Goal: Contribute content: Contribute content

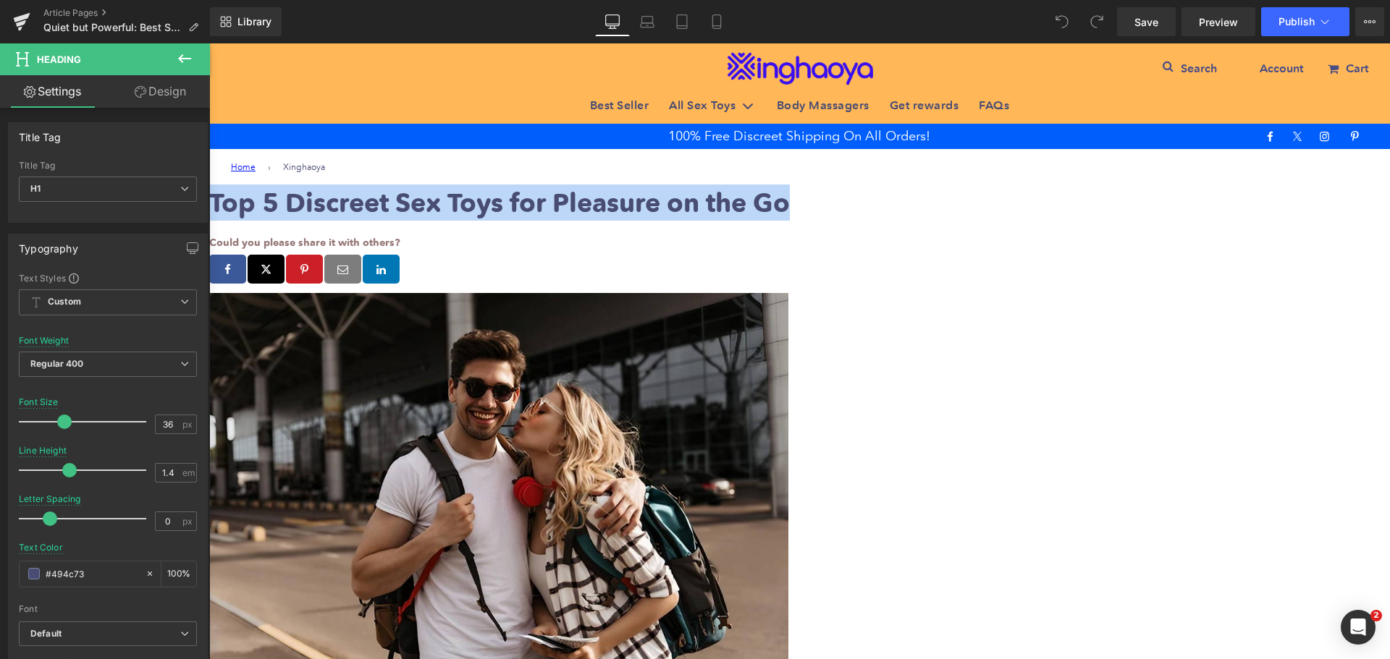
drag, startPoint x: 504, startPoint y: 198, endPoint x: 1094, endPoint y: 194, distance: 590.7
click at [1094, 194] on h1 "Top 5 Discreet Sex Toys for Pleasure on the Go" at bounding box center [799, 203] width 1181 height 36
paste div
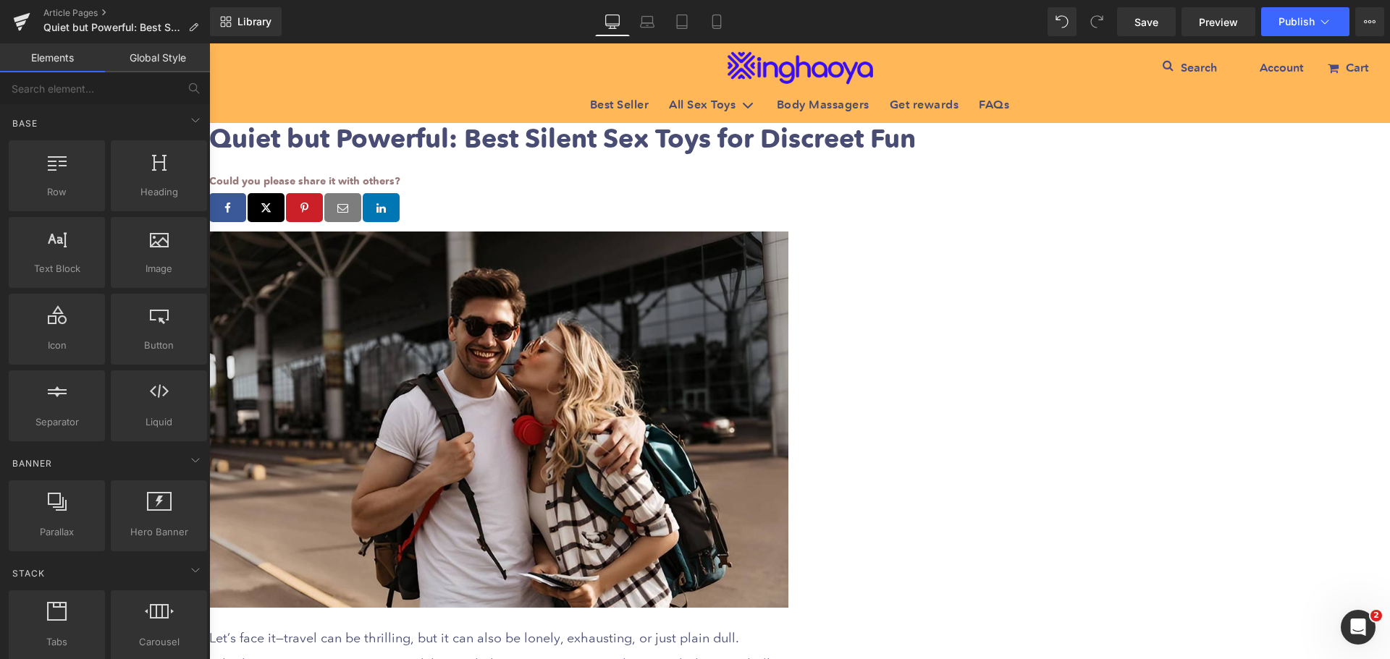
scroll to position [145, 0]
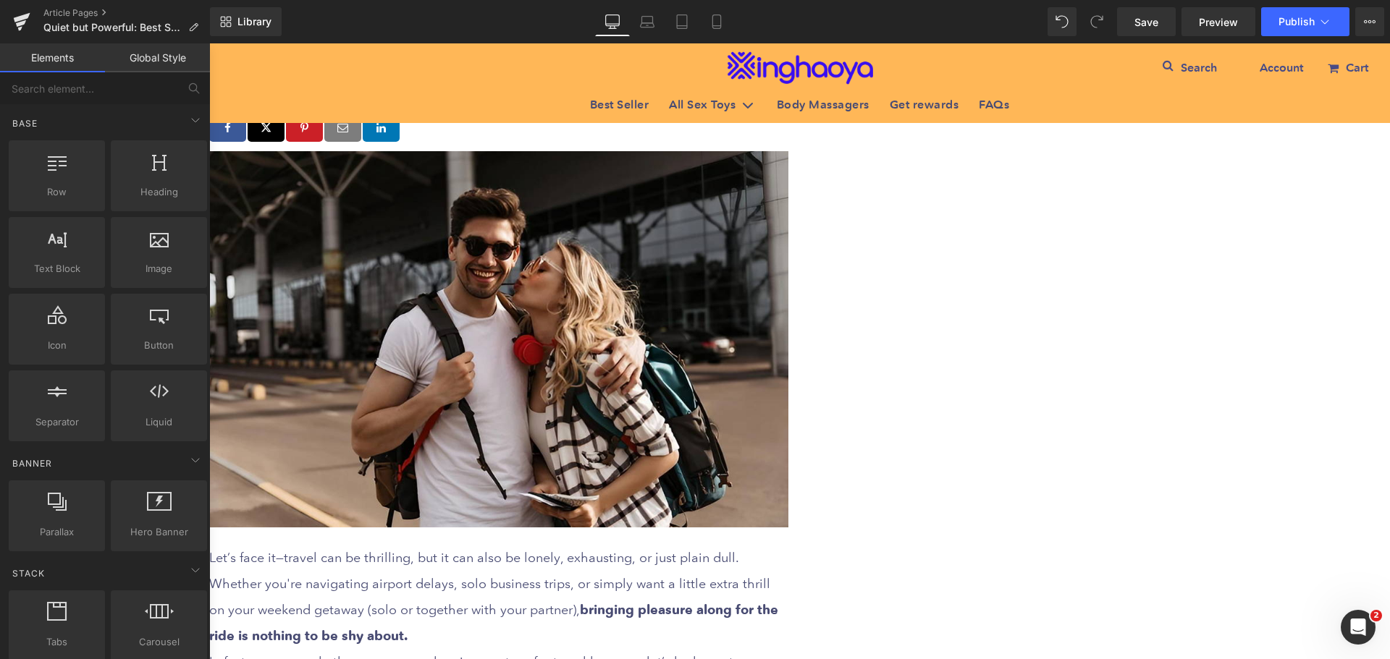
click at [663, 372] on img at bounding box center [498, 339] width 579 height 376
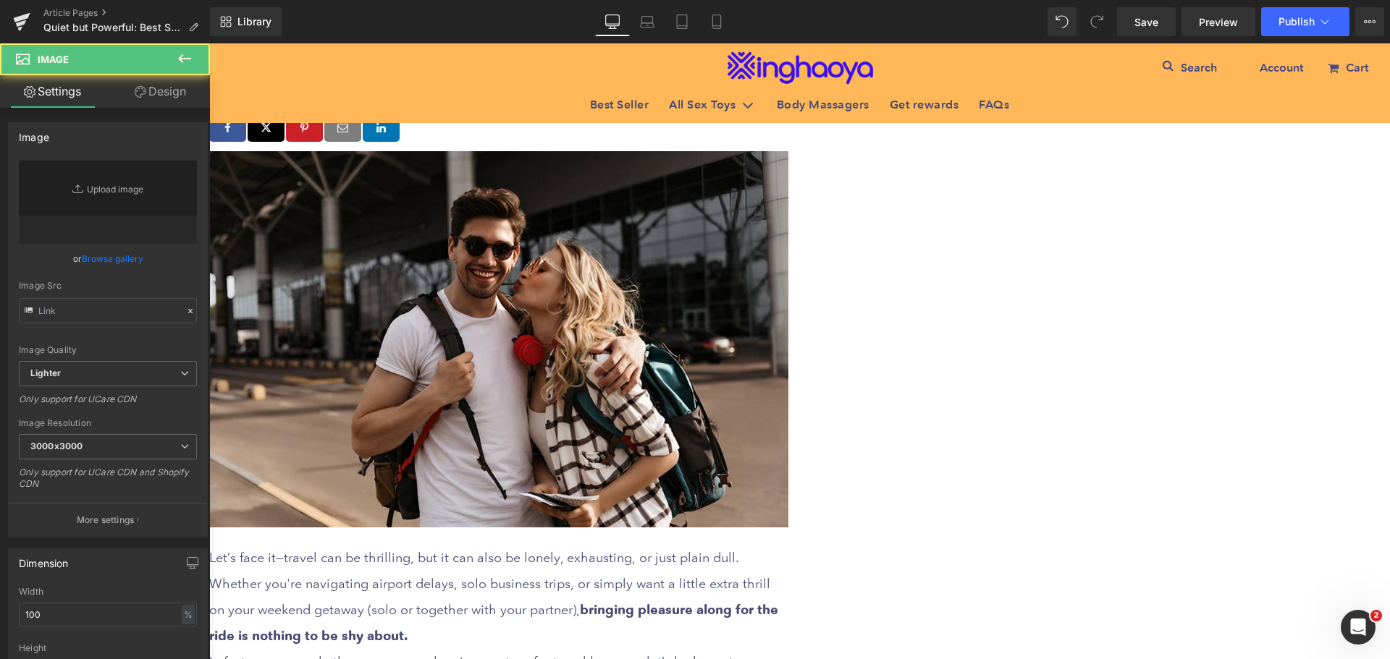
type input "[URL][DOMAIN_NAME]"
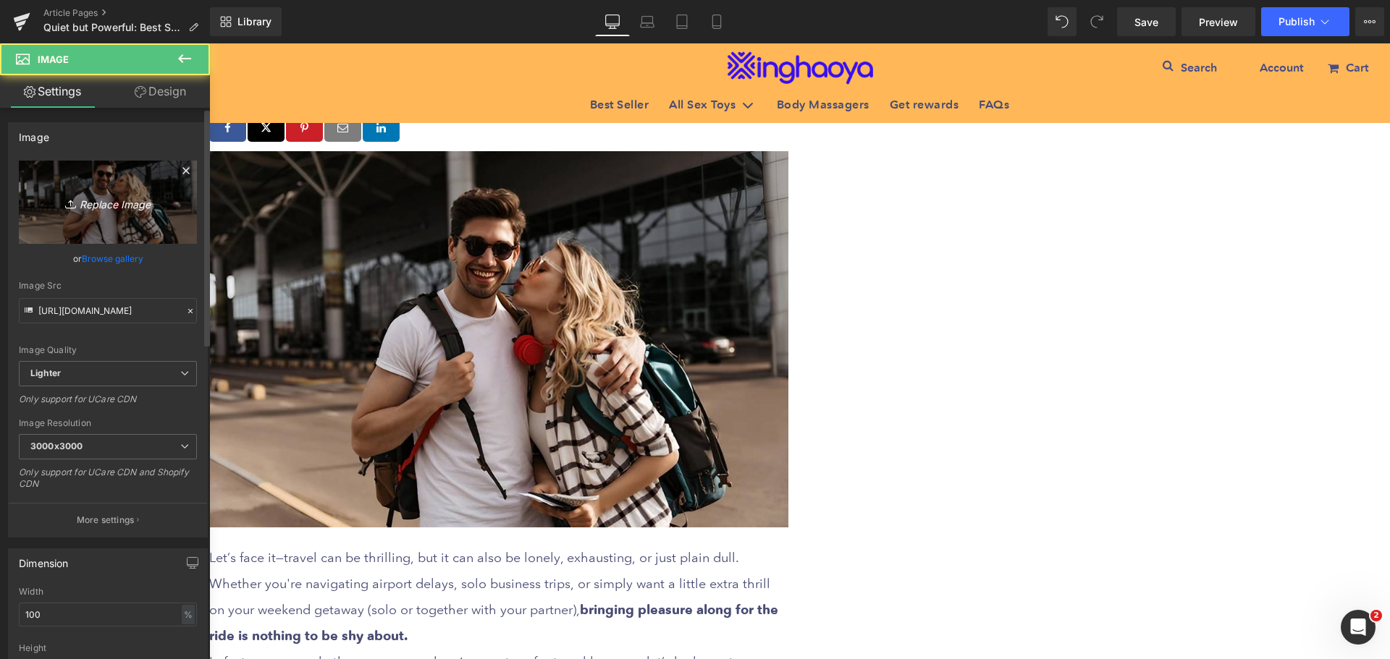
click at [95, 208] on icon "Replace Image" at bounding box center [108, 202] width 116 height 18
type input "C:\fakepath\Best-Silent-Sex-Toys.jpeg"
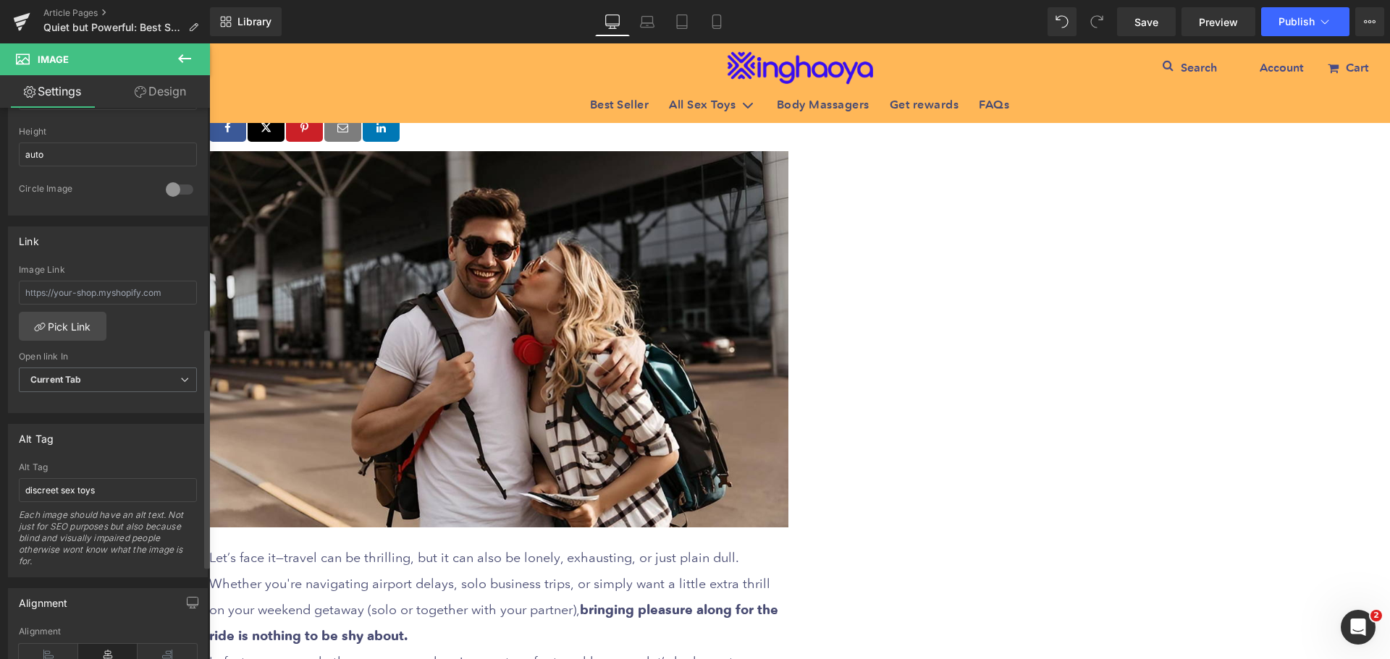
scroll to position [507, 0]
drag, startPoint x: 109, startPoint y: 494, endPoint x: 0, endPoint y: 492, distance: 109.3
click at [0, 492] on div "Alt Tag discreet sex toys Alt Tag discreet sex toys Each image should have an a…" at bounding box center [108, 495] width 216 height 164
paste input "Best Silent Sex T"
type input "Best Silent Sex Toys"
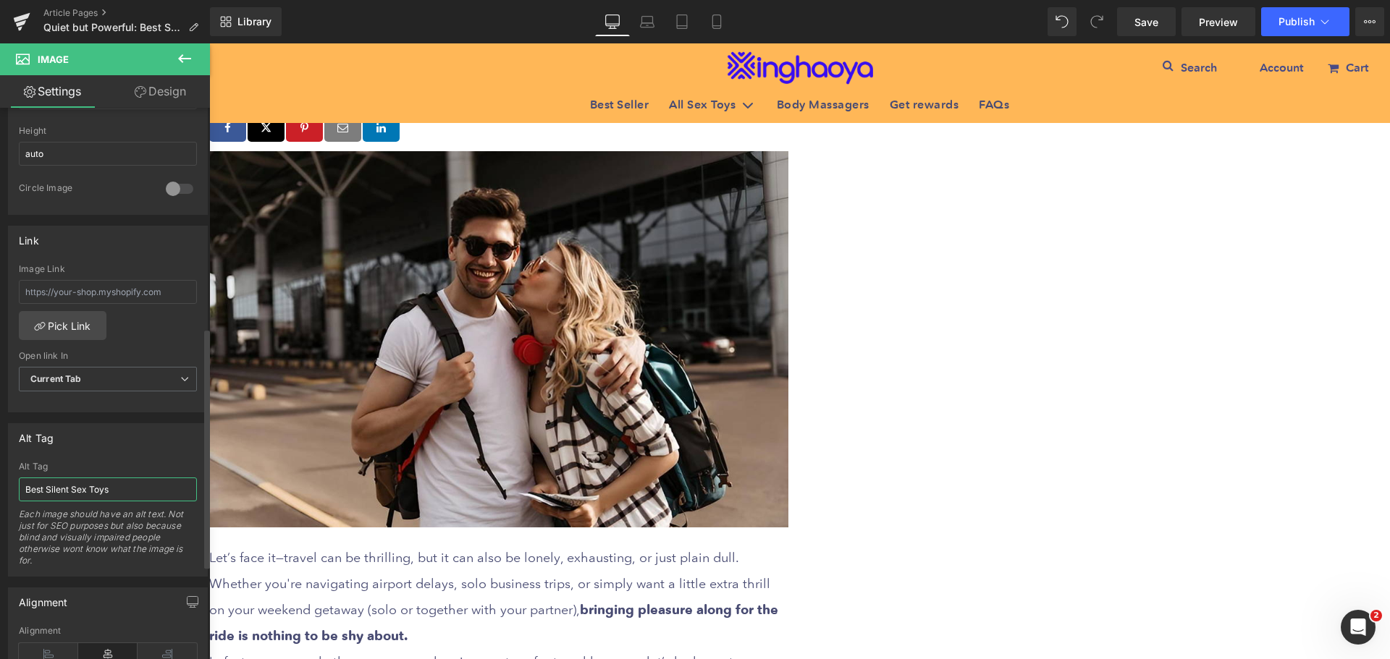
type input "[URL][DOMAIN_NAME]"
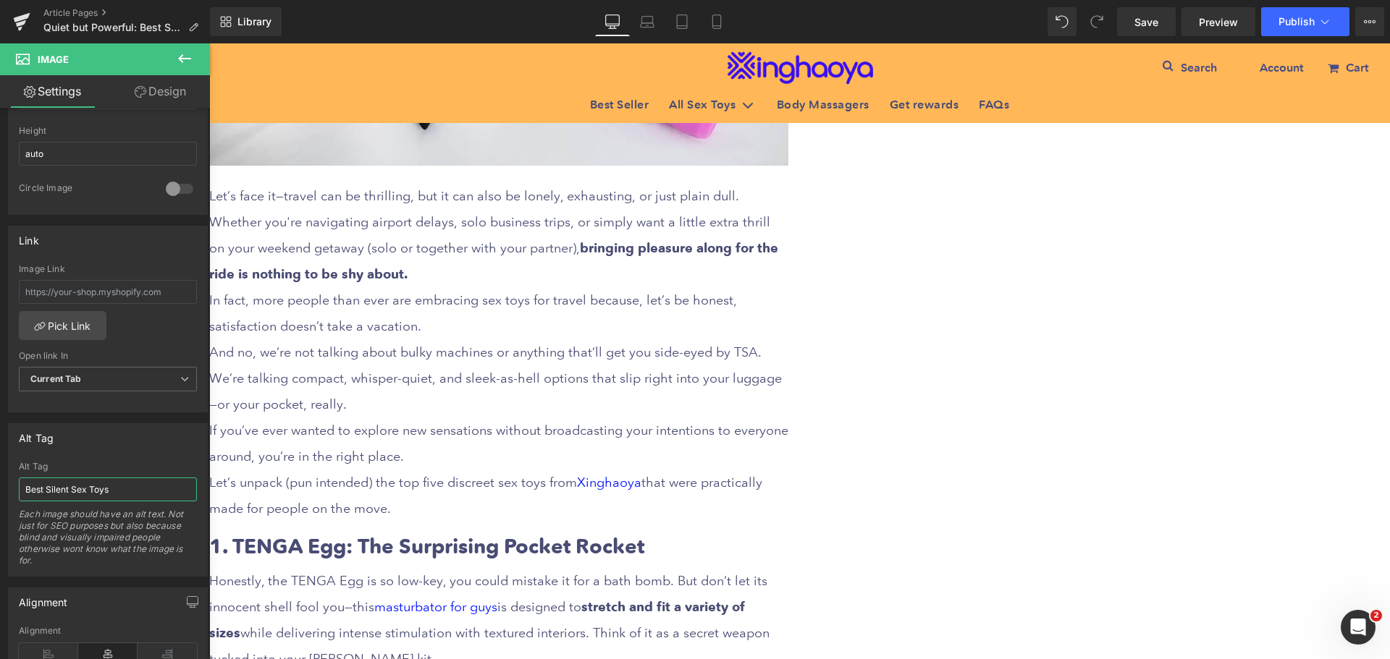
type input "Best Silent Sex Toys"
drag, startPoint x: 575, startPoint y: 326, endPoint x: 568, endPoint y: 300, distance: 26.9
click at [575, 326] on p "In fact, more people than ever are embracing sex toys for travel because, let’s…" at bounding box center [498, 313] width 579 height 52
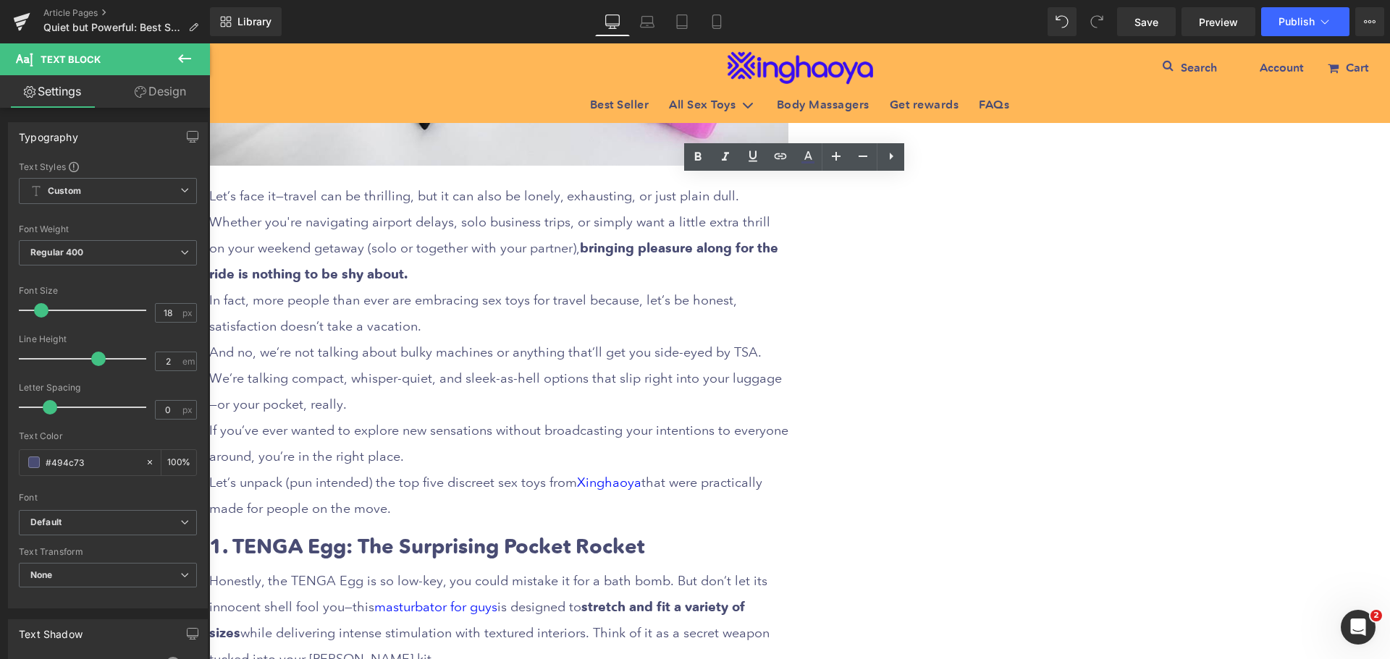
drag, startPoint x: 517, startPoint y: 188, endPoint x: 693, endPoint y: 500, distance: 358.5
click at [693, 500] on div "Let’s face it—travel can be thrilling, but it can also be lonely, exhausting, o…" at bounding box center [498, 352] width 579 height 339
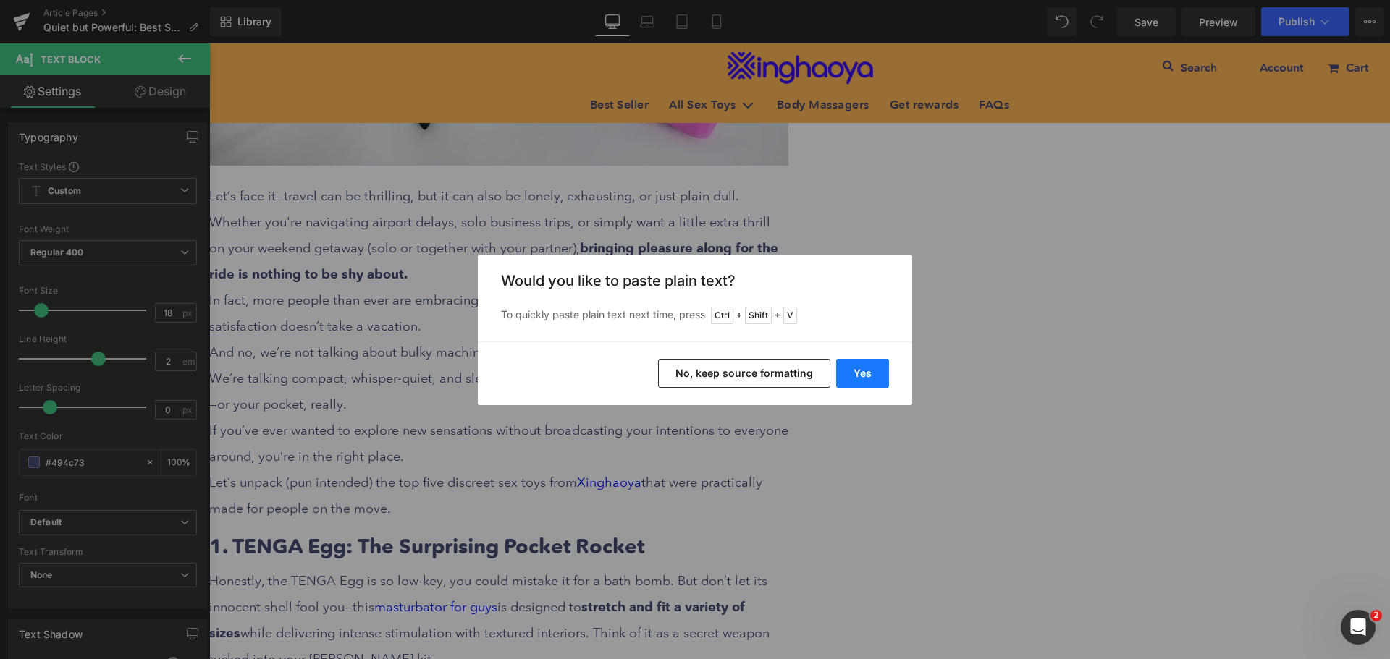
click at [861, 373] on button "Yes" at bounding box center [862, 373] width 53 height 29
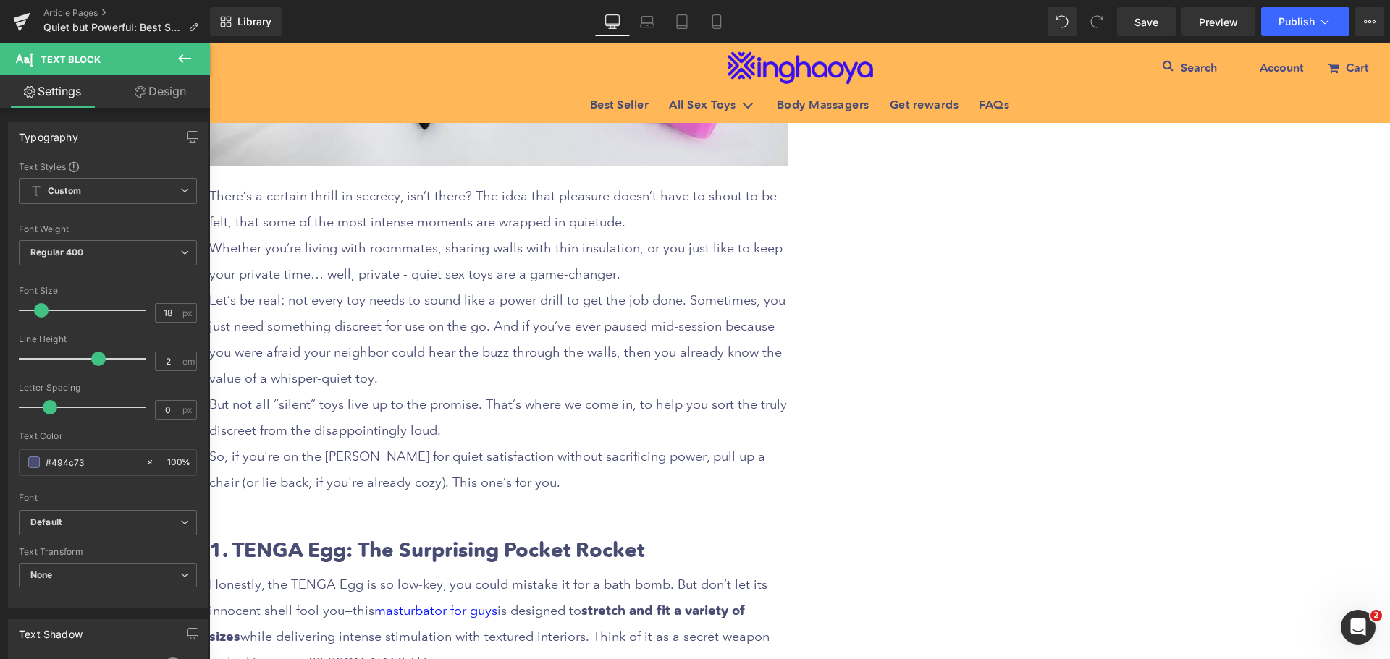
click at [577, 501] on p at bounding box center [498, 509] width 579 height 26
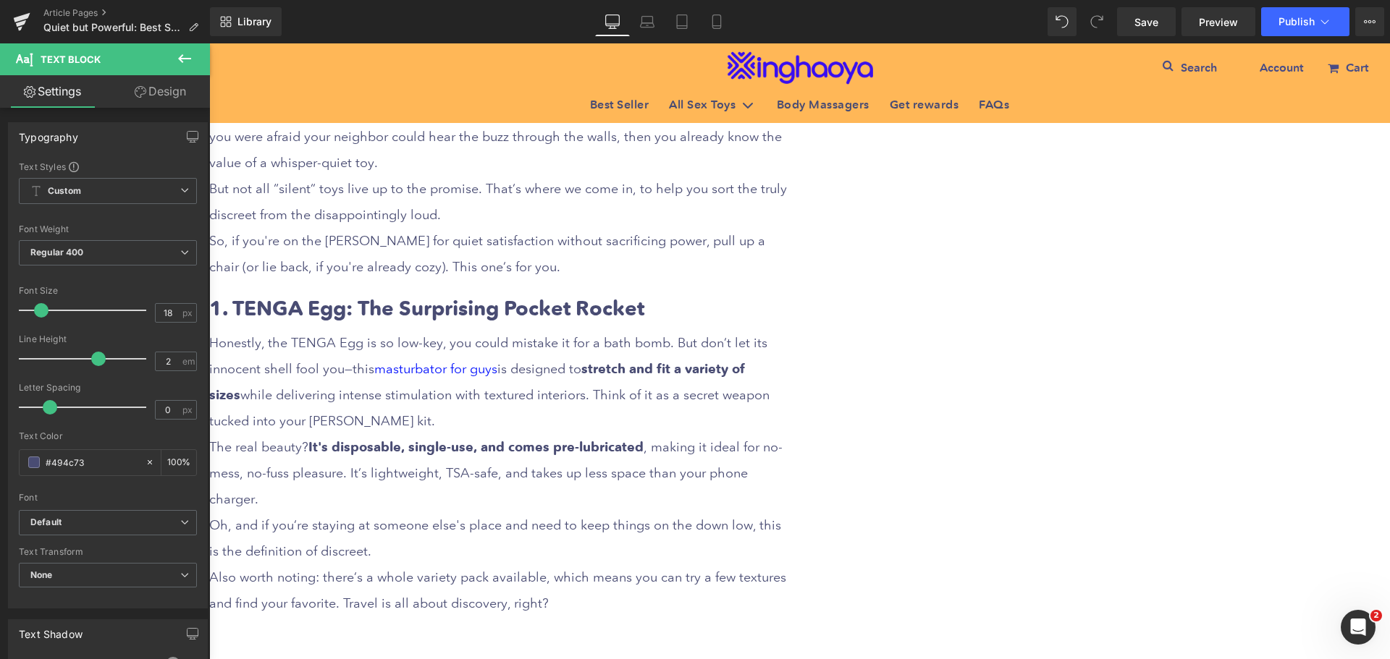
scroll to position [724, 0]
drag, startPoint x: 683, startPoint y: 298, endPoint x: 672, endPoint y: 299, distance: 11.6
click at [644, 298] on b "1. TENGA Egg: The Surprising Pocket Rocket" at bounding box center [426, 307] width 435 height 25
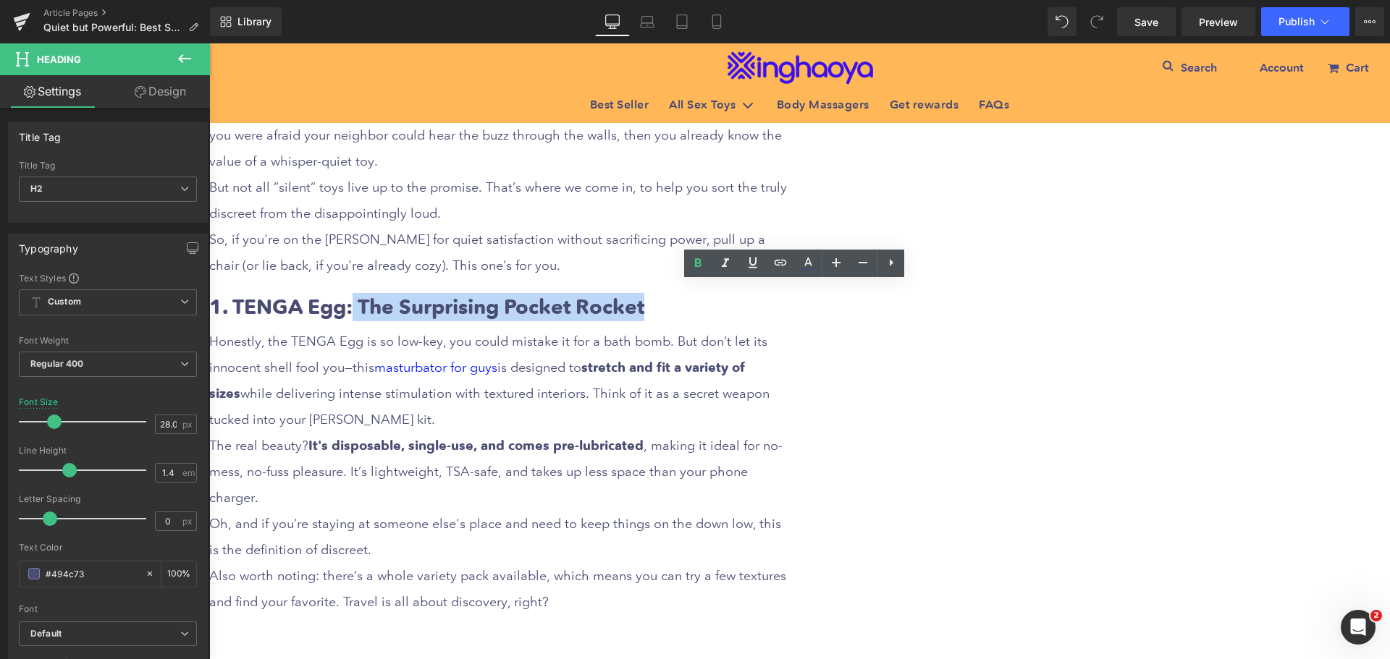
drag, startPoint x: 656, startPoint y: 298, endPoint x: 987, endPoint y: 307, distance: 330.9
click at [788, 307] on h2 "1. TENGA Egg: The Surprising Pocket Rocket" at bounding box center [498, 307] width 579 height 28
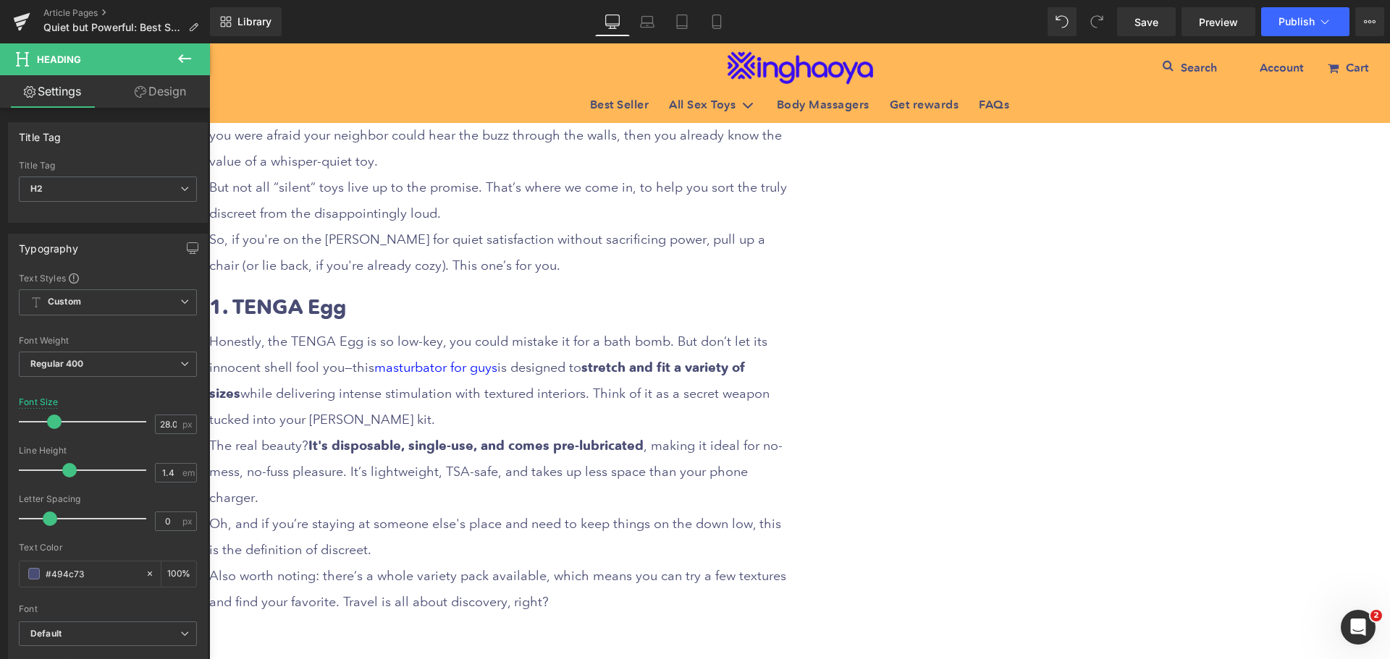
click at [621, 352] on div "Honestly, the TENGA Egg is so low-key, you could mistake it for a bath bomb. Bu…" at bounding box center [498, 485] width 579 height 313
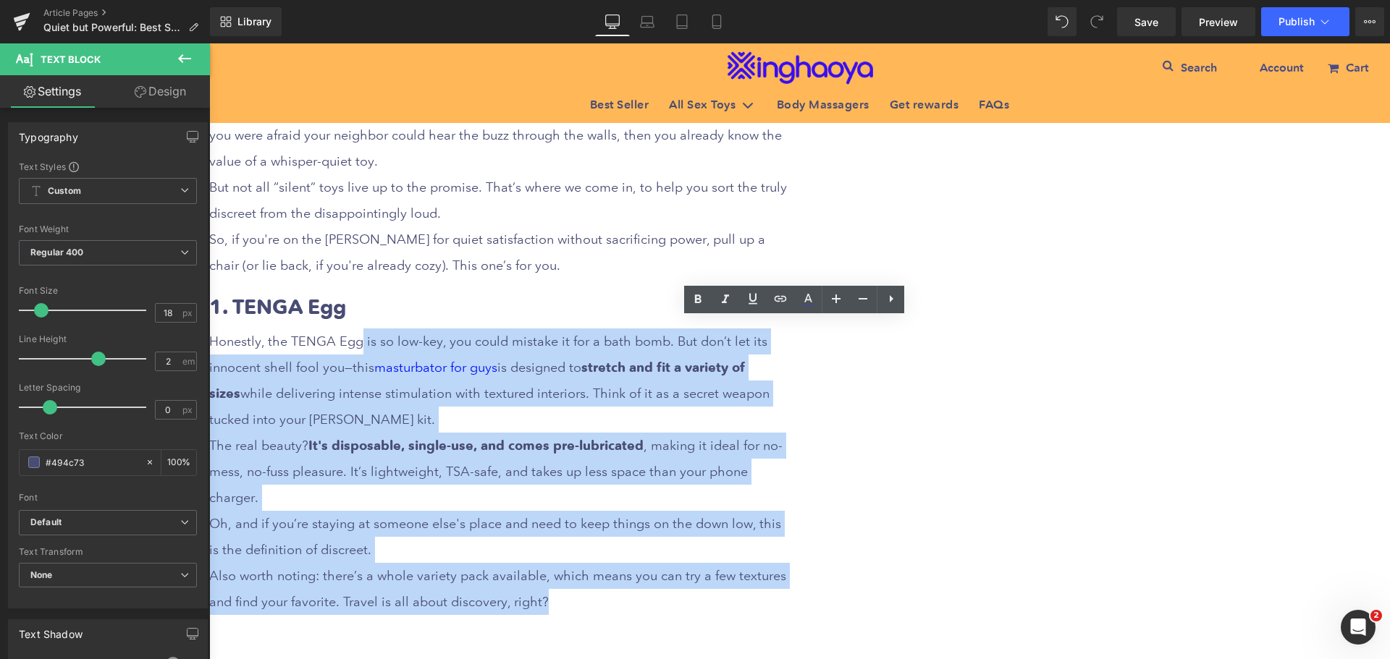
drag, startPoint x: 665, startPoint y: 333, endPoint x: 919, endPoint y: 604, distance: 372.3
click at [788, 604] on div "Honestly, the TENGA Egg is so low-key, you could mistake it for a bath bomb. Bu…" at bounding box center [498, 485] width 579 height 313
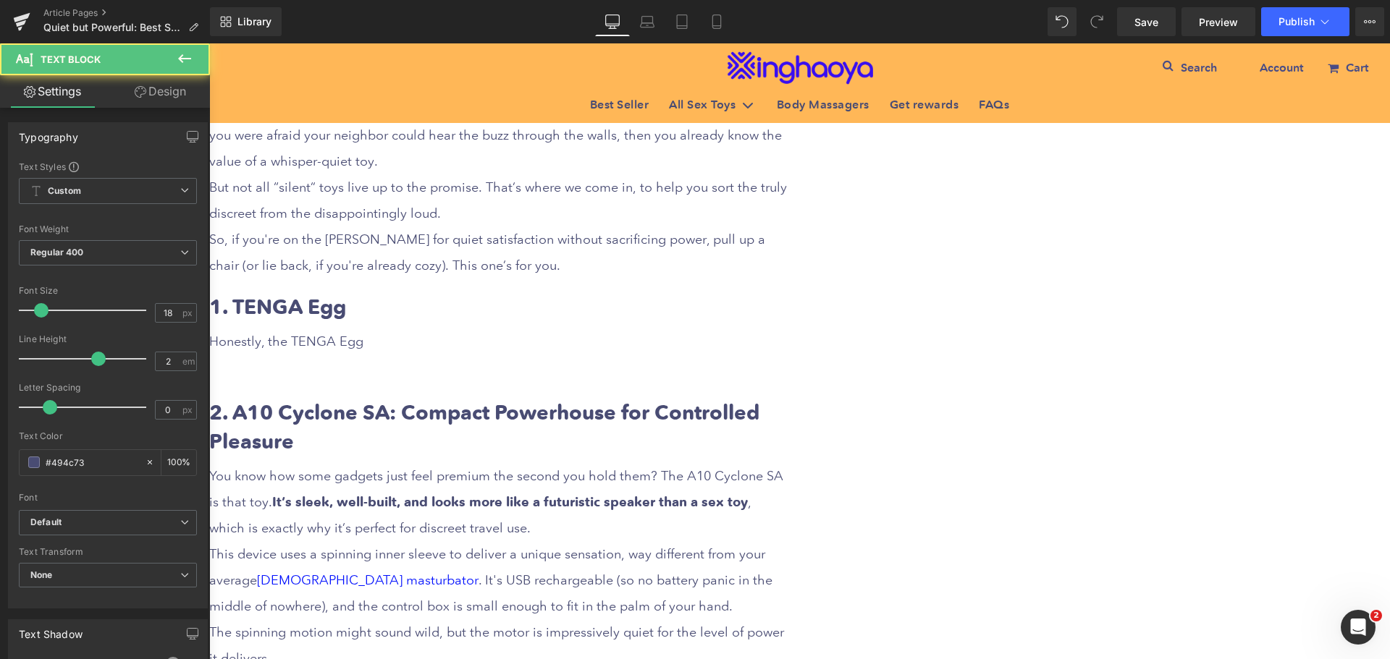
click at [596, 363] on div at bounding box center [498, 368] width 579 height 26
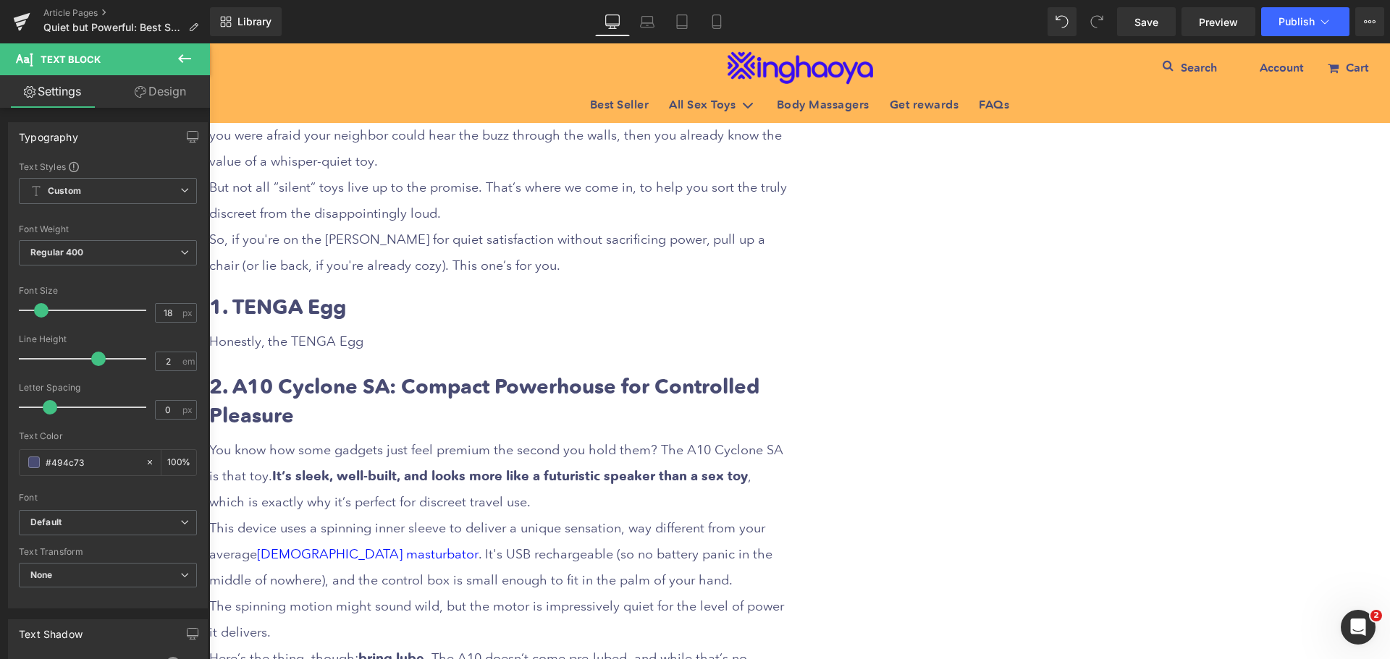
click at [209, 43] on icon at bounding box center [209, 43] width 0 height 0
click at [209, 43] on link at bounding box center [209, 43] width 0 height 0
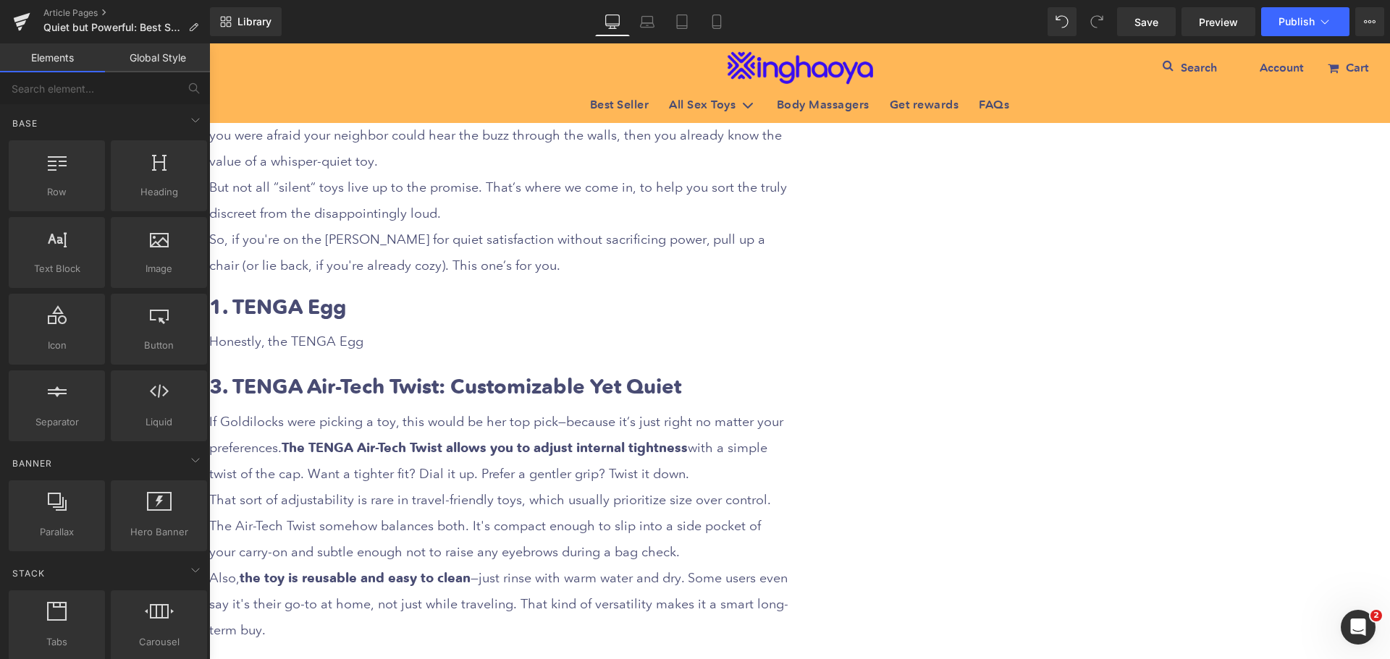
click at [209, 43] on icon at bounding box center [209, 43] width 0 height 0
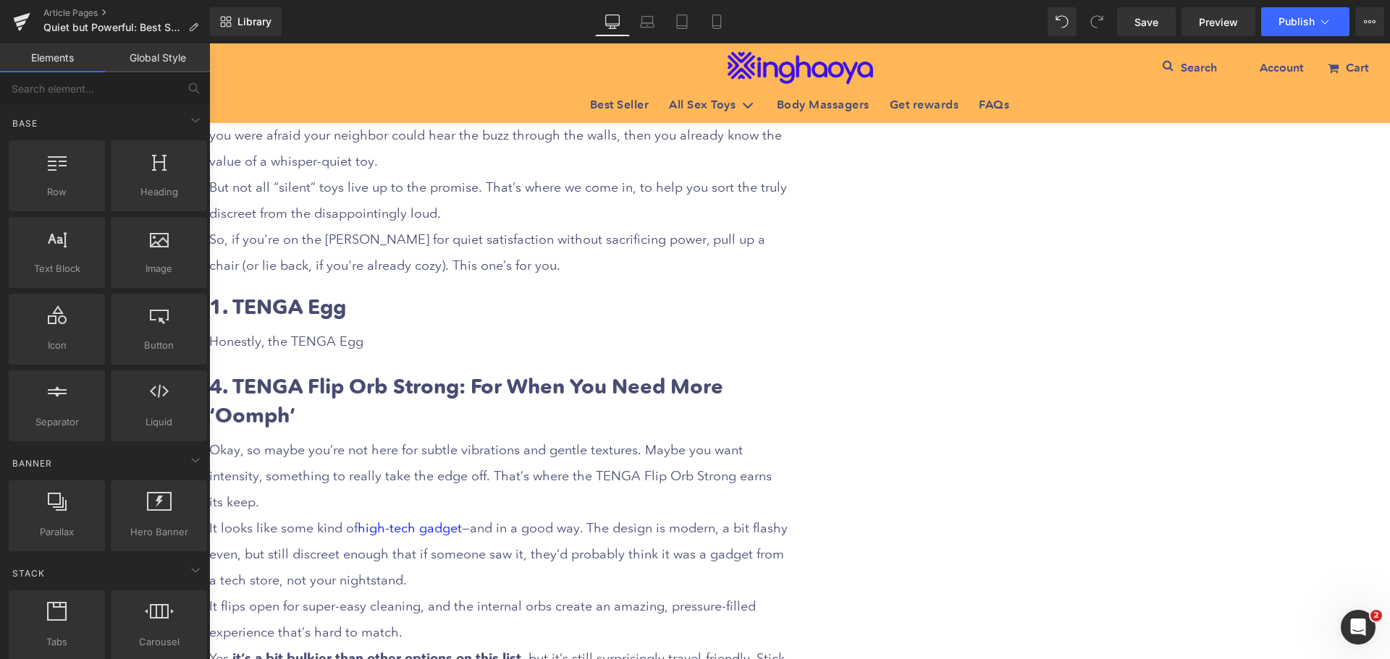
click at [209, 43] on icon at bounding box center [209, 43] width 0 height 0
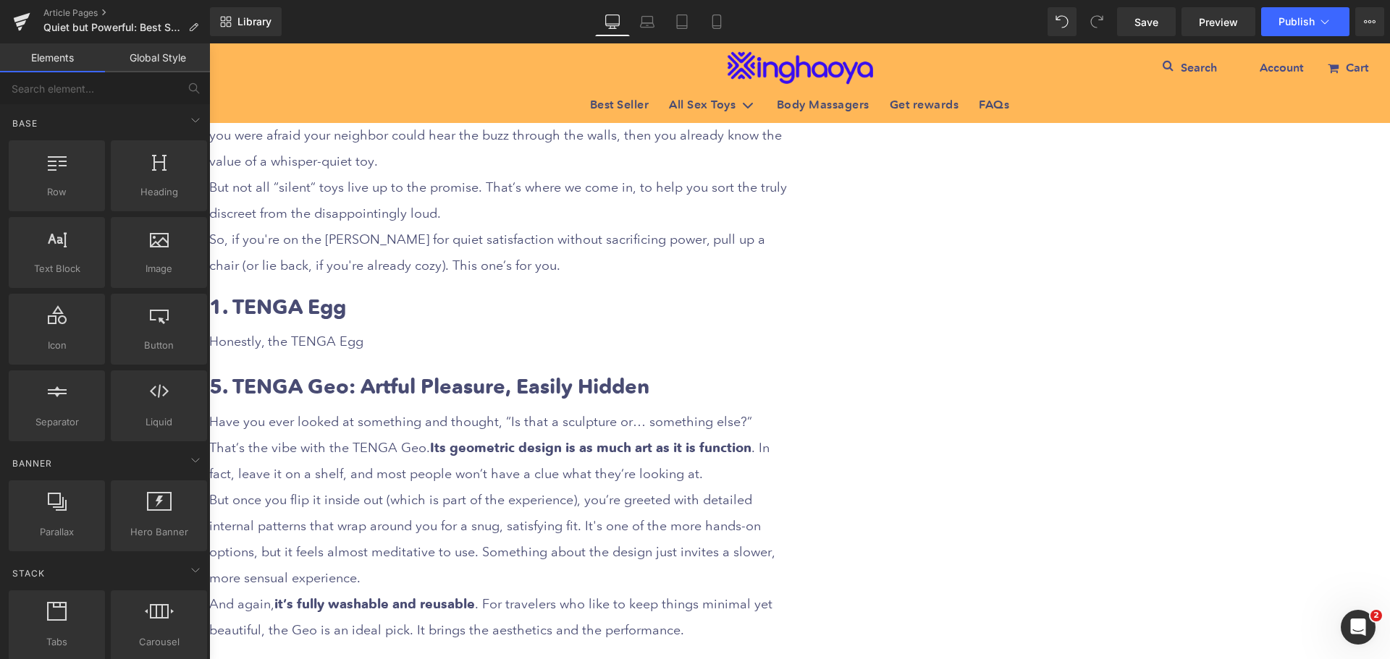
drag, startPoint x: 562, startPoint y: 370, endPoint x: 579, endPoint y: 373, distance: 17.6
click at [209, 43] on icon at bounding box center [209, 43] width 0 height 0
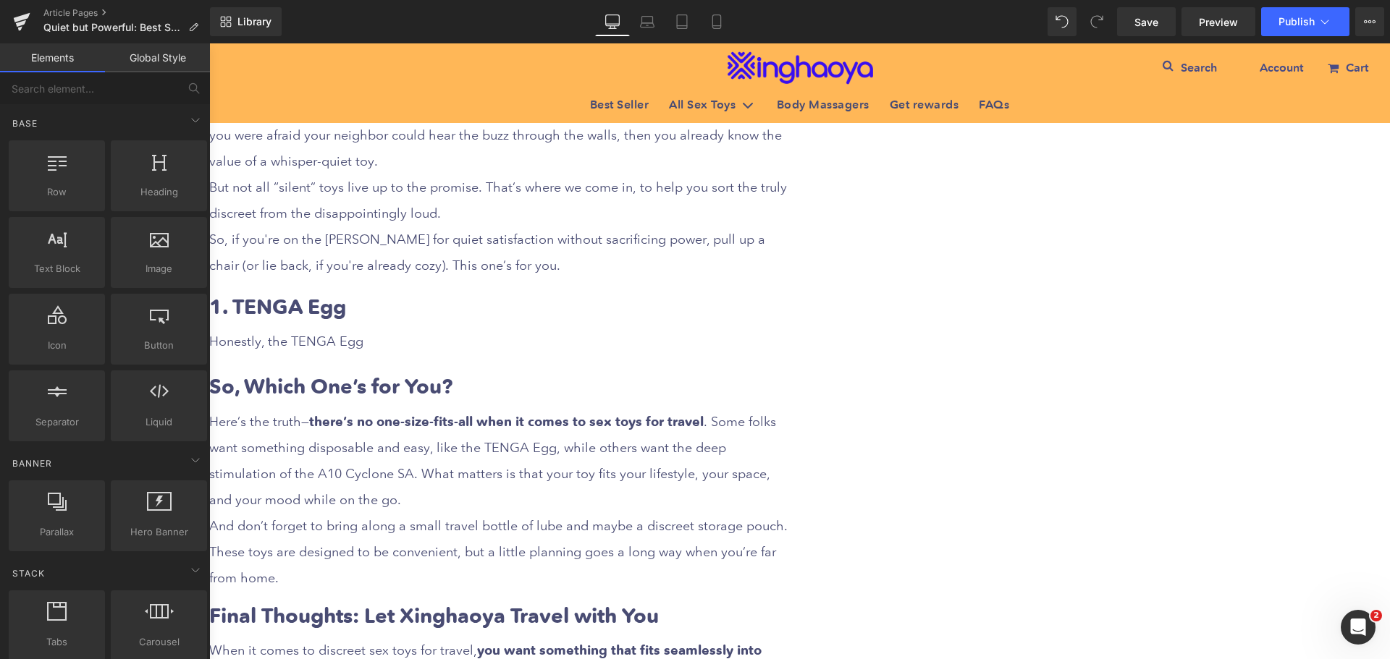
click at [209, 43] on icon at bounding box center [209, 43] width 0 height 0
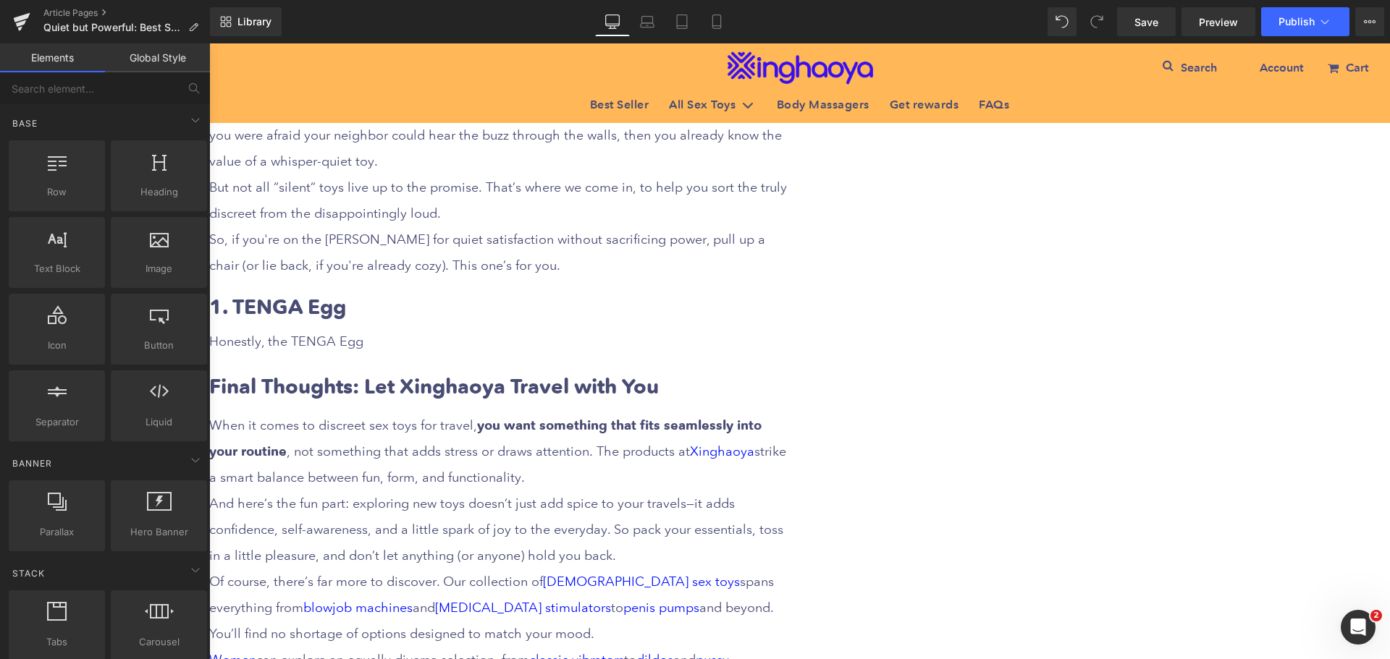
drag, startPoint x: 560, startPoint y: 368, endPoint x: 575, endPoint y: 372, distance: 16.5
click at [209, 43] on icon at bounding box center [209, 43] width 0 height 0
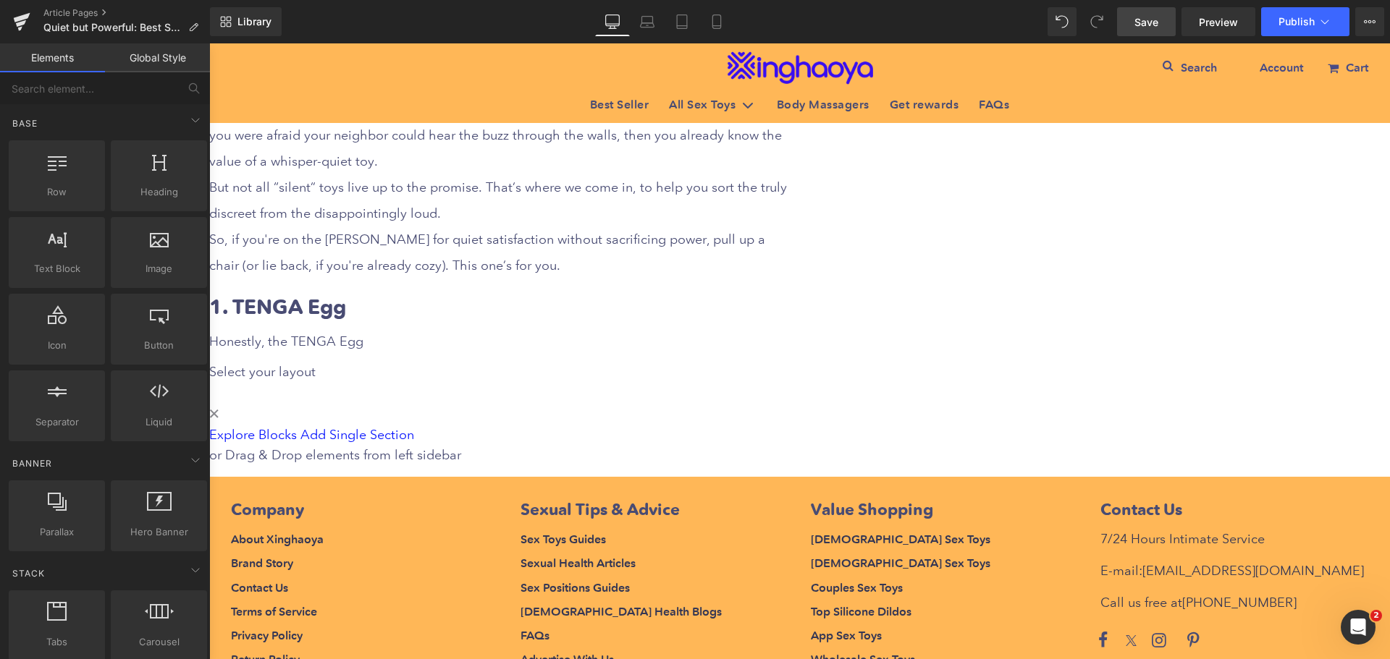
click at [1142, 26] on span "Save" at bounding box center [1146, 21] width 24 height 15
click at [209, 43] on icon at bounding box center [209, 43] width 0 height 0
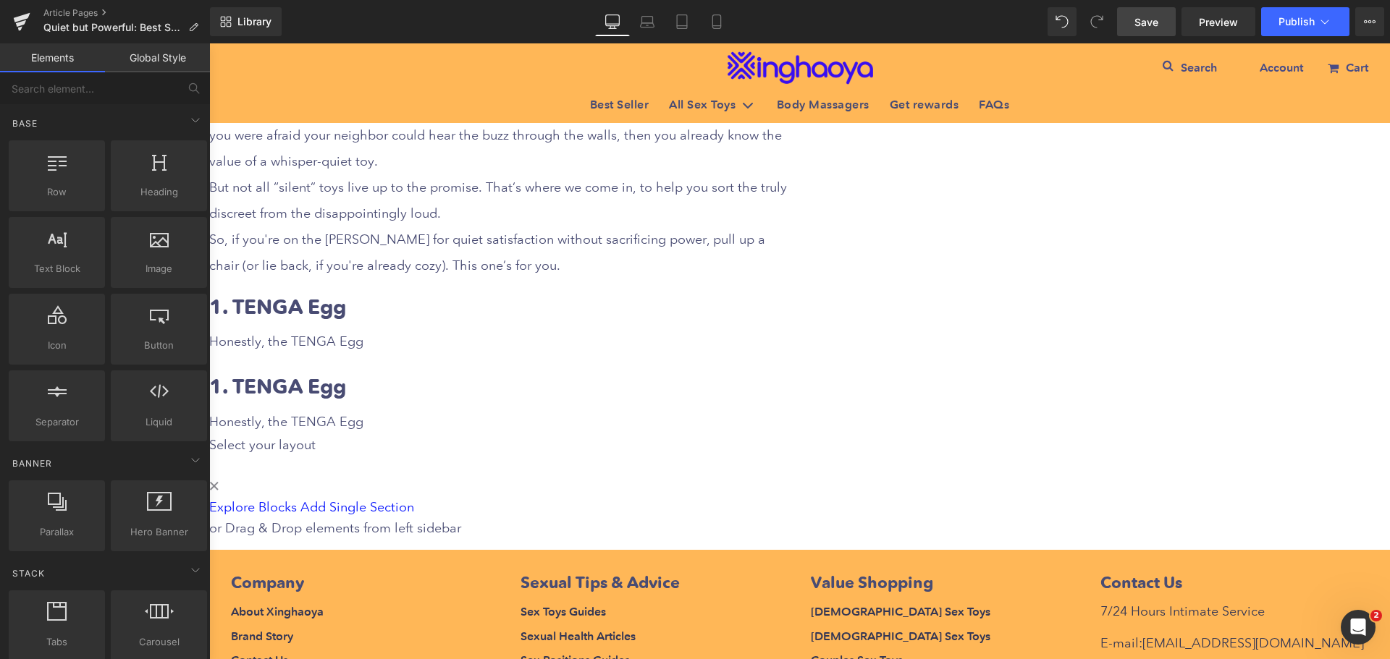
click at [209, 43] on icon at bounding box center [209, 43] width 0 height 0
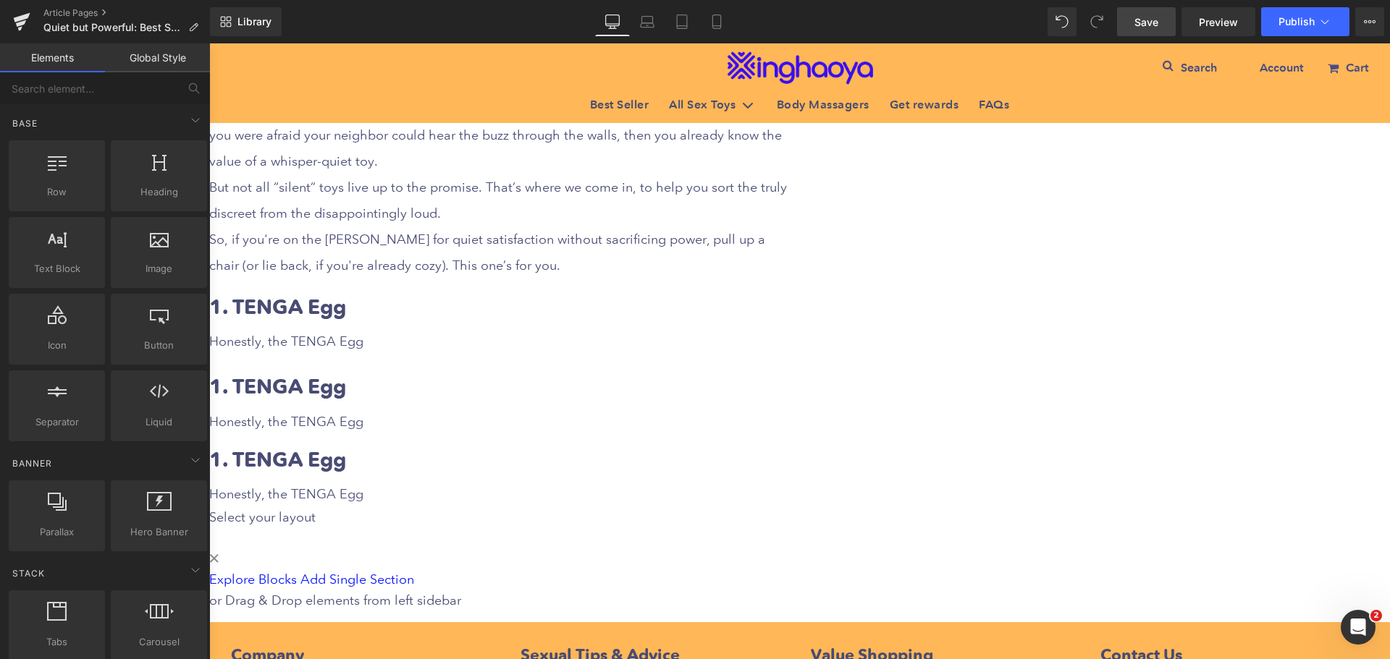
click at [209, 43] on icon at bounding box center [209, 43] width 0 height 0
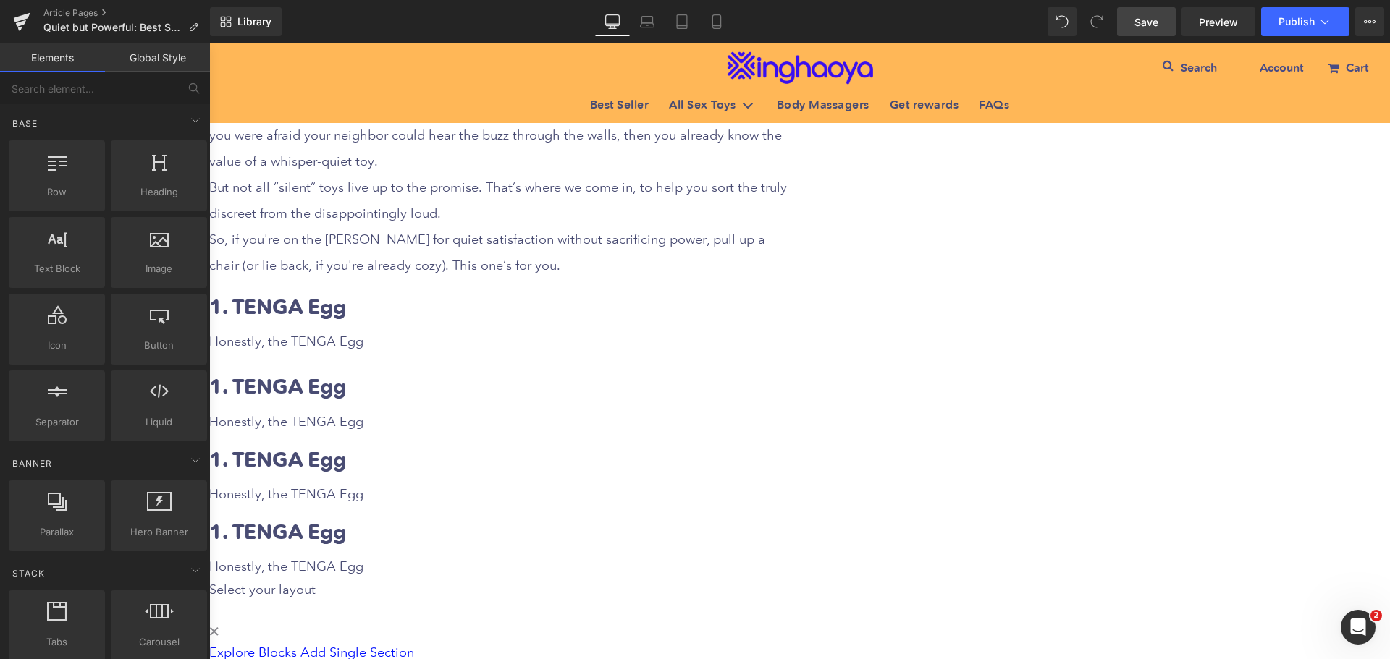
click at [209, 43] on icon at bounding box center [209, 43] width 0 height 0
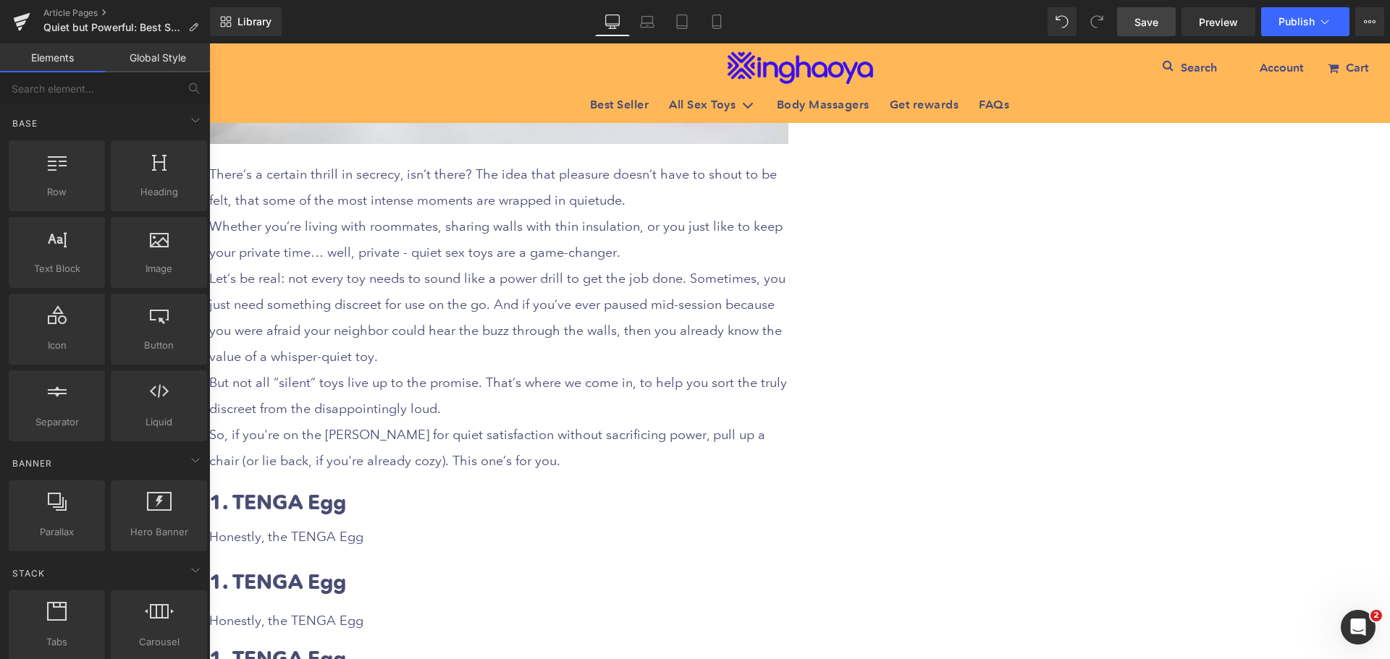
scroll to position [507, 0]
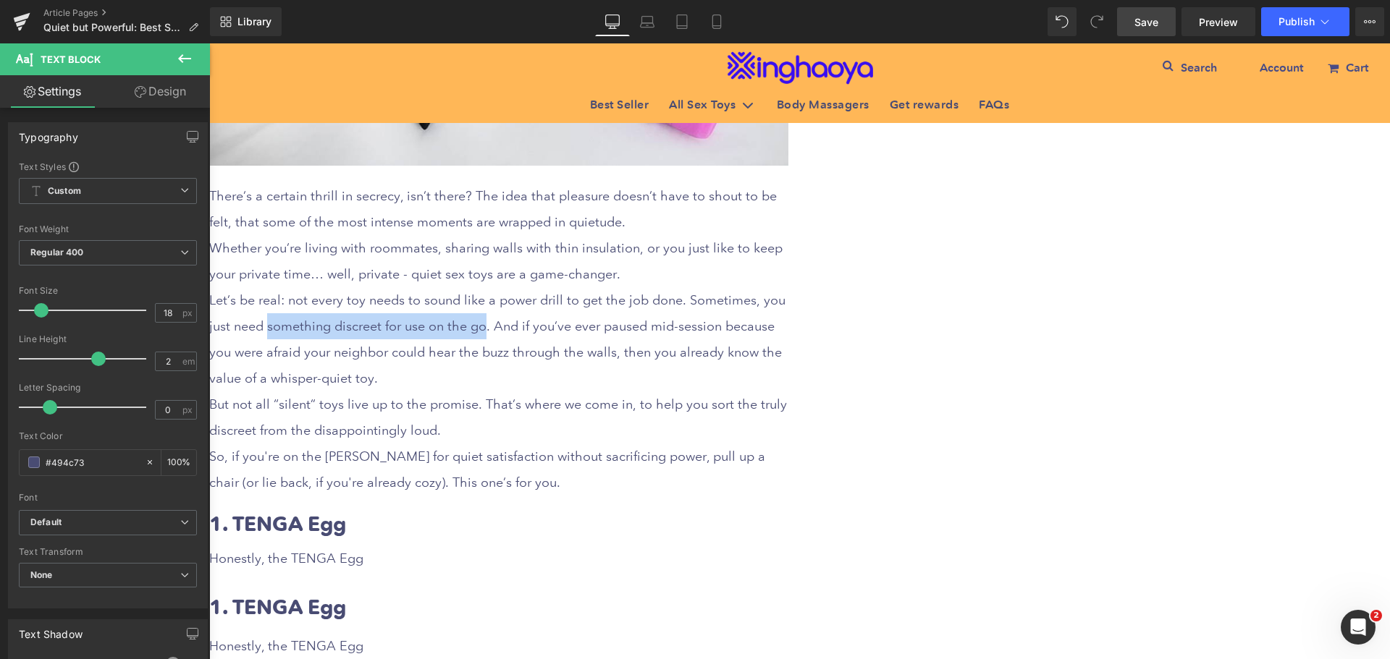
drag, startPoint x: 574, startPoint y: 319, endPoint x: 780, endPoint y: 321, distance: 205.6
click at [780, 321] on p "Let’s be real: not every toy needs to sound like a power drill to get the job d…" at bounding box center [498, 339] width 579 height 104
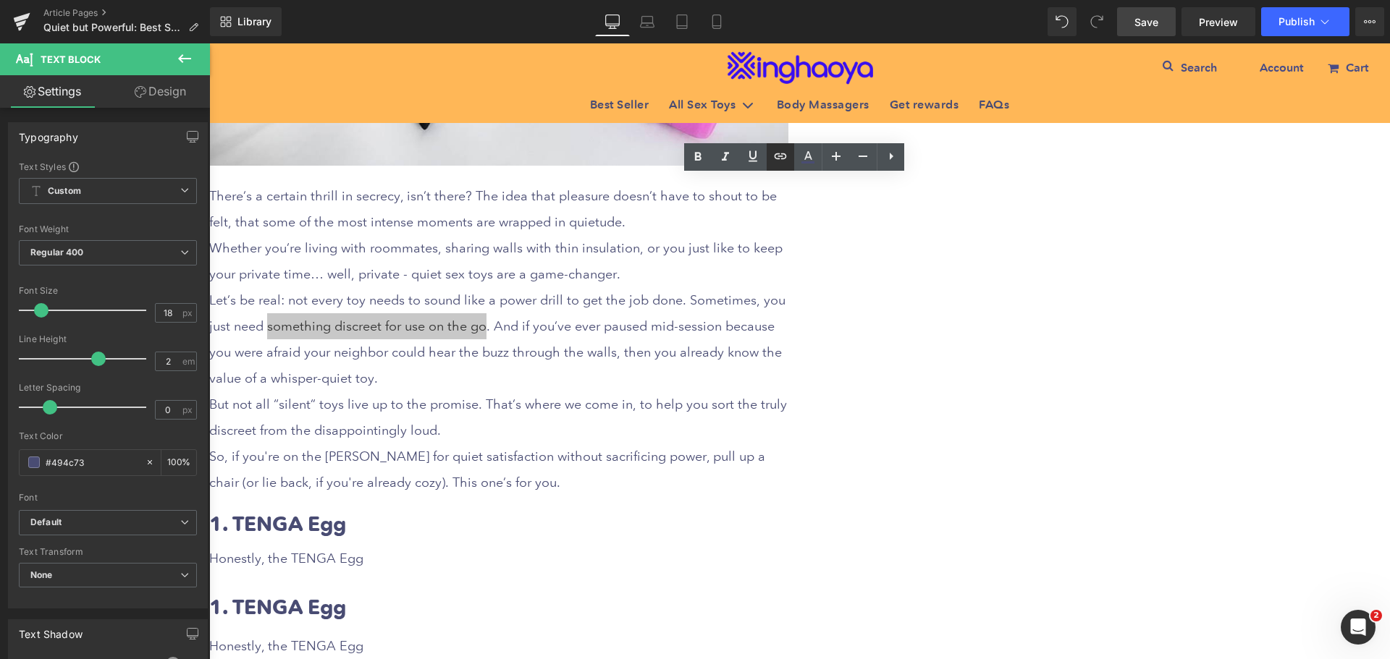
click at [476, 338] on icon at bounding box center [407, 352] width 137 height 28
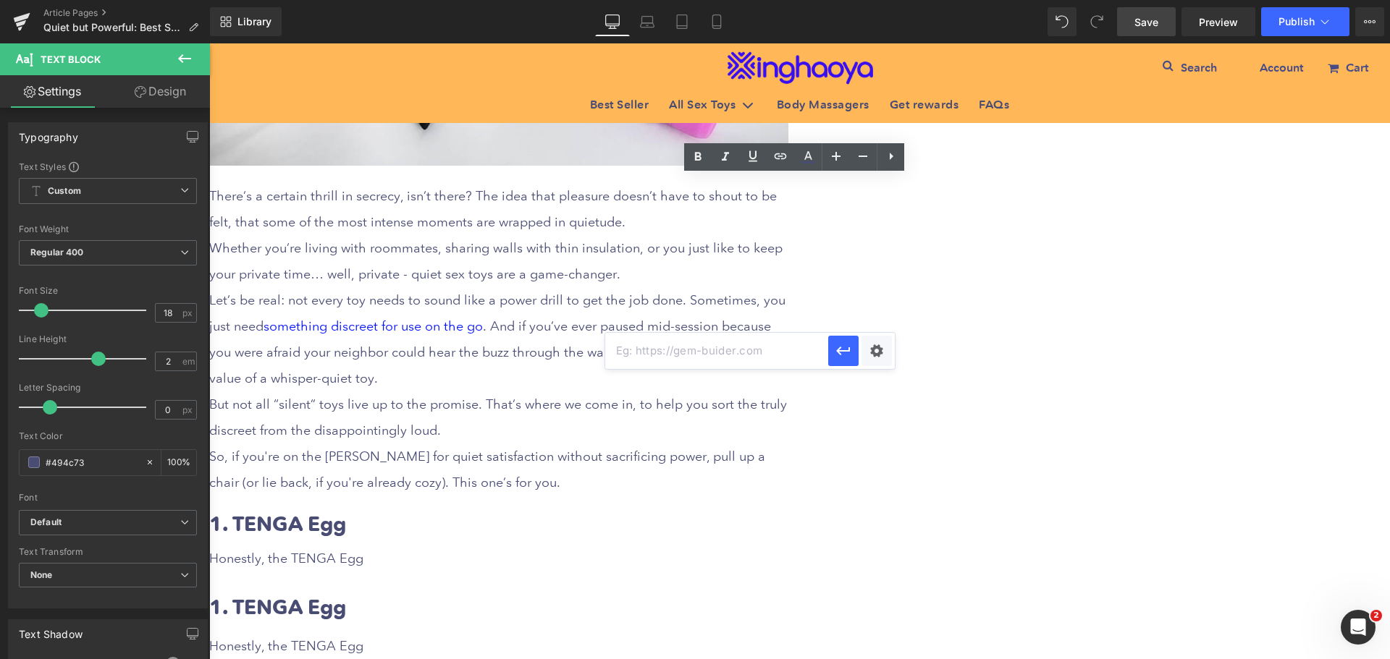
click at [712, 347] on input "text" at bounding box center [716, 351] width 223 height 36
paste input "[URL][DOMAIN_NAME]"
type input "[URL][DOMAIN_NAME]"
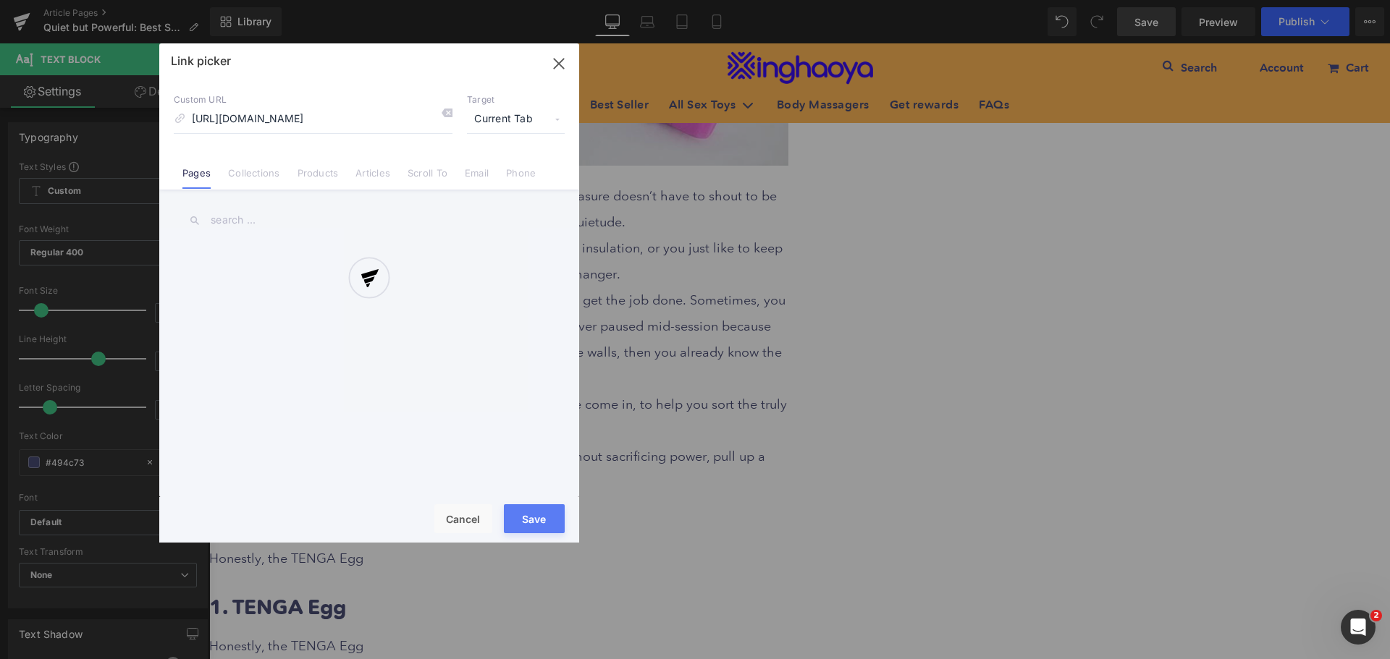
click at [880, 0] on div "Text Color Highlight Color #333333 Edit or remove link: Edit - Unlink - Cancel …" at bounding box center [695, 0] width 1390 height 0
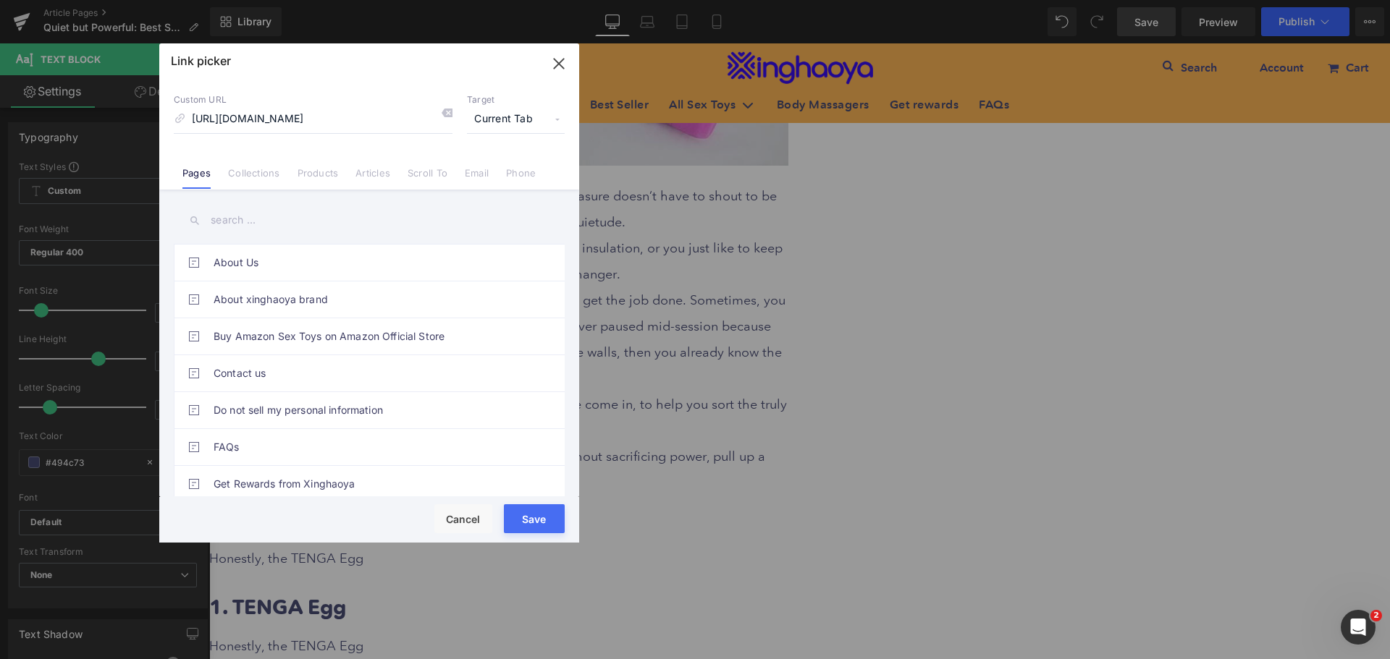
click at [506, 122] on span "Current Tab" at bounding box center [516, 120] width 98 height 28
click at [487, 172] on li "New Tab" at bounding box center [516, 171] width 112 height 25
click at [536, 520] on button "Save" at bounding box center [534, 519] width 61 height 29
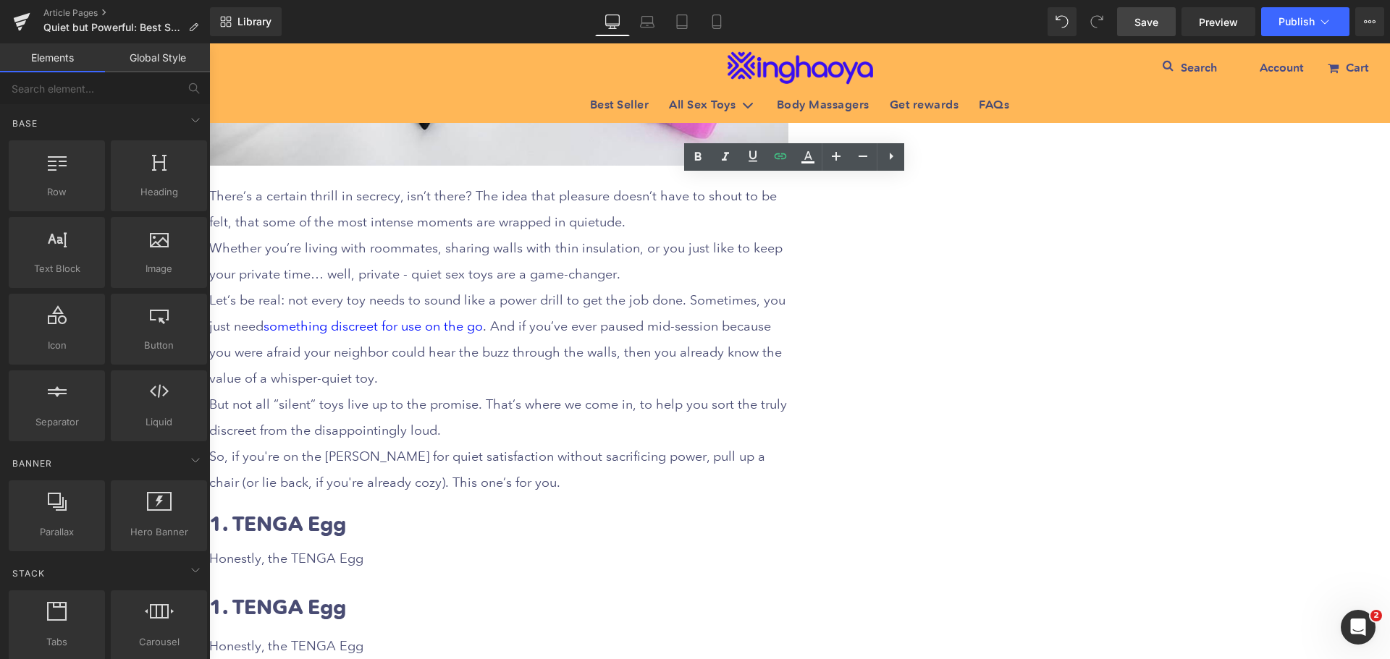
click at [1136, 460] on div "Quiet but Powerful: Best Silent Sex Toys for Discreet Fun Heading Row Liquid Ro…" at bounding box center [799, 369] width 1181 height 1383
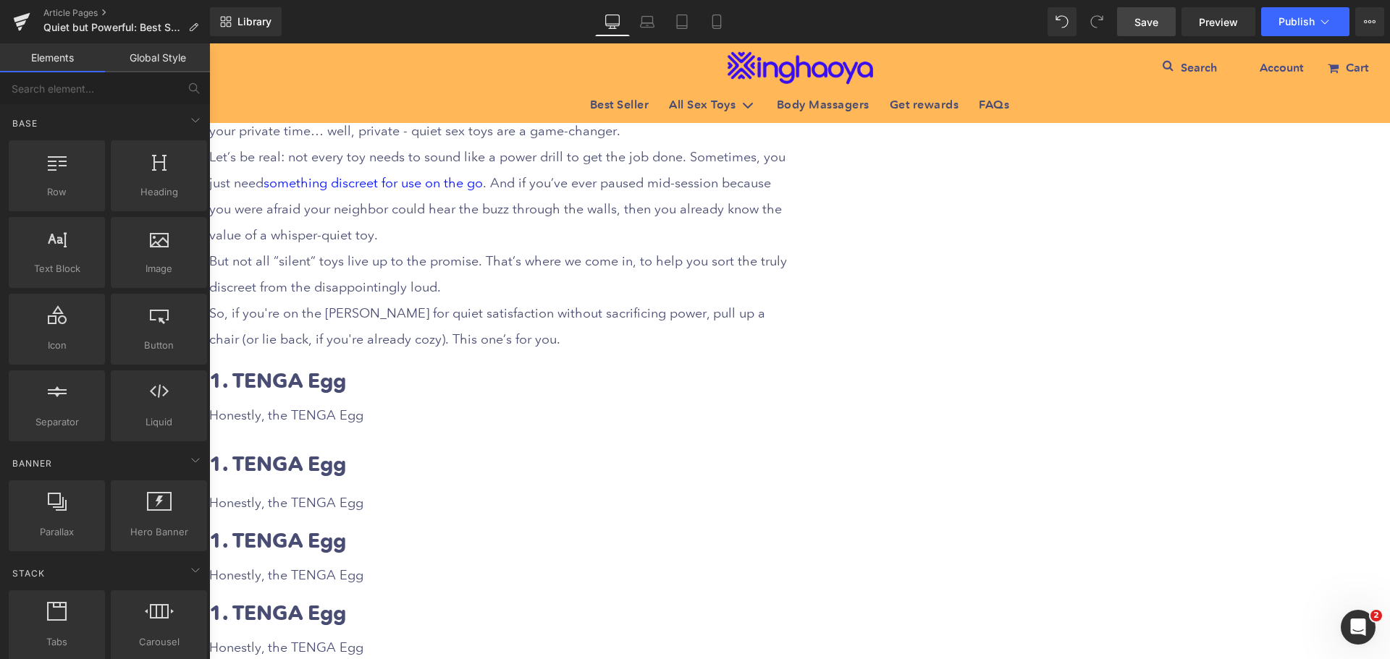
scroll to position [651, 0]
click at [346, 371] on b "1. TENGA Egg" at bounding box center [277, 379] width 137 height 25
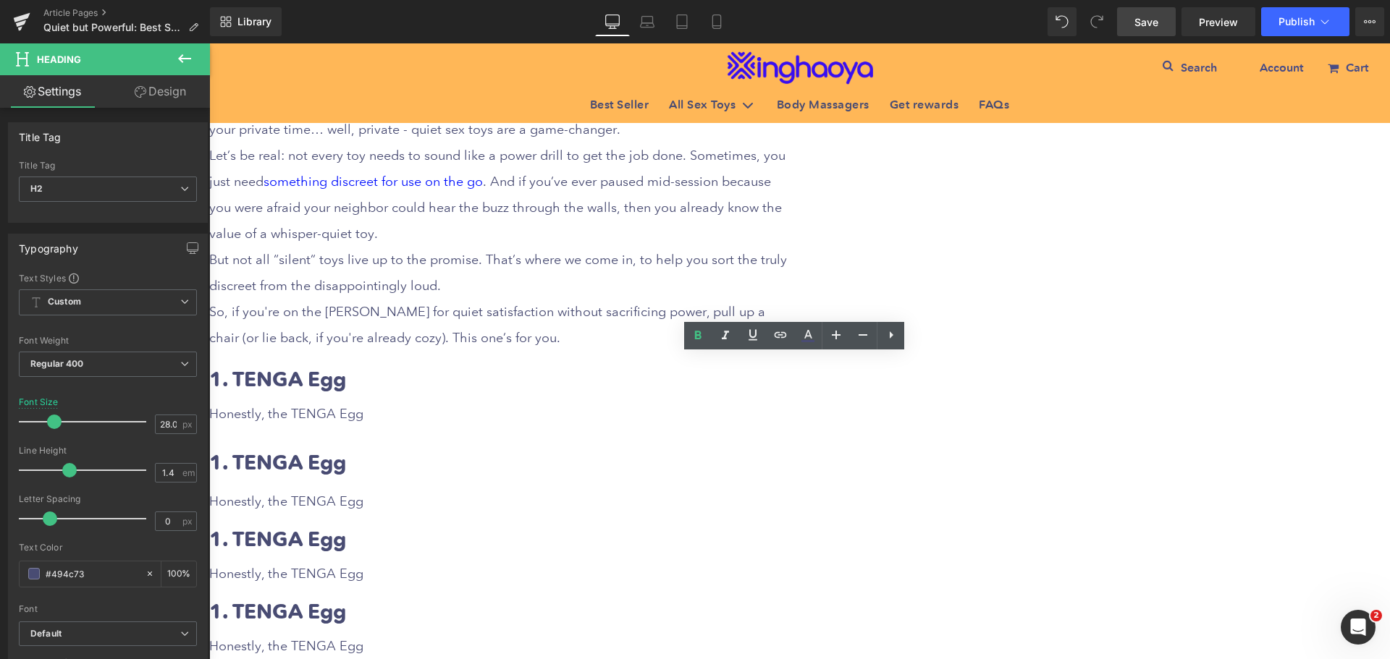
click at [1165, 476] on div "Quiet but Powerful: Best Silent Sex Toys for Discreet Fun Heading Row Liquid Ro…" at bounding box center [799, 224] width 1181 height 1383
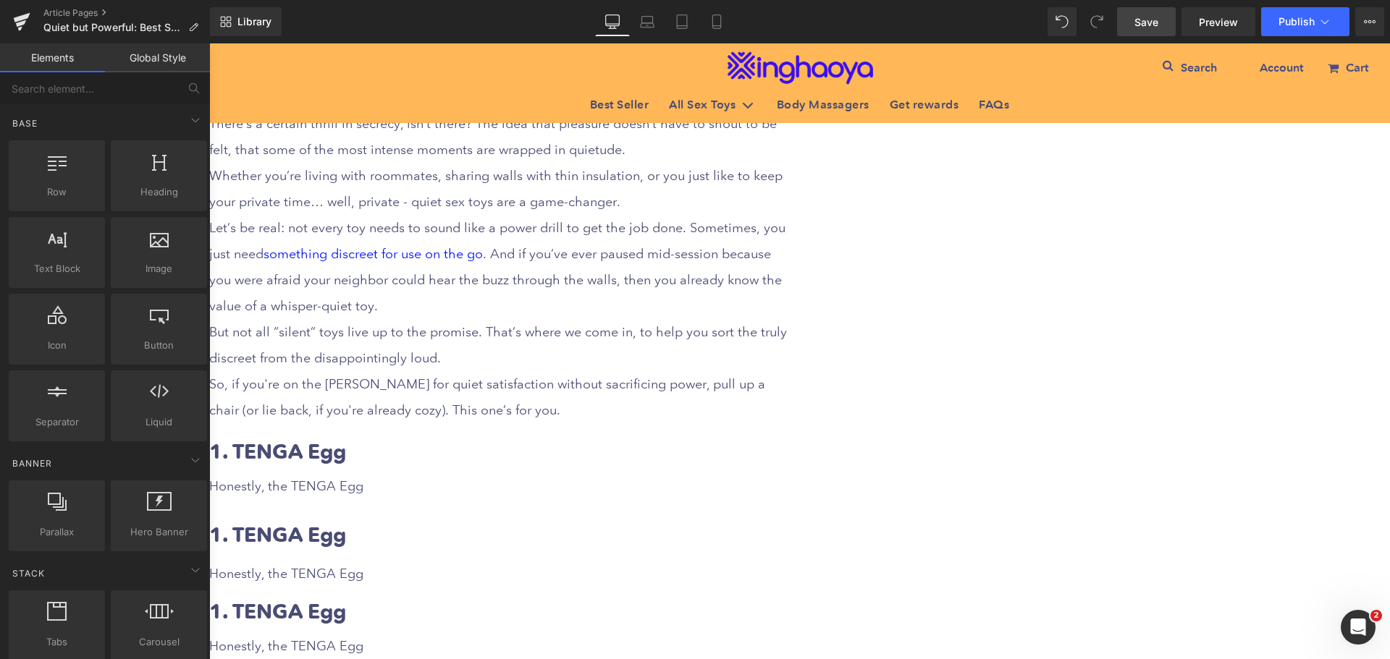
scroll to position [507, 0]
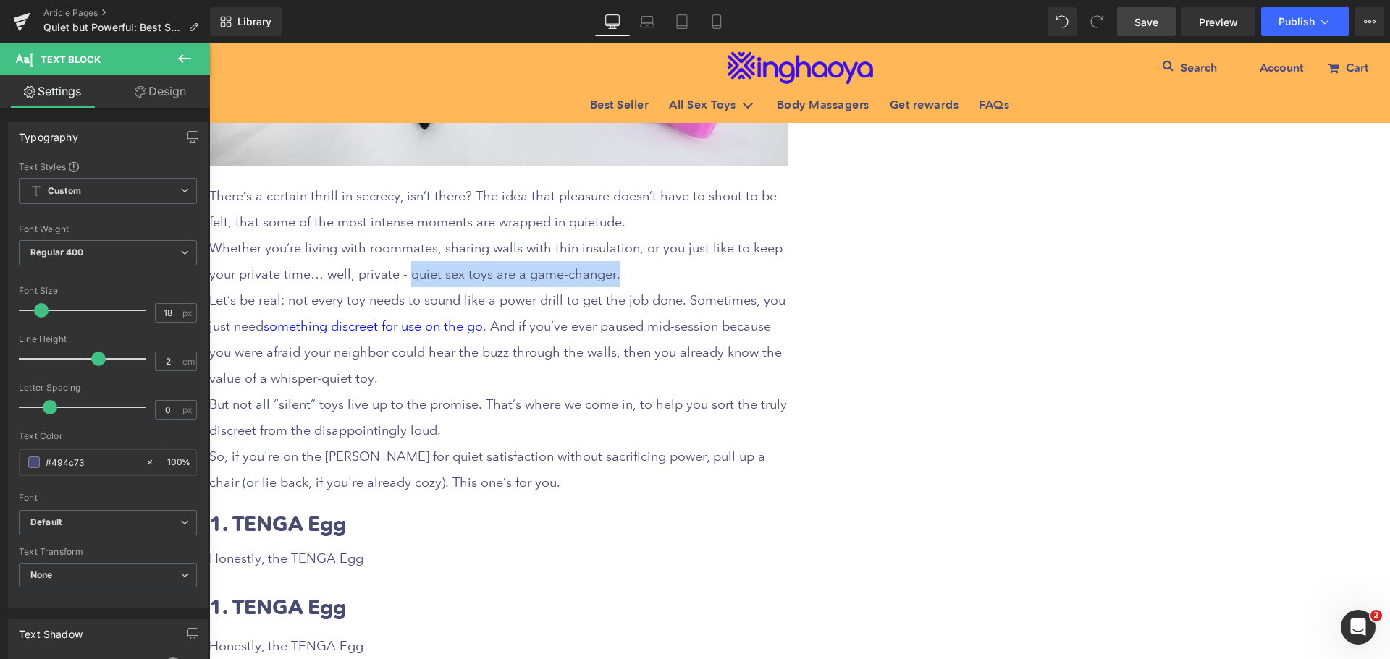
drag, startPoint x: 711, startPoint y: 265, endPoint x: 911, endPoint y: 273, distance: 200.7
click at [788, 273] on p "Whether you’re living with roommates, sharing walls with thin insulation, or yo…" at bounding box center [498, 261] width 579 height 52
click at [788, 270] on p "Whether you’re living with roommates, sharing walls with thin insulation, or yo…" at bounding box center [498, 261] width 579 height 52
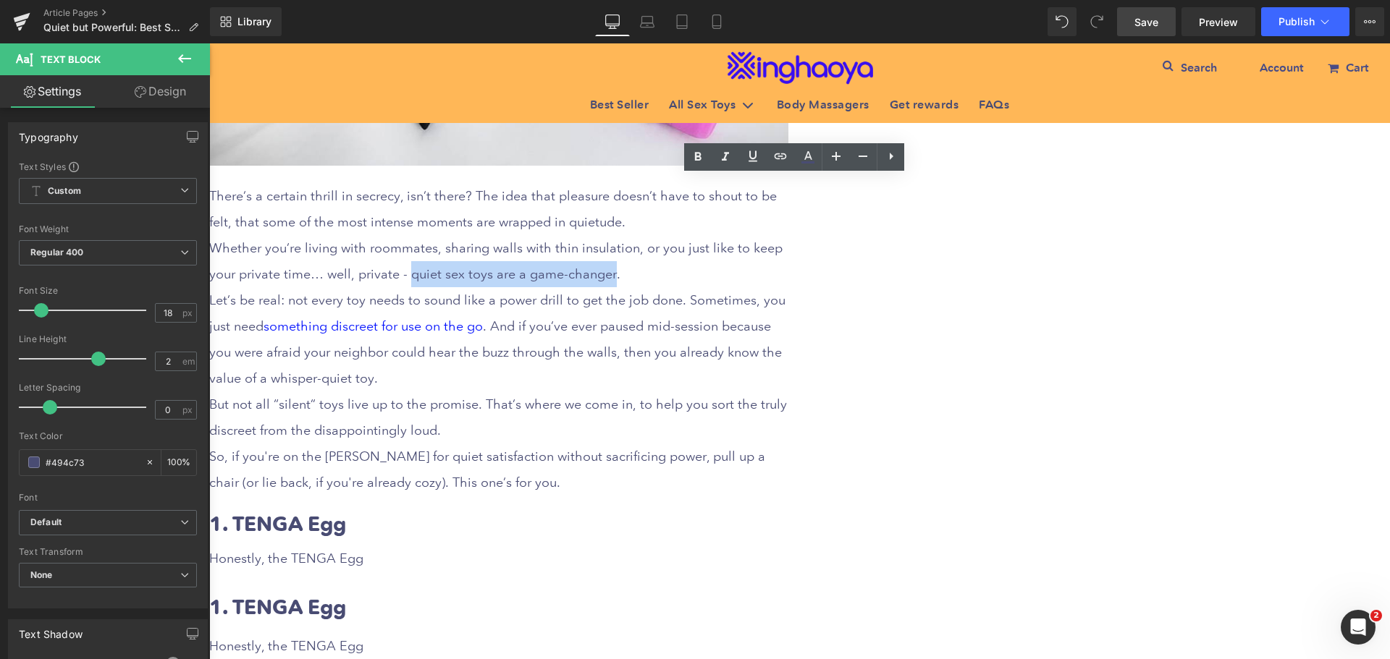
drag, startPoint x: 910, startPoint y: 266, endPoint x: 712, endPoint y: 270, distance: 198.4
click at [712, 270] on p "Whether you’re living with roommates, sharing walls with thin insulation, or yo…" at bounding box center [498, 261] width 579 height 52
click at [701, 159] on icon at bounding box center [698, 157] width 7 height 9
click at [1147, 462] on div "Quiet but Powerful: Best Silent Sex Toys for Discreet Fun Heading Row Liquid Ro…" at bounding box center [799, 369] width 1181 height 1383
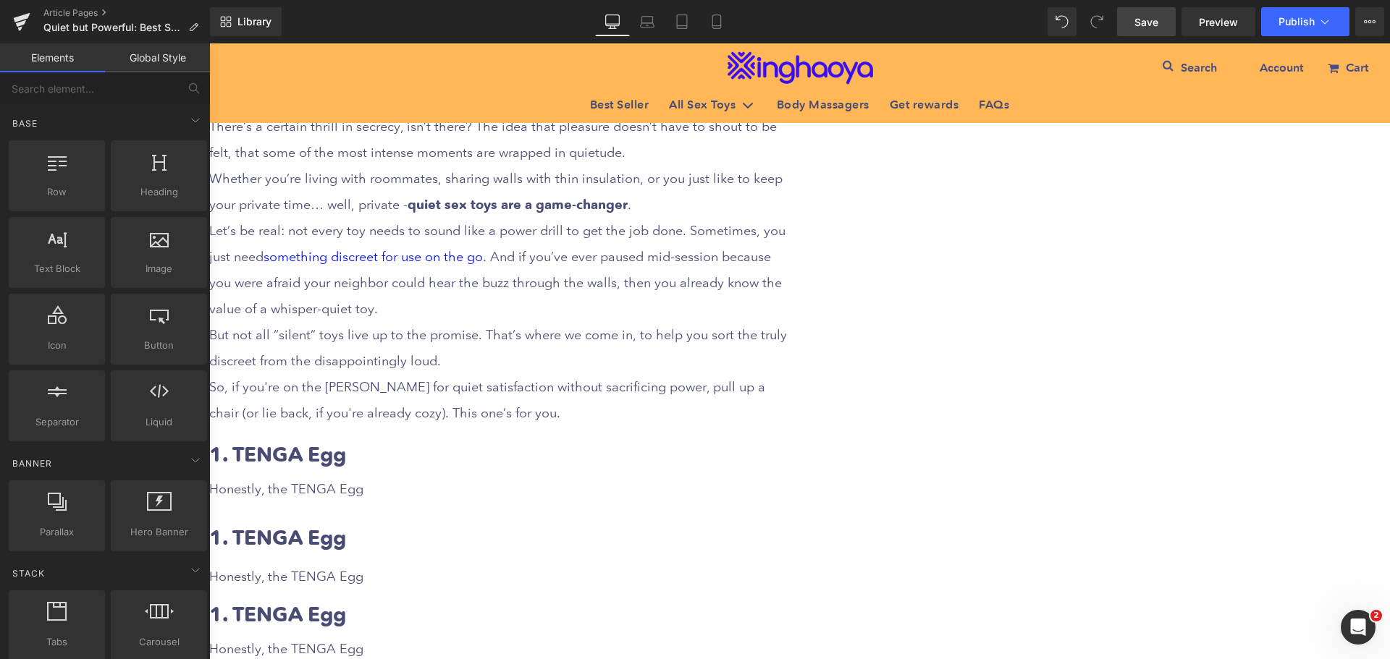
scroll to position [651, 0]
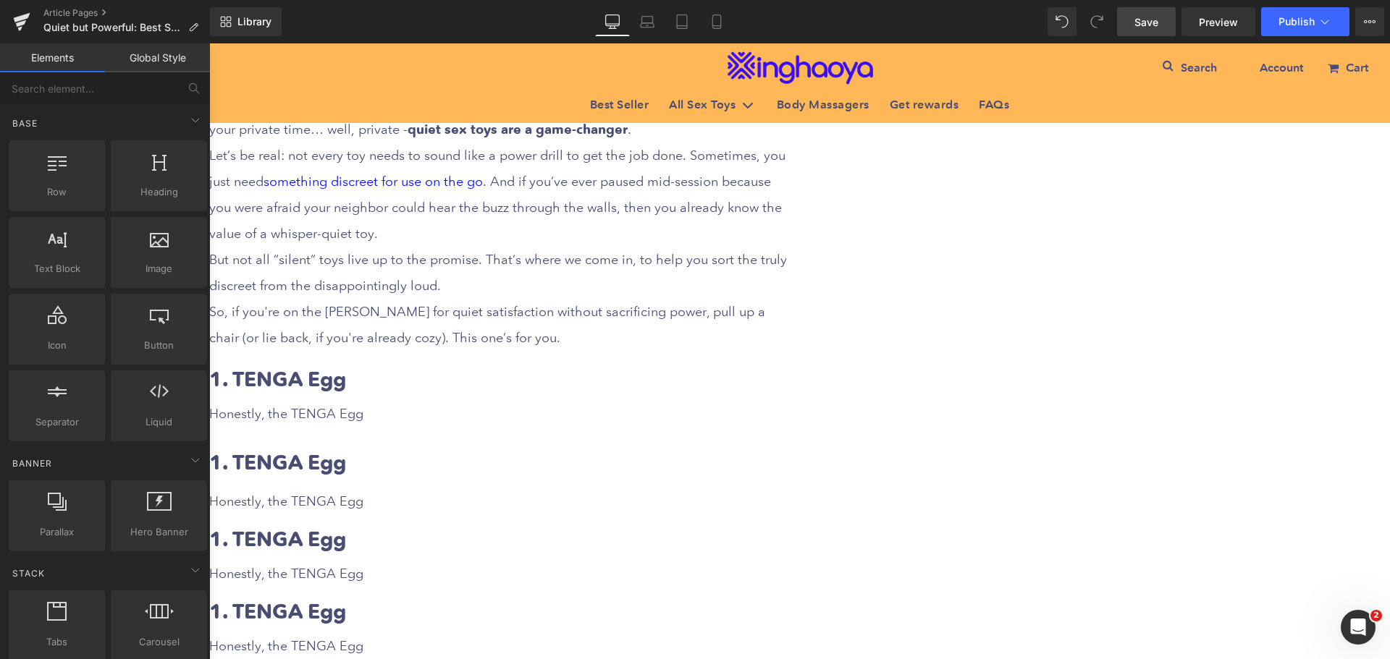
click at [346, 368] on b "1. TENGA Egg" at bounding box center [277, 379] width 137 height 25
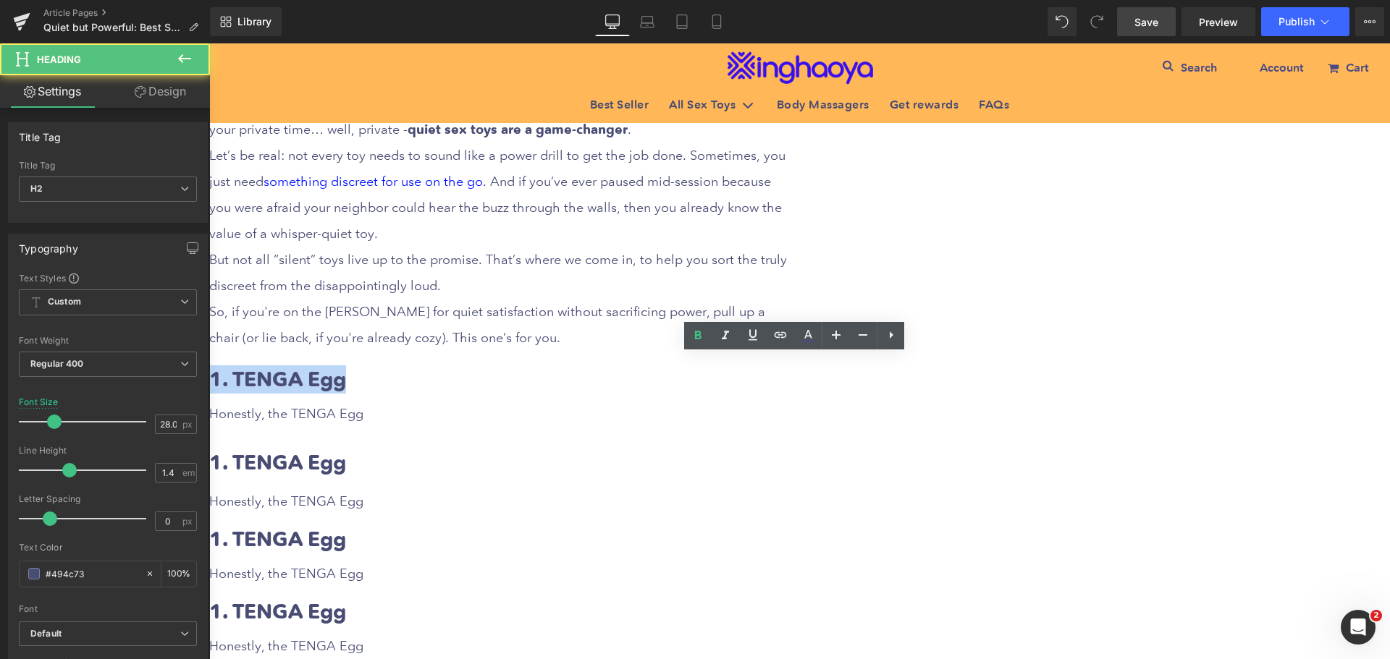
drag, startPoint x: 517, startPoint y: 369, endPoint x: 706, endPoint y: 368, distance: 189.7
click at [706, 368] on h2 "1. TENGA Egg" at bounding box center [498, 380] width 579 height 28
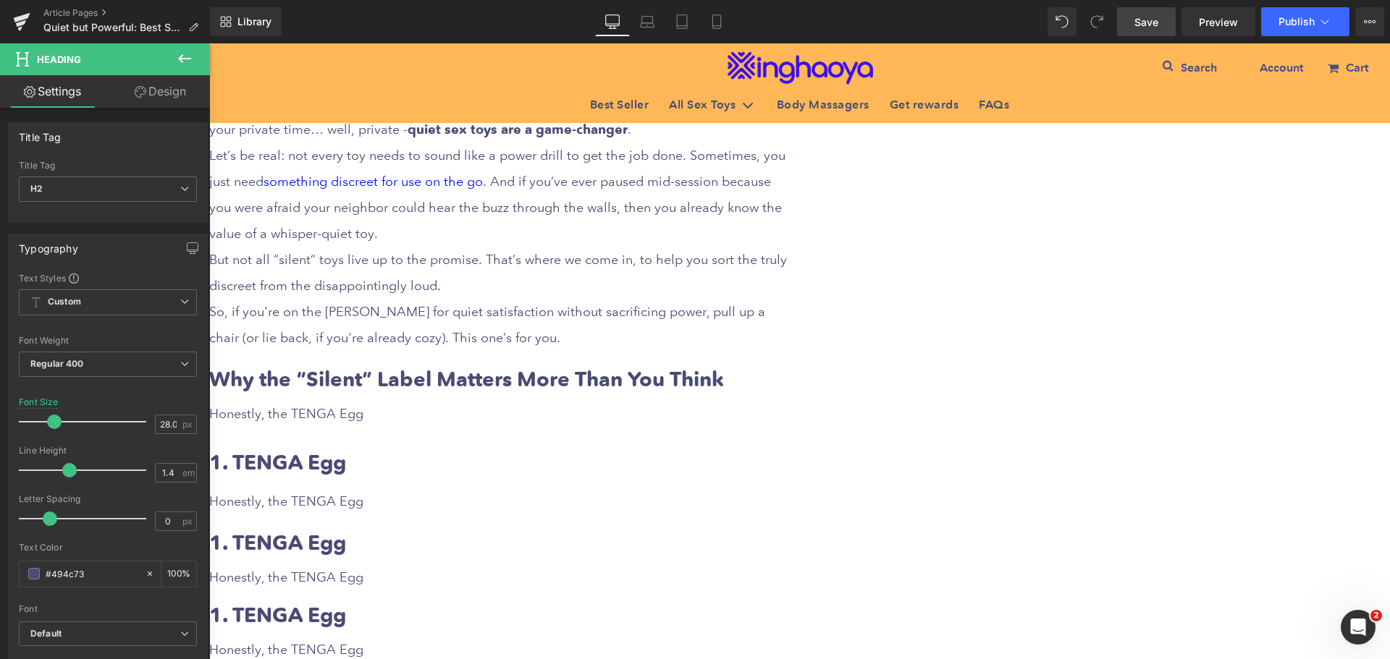
click at [654, 411] on div "Honestly, the TENGA Egg" at bounding box center [498, 414] width 579 height 26
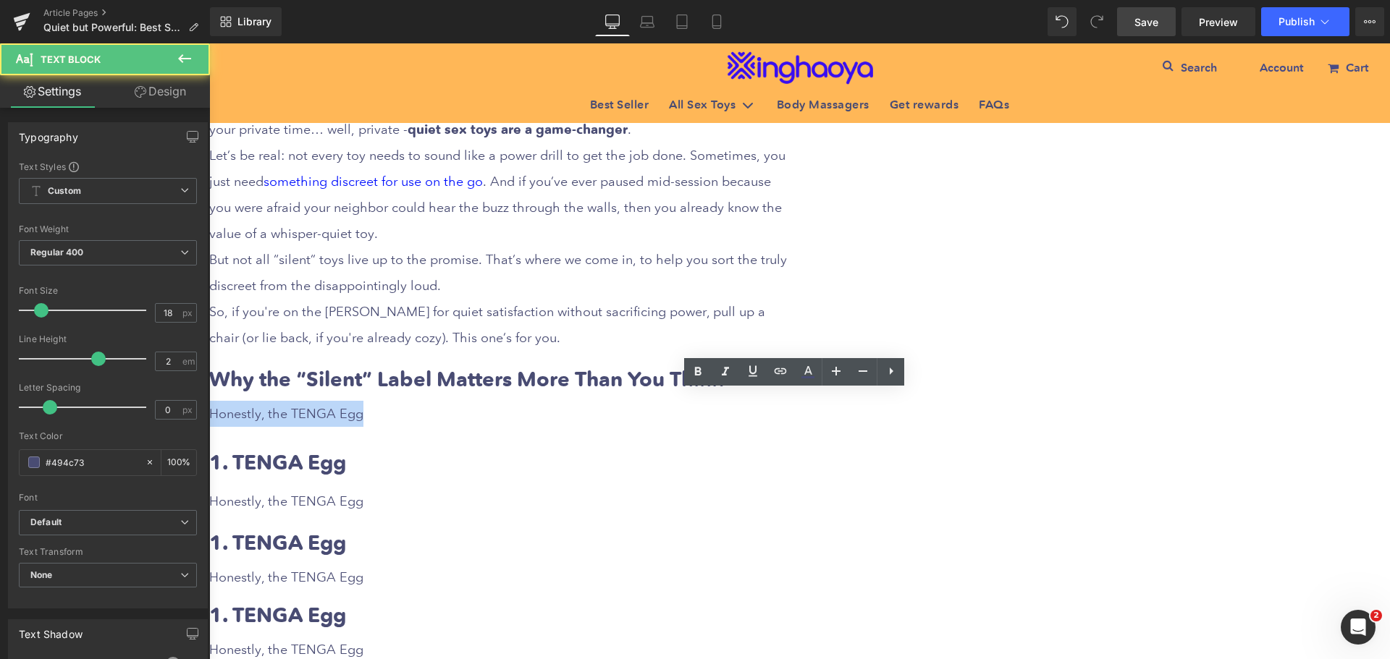
drag, startPoint x: 520, startPoint y: 407, endPoint x: 701, endPoint y: 410, distance: 181.7
click at [701, 410] on div "Honestly, the TENGA Egg" at bounding box center [498, 414] width 579 height 26
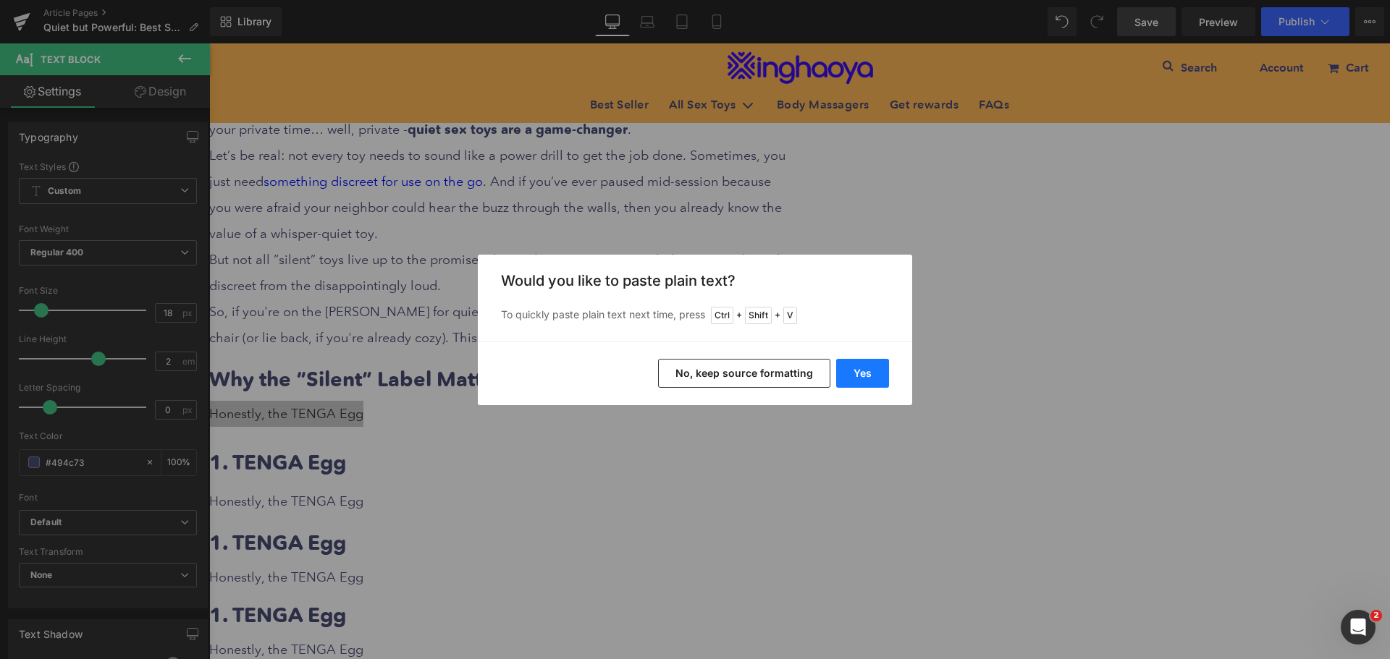
click at [859, 372] on button "Yes" at bounding box center [862, 373] width 53 height 29
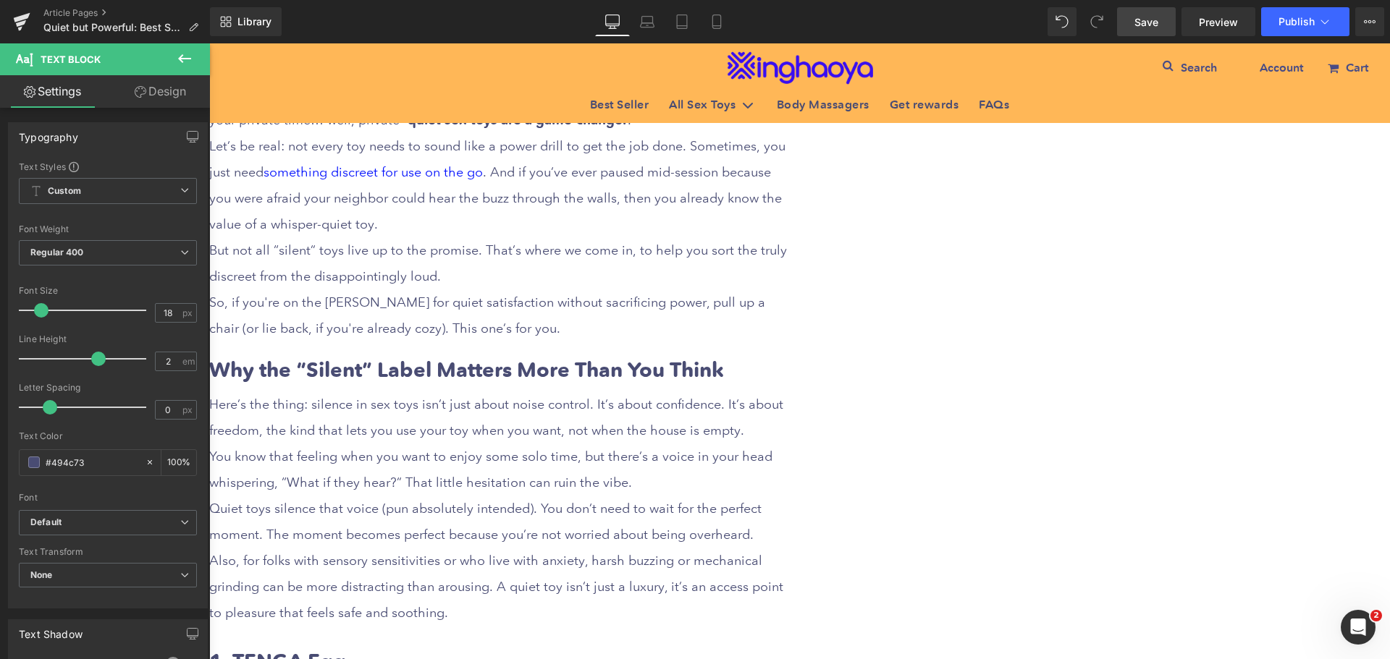
scroll to position [724, 0]
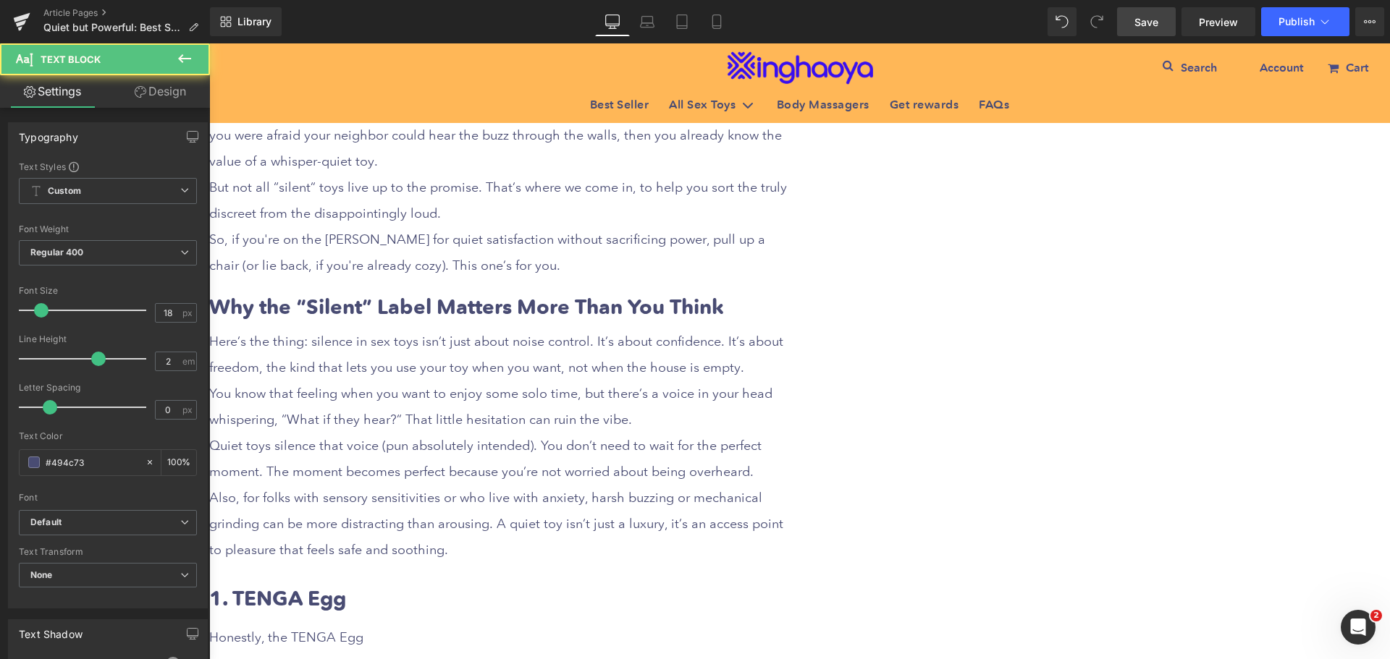
click at [788, 332] on div "Here’s the thing: silence in sex toys isn’t just about noise control. It’s abou…" at bounding box center [498, 446] width 579 height 235
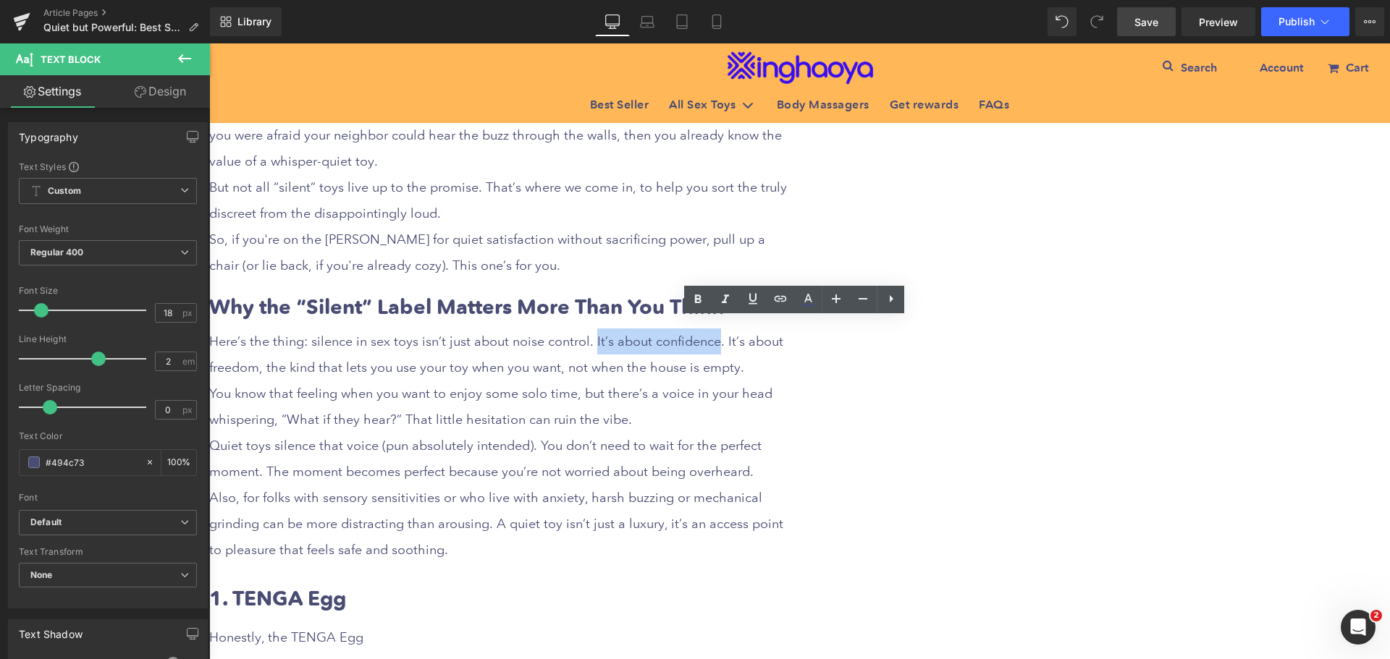
drag, startPoint x: 891, startPoint y: 326, endPoint x: 1010, endPoint y: 330, distance: 118.8
click at [788, 330] on div "Here’s the thing: silence in sex toys isn’t just about noise control. It’s abou…" at bounding box center [498, 446] width 579 height 235
click at [700, 299] on icon at bounding box center [698, 299] width 7 height 9
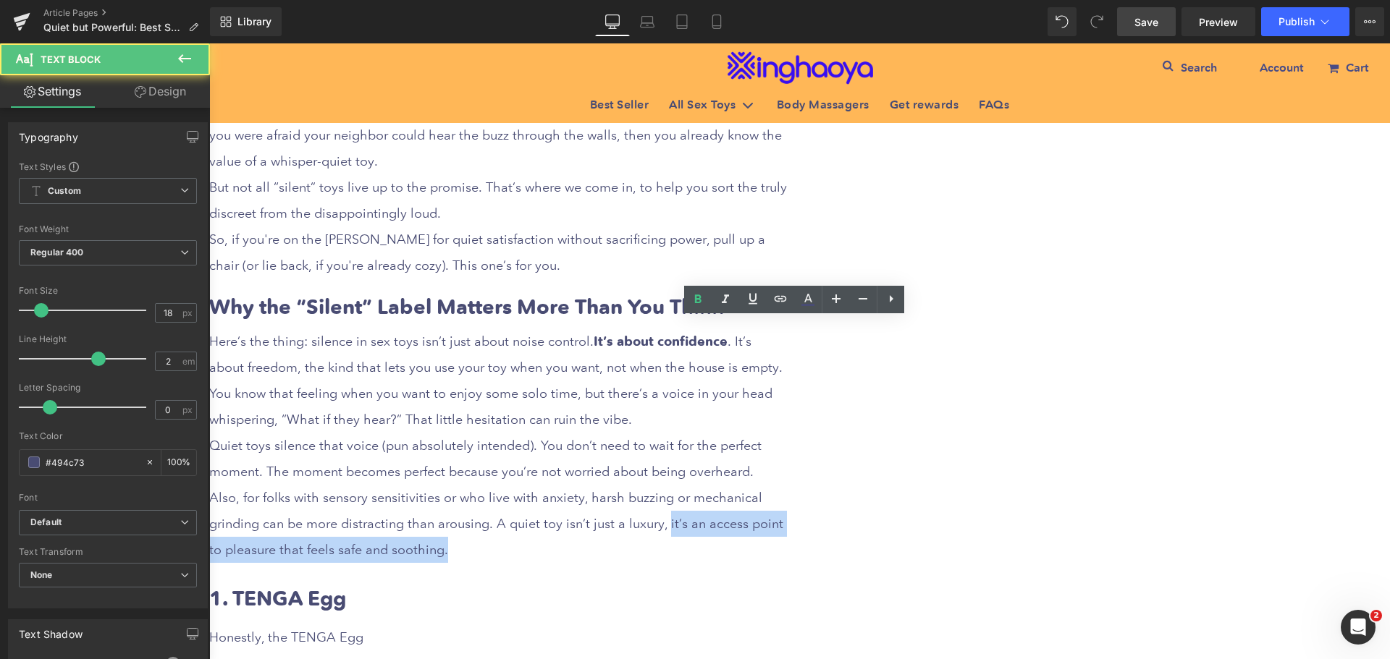
drag, startPoint x: 958, startPoint y: 514, endPoint x: 889, endPoint y: 539, distance: 73.0
click at [788, 539] on div "Also, for folks with sensory sensitivities or who live with anxiety, harsh buzz…" at bounding box center [498, 524] width 579 height 78
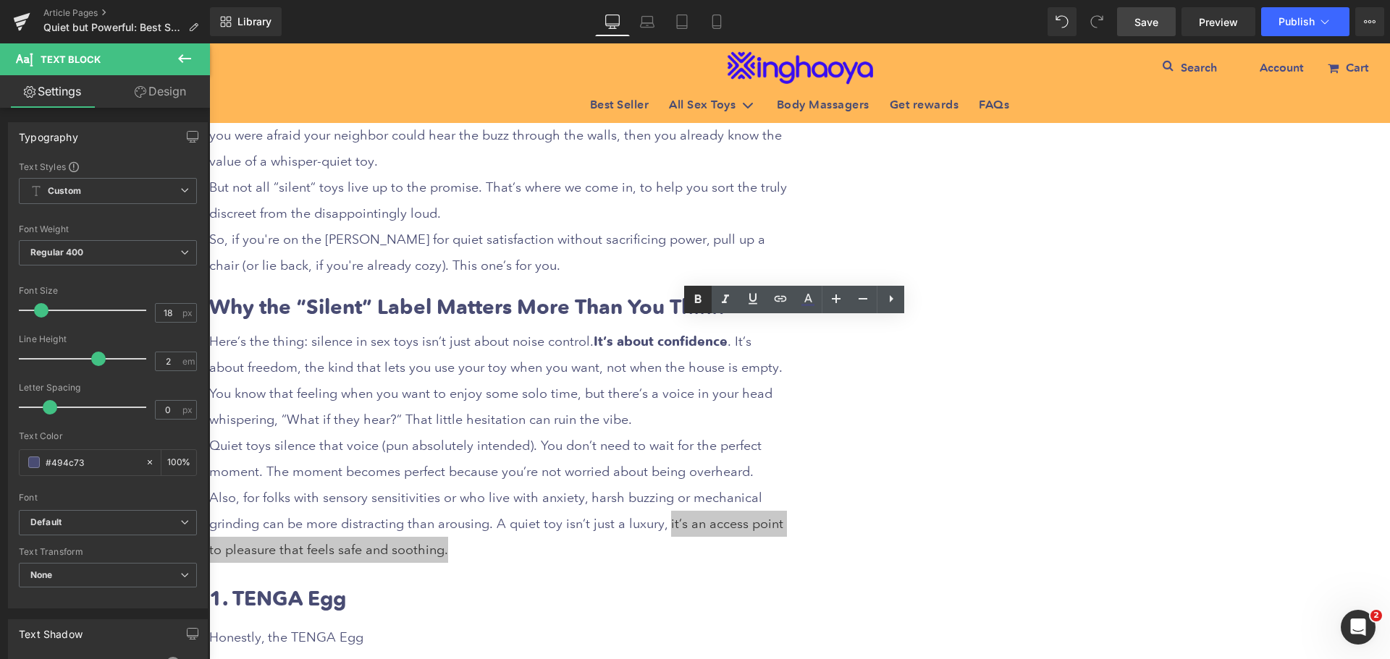
click at [700, 300] on icon at bounding box center [698, 299] width 7 height 9
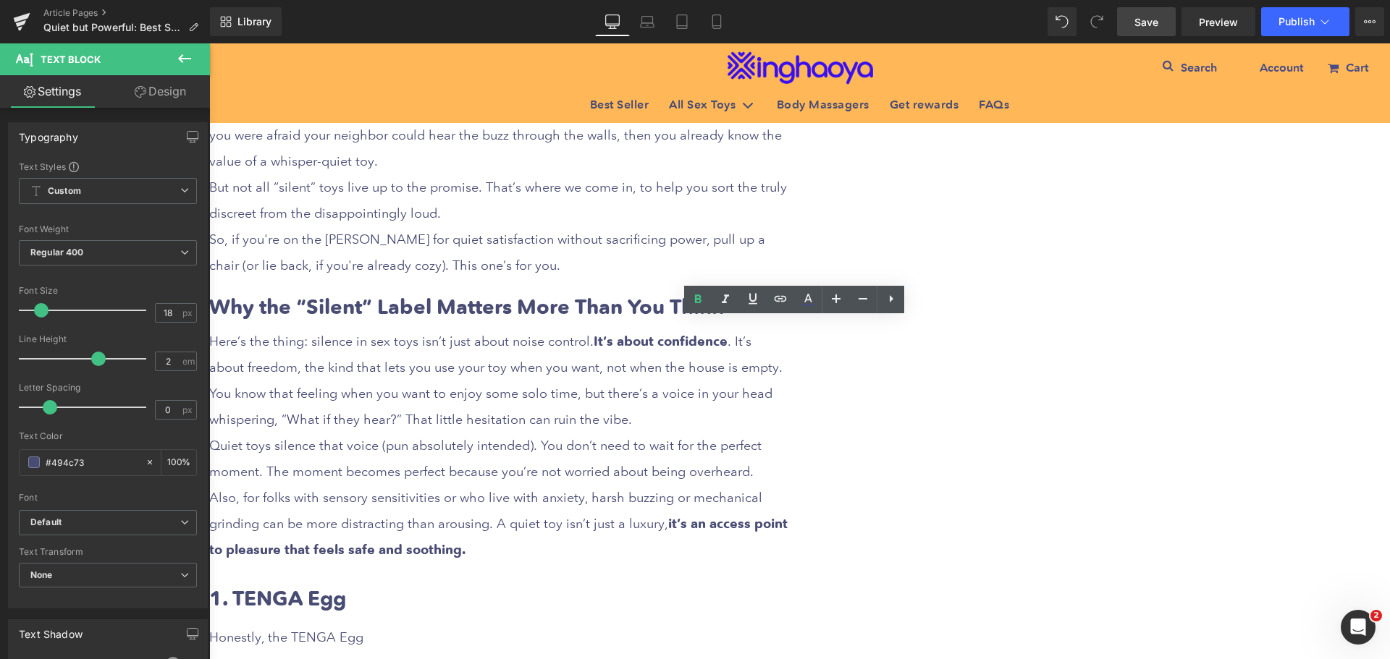
click at [1144, 520] on div "Quiet but Powerful: Best Silent Sex Toys for Discreet Fun Heading Row Liquid Ro…" at bounding box center [799, 258] width 1181 height 1595
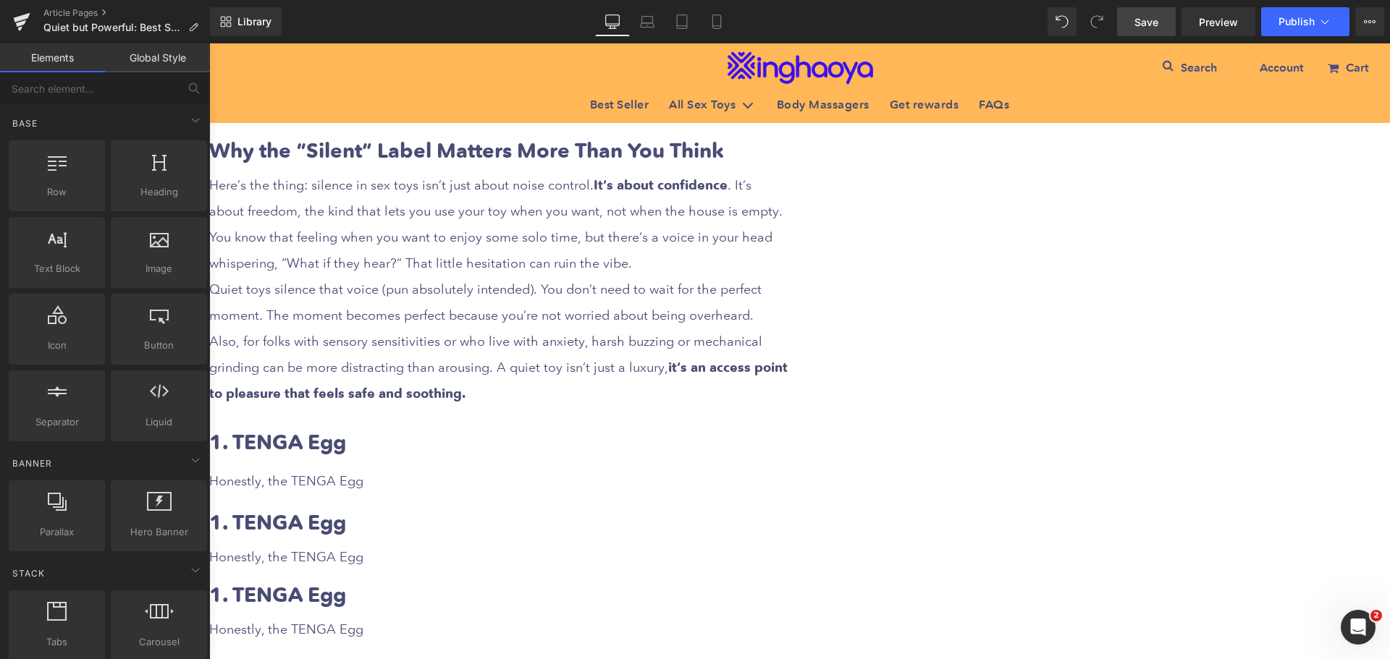
scroll to position [941, 0]
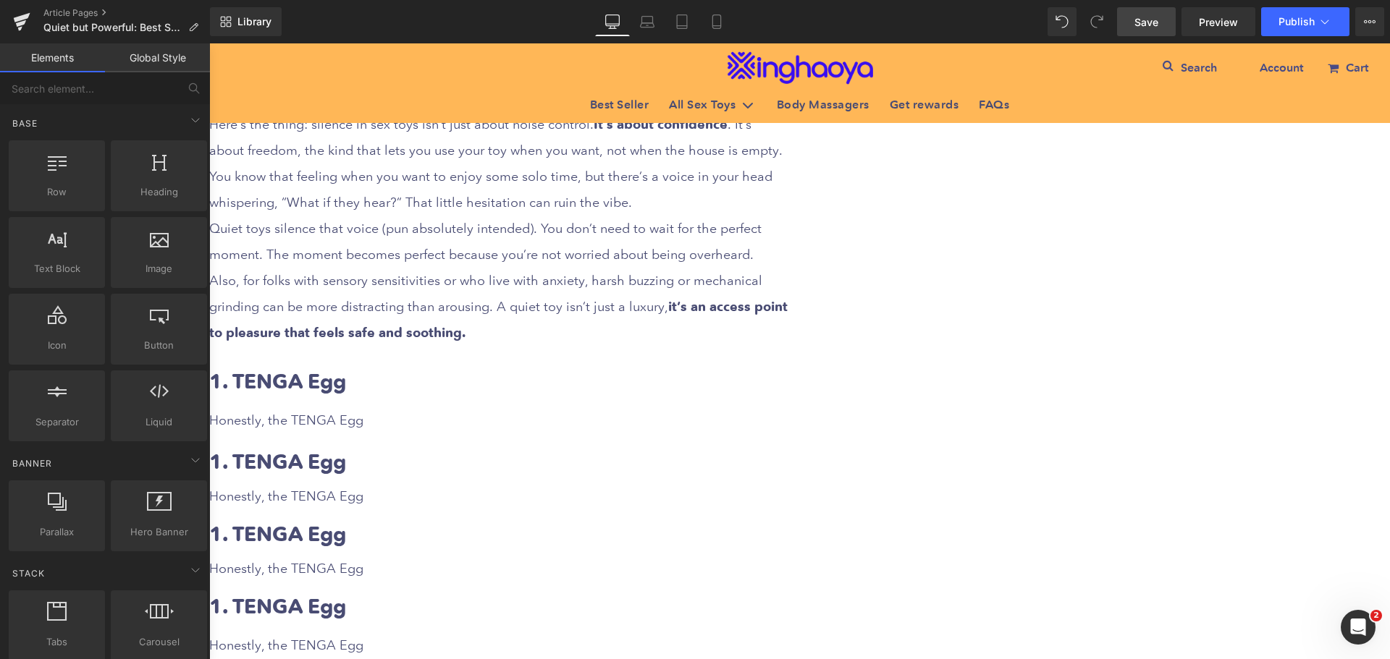
click at [655, 368] on h2 "1. TENGA Egg" at bounding box center [498, 382] width 579 height 28
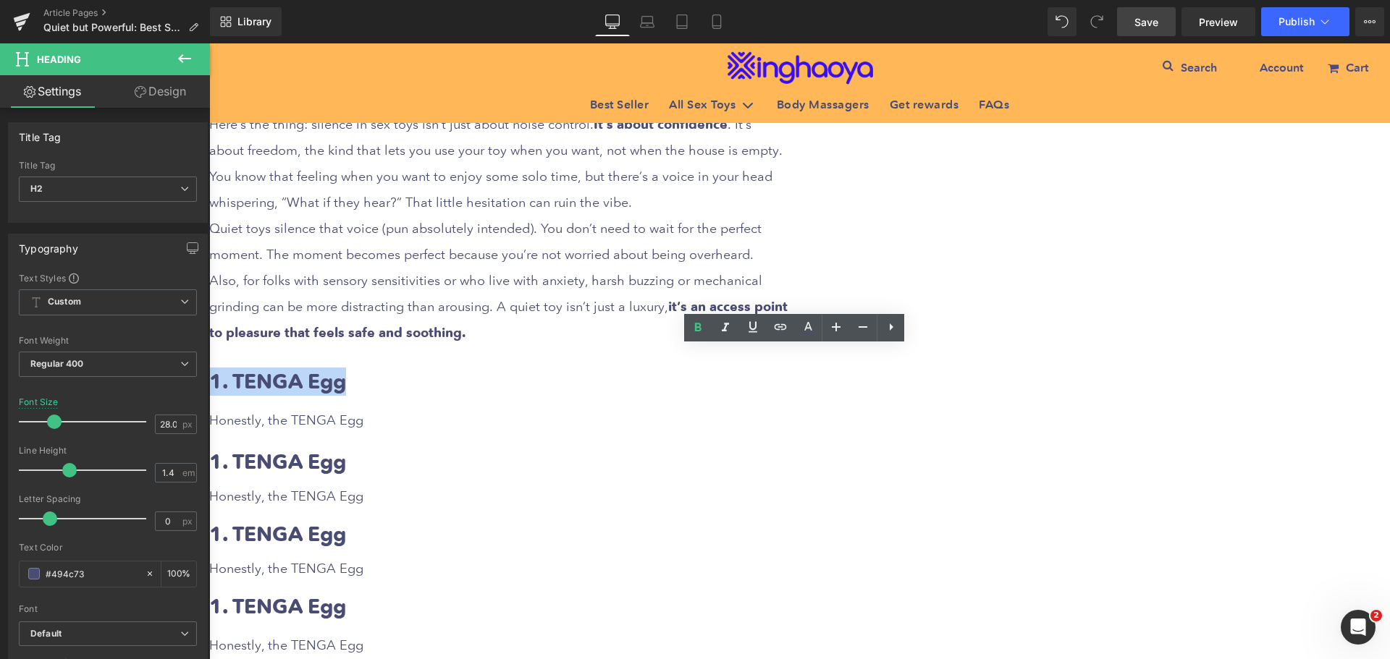
drag, startPoint x: 519, startPoint y: 364, endPoint x: 680, endPoint y: 361, distance: 161.4
click at [680, 368] on h2 "1. TENGA Egg" at bounding box center [498, 382] width 579 height 28
paste div
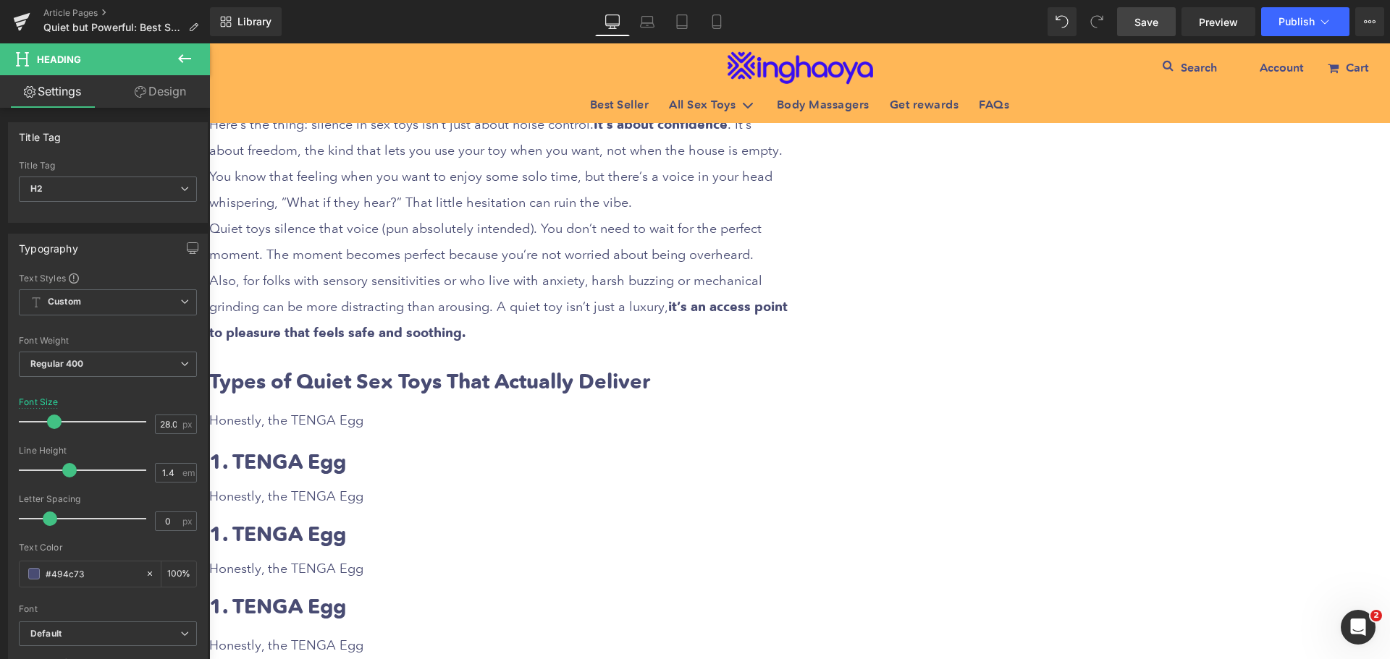
click at [634, 408] on div "Honestly, the TENGA Egg" at bounding box center [498, 421] width 579 height 26
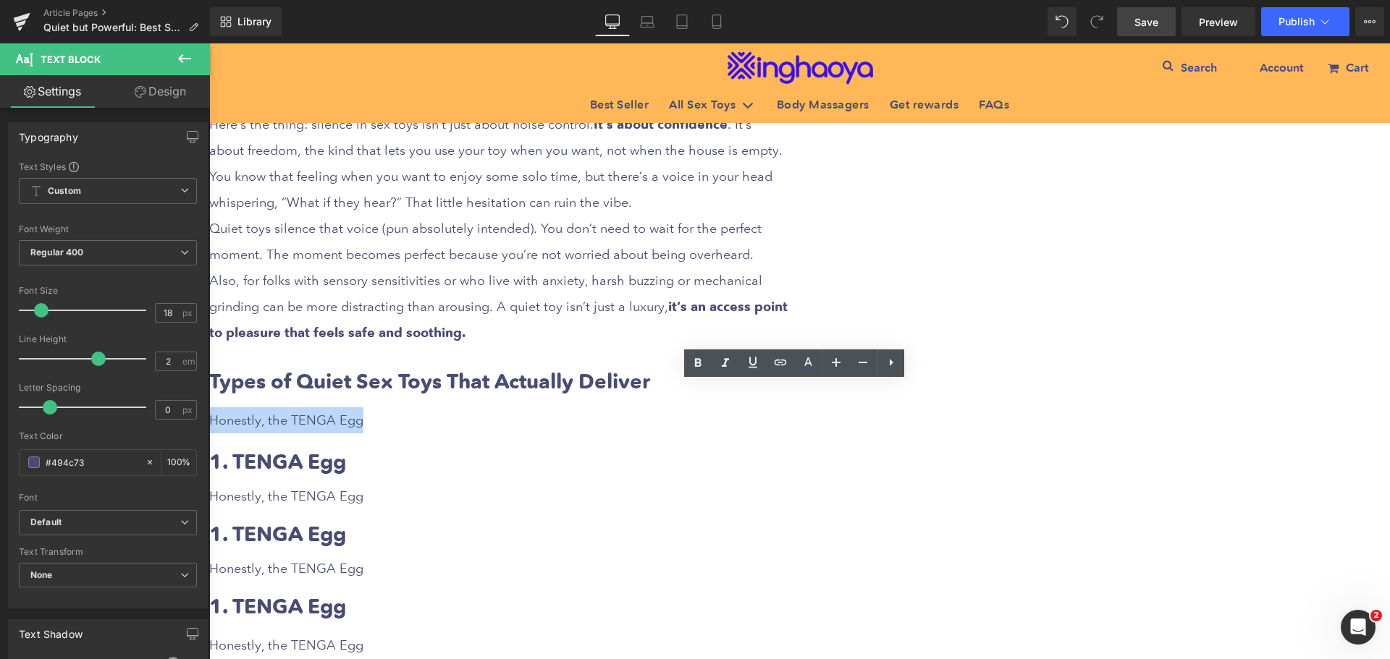
drag, startPoint x: 519, startPoint y: 397, endPoint x: 715, endPoint y: 403, distance: 196.3
click at [715, 408] on div "Honestly, the TENGA Egg" at bounding box center [498, 421] width 579 height 26
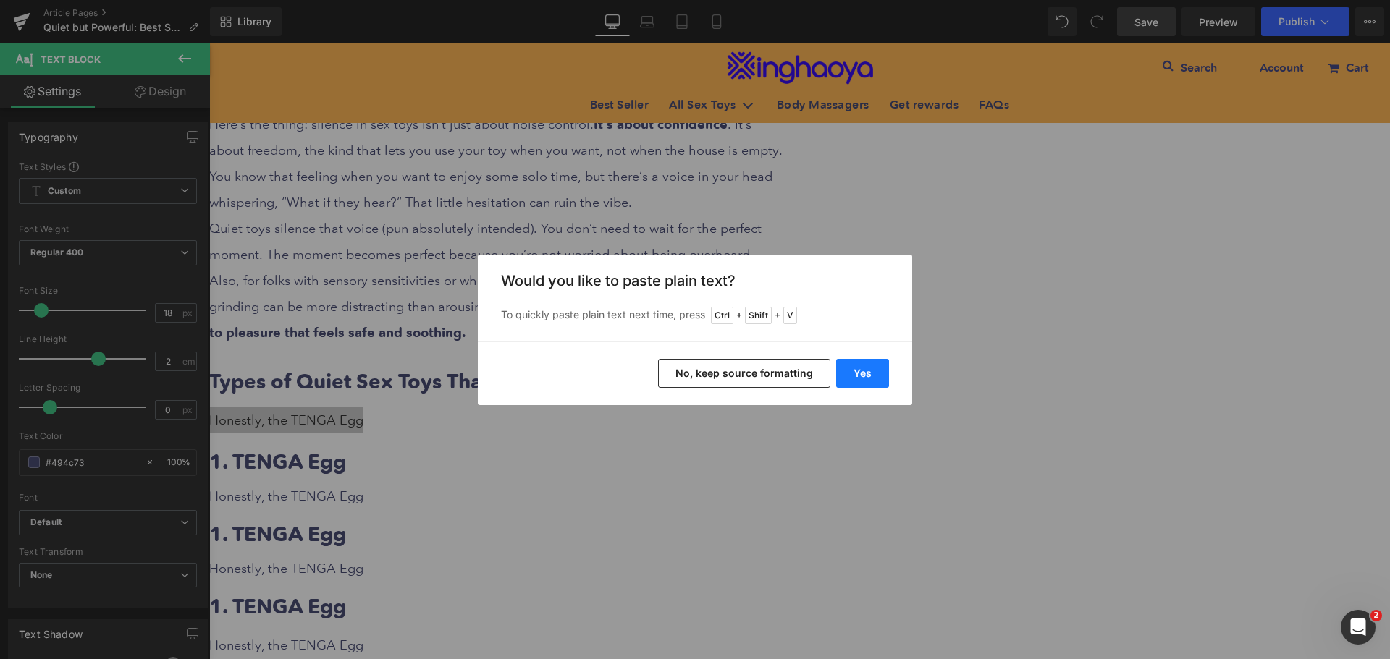
click at [853, 380] on button "Yes" at bounding box center [862, 373] width 53 height 29
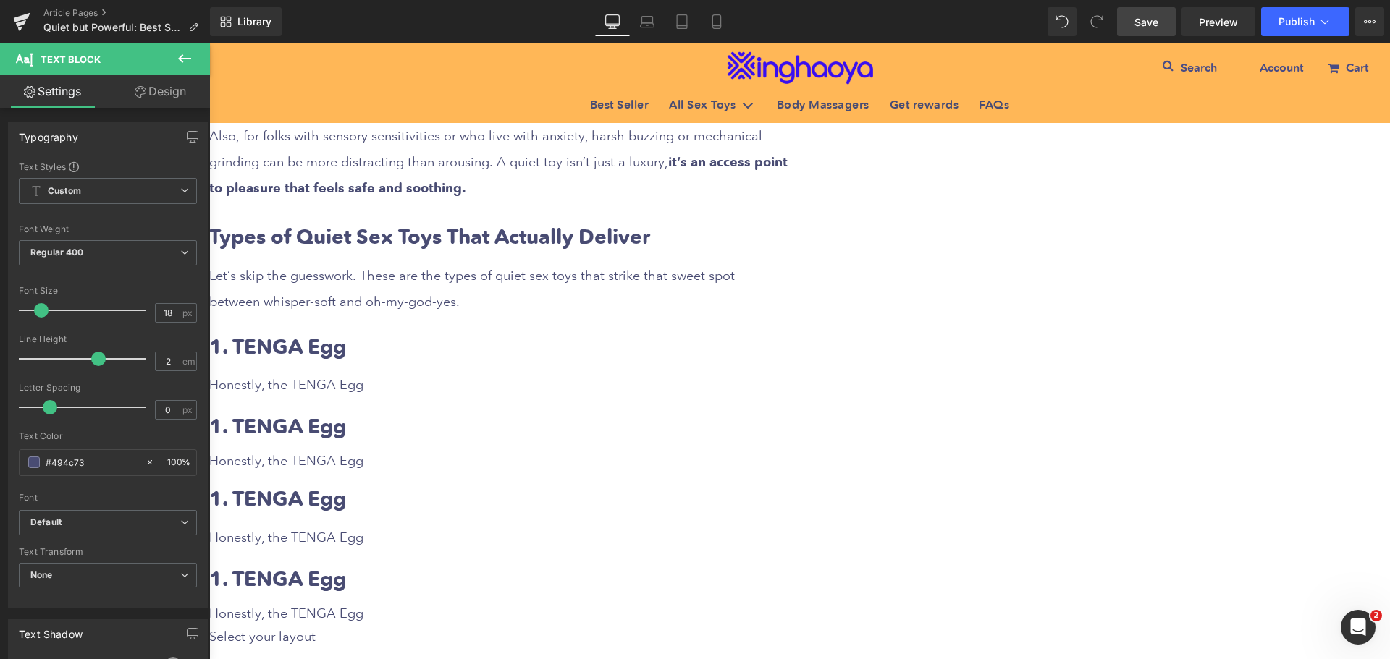
scroll to position [1013, 0]
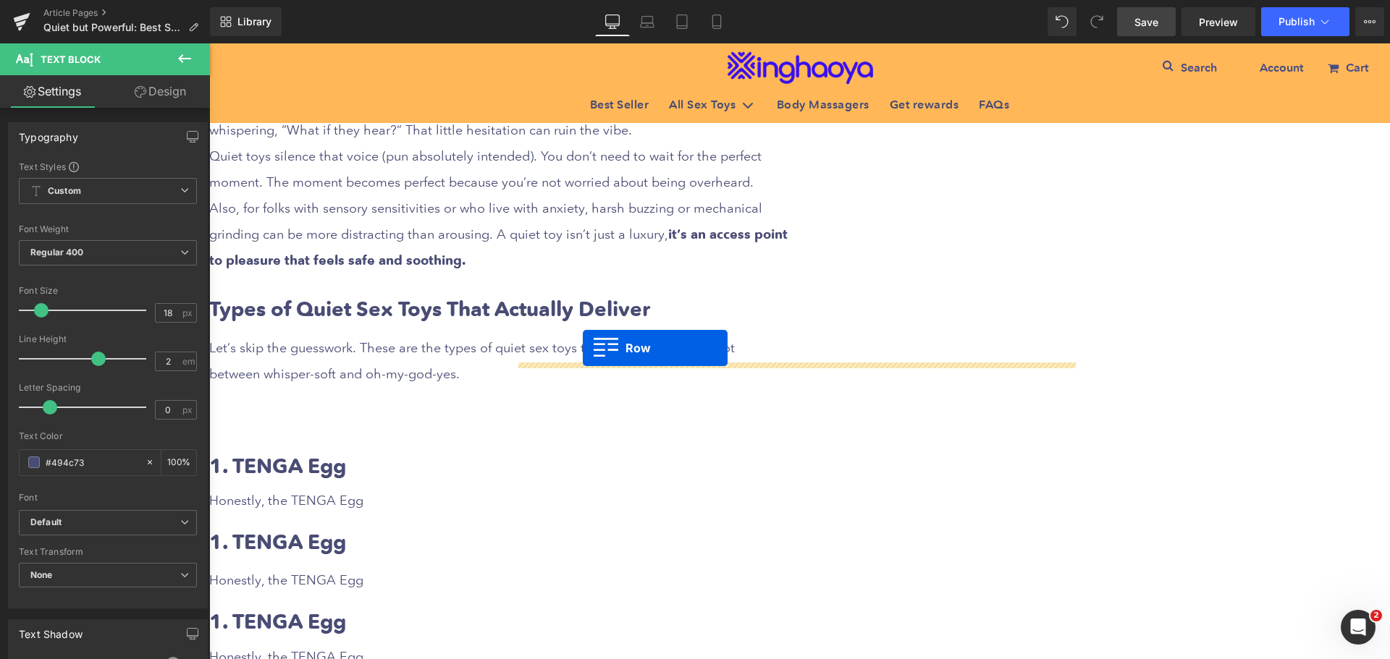
drag, startPoint x: 511, startPoint y: 383, endPoint x: 583, endPoint y: 348, distance: 79.6
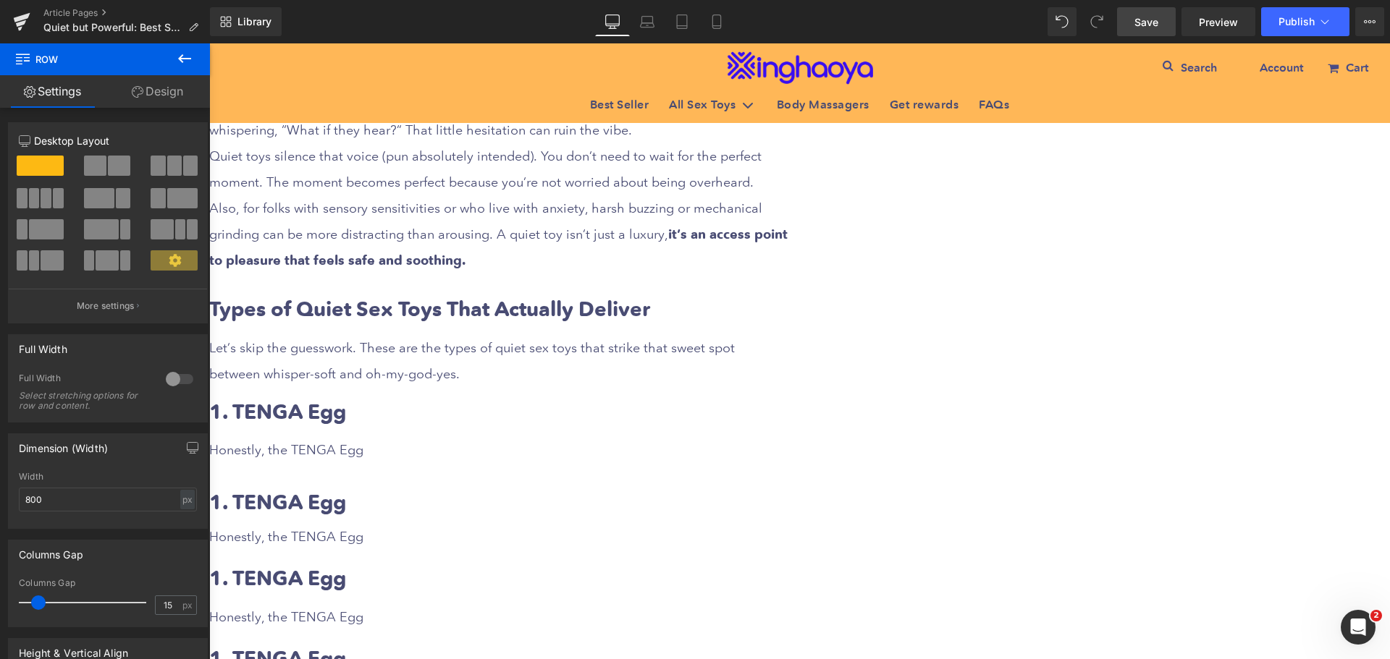
click at [346, 400] on b "1. TENGA Egg" at bounding box center [277, 412] width 137 height 25
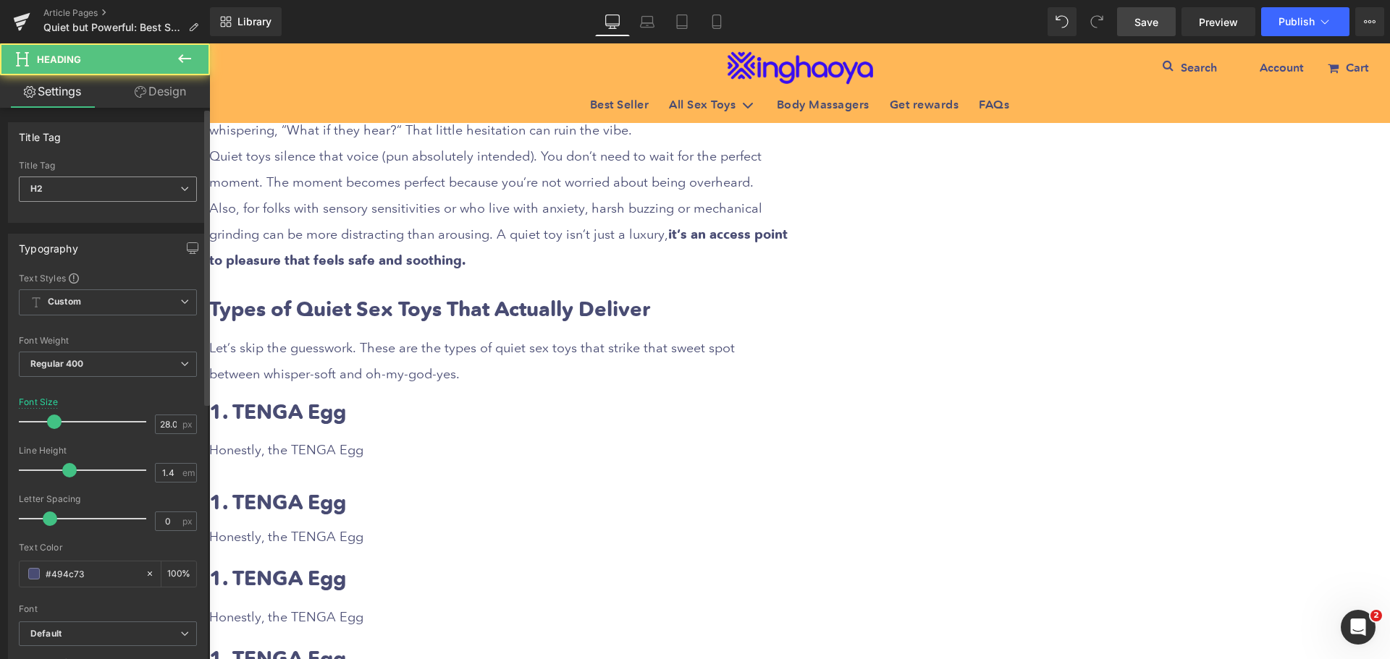
click at [91, 200] on span "H2" at bounding box center [108, 189] width 178 height 25
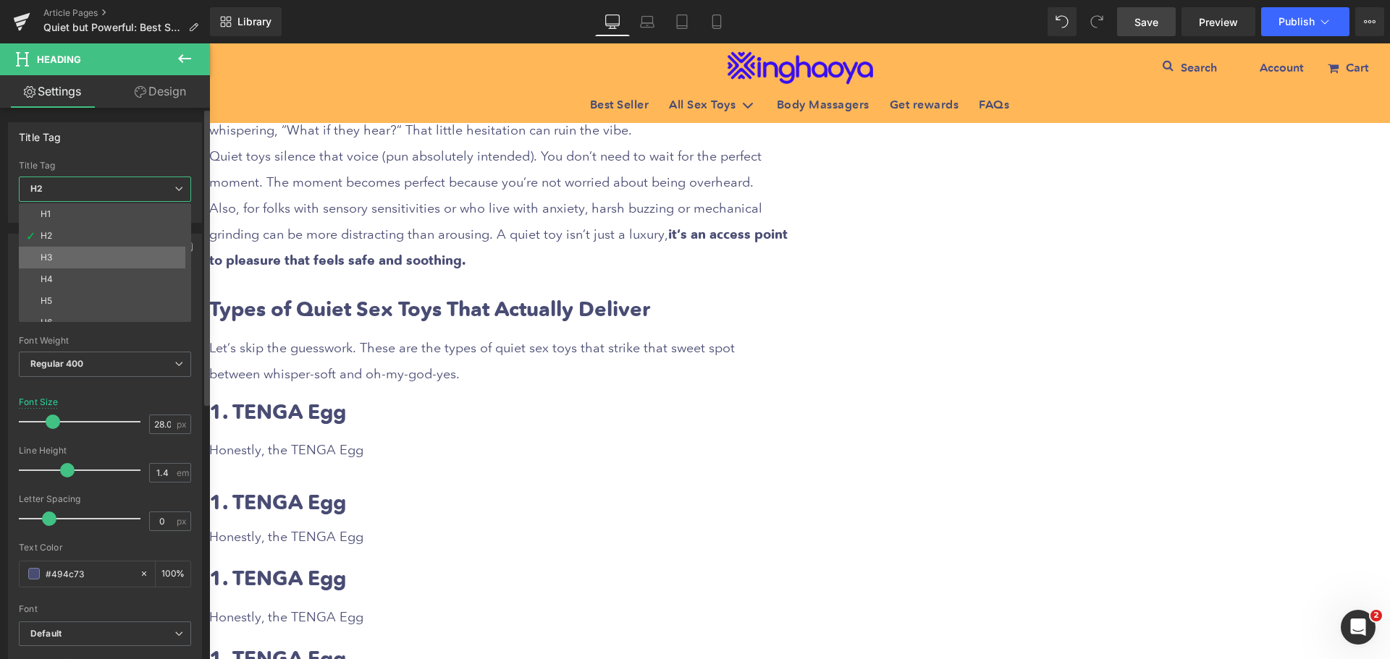
click at [60, 259] on li "H3" at bounding box center [108, 258] width 179 height 22
type input "21.96"
type input "100"
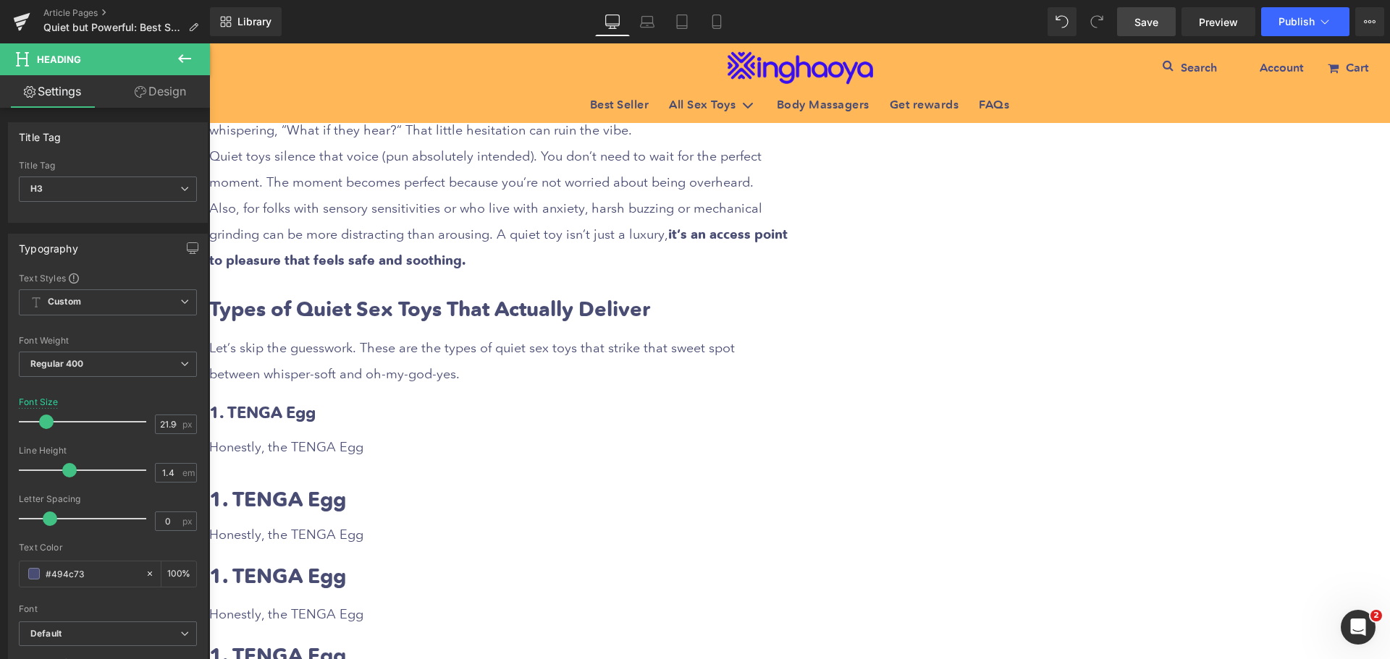
click at [209, 43] on icon at bounding box center [209, 43] width 0 height 0
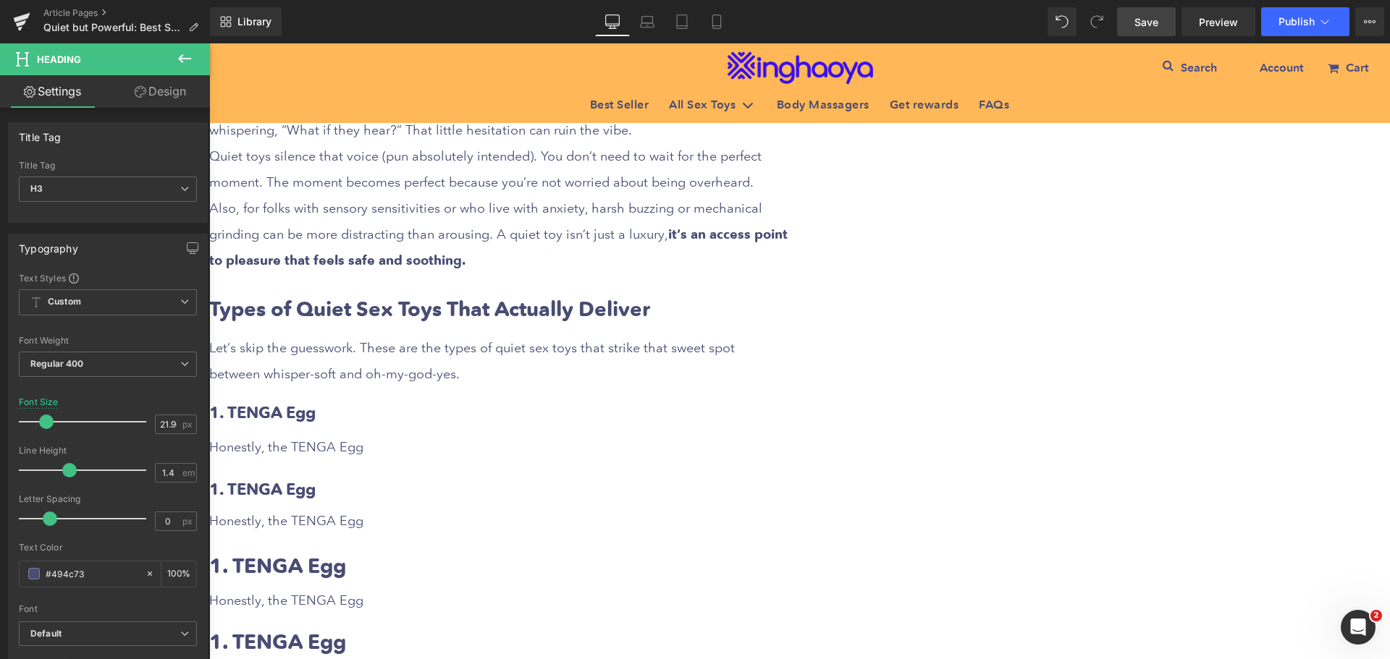
click at [209, 43] on icon at bounding box center [209, 43] width 0 height 0
click at [671, 402] on h3 "1. TENGA Egg" at bounding box center [498, 413] width 579 height 22
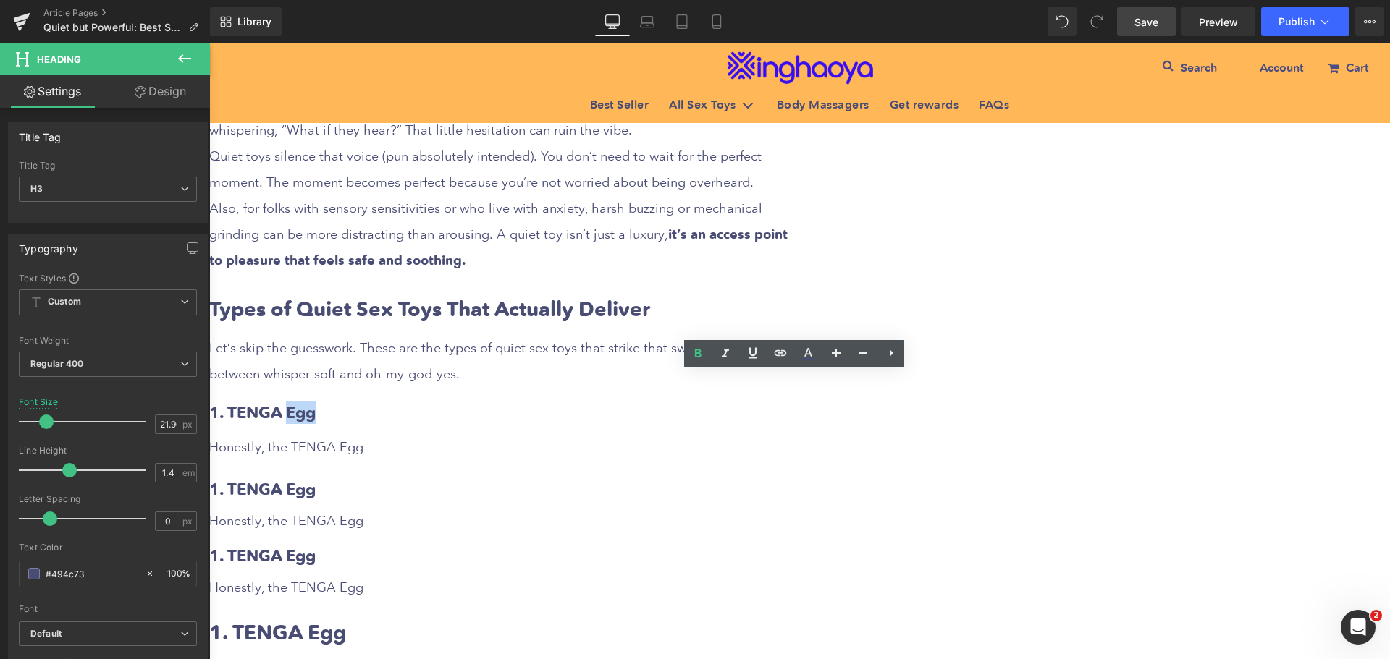
drag, startPoint x: 526, startPoint y: 387, endPoint x: 608, endPoint y: 381, distance: 82.7
click at [608, 402] on div "1. TENGA Egg" at bounding box center [498, 413] width 579 height 22
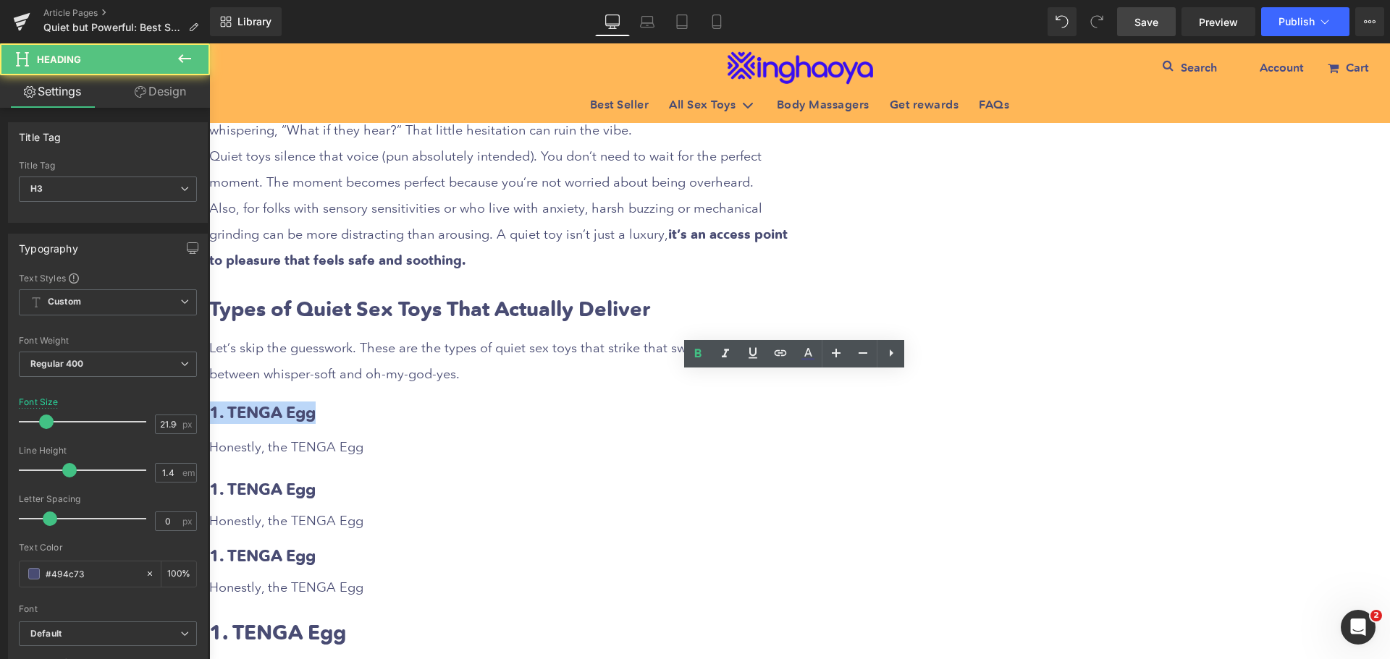
drag, startPoint x: 529, startPoint y: 378, endPoint x: 651, endPoint y: 382, distance: 121.7
click at [651, 402] on h3 "1. TENGA Egg" at bounding box center [498, 413] width 579 height 22
paste div
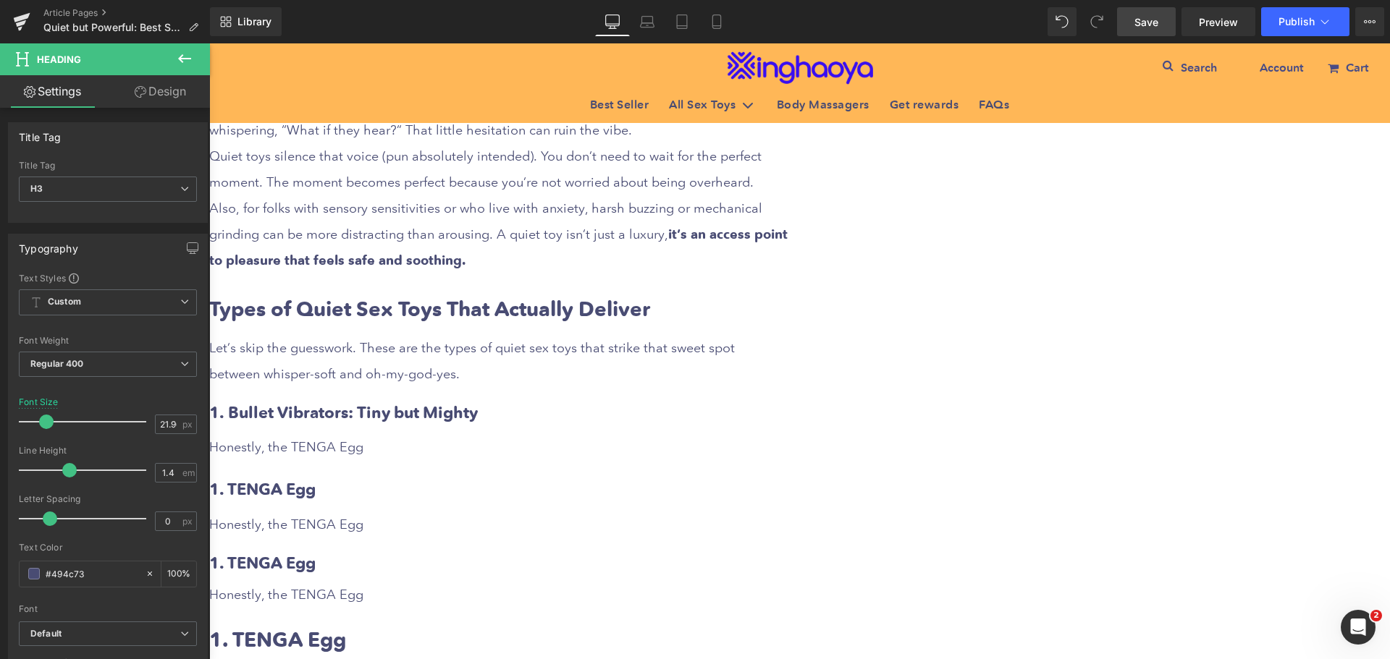
click at [617, 434] on div "Honestly, the TENGA Egg" at bounding box center [498, 447] width 579 height 26
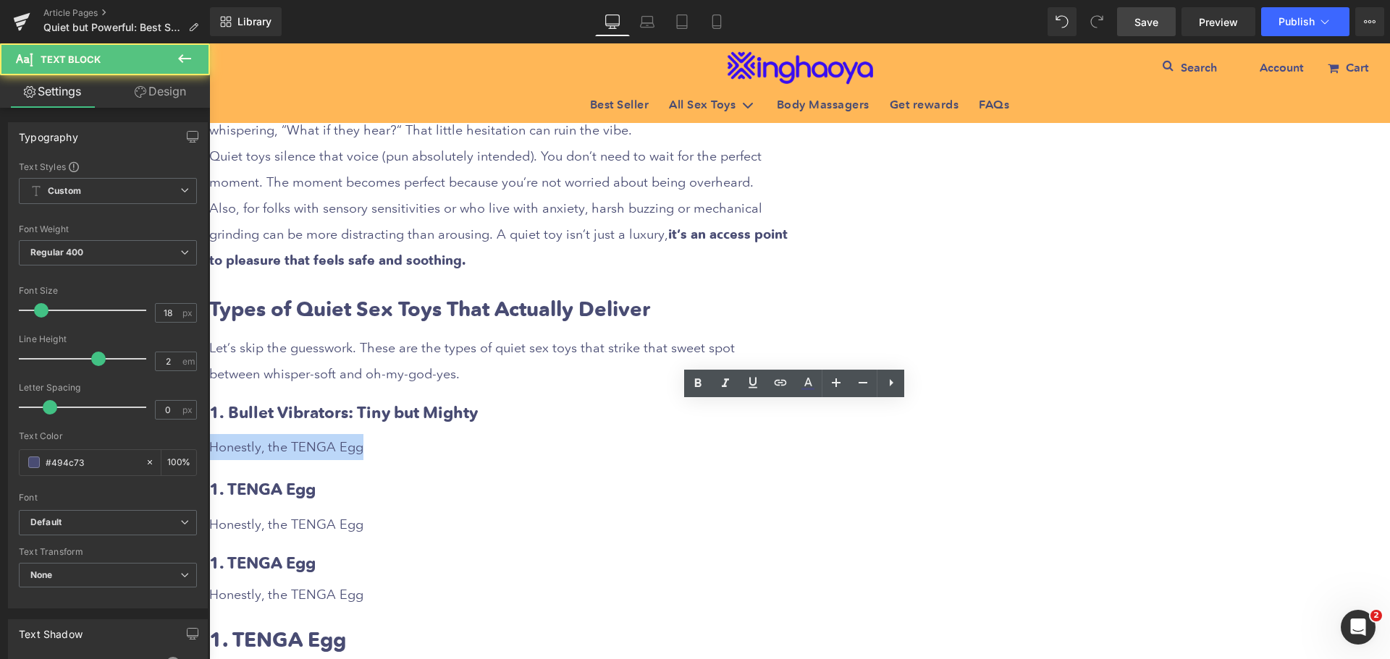
drag, startPoint x: 528, startPoint y: 412, endPoint x: 695, endPoint y: 415, distance: 167.2
click at [695, 434] on div "Honestly, the TENGA Egg" at bounding box center [498, 447] width 579 height 26
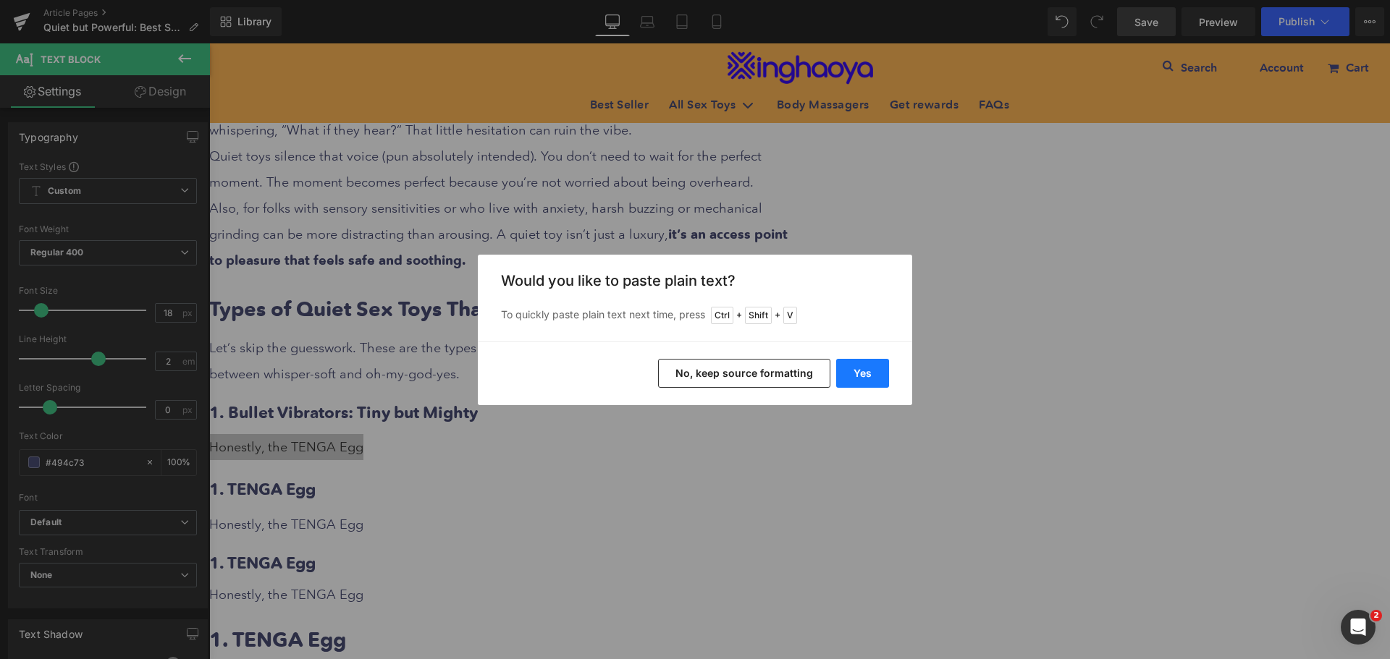
click at [866, 381] on button "Yes" at bounding box center [862, 373] width 53 height 29
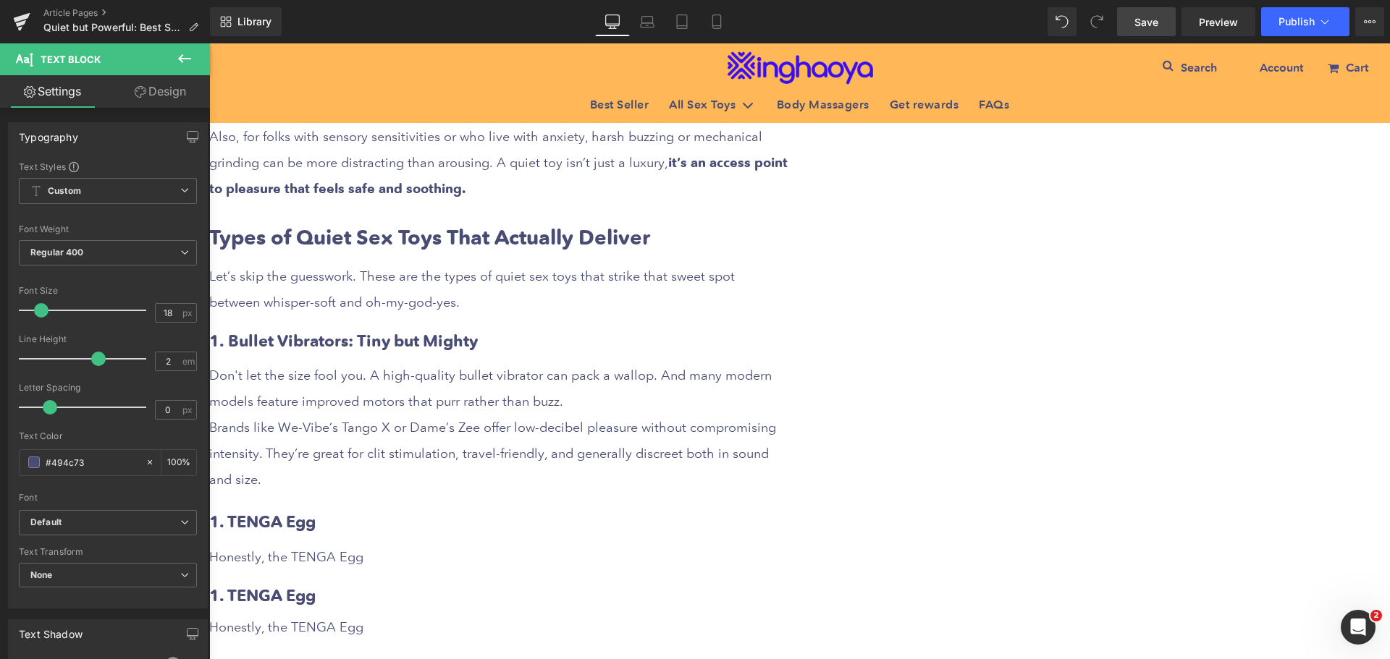
scroll to position [1086, 0]
drag, startPoint x: 682, startPoint y: 342, endPoint x: 839, endPoint y: 342, distance: 157.1
click at [788, 362] on div "Don't let the size fool you. A high-quality bullet vibrator can pack a wallop. …" at bounding box center [498, 427] width 579 height 130
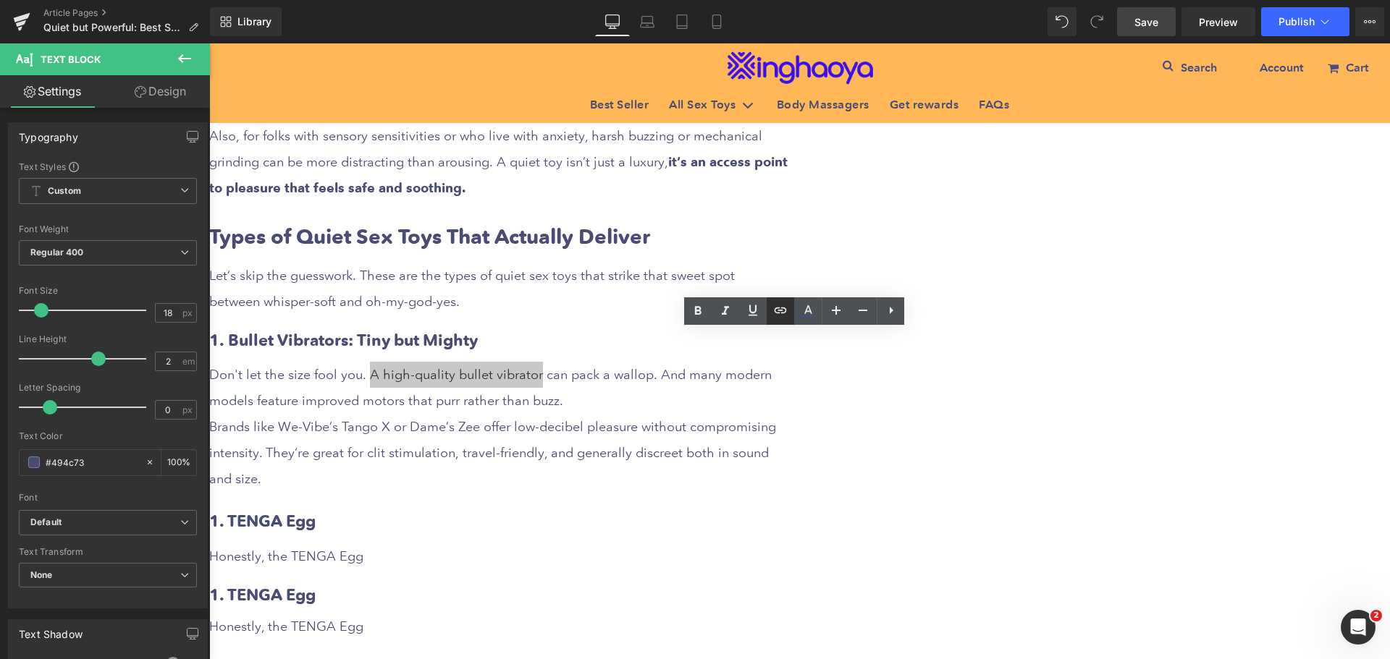
click at [777, 313] on icon at bounding box center [781, 311] width 12 height 6
click at [730, 377] on input "text" at bounding box center [797, 375] width 223 height 36
paste input "[URL][DOMAIN_NAME]"
type input "[URL][DOMAIN_NAME]"
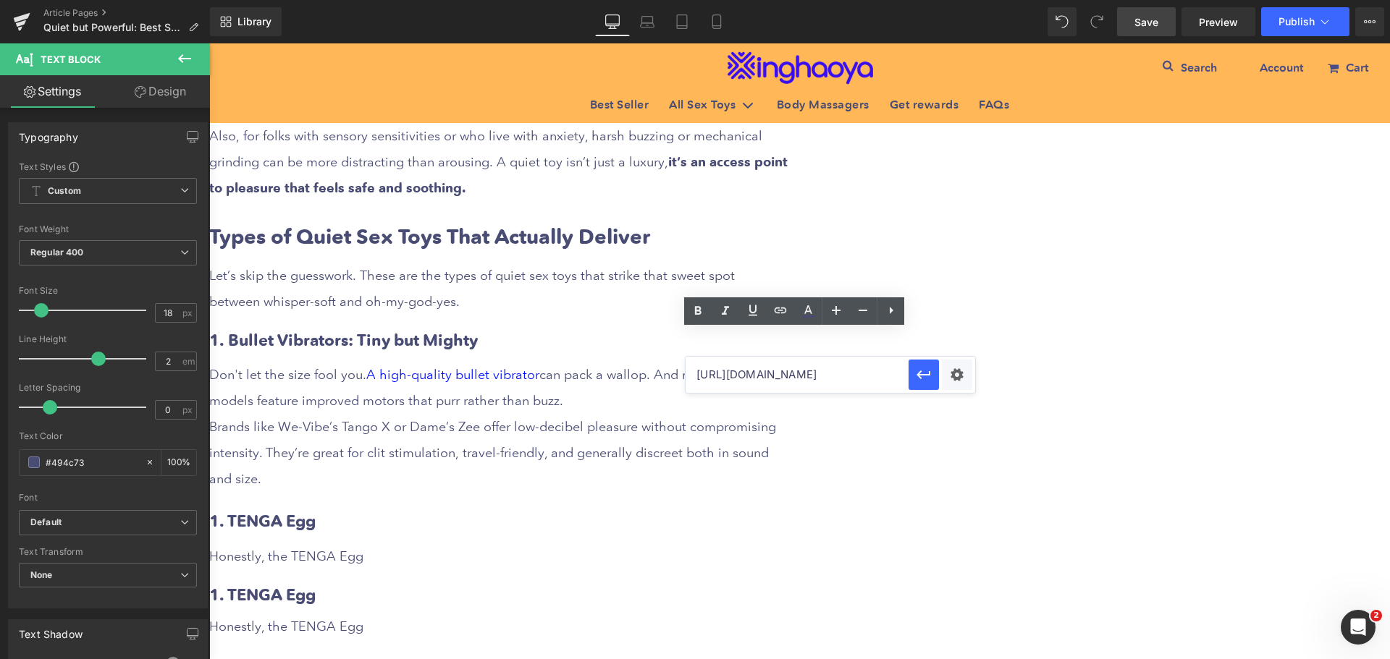
scroll to position [0, 91]
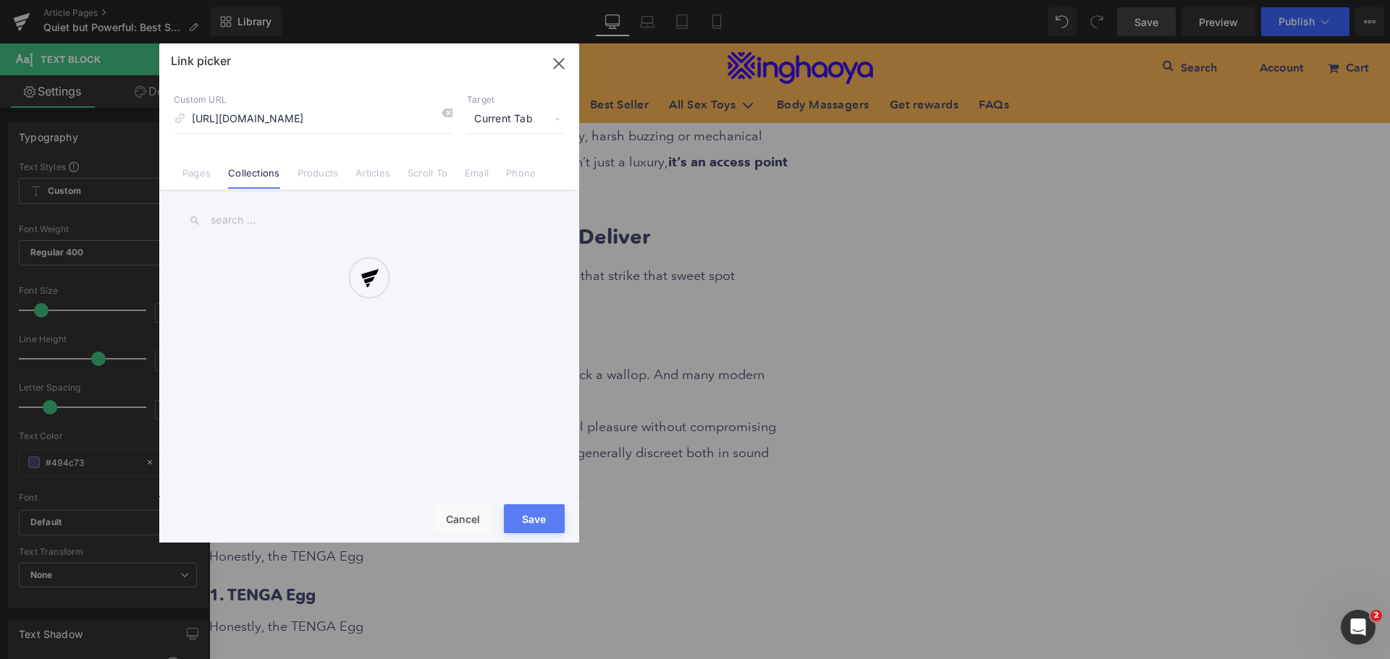
click at [958, 0] on div "Text Color Highlight Color #333333 Edit or remove link: Edit - Unlink - Cancel …" at bounding box center [695, 0] width 1390 height 0
click at [518, 121] on div at bounding box center [369, 292] width 420 height 499
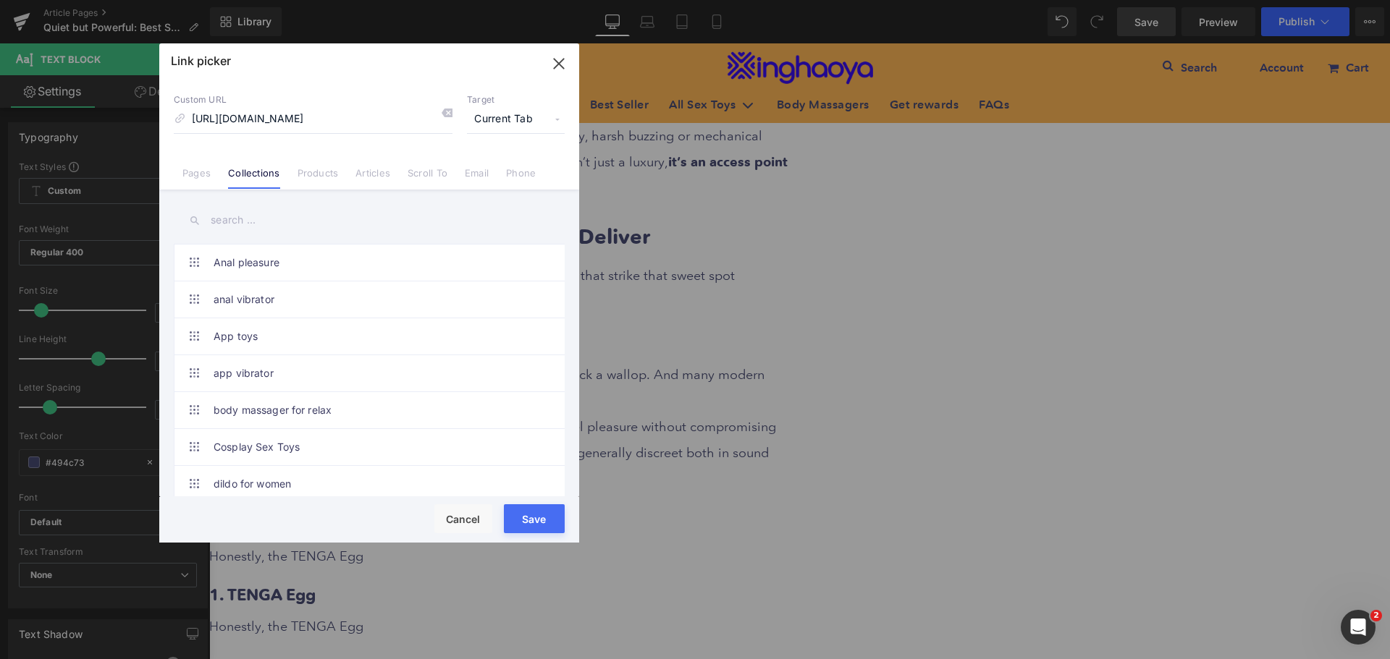
click at [513, 117] on span "Current Tab" at bounding box center [516, 120] width 98 height 28
click at [483, 169] on li "New Tab" at bounding box center [516, 171] width 112 height 25
click at [526, 513] on button "Save" at bounding box center [534, 519] width 61 height 29
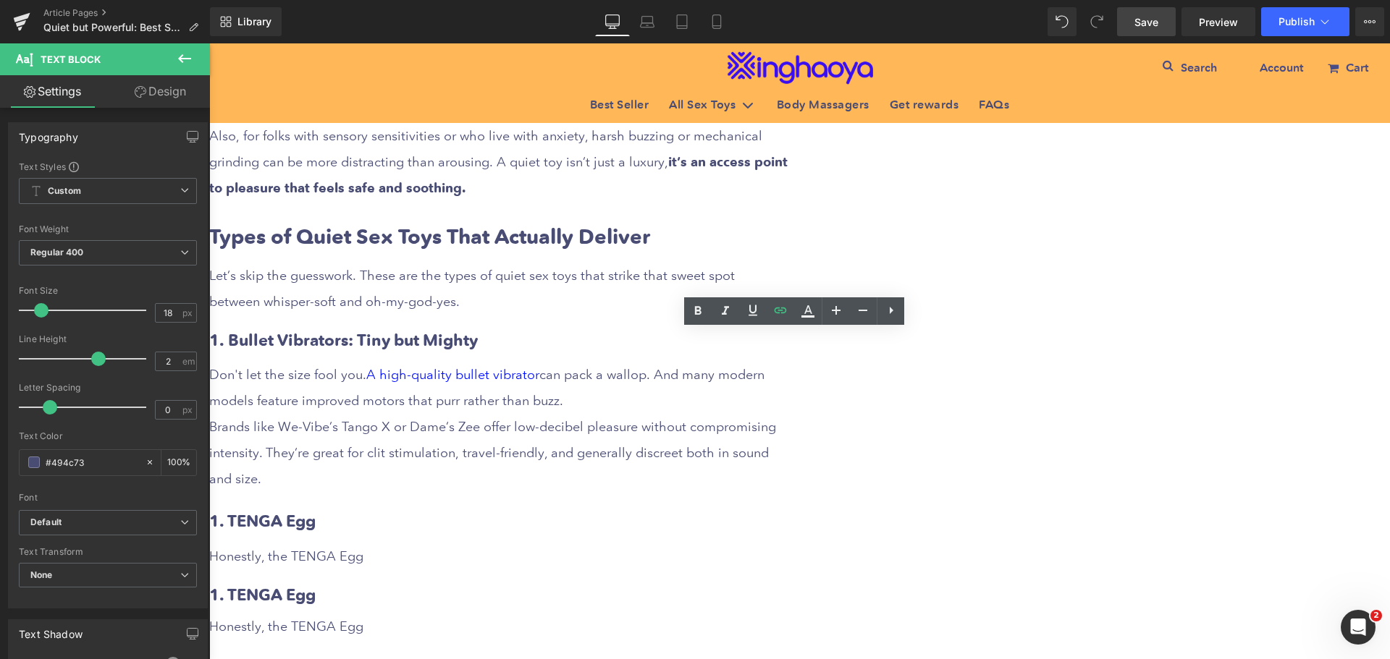
click at [1155, 464] on div "Quiet but Powerful: Best Silent Sex Toys for Discreet Fun Heading Row Liquid Ro…" at bounding box center [799, 39] width 1181 height 1881
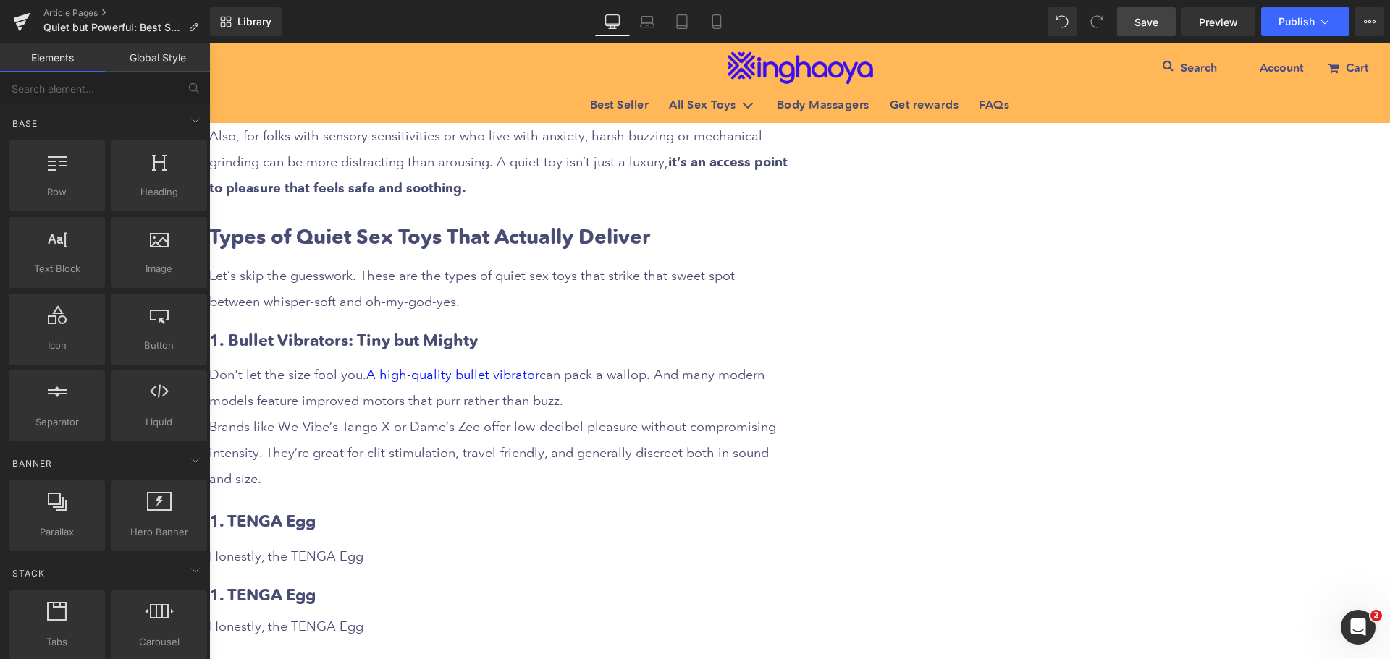
click at [788, 420] on div "Brands like We-Vibe’s Tango X or Dame’s Zee offer low-decibel pleasure without …" at bounding box center [498, 453] width 579 height 78
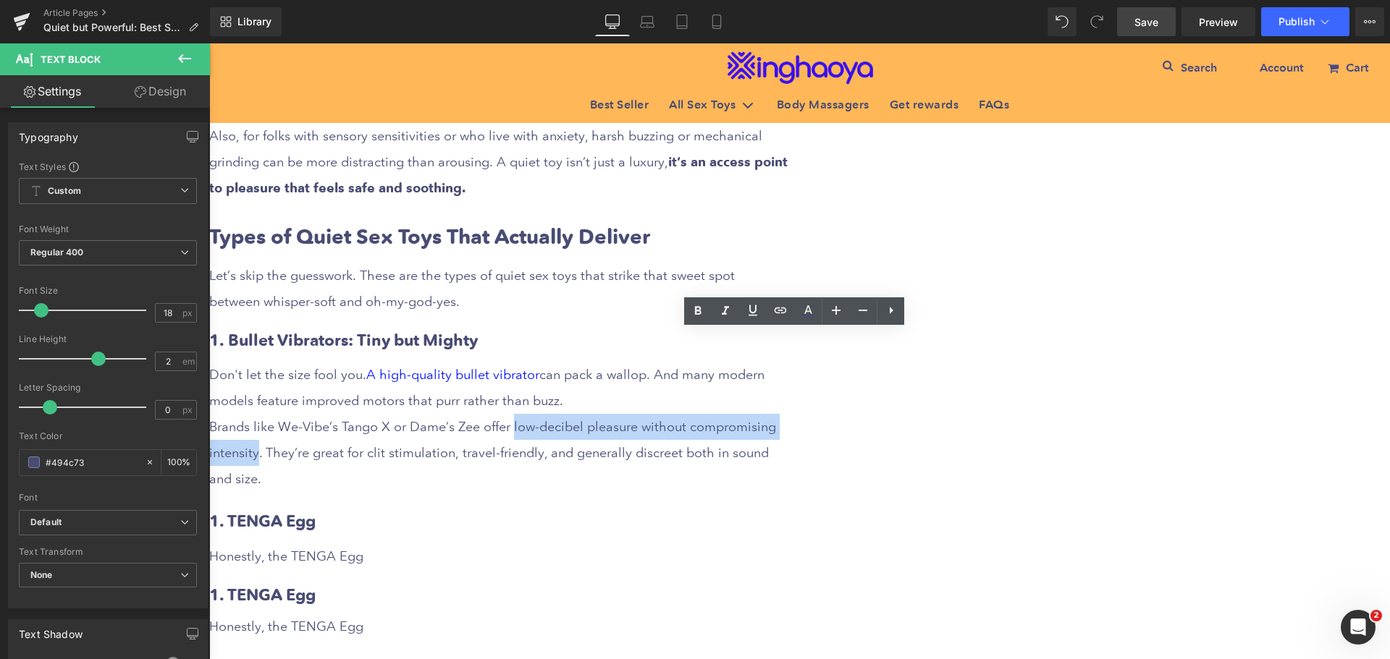
drag, startPoint x: 827, startPoint y: 391, endPoint x: 659, endPoint y: 424, distance: 171.9
click at [659, 424] on div "Brands like We-Vibe’s Tango X or Dame’s Zee offer low-decibel pleasure without …" at bounding box center [498, 453] width 579 height 78
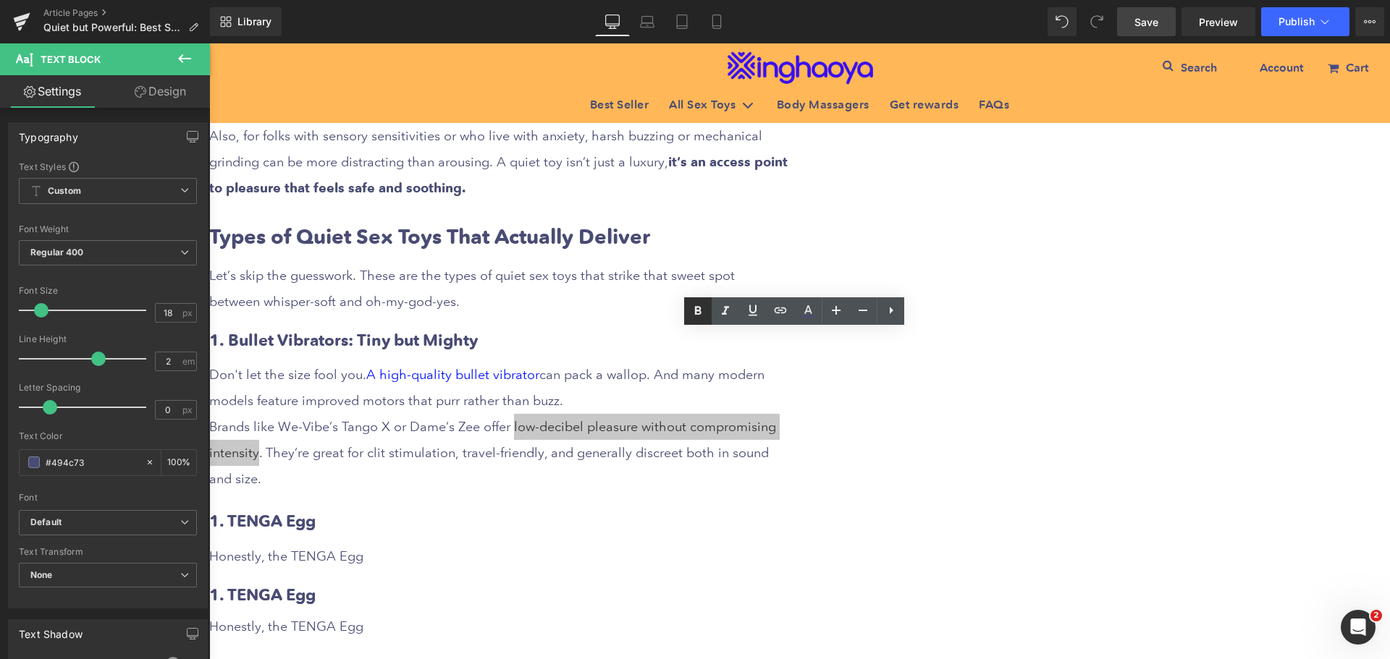
click at [476, 310] on icon at bounding box center [407, 296] width 137 height 28
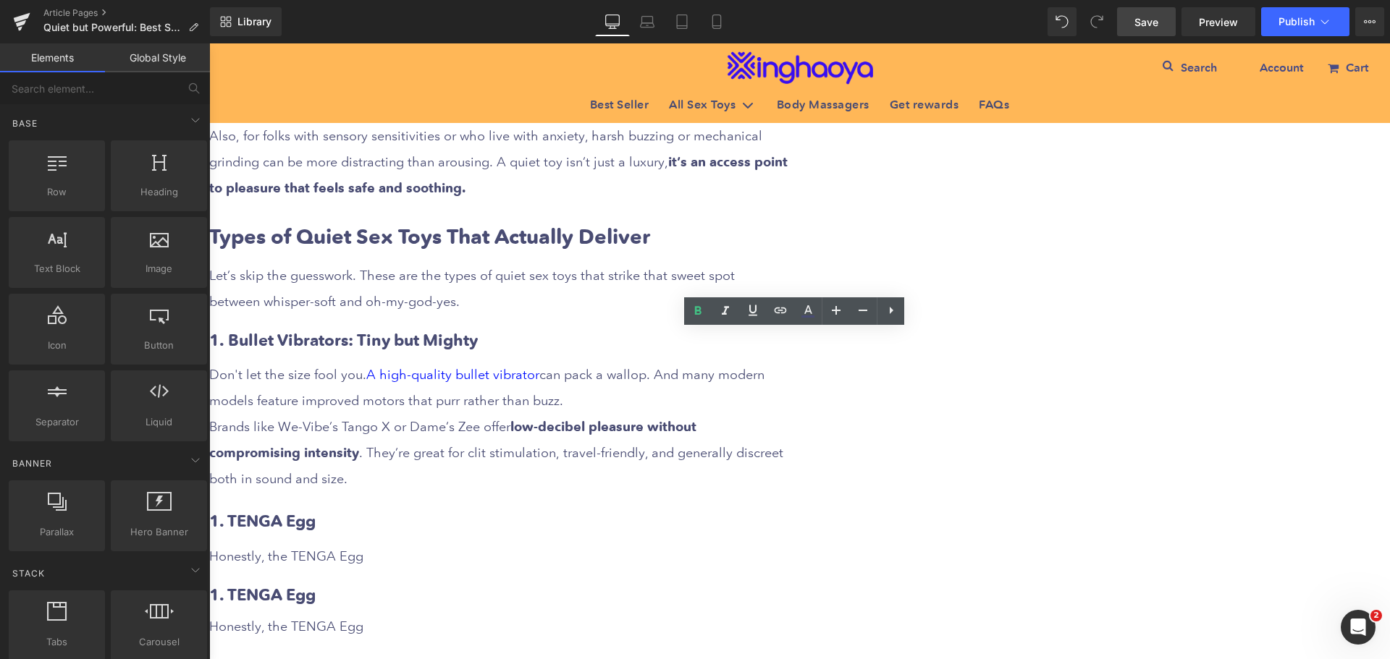
click at [1135, 452] on div "Quiet but Powerful: Best Silent Sex Toys for Discreet Fun Heading Row Liquid Ro…" at bounding box center [799, 39] width 1181 height 1881
click at [597, 414] on div "Brands like We-Vibe’s Tango X or Dame’s Zee offer low-decibel pleasure without …" at bounding box center [498, 453] width 579 height 78
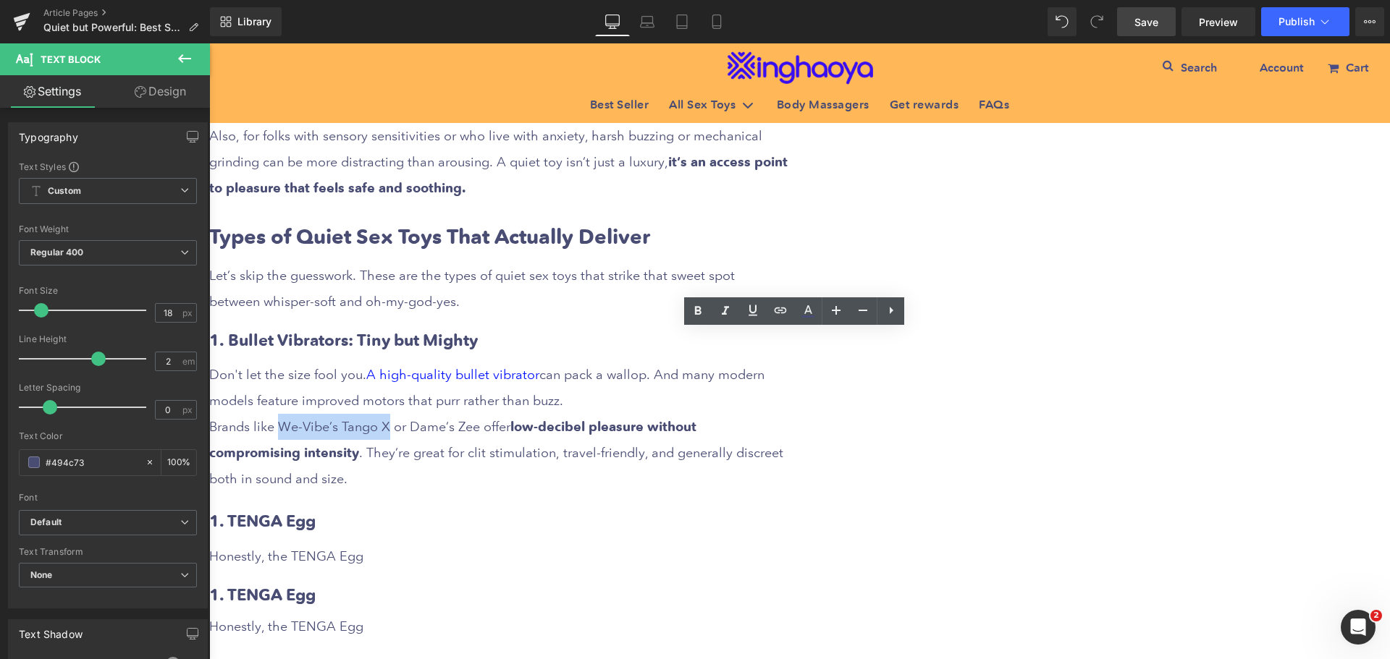
drag, startPoint x: 596, startPoint y: 397, endPoint x: 700, endPoint y: 396, distance: 103.5
click at [700, 414] on div "Brands like We-Vibe’s Tango X or Dame’s Zee offer low-decibel pleasure without …" at bounding box center [498, 453] width 579 height 78
click at [476, 310] on icon at bounding box center [407, 296] width 137 height 28
drag, startPoint x: 731, startPoint y: 397, endPoint x: 797, endPoint y: 397, distance: 65.9
click at [788, 414] on div "Brands like We-Vibe’s Tango X or Dame’s Zee offer low-decibel pleasure without …" at bounding box center [498, 453] width 579 height 78
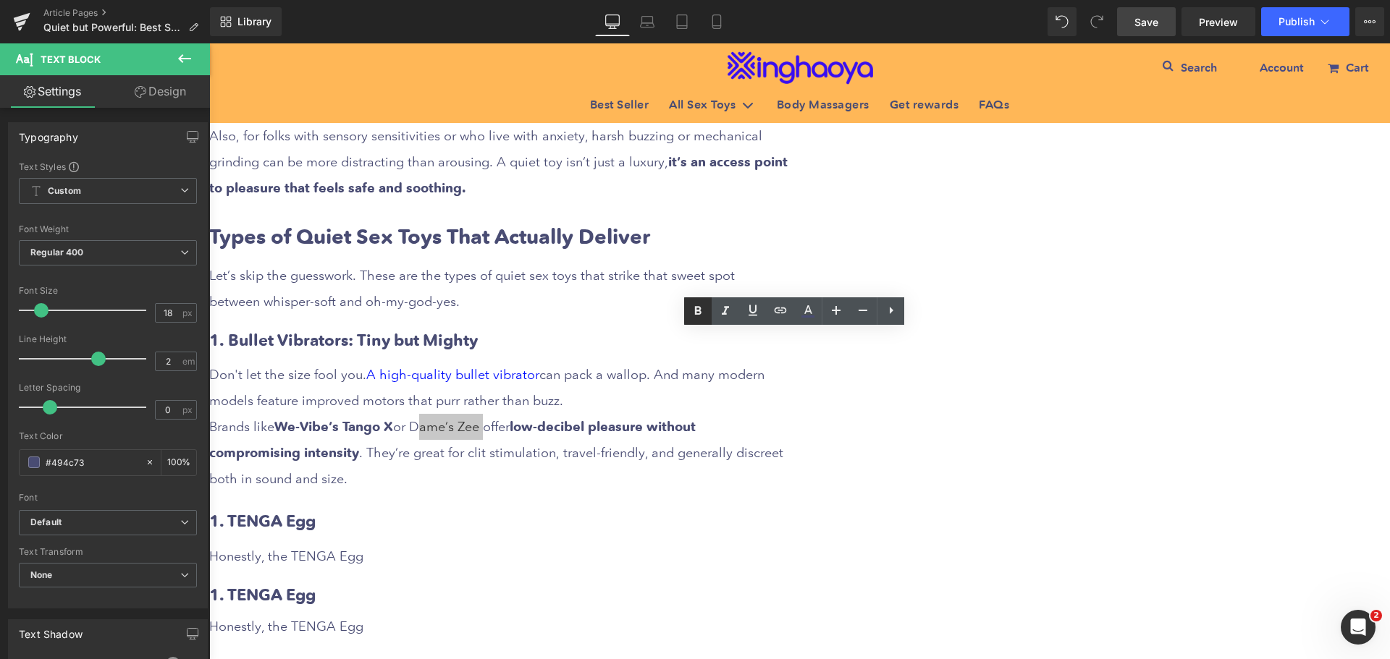
click at [699, 310] on icon at bounding box center [698, 310] width 7 height 9
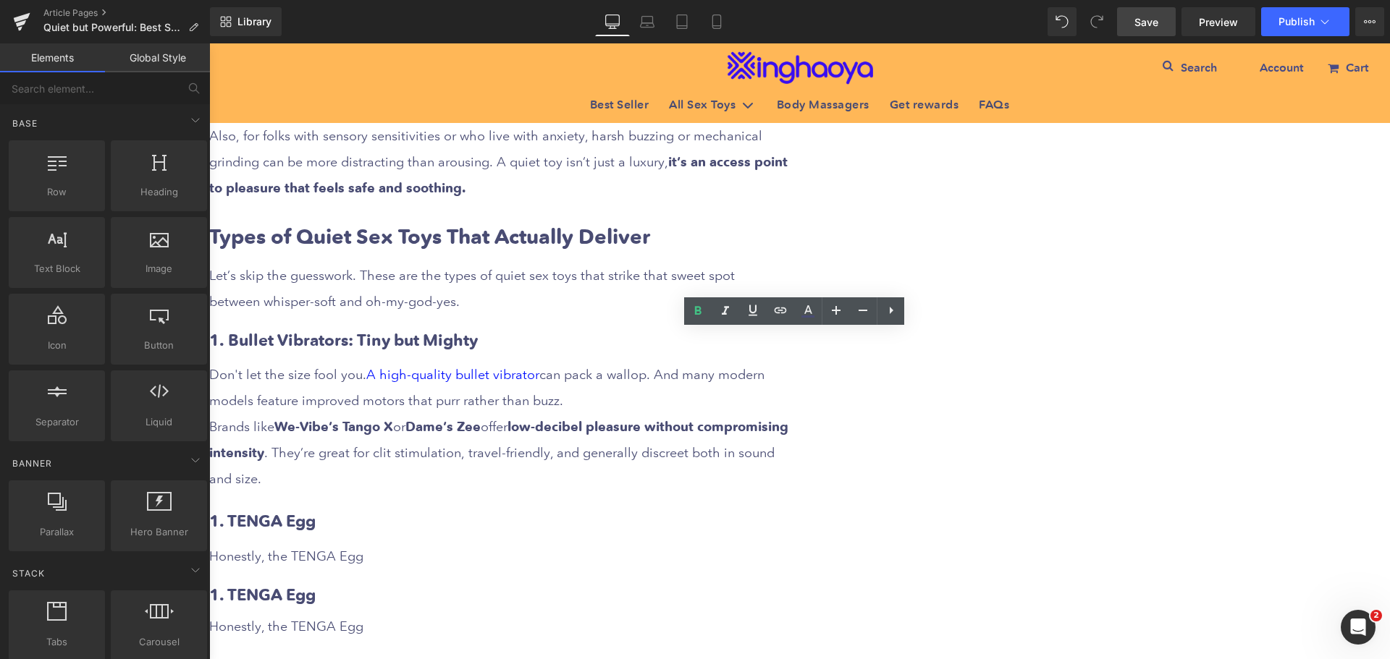
click at [1135, 443] on div "Quiet but Powerful: Best Silent Sex Toys for Discreet Fun Heading Row Liquid Ro…" at bounding box center [799, 39] width 1181 height 1881
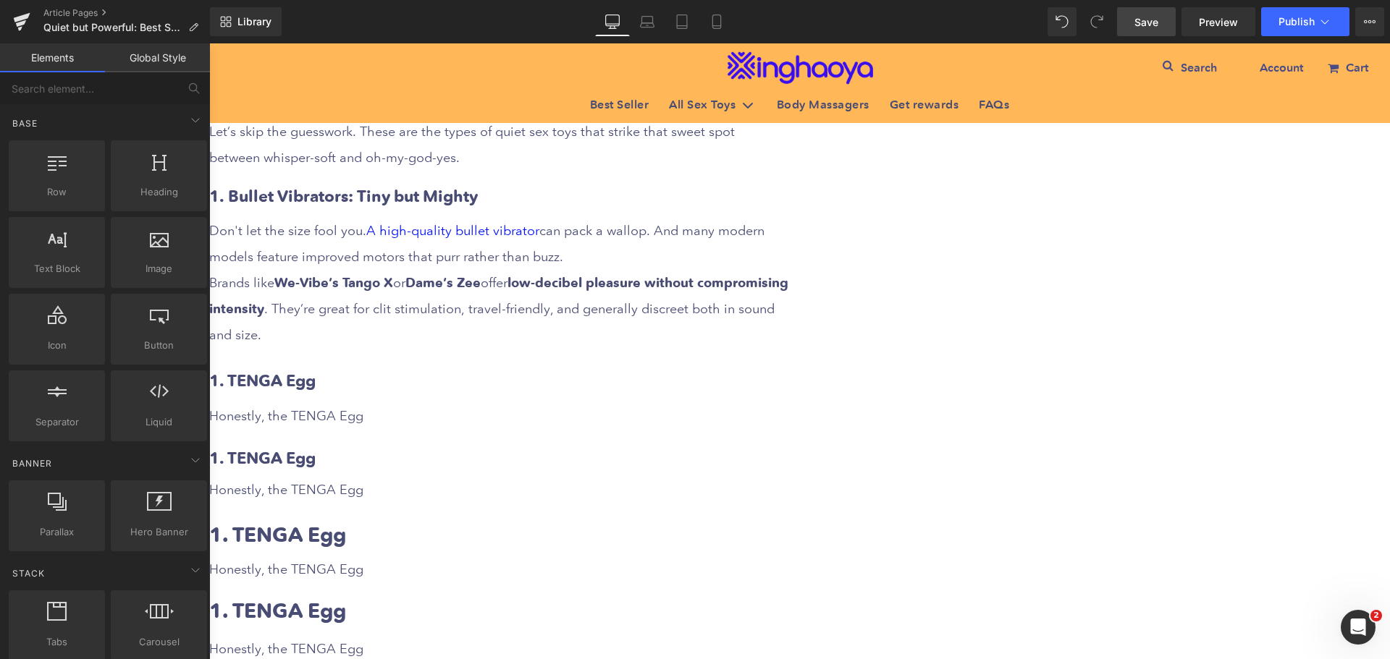
scroll to position [1231, 0]
click at [647, 369] on h3 "1. TENGA Egg" at bounding box center [498, 380] width 579 height 22
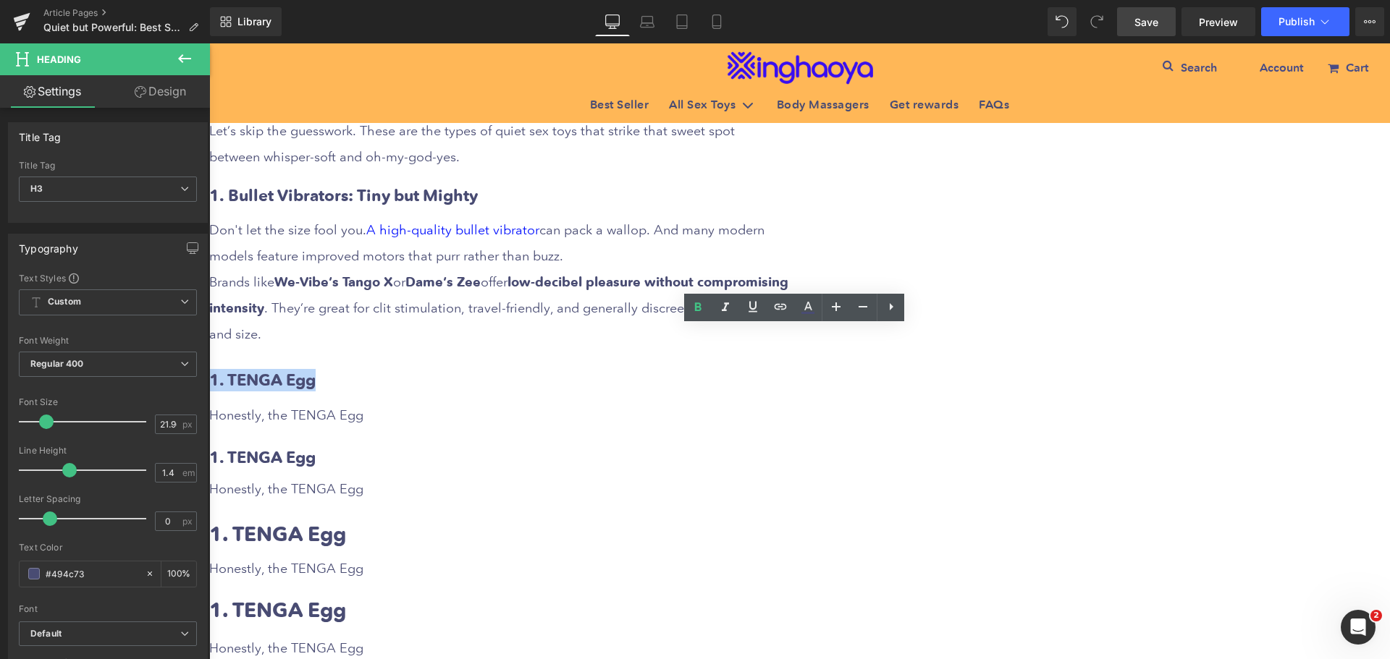
drag, startPoint x: 528, startPoint y: 339, endPoint x: 662, endPoint y: 337, distance: 134.7
click at [662, 369] on h3 "1. TENGA Egg" at bounding box center [498, 380] width 579 height 22
paste div
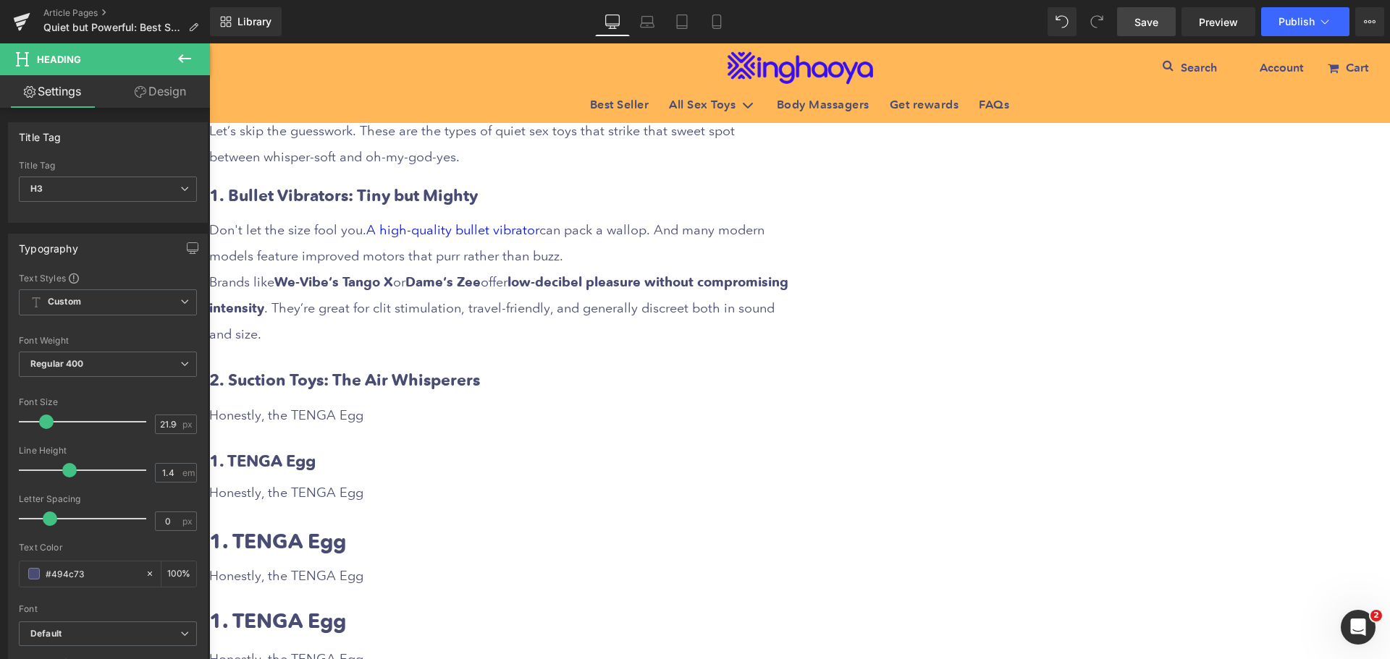
click at [631, 402] on div "Honestly, the TENGA Egg" at bounding box center [498, 415] width 579 height 26
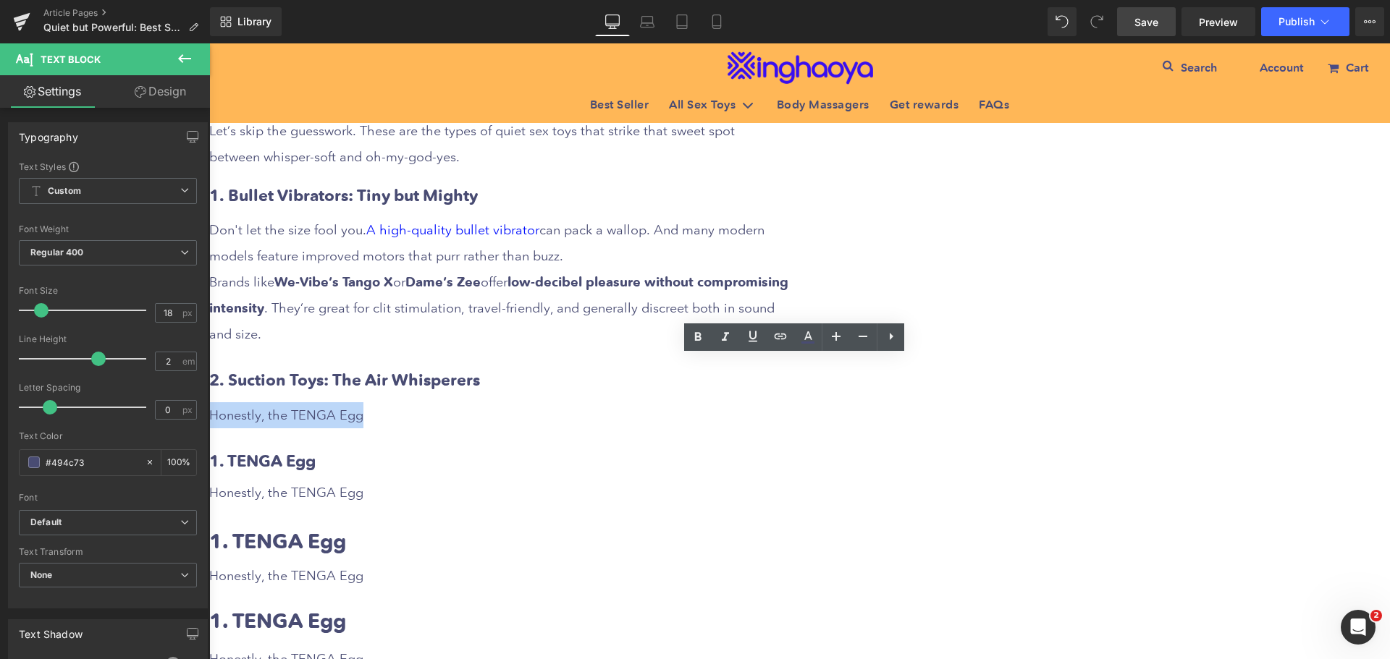
drag, startPoint x: 530, startPoint y: 368, endPoint x: 762, endPoint y: 373, distance: 232.4
click at [762, 402] on div "Honestly, the TENGA Egg" at bounding box center [498, 415] width 579 height 26
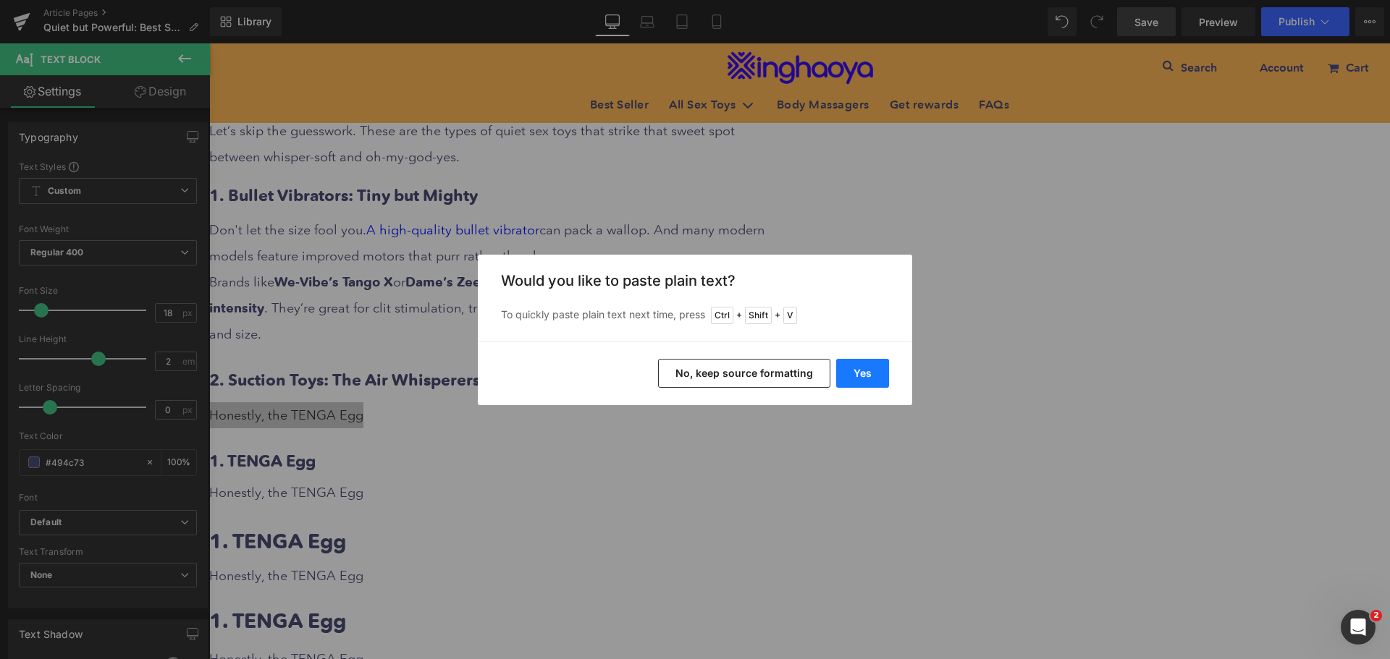
click at [860, 374] on button "Yes" at bounding box center [862, 373] width 53 height 29
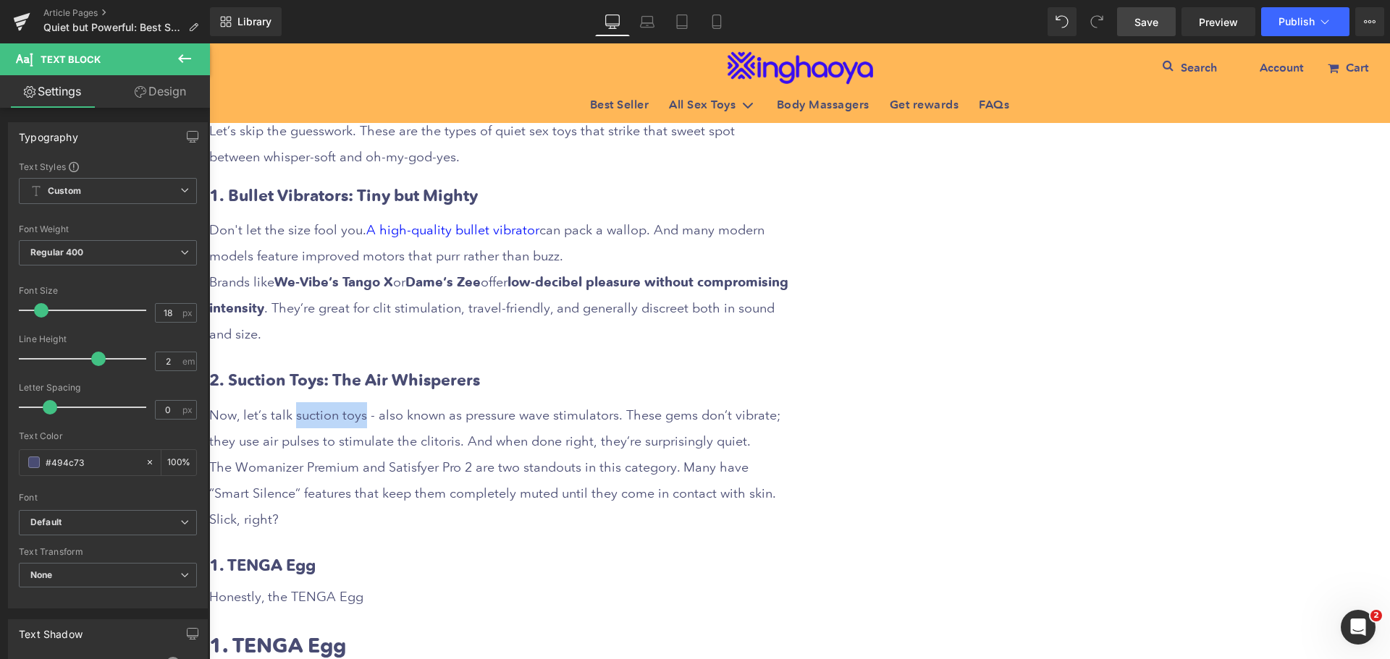
drag, startPoint x: 610, startPoint y: 368, endPoint x: 676, endPoint y: 367, distance: 65.9
click at [676, 402] on div "Now, let’s talk suction toys - also known as pressure wave stimulators. These g…" at bounding box center [498, 467] width 579 height 130
click at [779, 336] on icon at bounding box center [781, 336] width 12 height 6
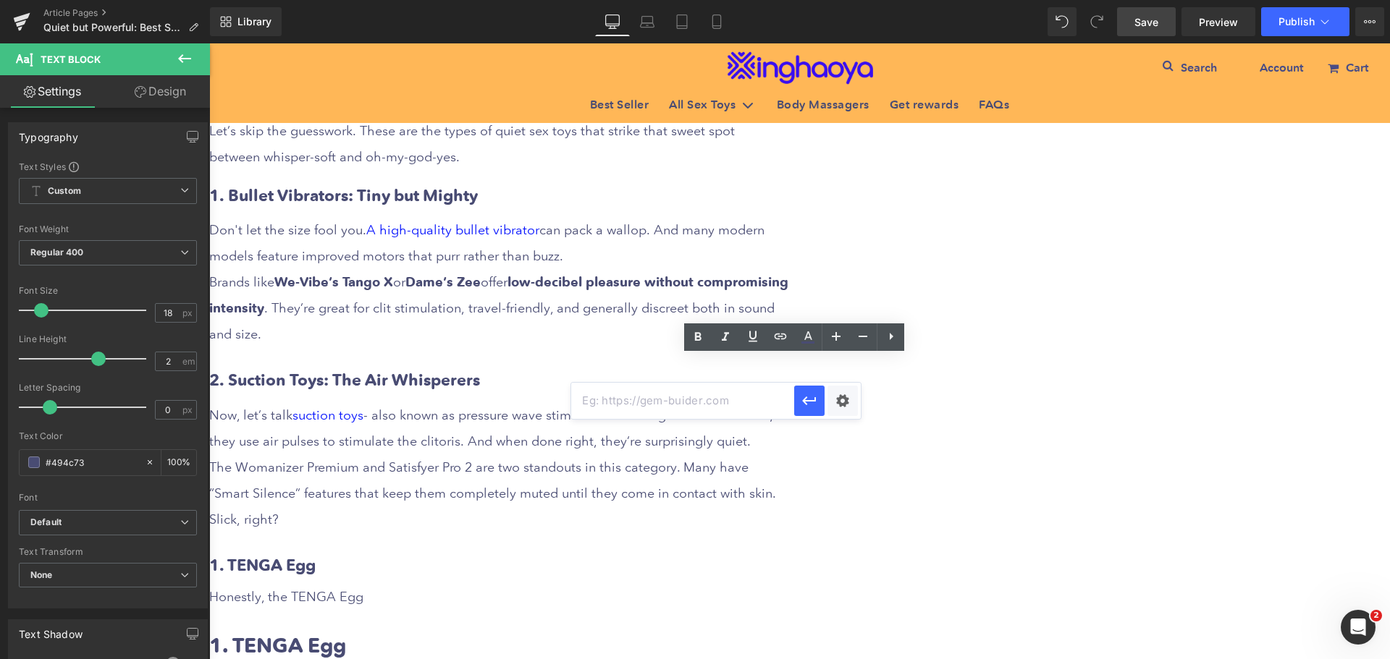
click at [684, 404] on input "text" at bounding box center [682, 401] width 223 height 36
paste input "[URL][DOMAIN_NAME]"
type input "[URL][DOMAIN_NAME]"
click at [845, 0] on div "Text Color Highlight Color #333333 Edit or remove link: Edit - Unlink - Cancel …" at bounding box center [695, 0] width 1390 height 0
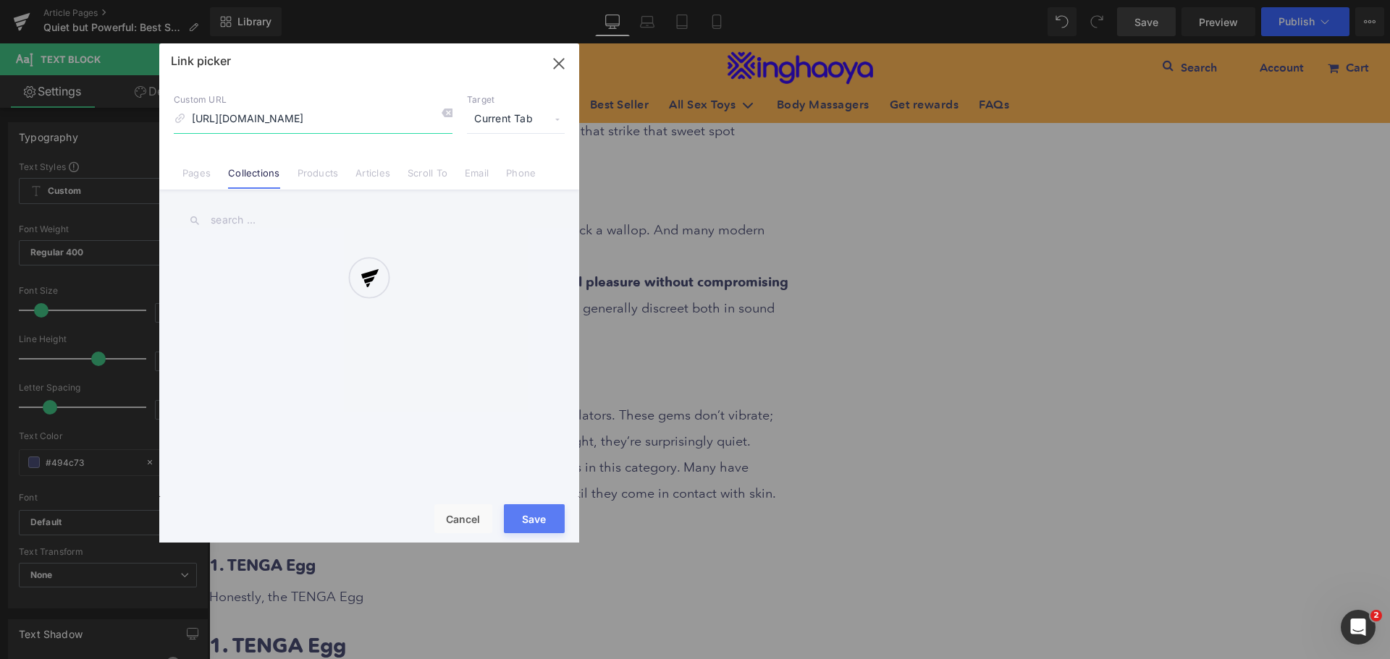
scroll to position [0, 20]
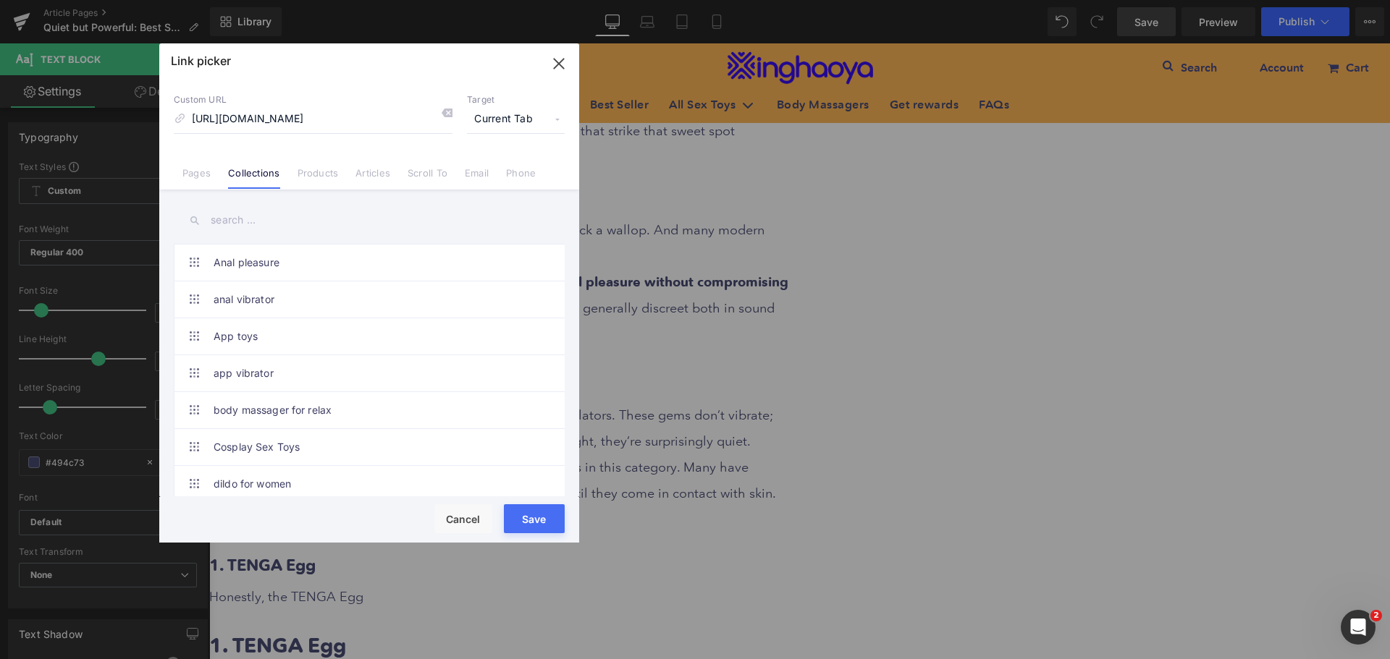
click at [519, 121] on span "Current Tab" at bounding box center [516, 120] width 98 height 28
click at [487, 176] on li "New Tab" at bounding box center [516, 171] width 112 height 25
click at [526, 514] on button "Save" at bounding box center [534, 519] width 61 height 29
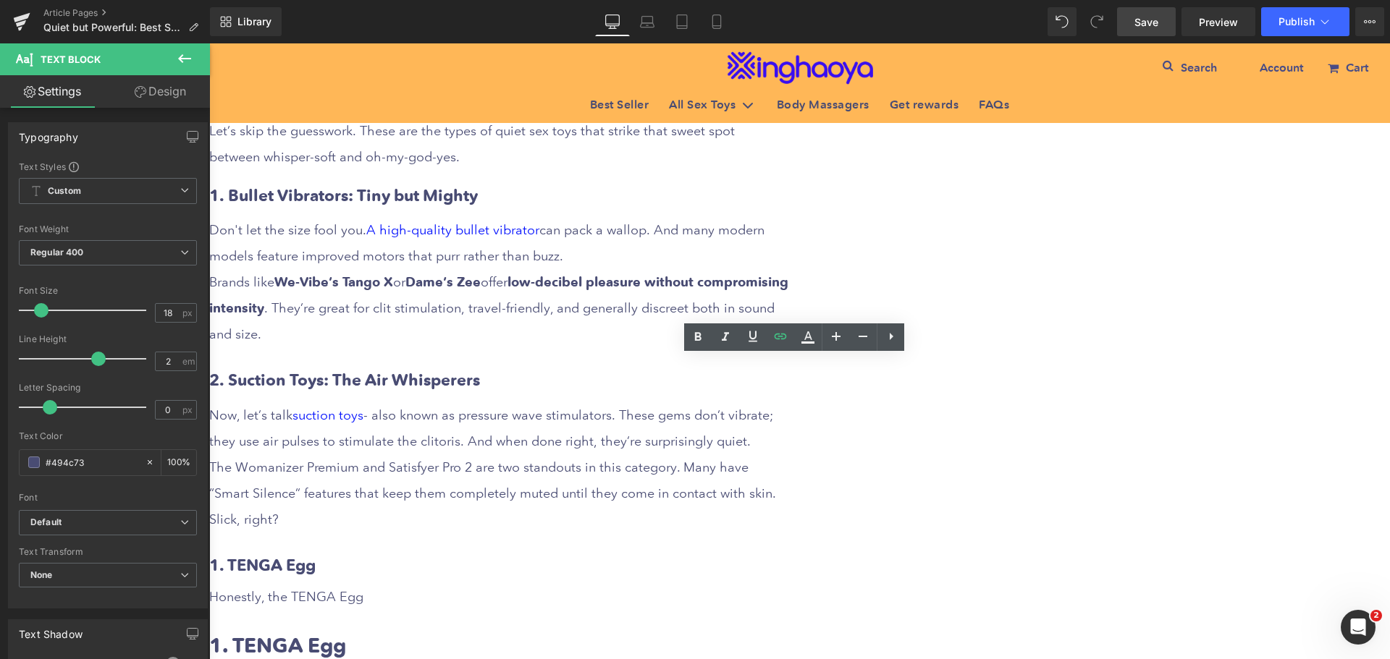
click at [649, 402] on div "Now, let’s talk suction toys - also known as pressure wave stimulators. These g…" at bounding box center [498, 467] width 579 height 130
drag, startPoint x: 573, startPoint y: 394, endPoint x: 811, endPoint y: 394, distance: 238.9
click at [788, 402] on div "Now, let’s talk suction toys - also known as pressure wave stimulators. These g…" at bounding box center [498, 467] width 579 height 130
click at [699, 336] on icon at bounding box center [698, 336] width 7 height 9
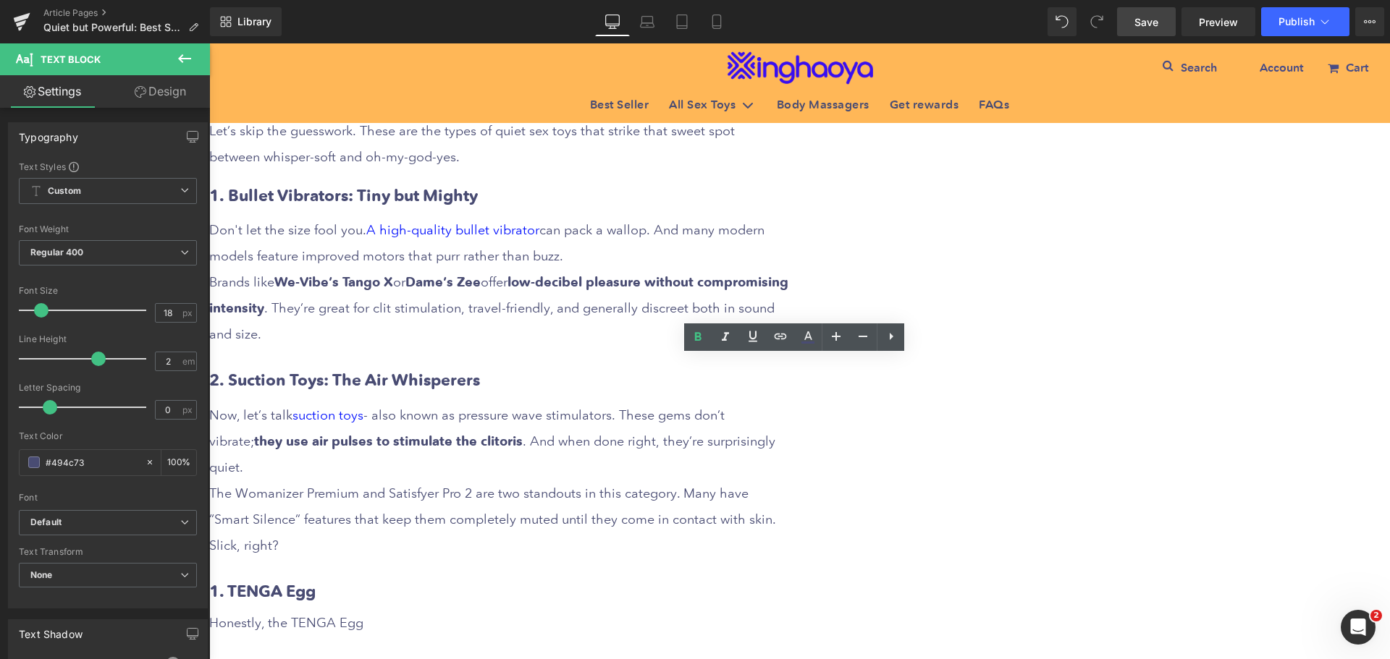
click at [609, 481] on div "The Womanizer Premium and Satisfyer Pro 2 are two standouts in this category. M…" at bounding box center [498, 520] width 579 height 78
drag, startPoint x: 553, startPoint y: 442, endPoint x: 672, endPoint y: 439, distance: 118.7
click at [672, 481] on div "The Womanizer Premium and Satisfyer Pro 2 are two standouts in this category. M…" at bounding box center [498, 520] width 579 height 78
click at [476, 310] on icon at bounding box center [407, 296] width 137 height 28
drag, startPoint x: 713, startPoint y: 442, endPoint x: 795, endPoint y: 443, distance: 81.8
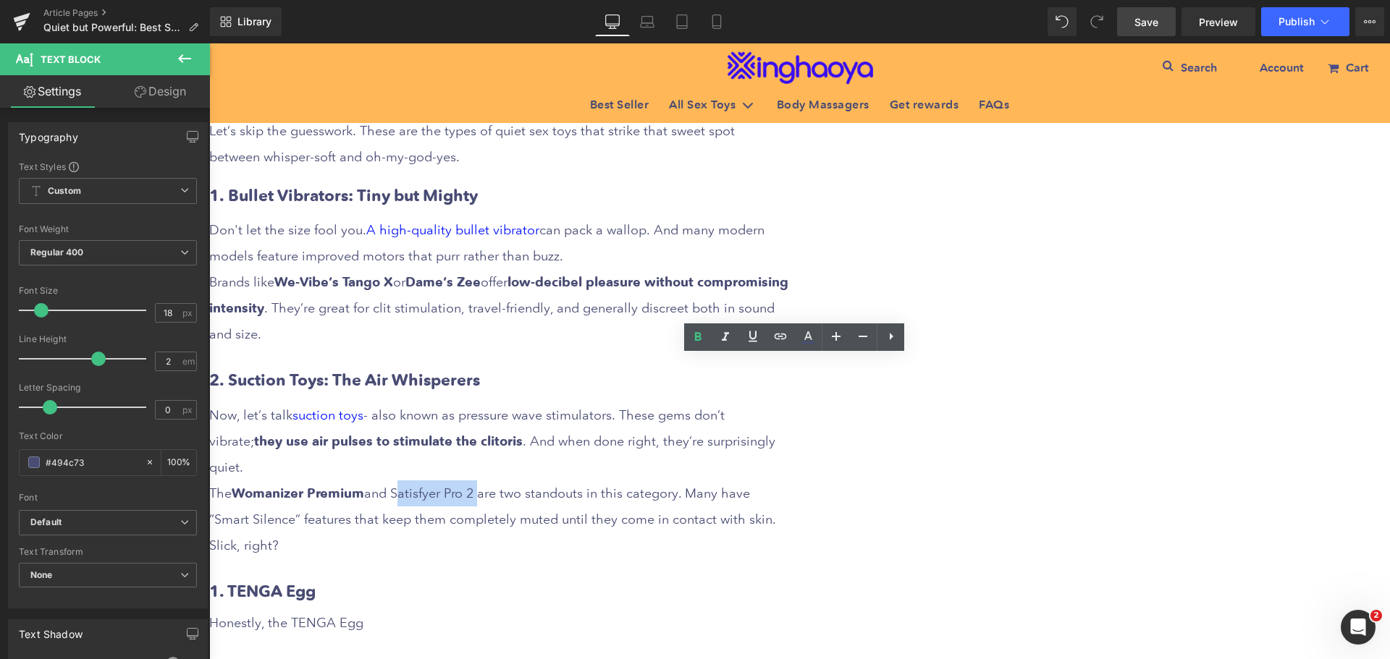
click at [788, 481] on div "The Womanizer Premium and Satisfyer Pro 2 are two standouts in this category. M…" at bounding box center [498, 520] width 579 height 78
click at [476, 310] on icon at bounding box center [407, 296] width 137 height 28
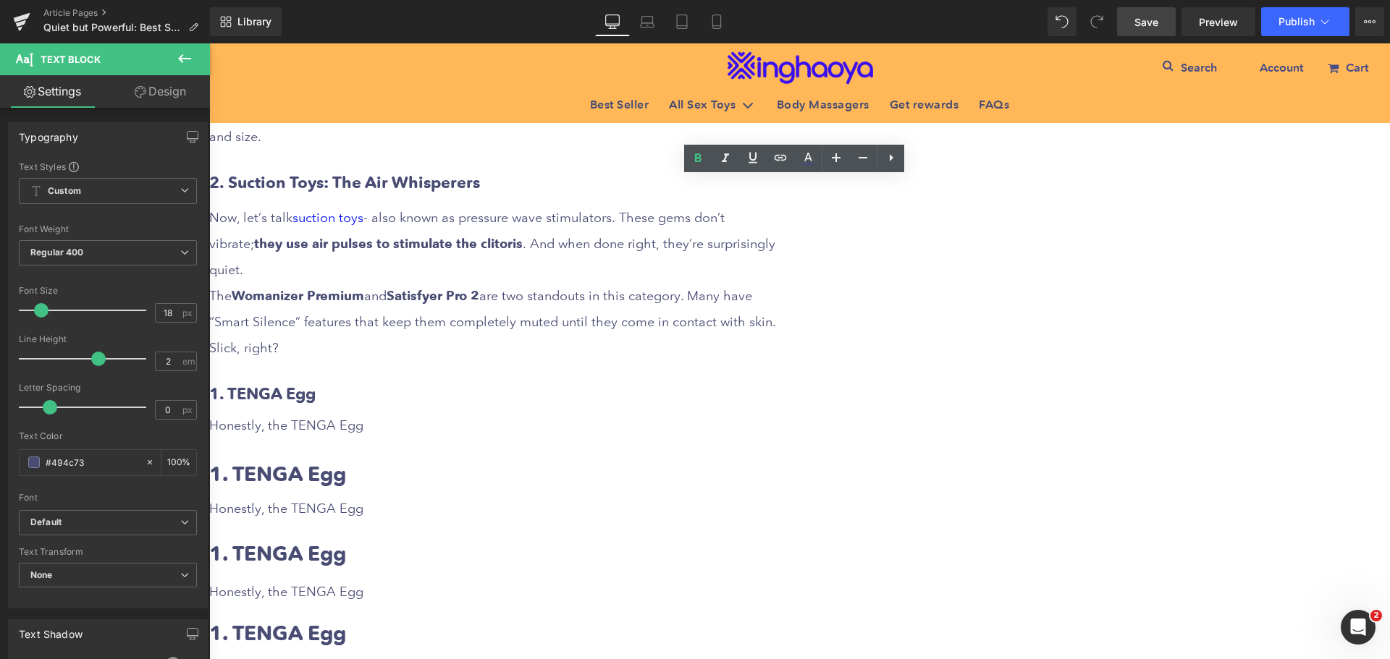
scroll to position [1448, 0]
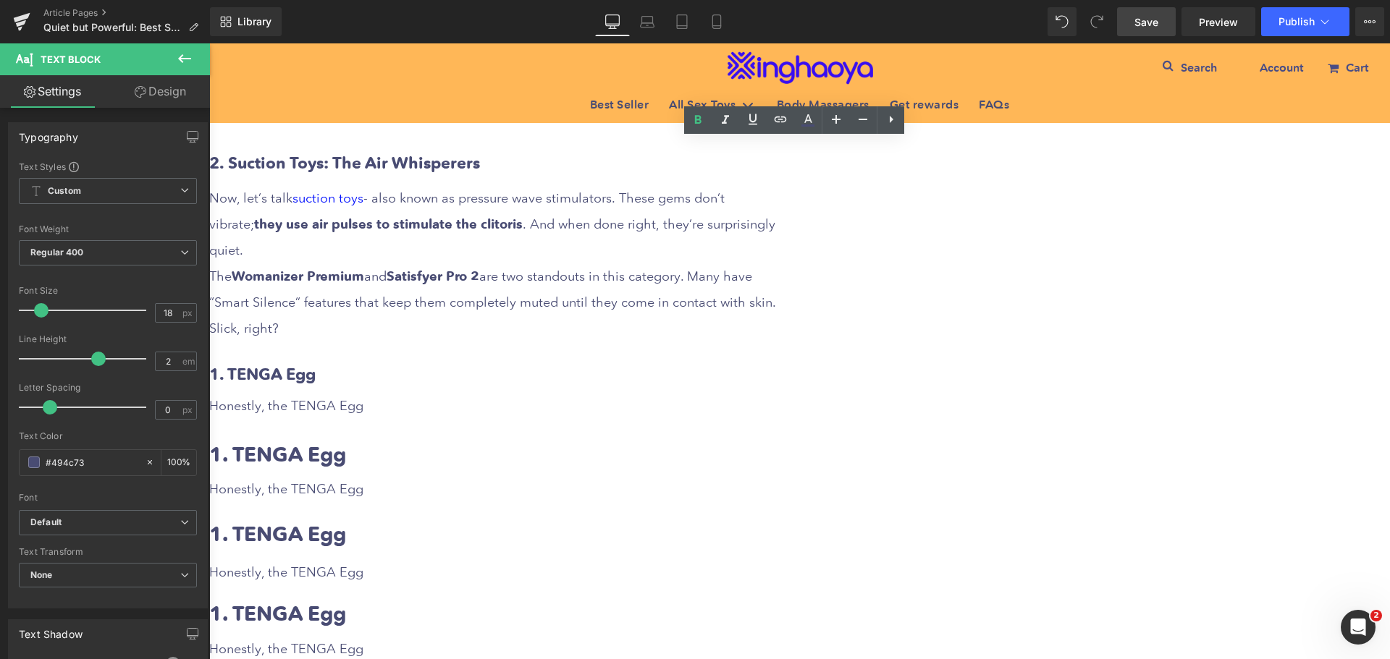
click at [316, 364] on b "1. TENGA Egg" at bounding box center [262, 374] width 106 height 20
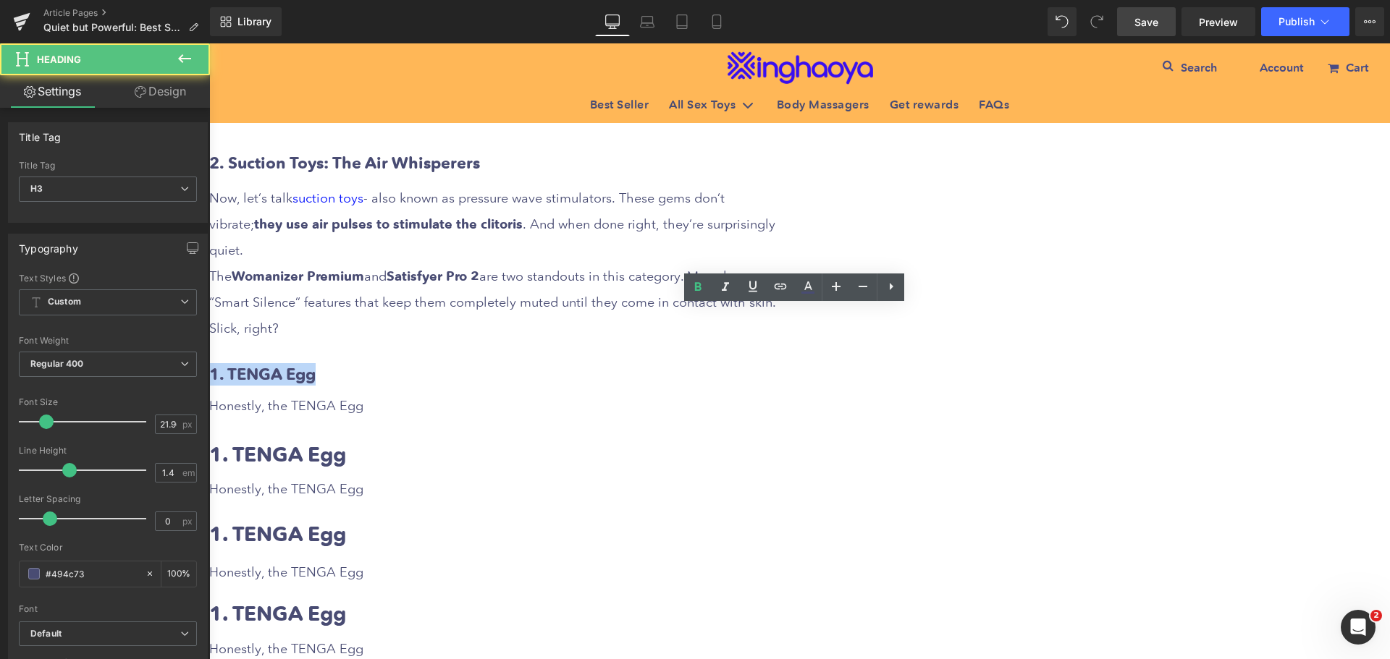
drag, startPoint x: 529, startPoint y: 314, endPoint x: 630, endPoint y: 316, distance: 101.4
click at [316, 364] on b "1. TENGA Egg" at bounding box center [262, 374] width 106 height 20
paste div
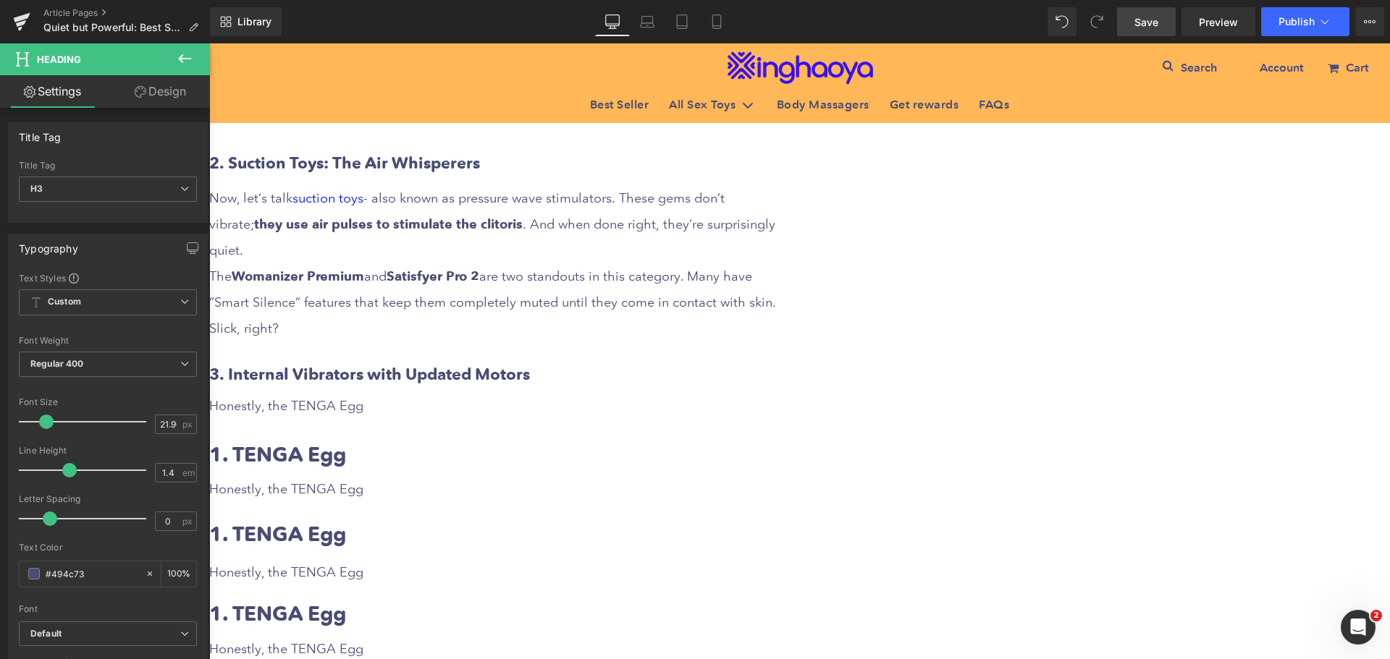
drag, startPoint x: 615, startPoint y: 350, endPoint x: 552, endPoint y: 357, distance: 63.4
click at [615, 393] on div "Honestly, the TENGA Egg" at bounding box center [498, 406] width 579 height 26
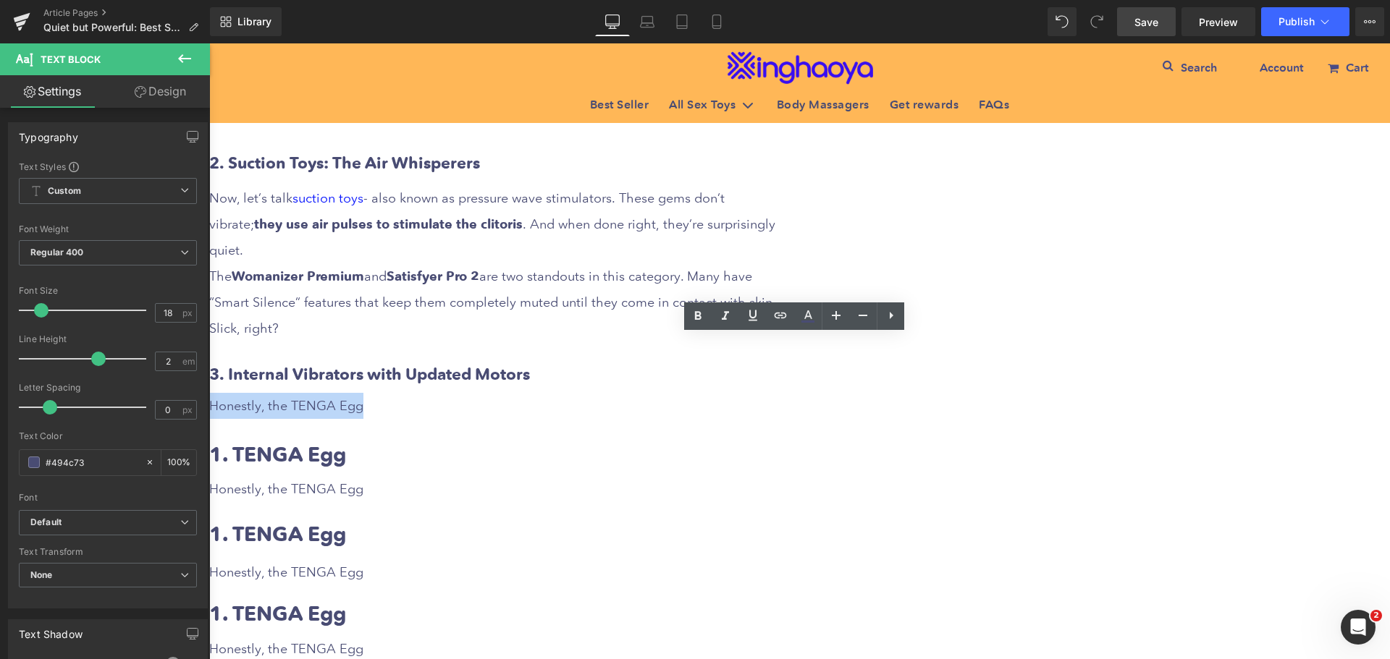
drag, startPoint x: 529, startPoint y: 347, endPoint x: 701, endPoint y: 350, distance: 171.6
click at [701, 393] on div "Honestly, the TENGA Egg" at bounding box center [498, 406] width 579 height 26
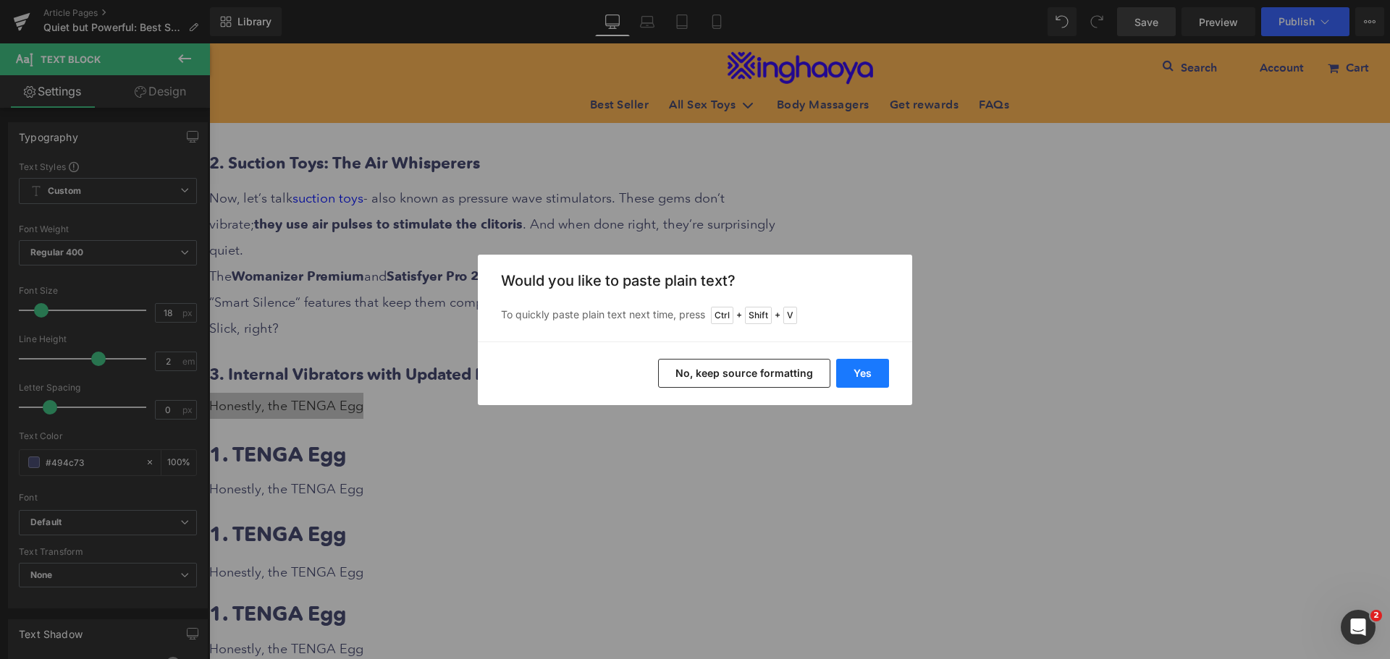
click at [855, 378] on button "Yes" at bounding box center [862, 373] width 53 height 29
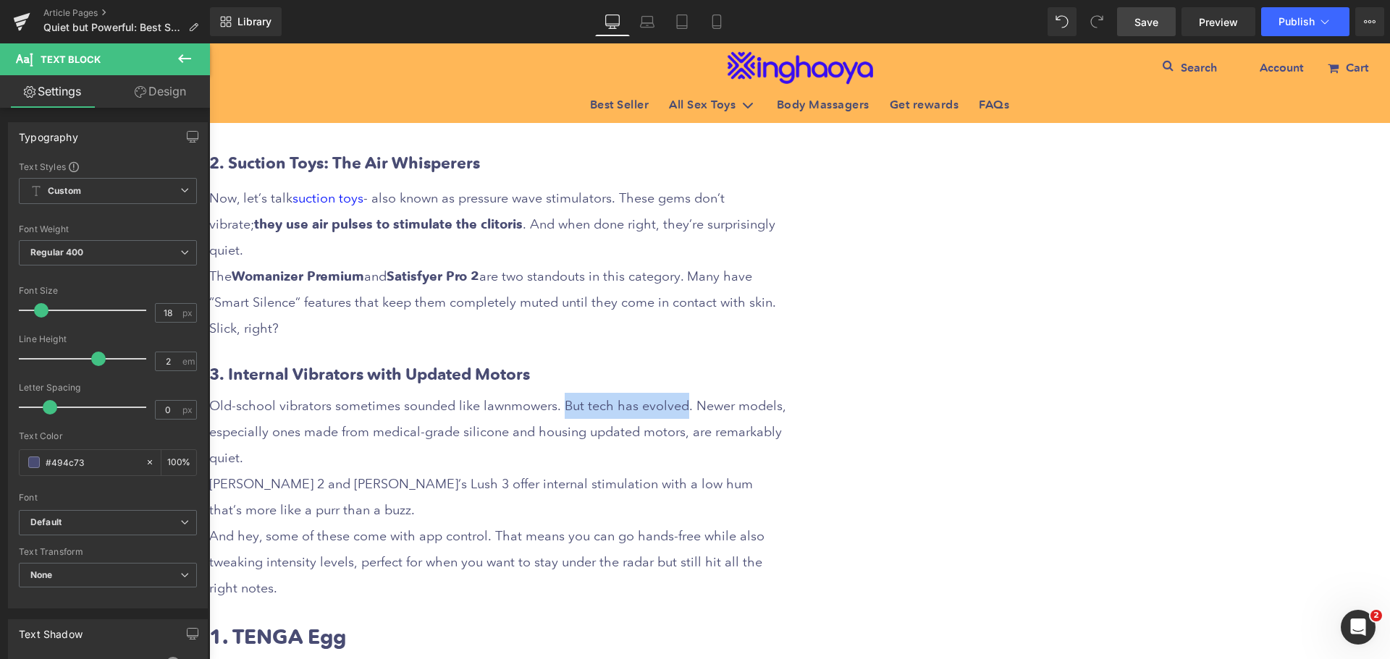
drag, startPoint x: 871, startPoint y: 349, endPoint x: 987, endPoint y: 349, distance: 116.5
click at [788, 393] on div "Old-school vibrators sometimes sounded like lawnmowers. But tech has evolved. N…" at bounding box center [498, 497] width 579 height 208
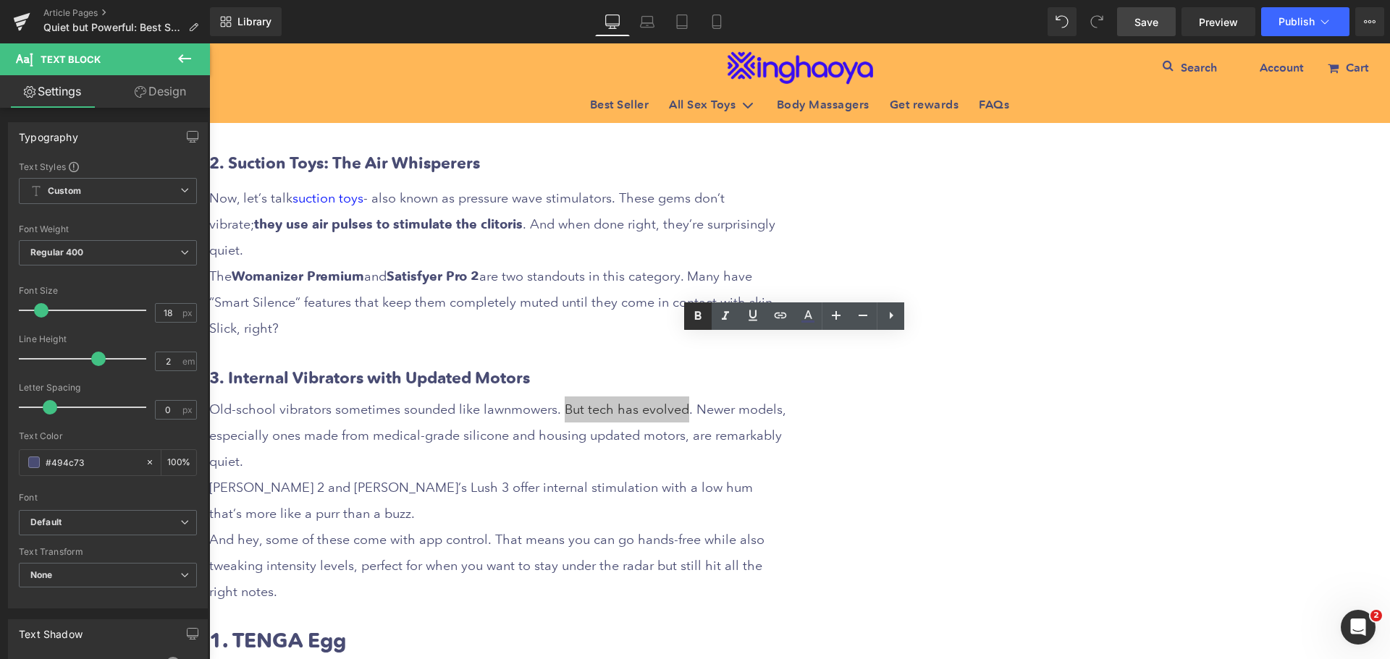
click at [476, 310] on icon at bounding box center [407, 296] width 137 height 28
drag, startPoint x: 532, startPoint y: 425, endPoint x: 600, endPoint y: 429, distance: 68.2
click at [600, 475] on div "[PERSON_NAME] 2 and [PERSON_NAME]’s Lush 3 offer internal stimulation with a lo…" at bounding box center [498, 501] width 579 height 52
click at [476, 310] on icon at bounding box center [407, 296] width 137 height 28
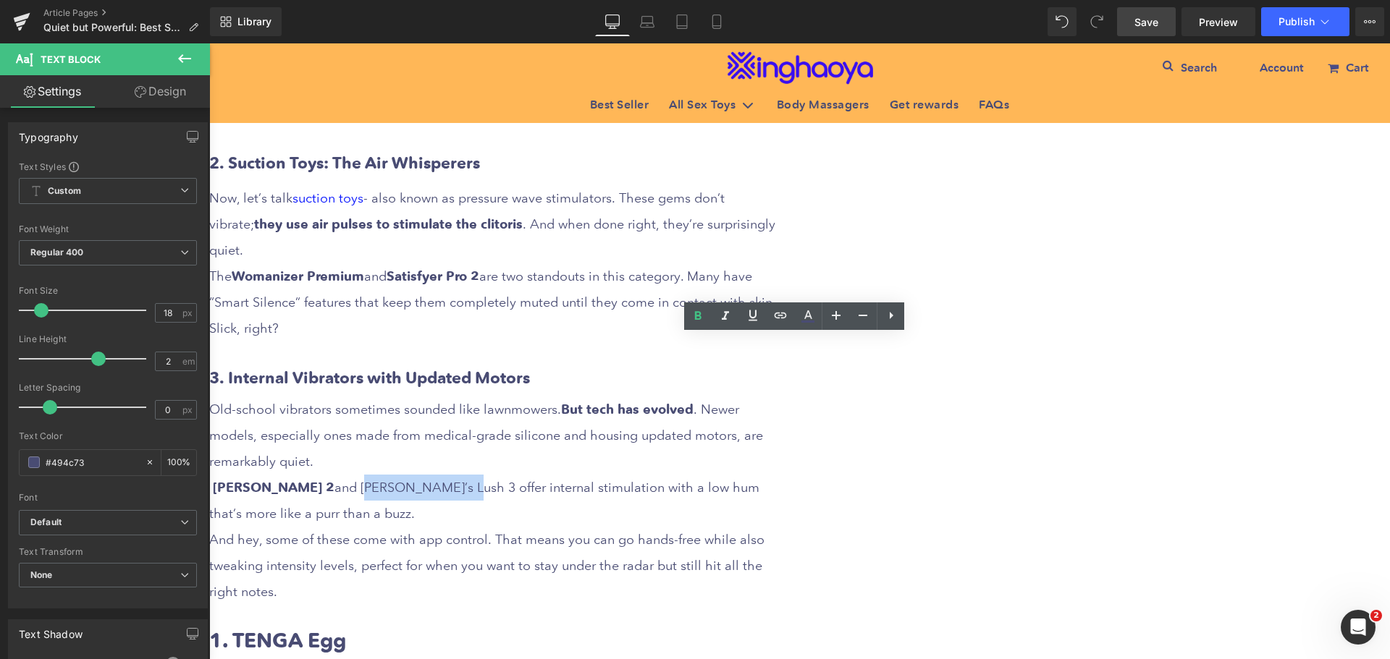
drag, startPoint x: 636, startPoint y: 427, endPoint x: 734, endPoint y: 428, distance: 97.7
click at [734, 475] on div "[PERSON_NAME] 2 and [PERSON_NAME]’s Lush 3 offer internal stimulation with a lo…" at bounding box center [498, 501] width 579 height 52
click at [700, 314] on icon at bounding box center [698, 316] width 7 height 9
click at [788, 527] on div "And hey, some of these come with app control. That means you can go hands-free …" at bounding box center [498, 566] width 579 height 78
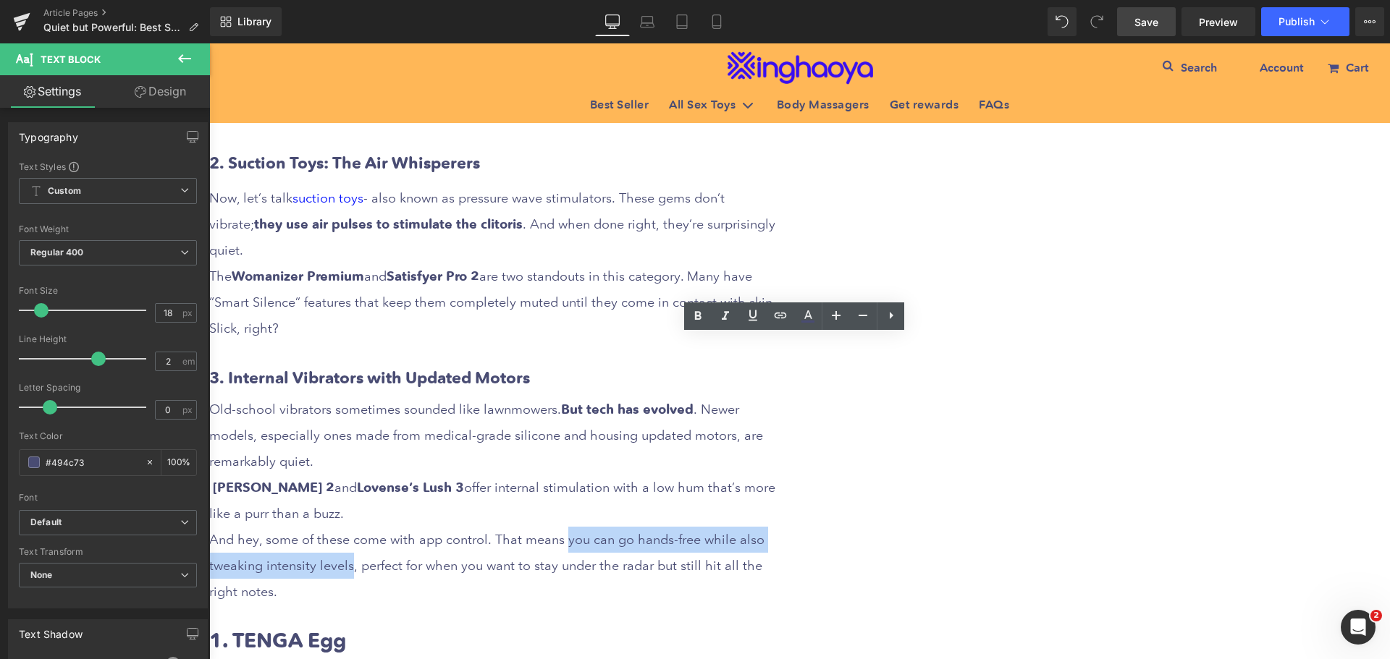
drag, startPoint x: 874, startPoint y: 481, endPoint x: 691, endPoint y: 507, distance: 185.8
click at [691, 527] on div "And hey, some of these come with app control. That means you can go hands-free …" at bounding box center [498, 566] width 579 height 78
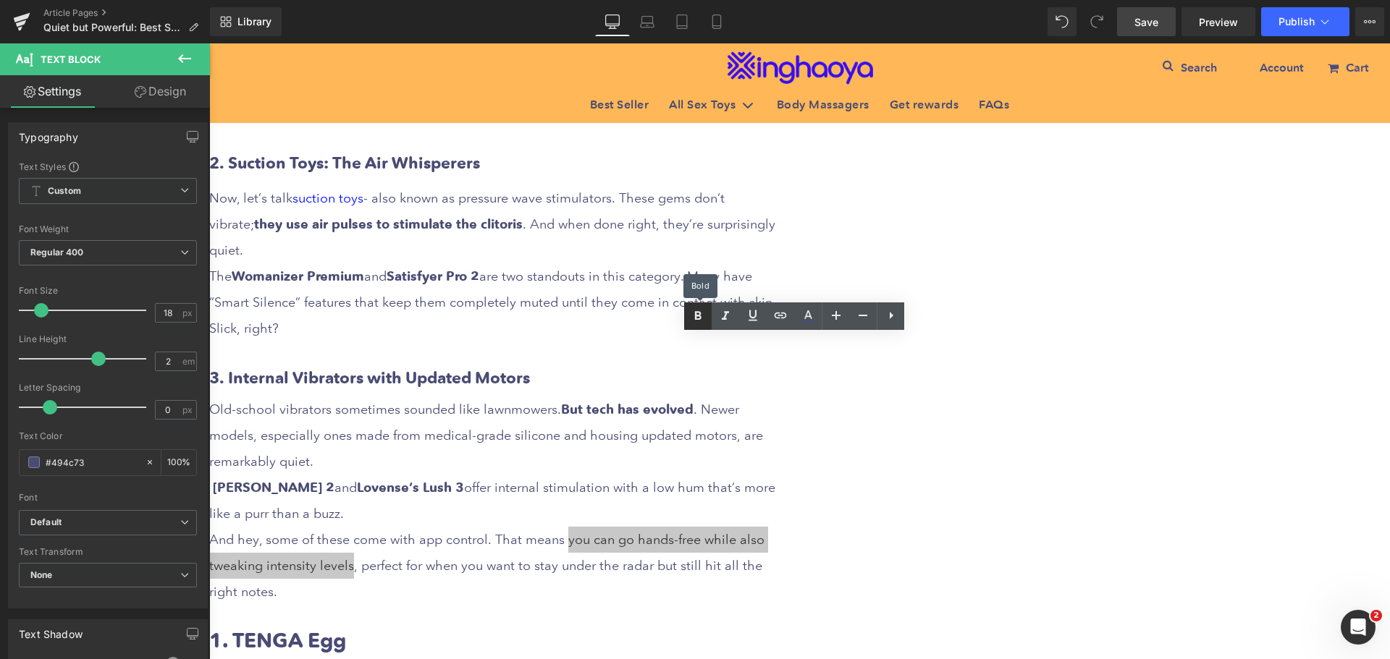
click at [696, 326] on link at bounding box center [698, 317] width 28 height 28
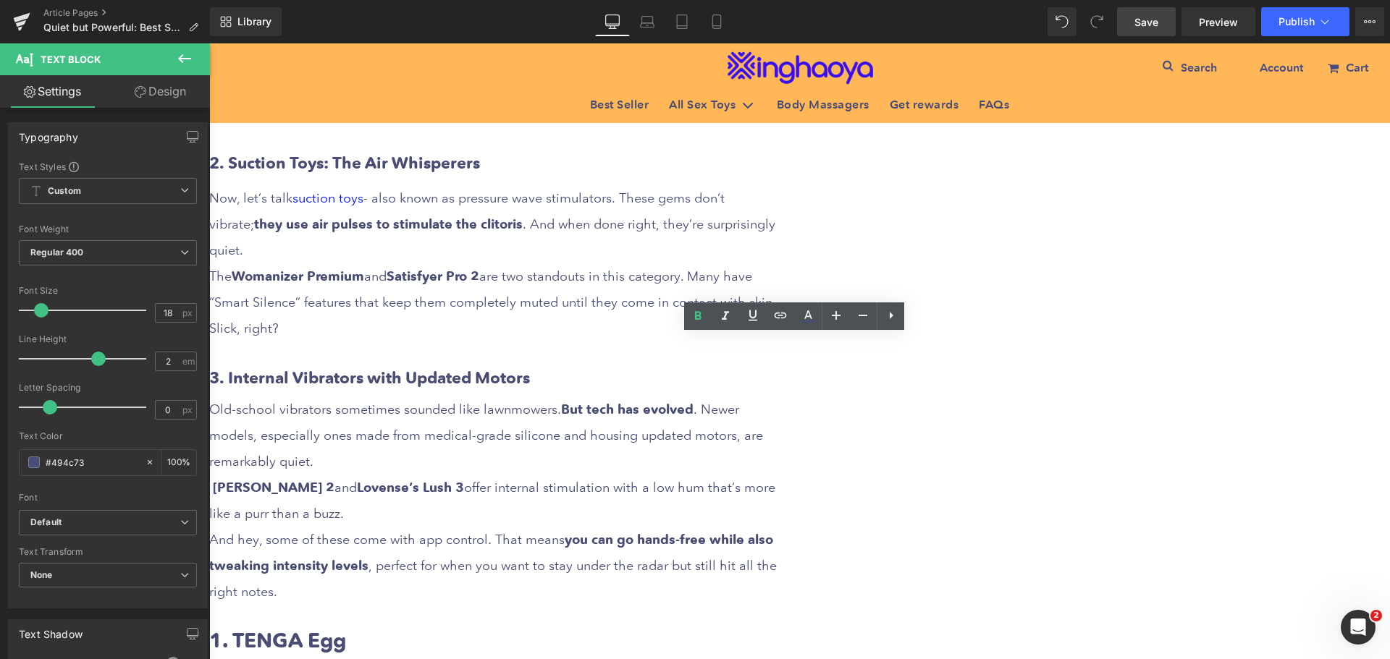
click at [788, 527] on div "And hey, some of these come with app control. That means you can go hands-free …" at bounding box center [498, 566] width 579 height 78
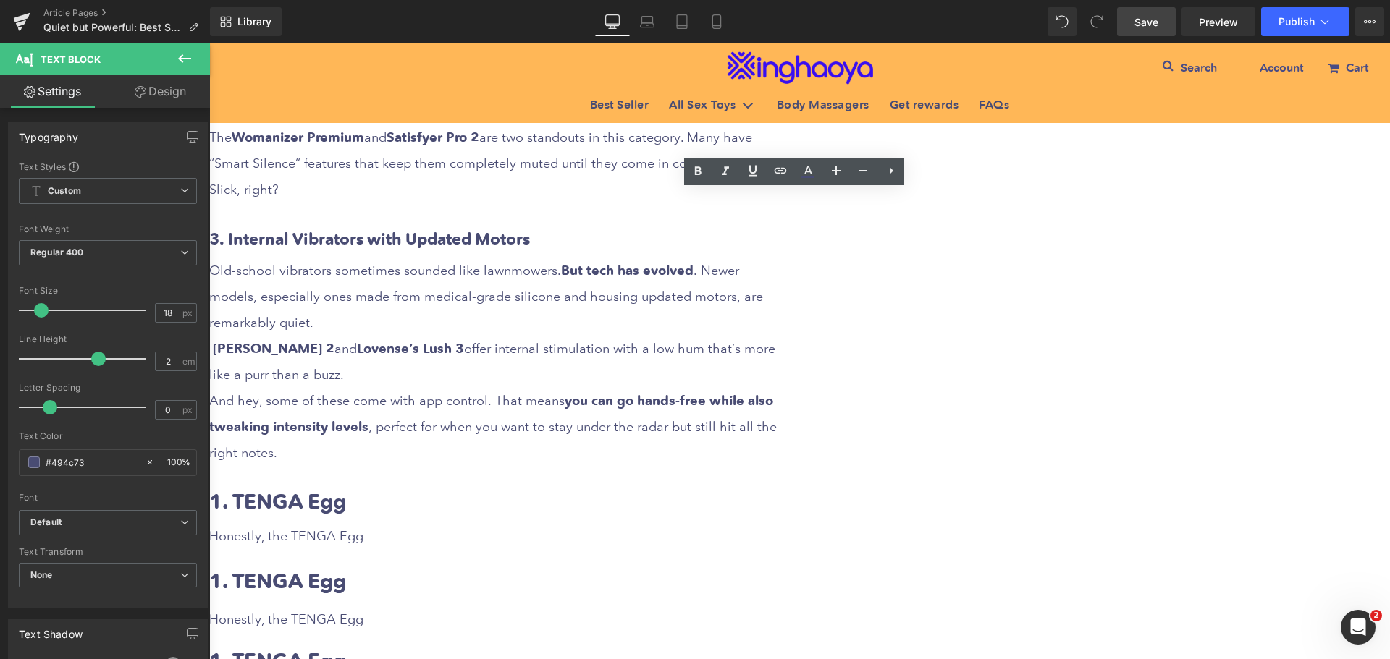
scroll to position [1593, 0]
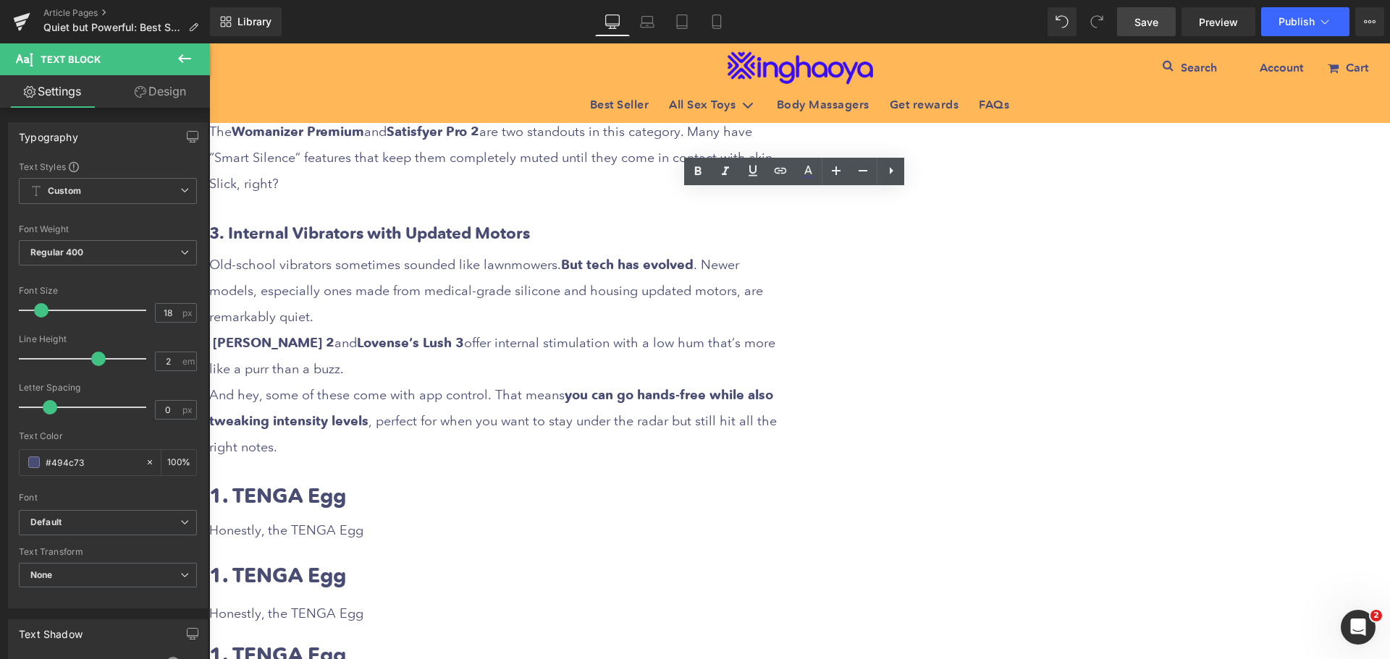
drag, startPoint x: 653, startPoint y: 430, endPoint x: 533, endPoint y: 426, distance: 119.5
click at [652, 482] on h2 "1. TENGA Egg" at bounding box center [498, 496] width 579 height 28
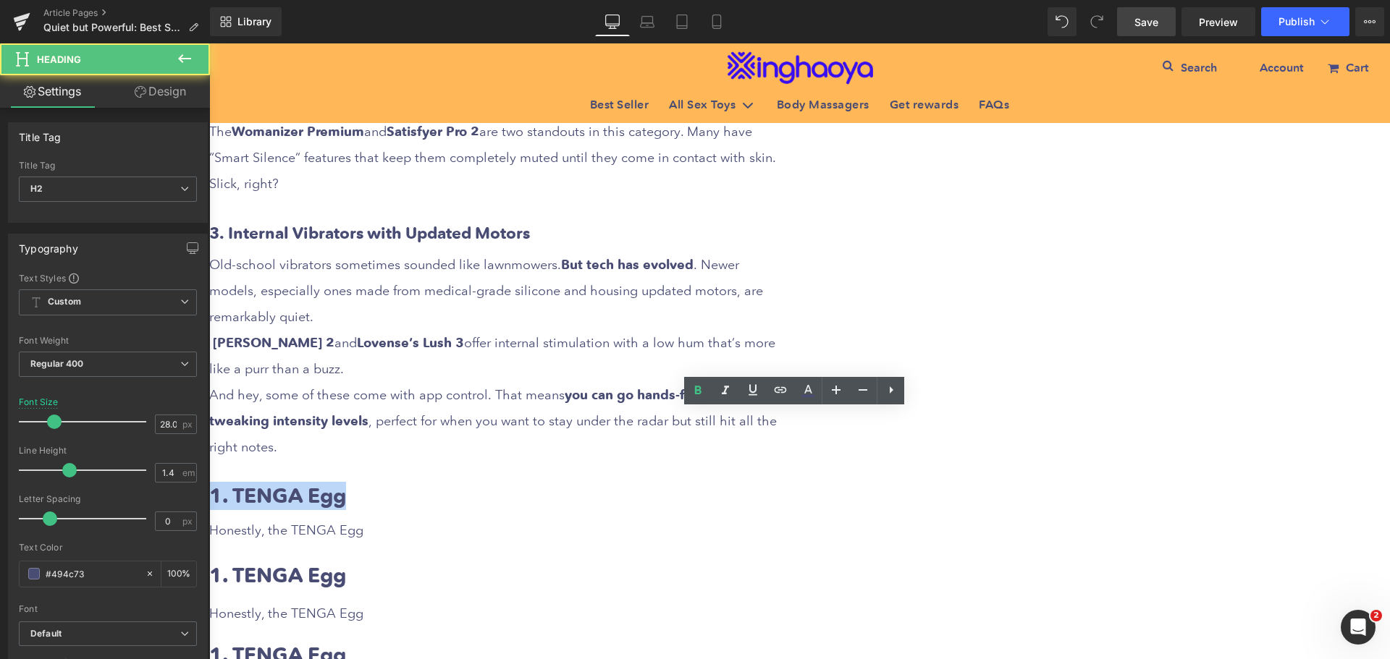
drag, startPoint x: 518, startPoint y: 421, endPoint x: 693, endPoint y: 425, distance: 175.2
click at [693, 482] on h2 "1. TENGA Egg" at bounding box center [498, 496] width 579 height 28
paste div
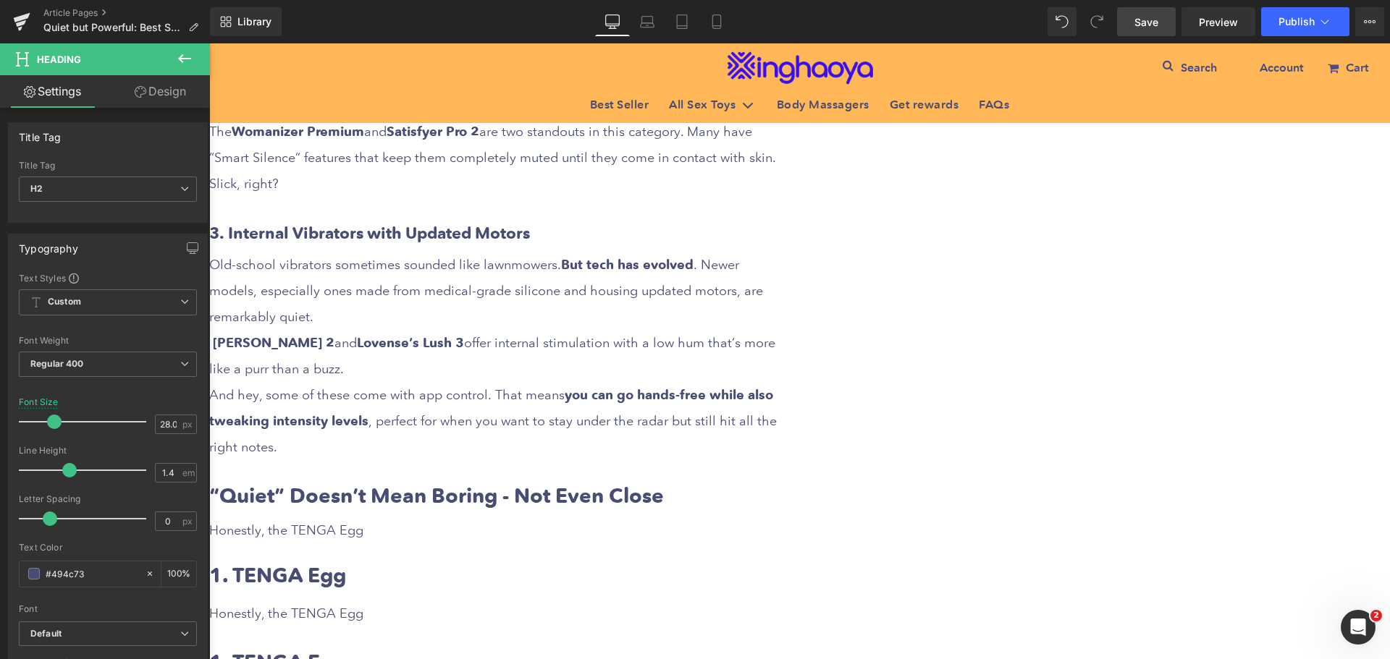
click at [657, 518] on div "Honestly, the TENGA Egg" at bounding box center [498, 531] width 579 height 26
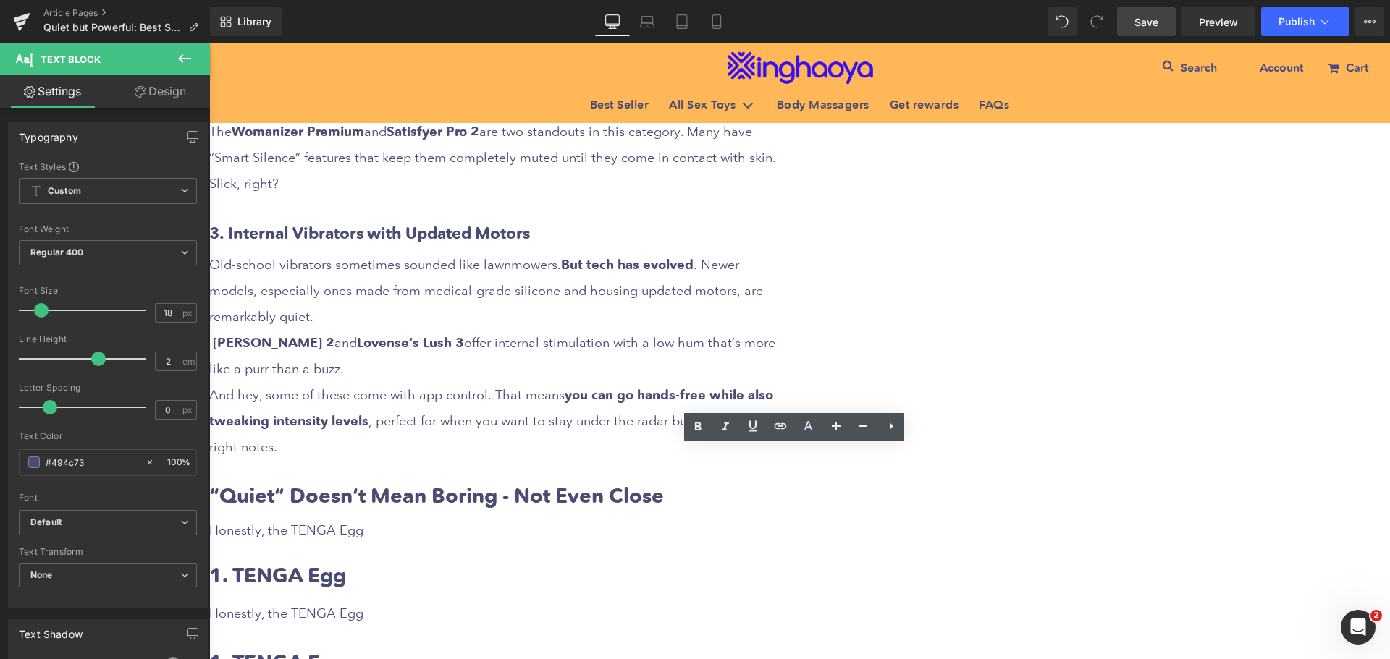
click at [515, 518] on div "Honestly, the TENGA Egg" at bounding box center [498, 531] width 579 height 26
drag, startPoint x: 518, startPoint y: 458, endPoint x: 693, endPoint y: 462, distance: 175.9
click at [693, 518] on div "Honestly, the TENGA Egg" at bounding box center [498, 531] width 579 height 26
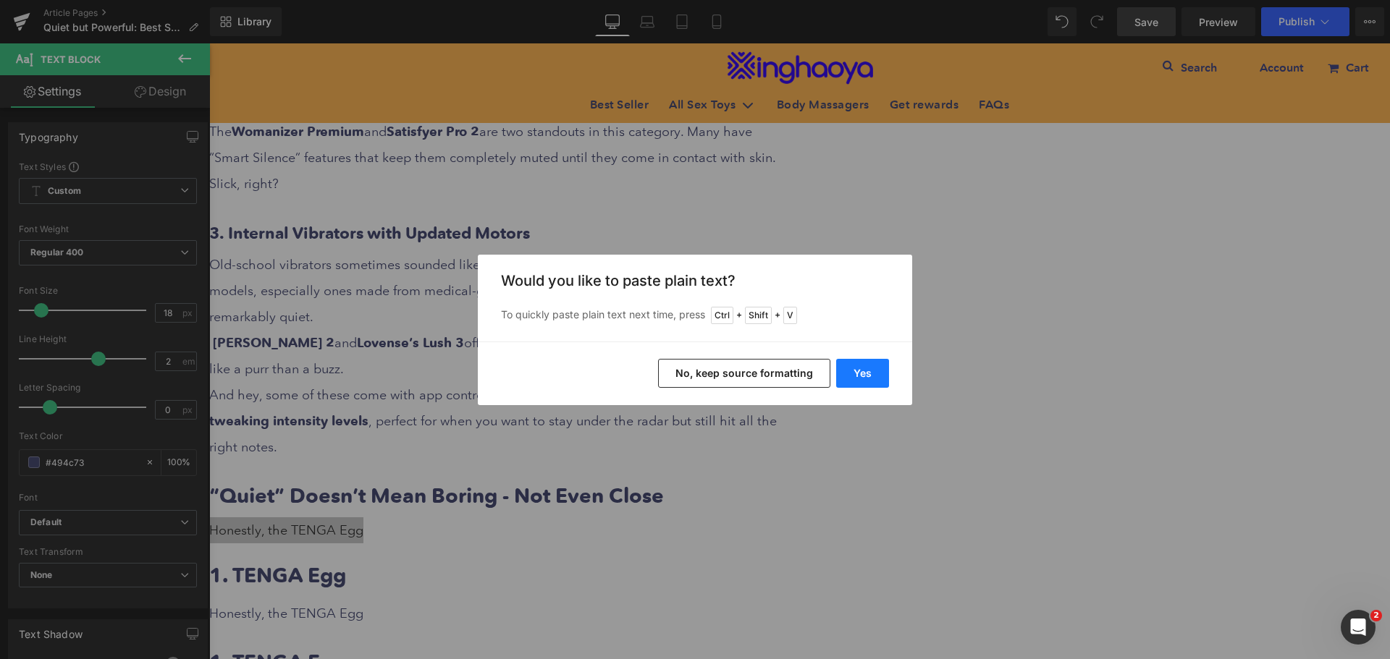
click at [874, 376] on button "Yes" at bounding box center [862, 373] width 53 height 29
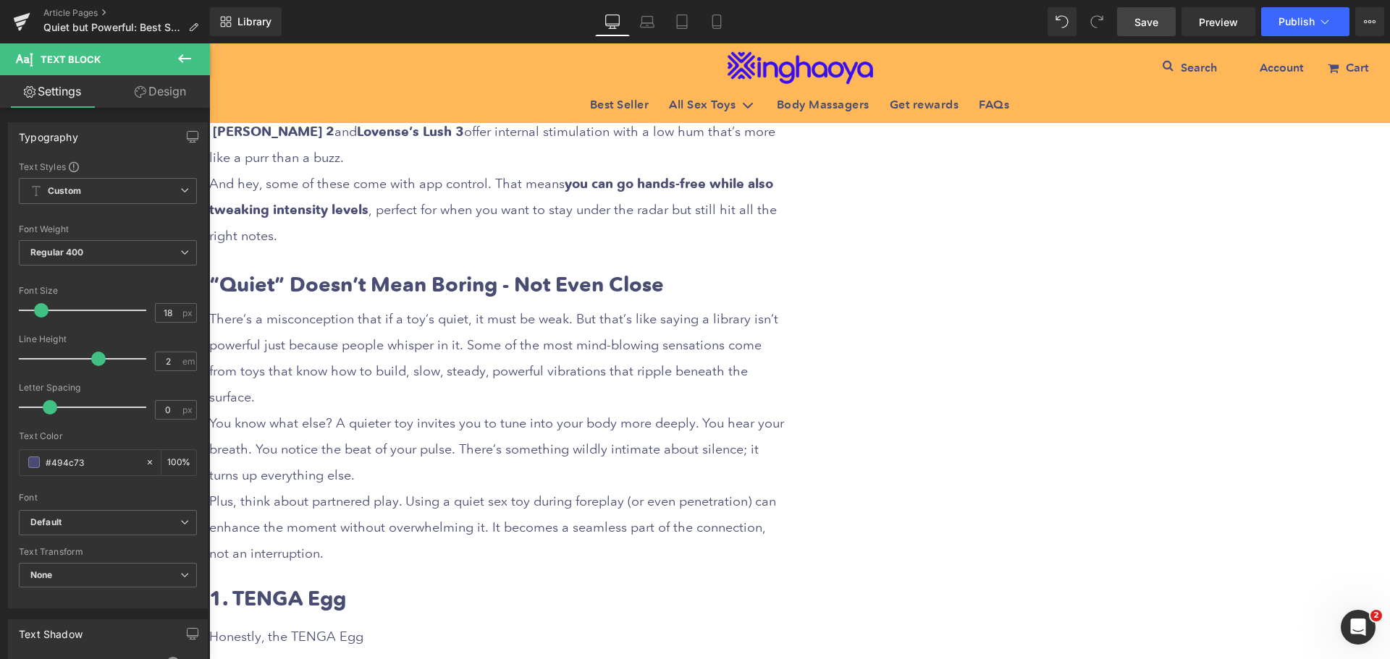
scroll to position [1810, 0]
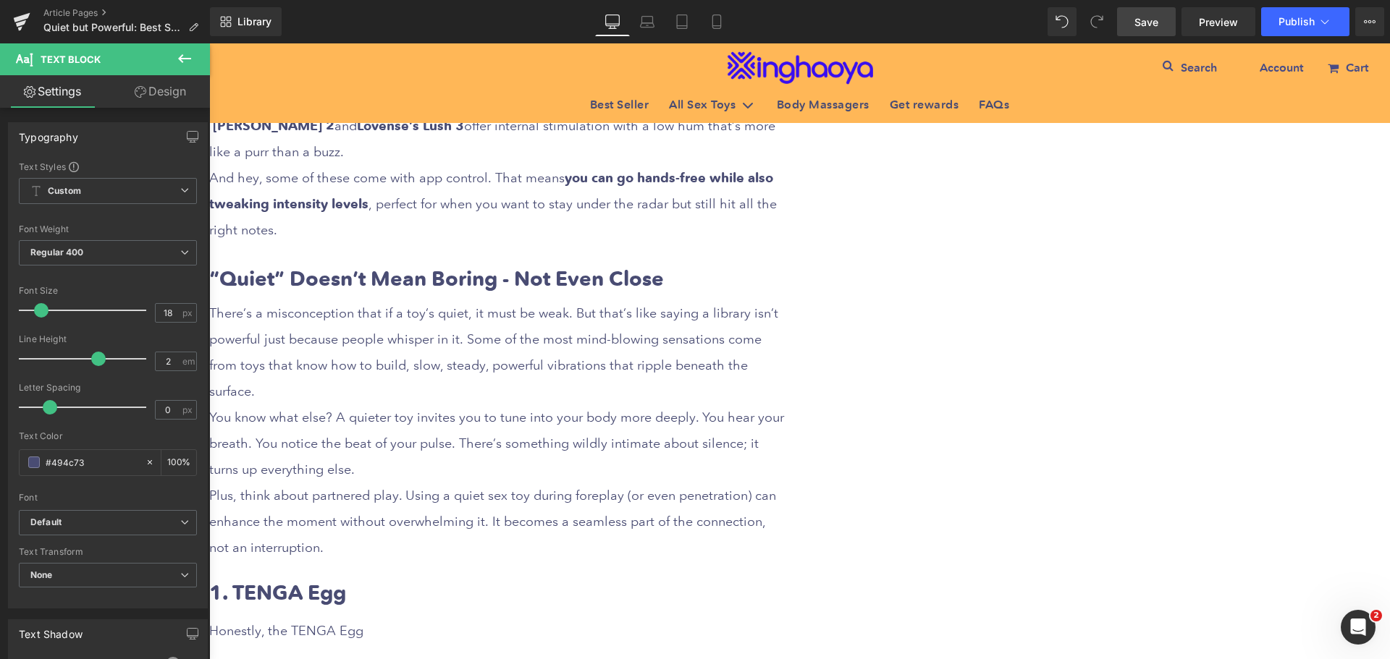
click at [649, 405] on div "You know what else? A quieter toy invites you to tune into your body more deepl…" at bounding box center [498, 444] width 579 height 78
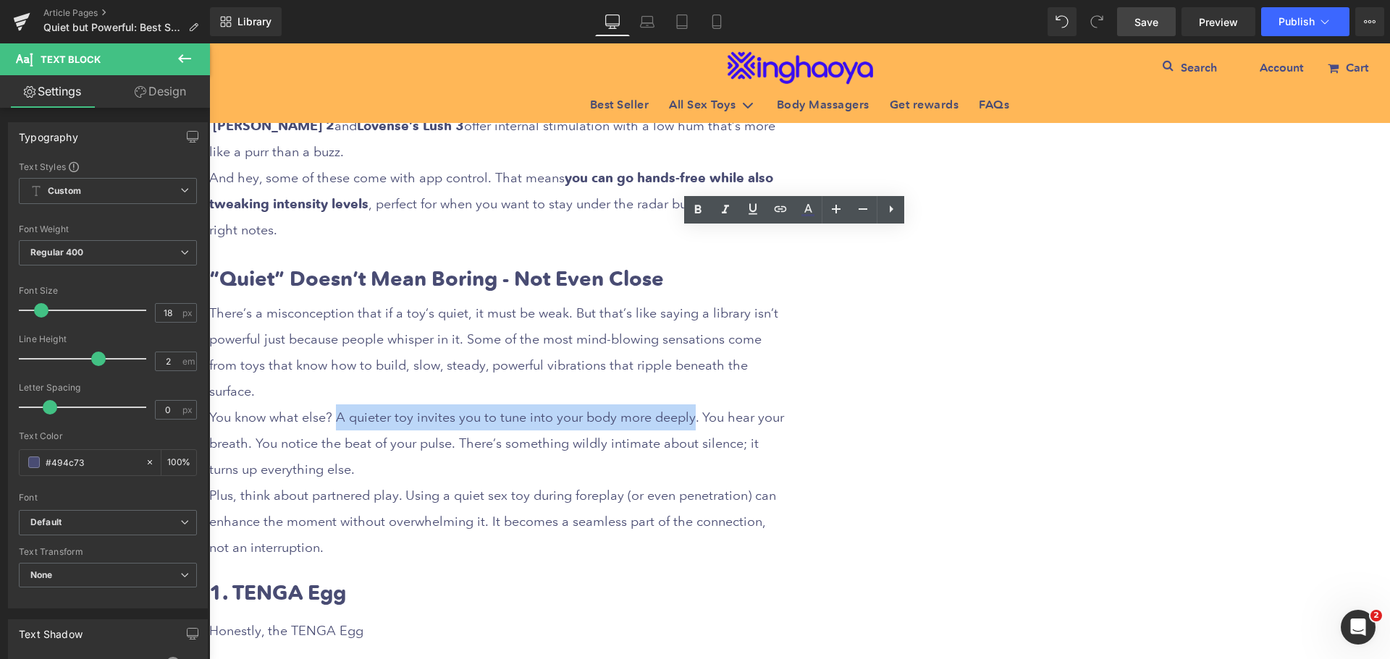
drag, startPoint x: 643, startPoint y: 347, endPoint x: 977, endPoint y: 349, distance: 334.4
click at [788, 405] on div "You know what else? A quieter toy invites you to tune into your body more deepl…" at bounding box center [498, 444] width 579 height 78
click at [698, 208] on icon at bounding box center [698, 209] width 7 height 9
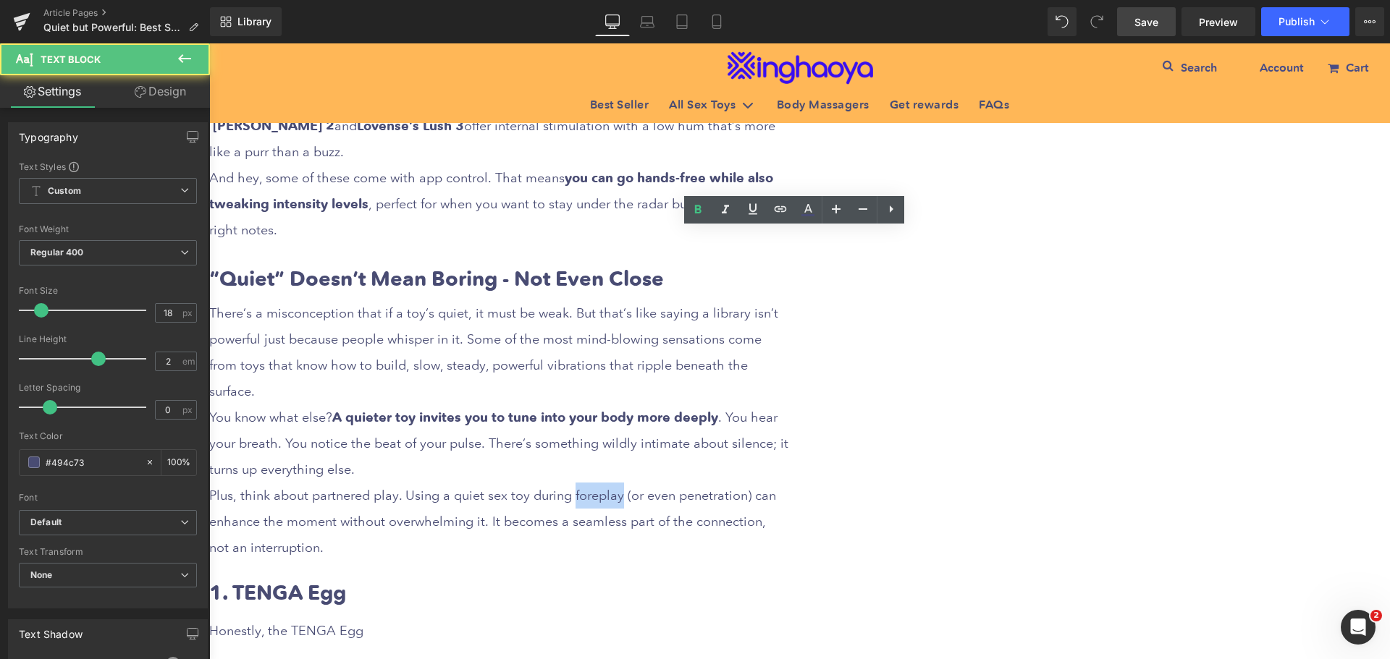
drag, startPoint x: 868, startPoint y: 425, endPoint x: 914, endPoint y: 423, distance: 45.7
click at [788, 483] on div "Plus, think about partnered play. Using a quiet sex toy during foreplay (or eve…" at bounding box center [498, 522] width 579 height 78
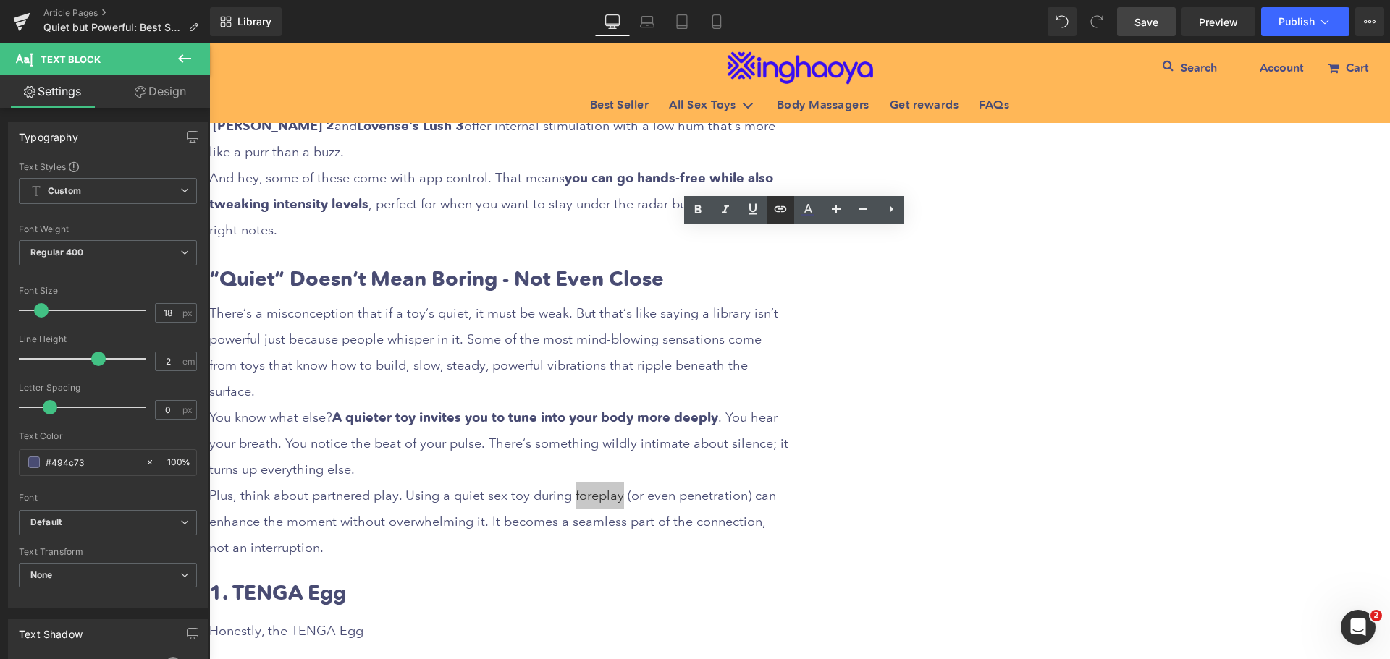
click at [476, 338] on icon at bounding box center [407, 352] width 137 height 28
click at [879, 461] on input "text" at bounding box center [894, 456] width 223 height 36
paste input "[URL][DOMAIN_NAME]"
type input "[URL][DOMAIN_NAME]"
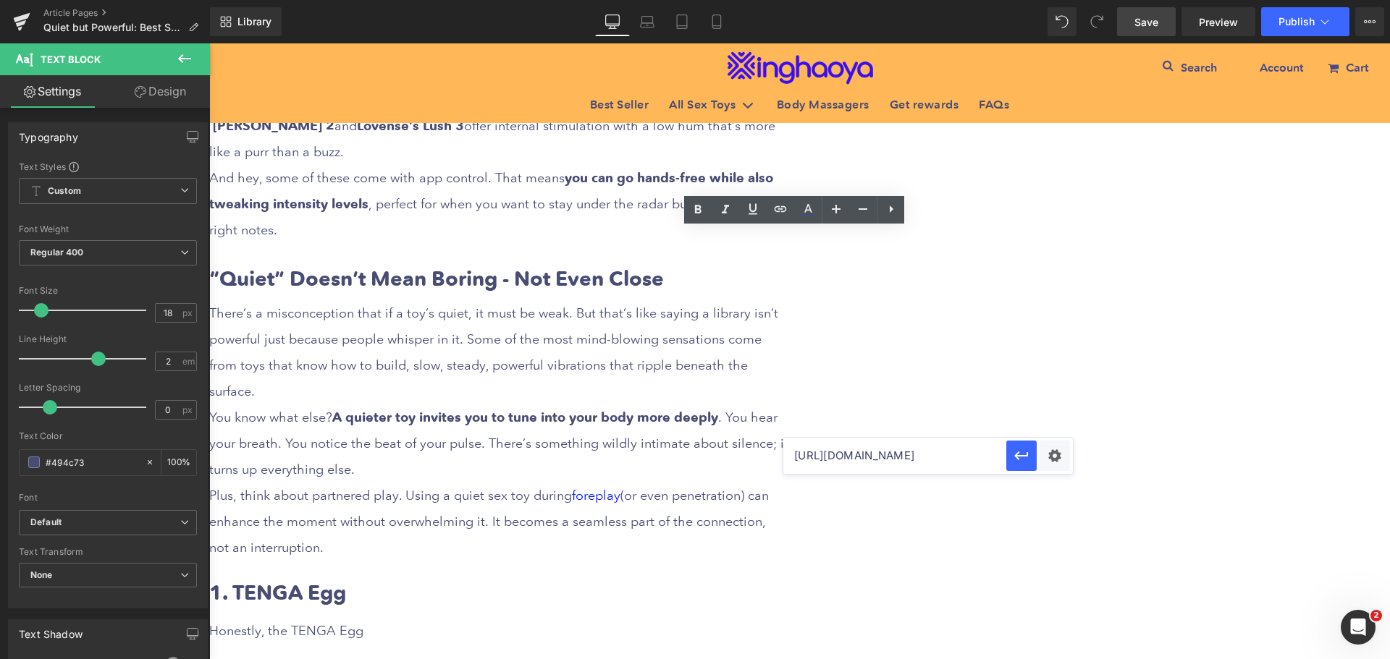
scroll to position [0, 236]
click at [1050, 0] on div "Text Color Highlight Color #333333 Edit or remove link: Edit - Unlink - Cancel …" at bounding box center [695, 0] width 1390 height 0
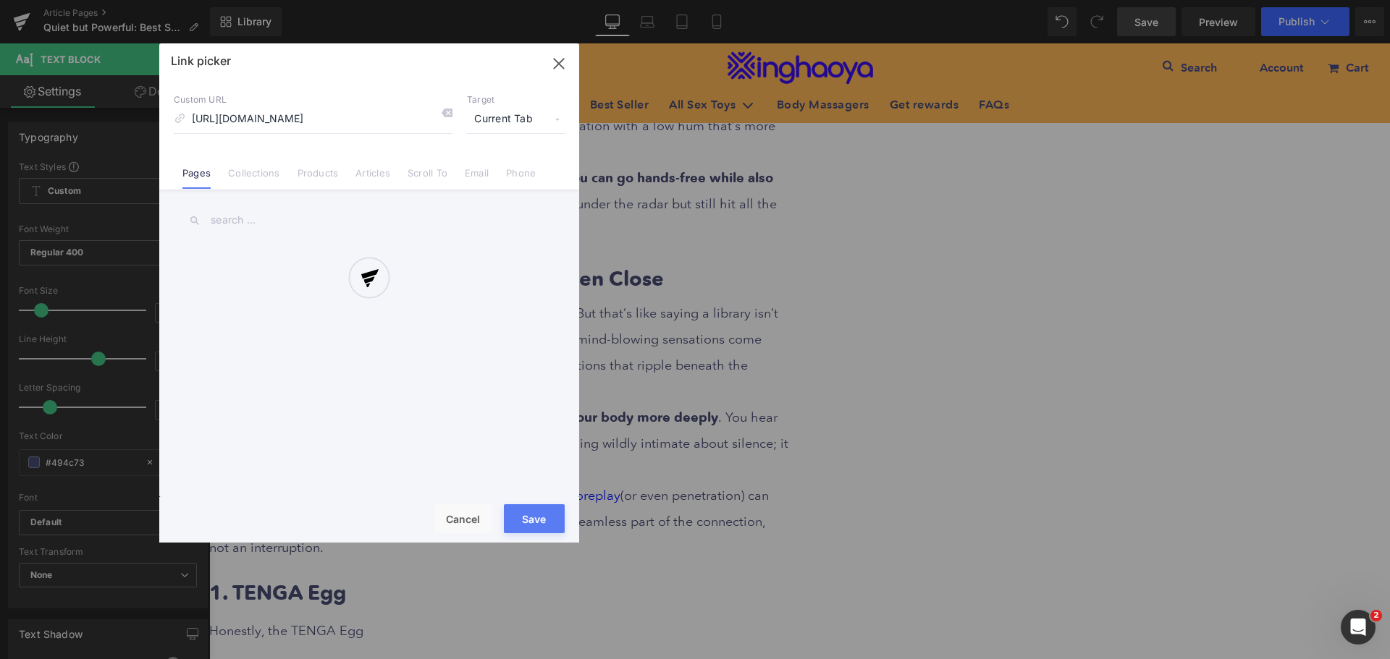
scroll to position [0, 139]
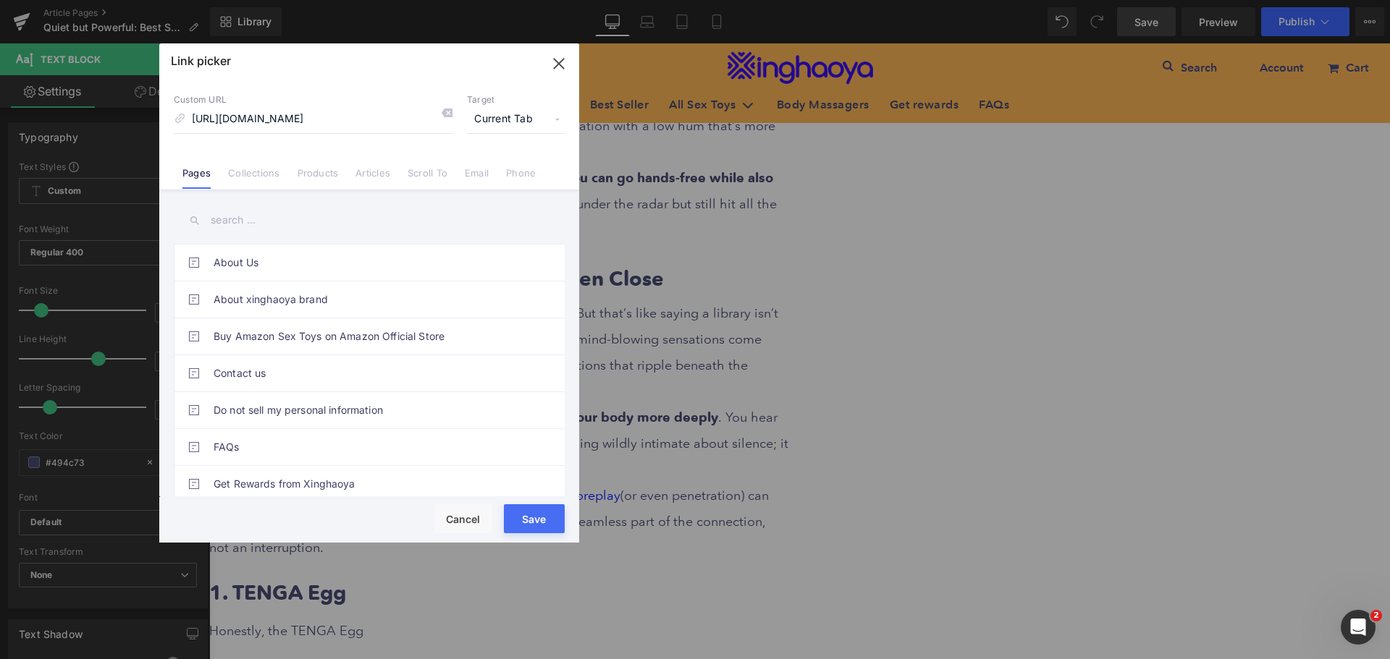
click at [514, 120] on span "Current Tab" at bounding box center [516, 120] width 98 height 28
click at [486, 169] on li "New Tab" at bounding box center [516, 171] width 112 height 25
click at [538, 518] on button "Save" at bounding box center [534, 519] width 61 height 29
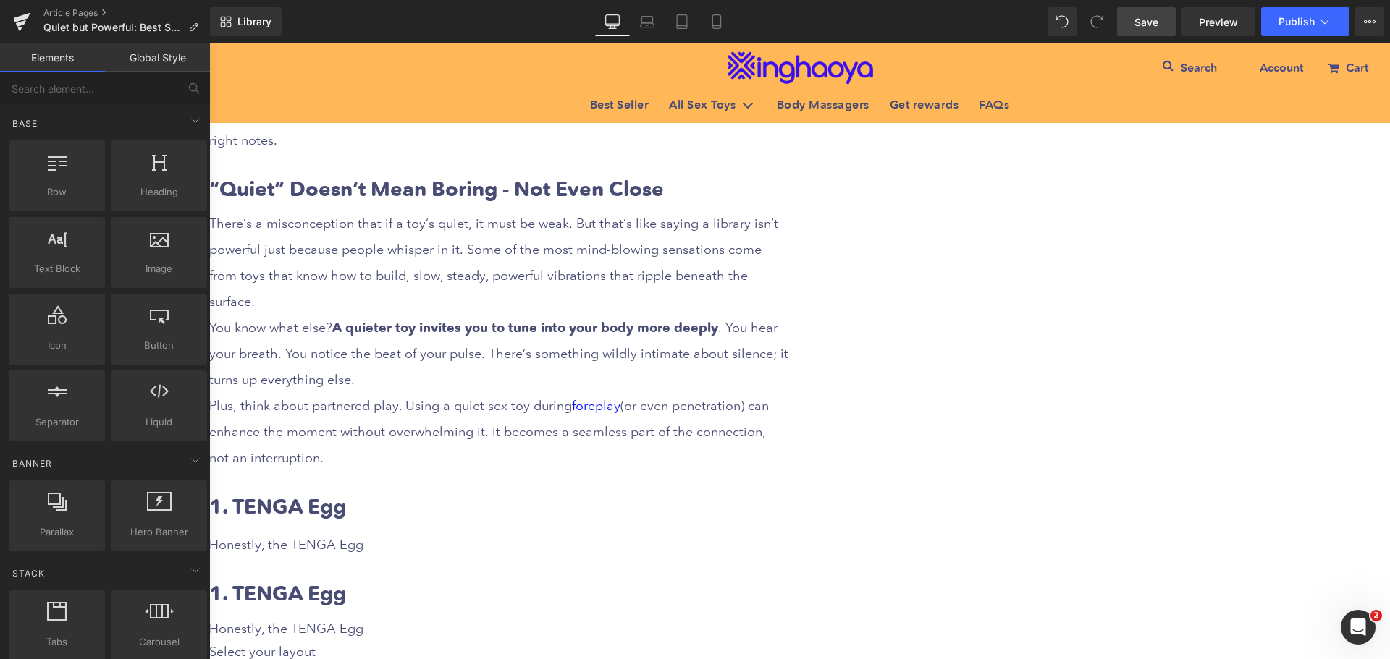
scroll to position [2027, 0]
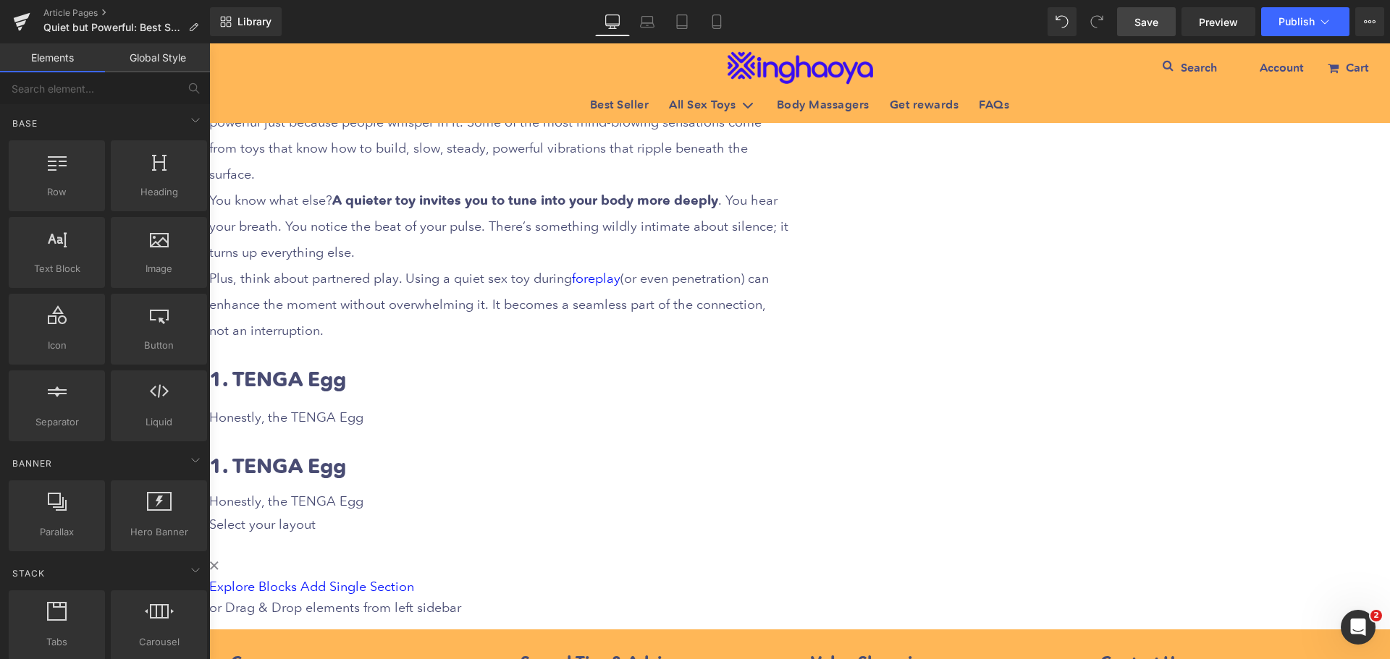
click at [636, 394] on div at bounding box center [498, 396] width 579 height 4
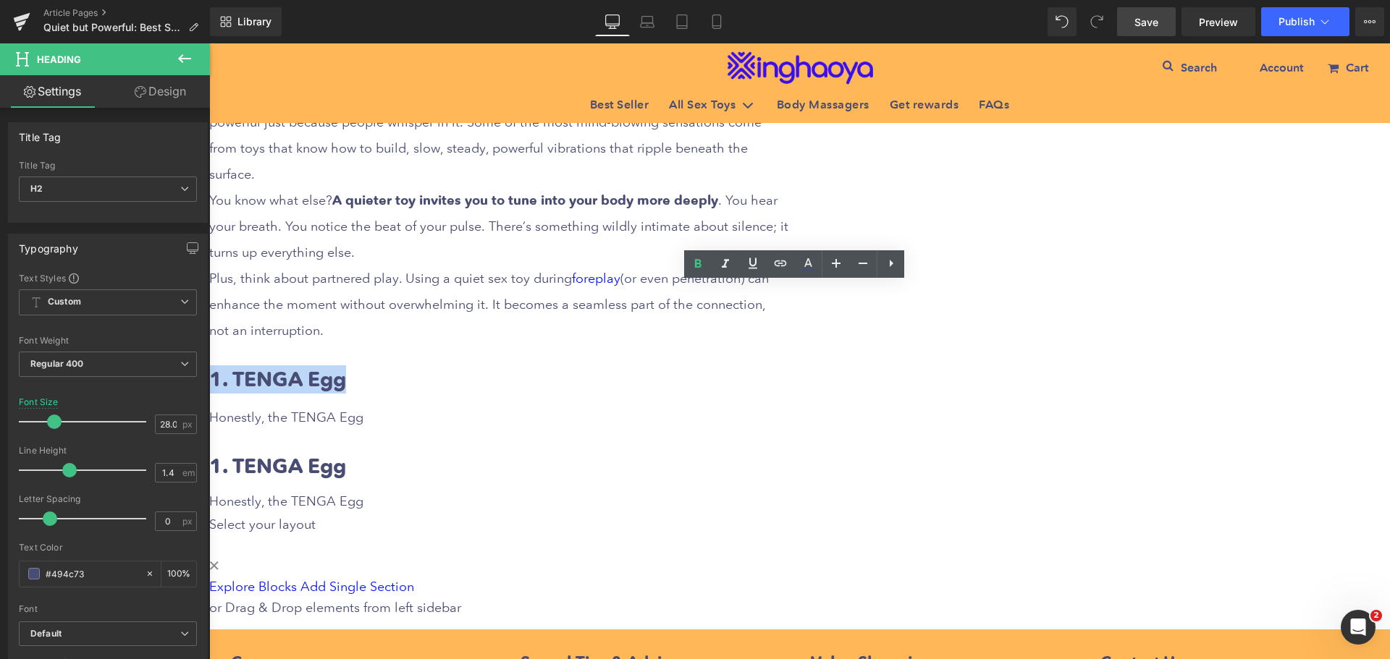
drag, startPoint x: 518, startPoint y: 290, endPoint x: 661, endPoint y: 301, distance: 143.7
click at [661, 366] on h2 "1. TENGA Egg" at bounding box center [498, 380] width 579 height 28
paste div
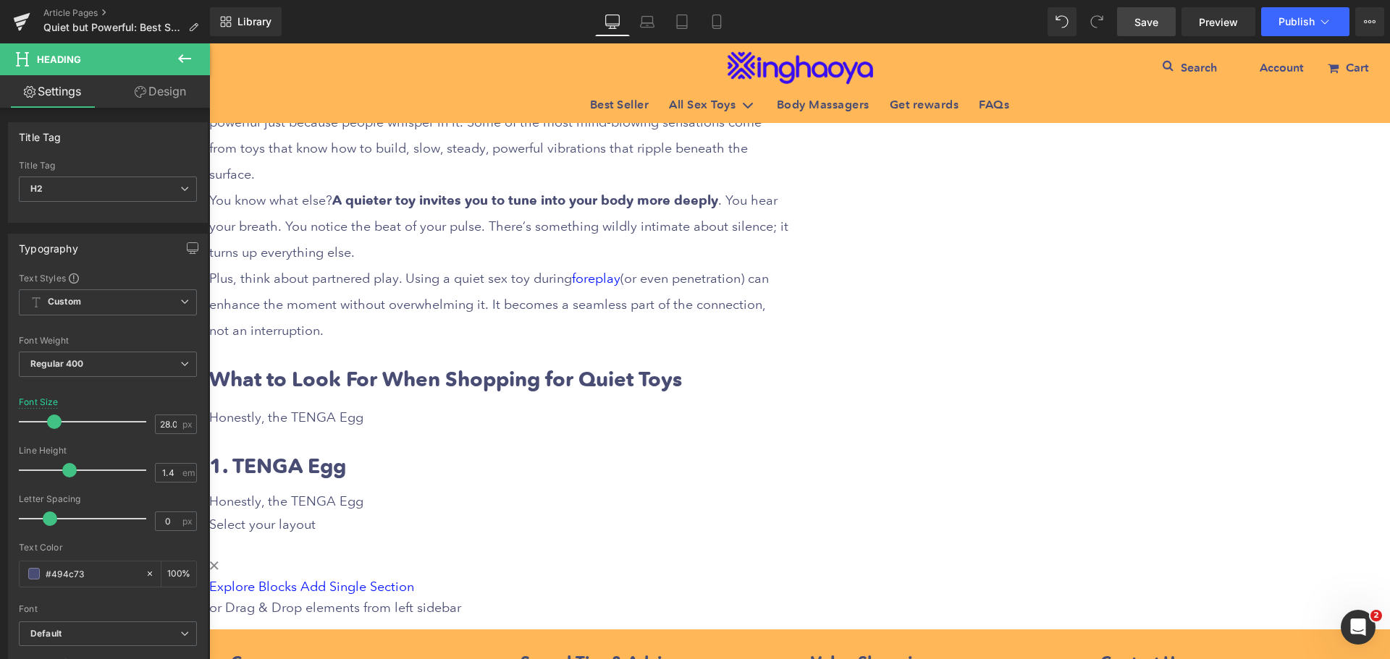
click at [209, 43] on icon at bounding box center [209, 43] width 0 height 0
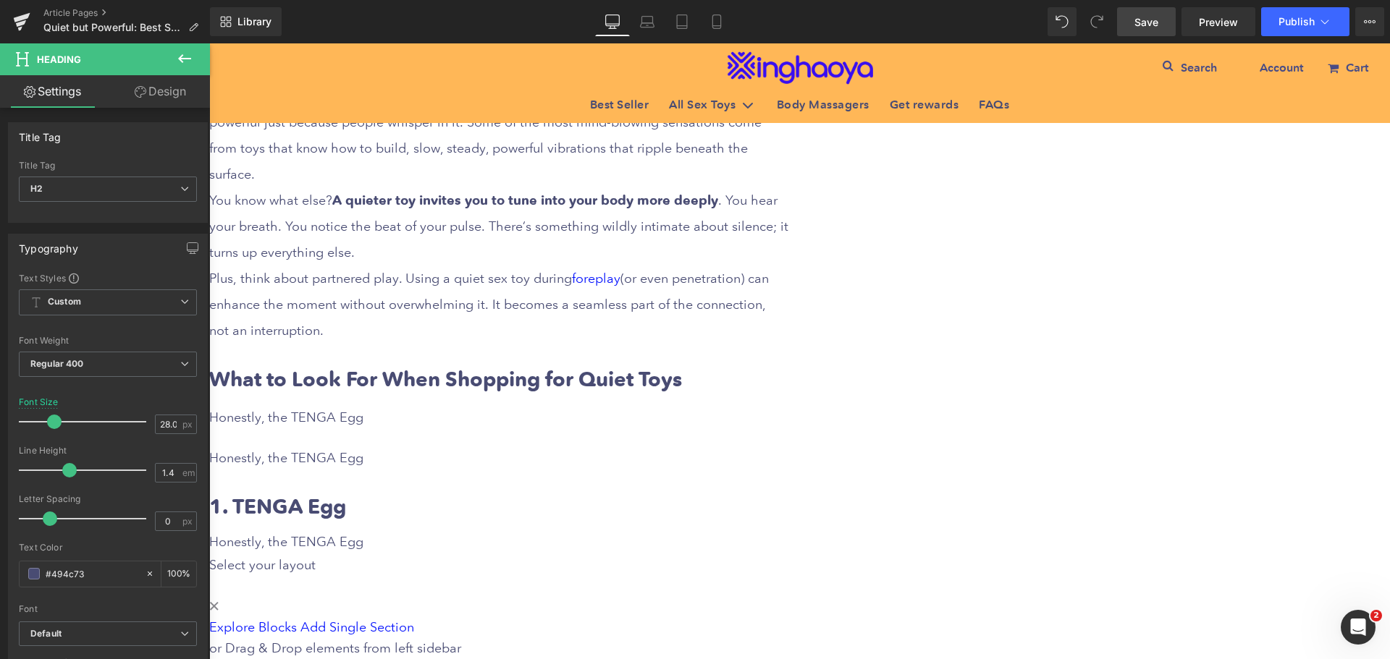
drag, startPoint x: 635, startPoint y: 334, endPoint x: 556, endPoint y: 335, distance: 78.9
click at [635, 405] on div "Honestly, the TENGA Egg" at bounding box center [498, 418] width 579 height 26
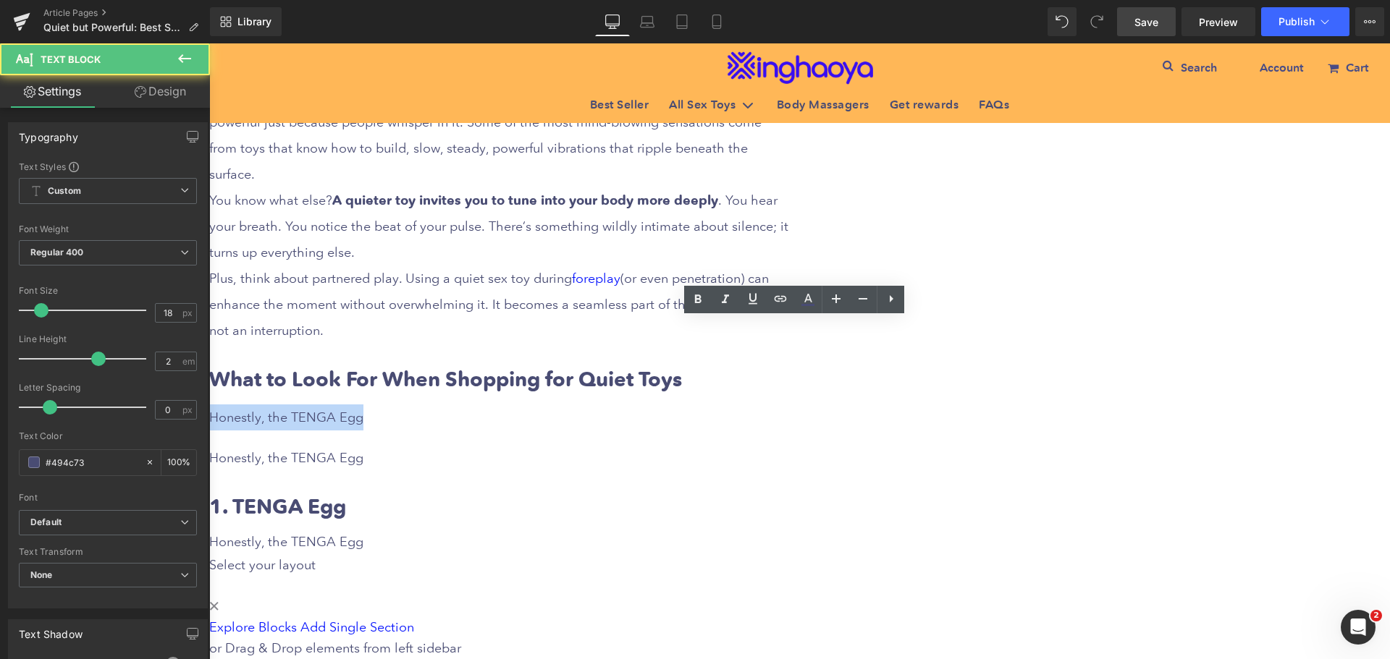
drag, startPoint x: 518, startPoint y: 329, endPoint x: 676, endPoint y: 335, distance: 157.9
click at [676, 405] on div "Honestly, the TENGA Egg" at bounding box center [498, 418] width 579 height 26
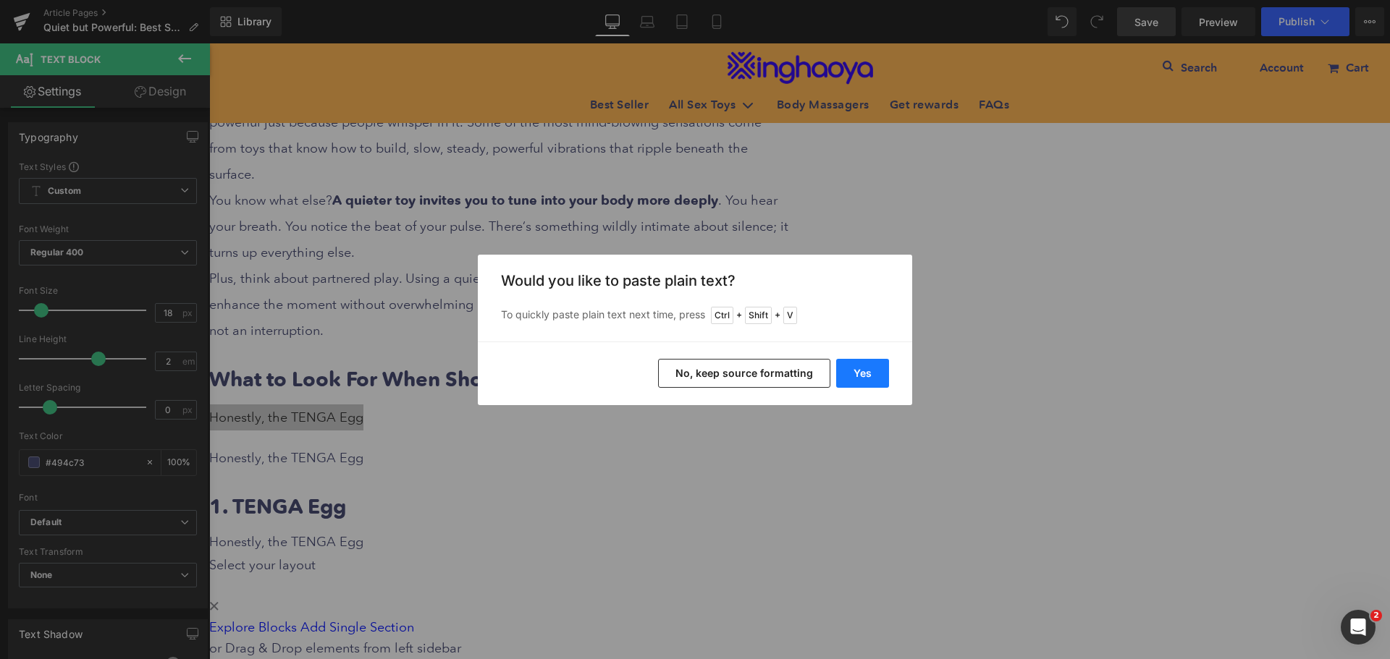
click at [860, 381] on button "Yes" at bounding box center [862, 373] width 53 height 29
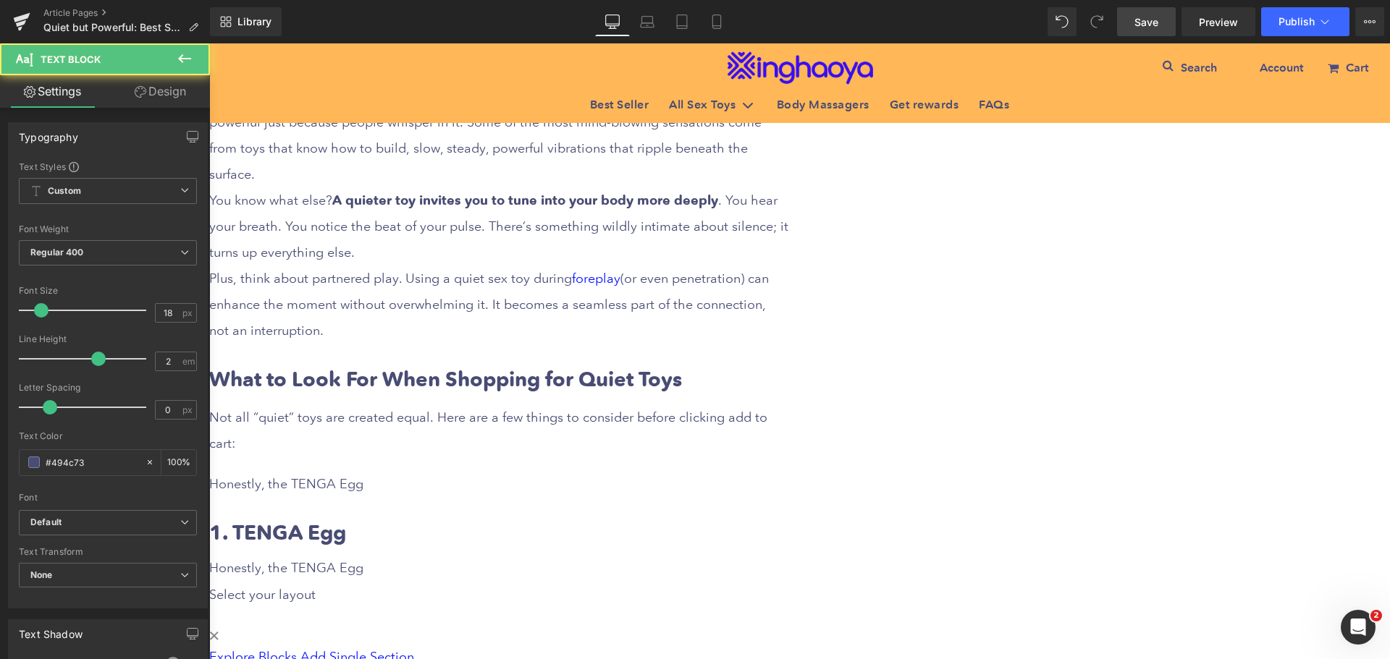
click at [566, 405] on div "Not all “quiet” toys are created equal. Here are a few things to consider befor…" at bounding box center [498, 431] width 579 height 52
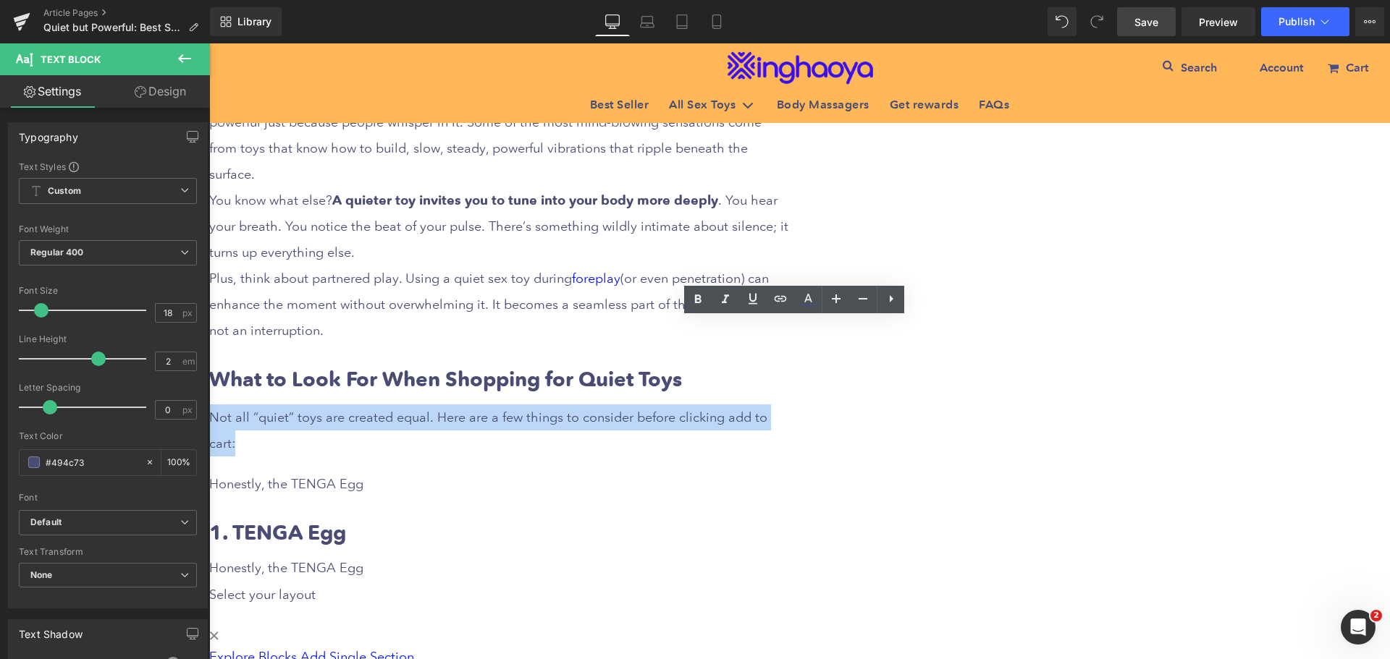
drag, startPoint x: 518, startPoint y: 331, endPoint x: 660, endPoint y: 349, distance: 143.0
click at [552, 405] on div "Not all “quiet” toys are created equal. Here are a few things to consider befor…" at bounding box center [498, 431] width 579 height 52
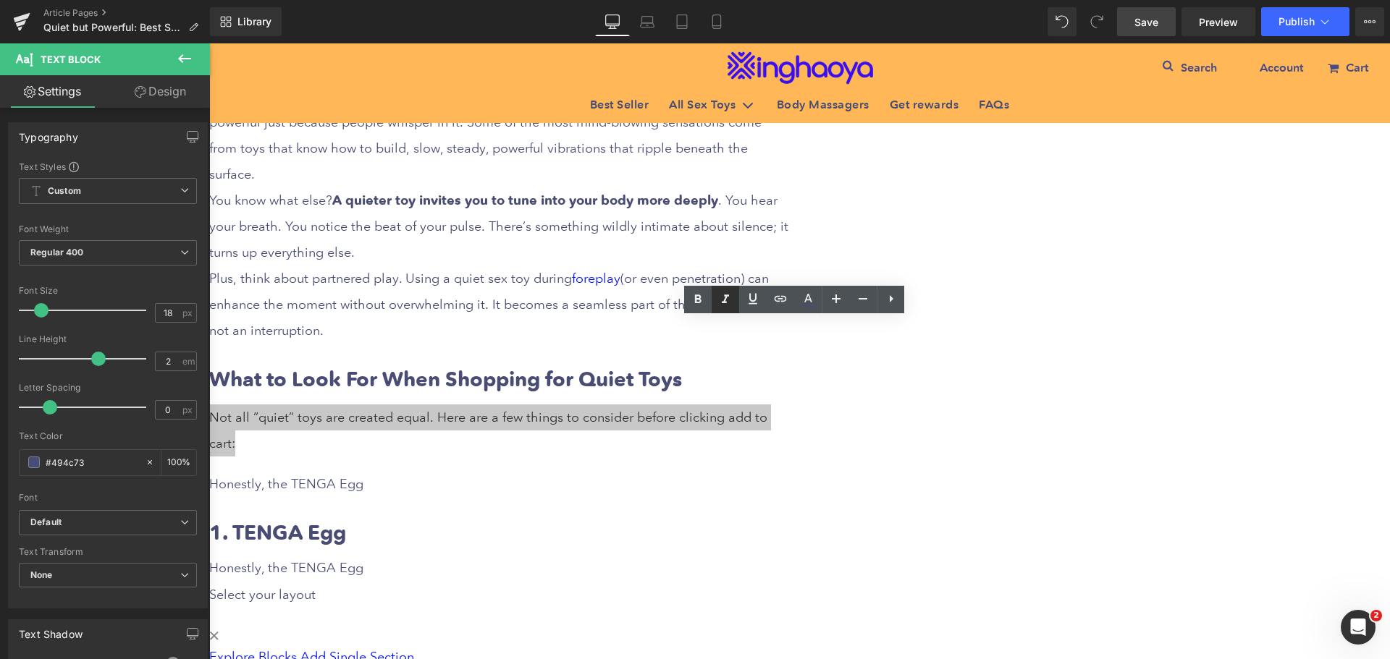
click at [727, 300] on icon at bounding box center [725, 299] width 17 height 17
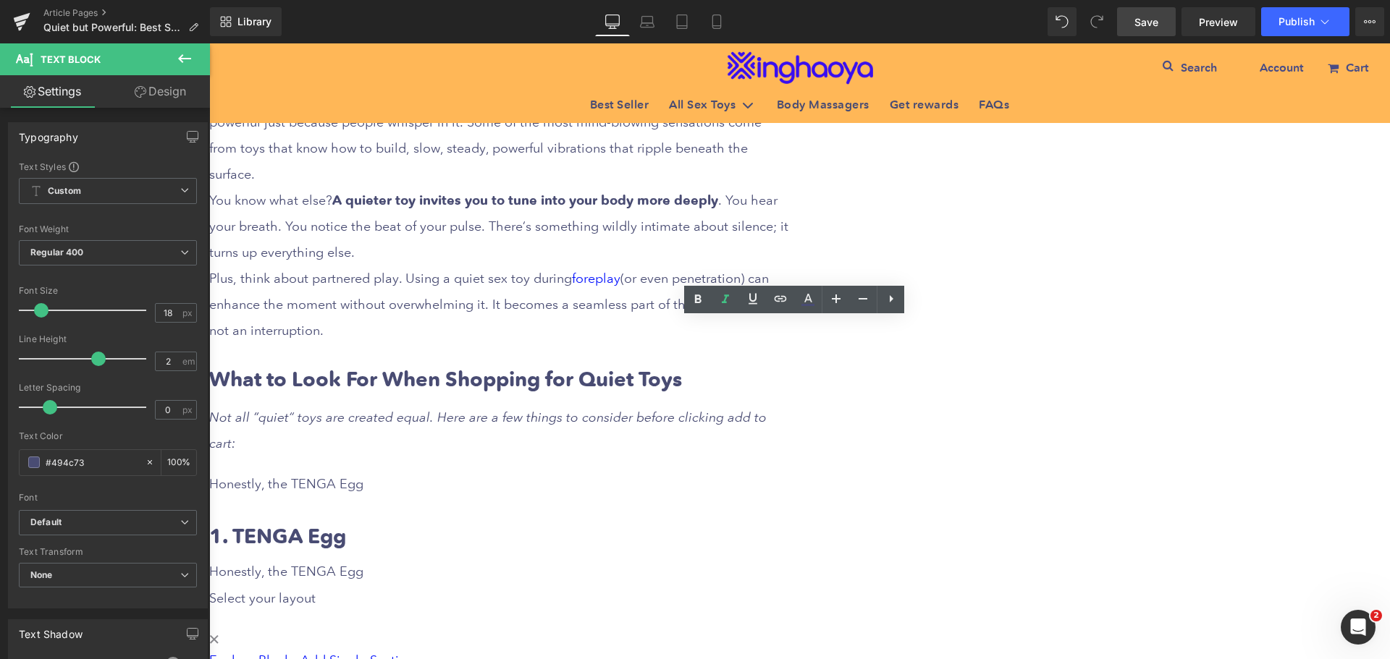
click at [587, 471] on div "Honestly, the TENGA Egg" at bounding box center [498, 484] width 579 height 26
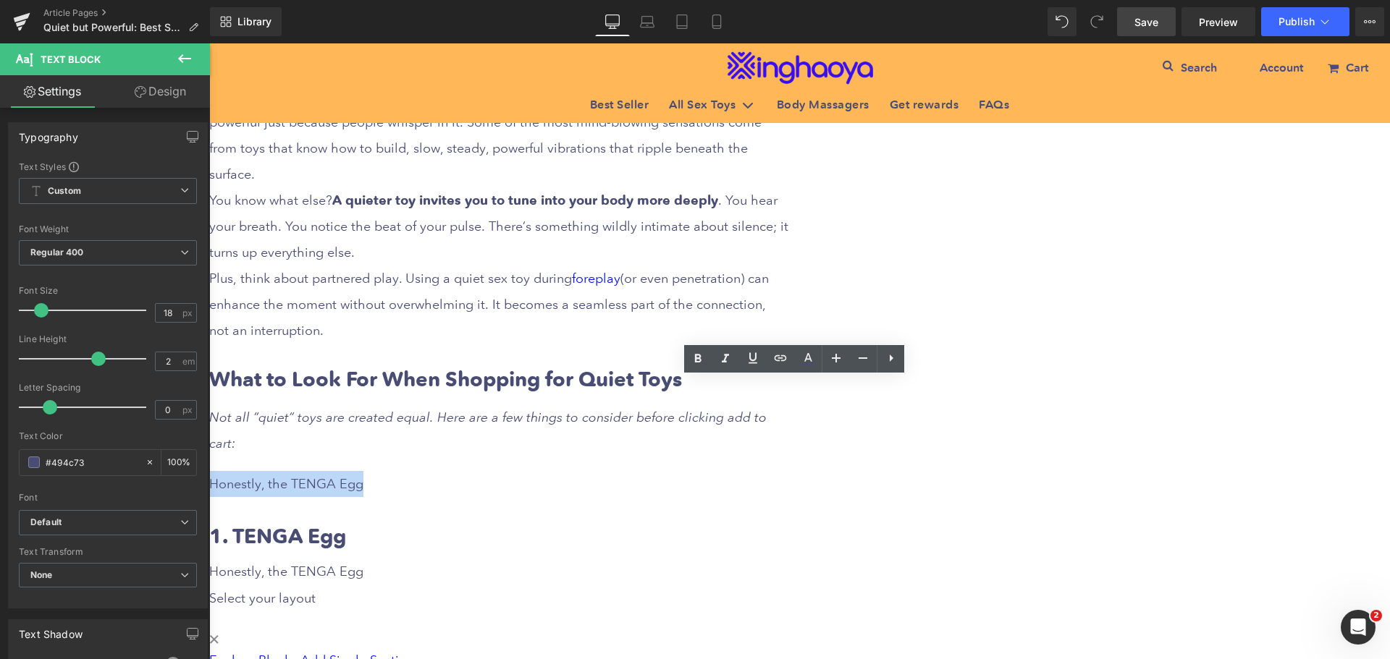
drag, startPoint x: 515, startPoint y: 392, endPoint x: 703, endPoint y: 395, distance: 187.5
click at [703, 471] on div "Honestly, the TENGA Egg" at bounding box center [498, 484] width 579 height 26
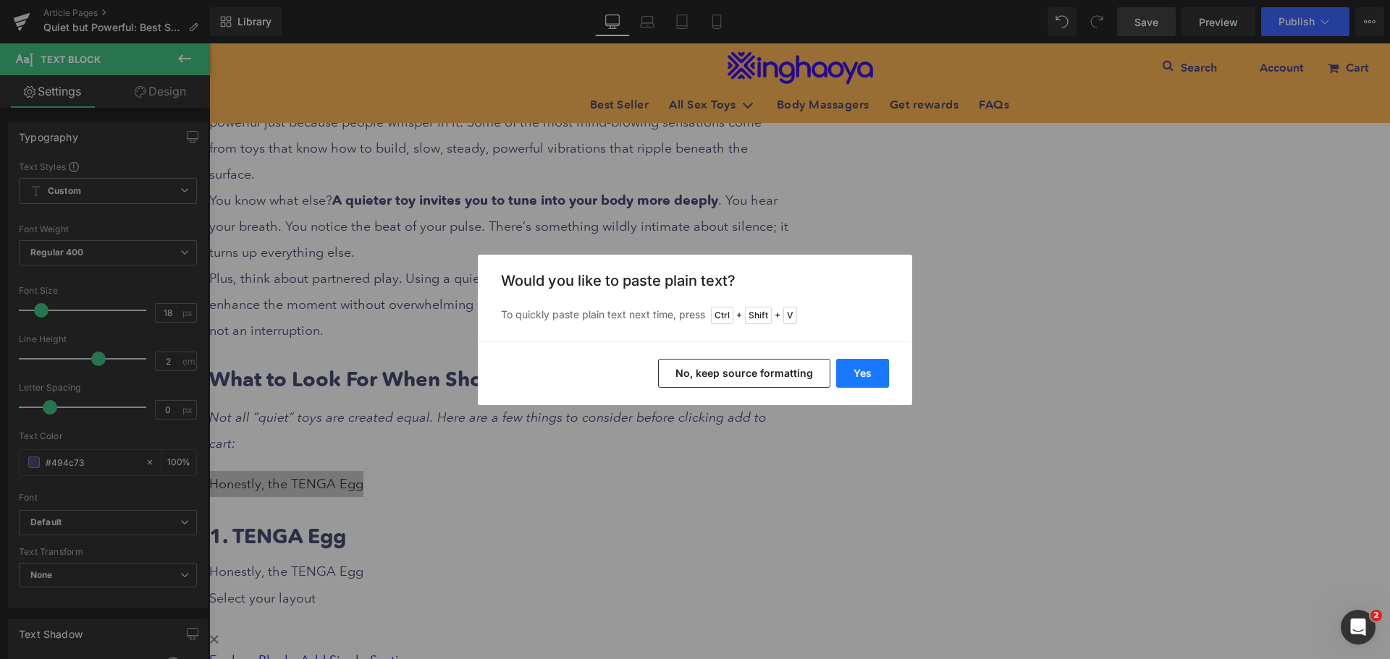
click at [865, 381] on button "Yes" at bounding box center [862, 373] width 53 height 29
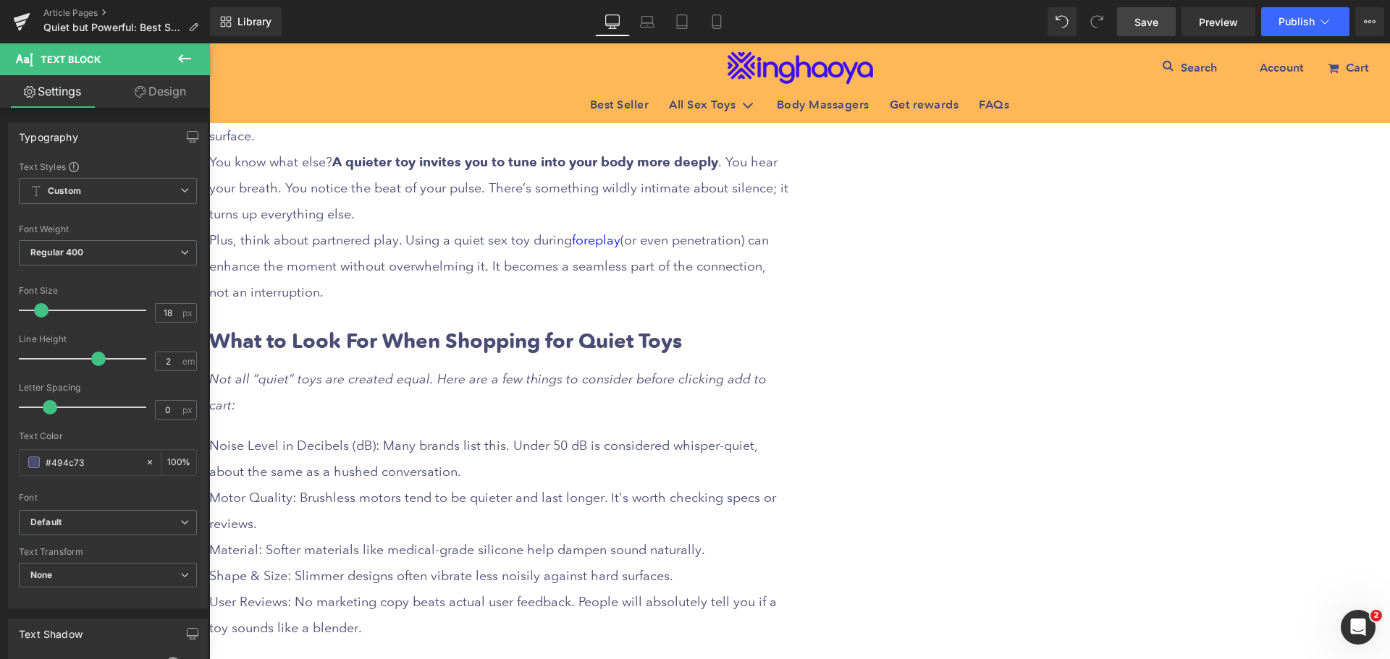
scroll to position [2099, 0]
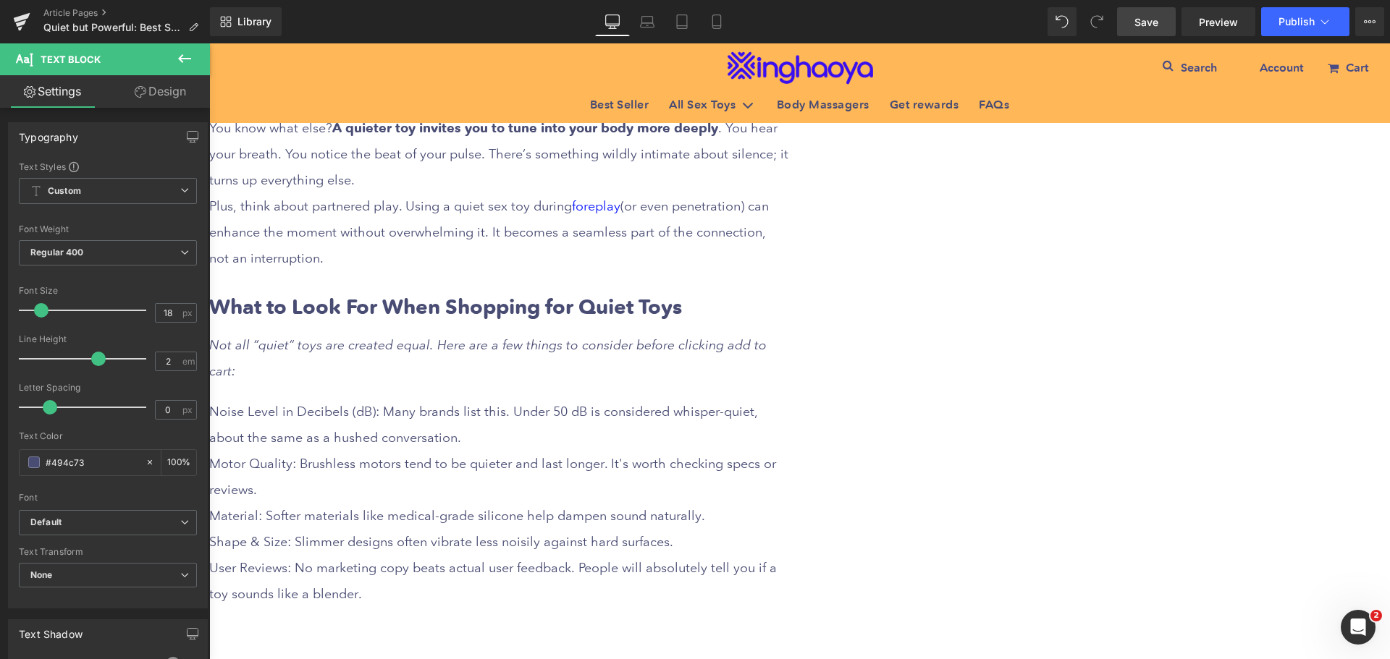
click at [602, 607] on div at bounding box center [498, 620] width 579 height 26
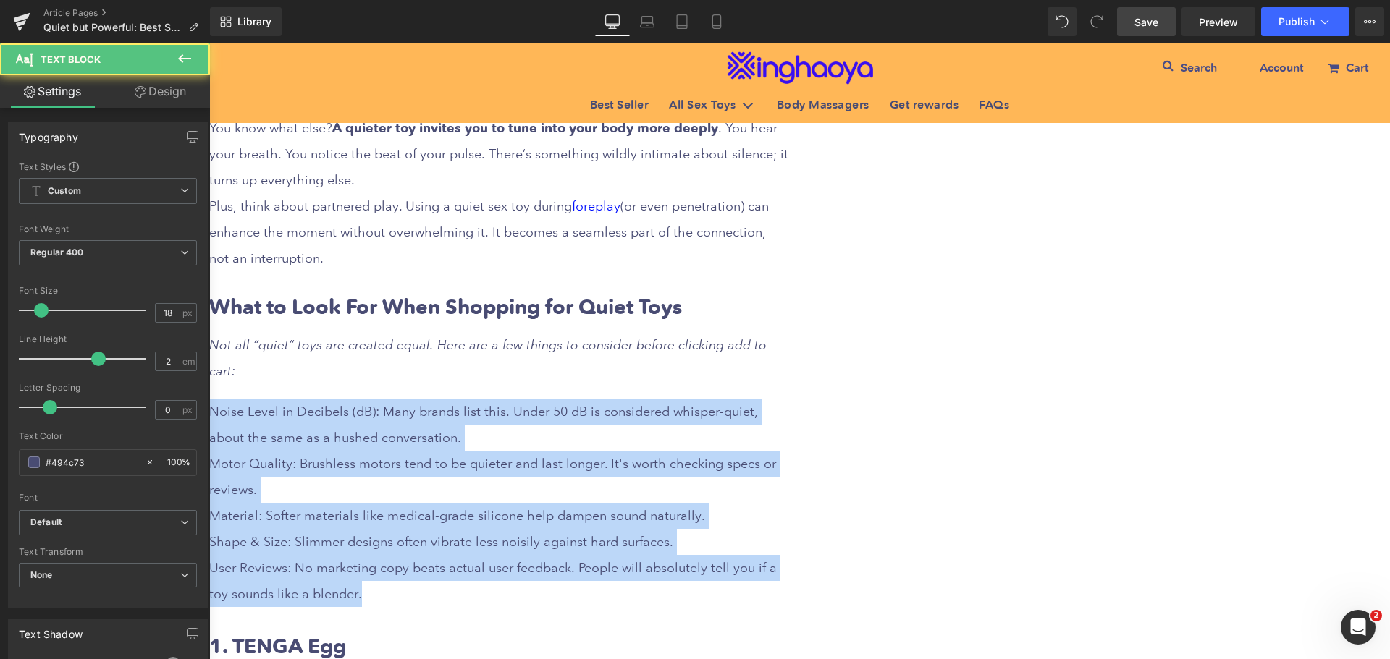
drag, startPoint x: 678, startPoint y: 506, endPoint x: 468, endPoint y: 319, distance: 281.5
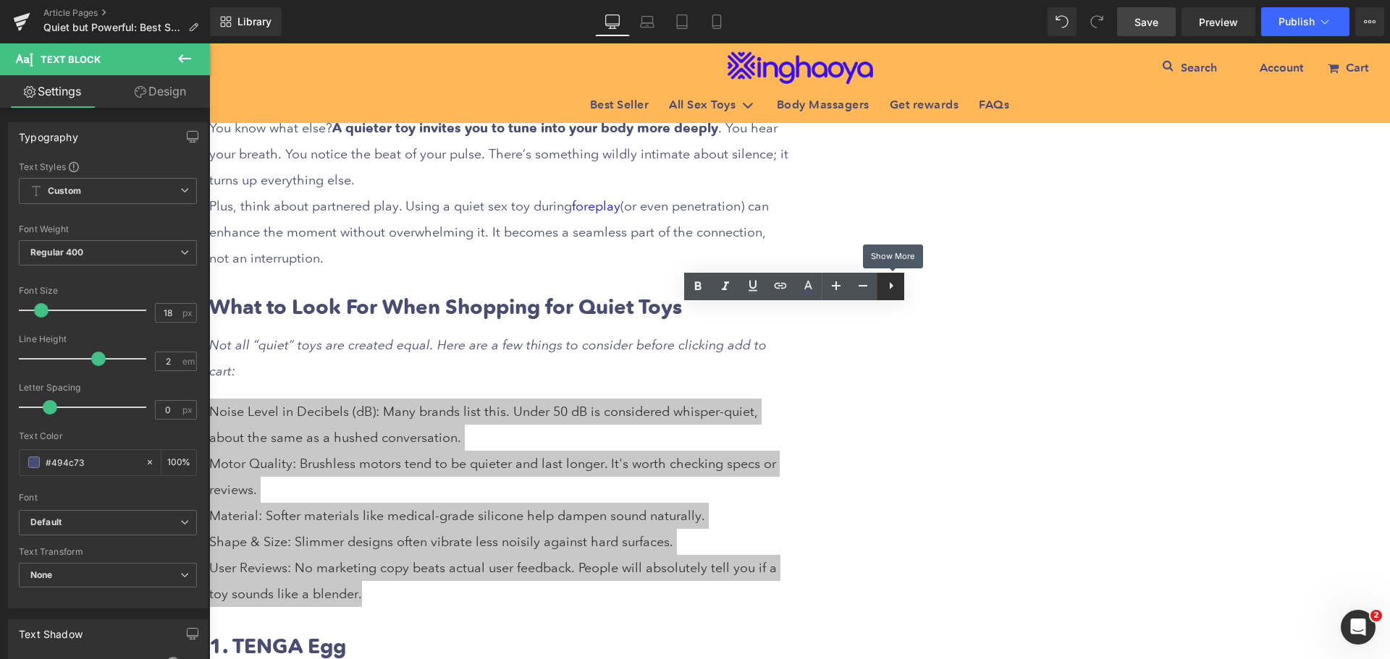
click at [476, 478] on icon at bounding box center [407, 492] width 137 height 28
click at [634, 287] on icon at bounding box center [565, 308] width 137 height 395
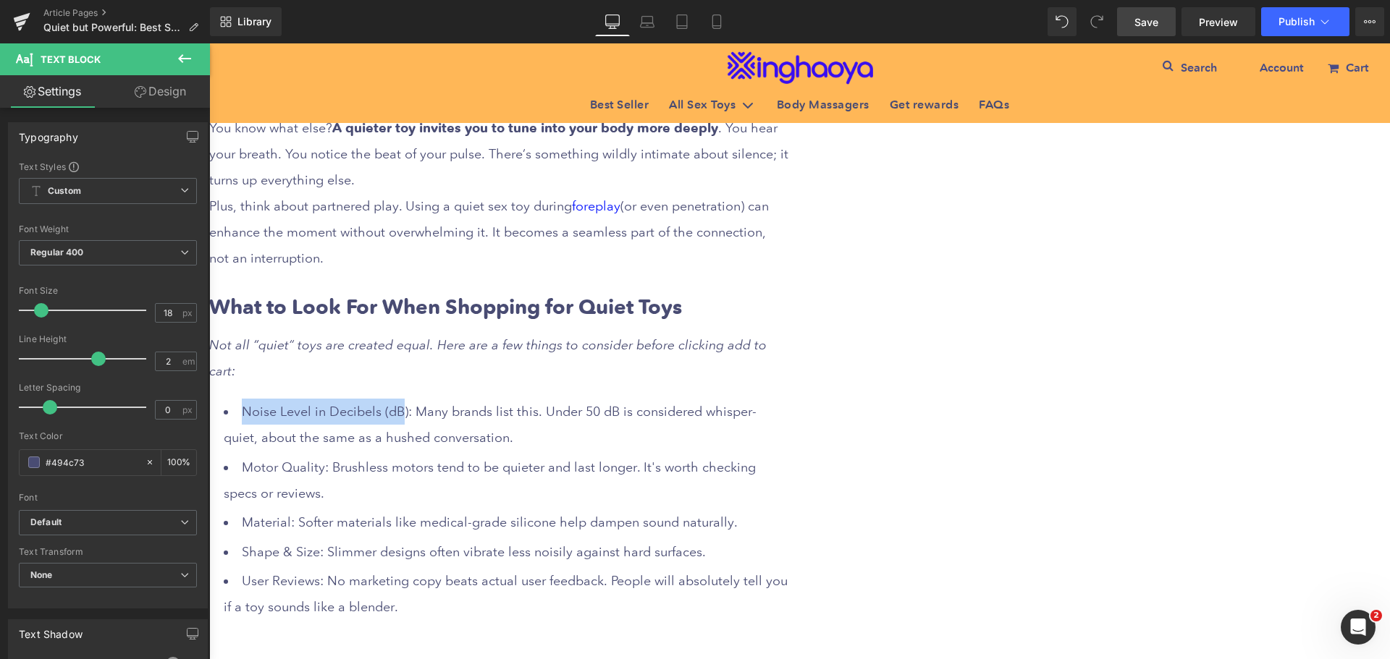
drag, startPoint x: 620, startPoint y: 319, endPoint x: 694, endPoint y: 320, distance: 74.6
click at [694, 399] on li "Noise Level in Decibels (dB): Many brands list this. Under 50 dB is considered …" at bounding box center [506, 425] width 565 height 52
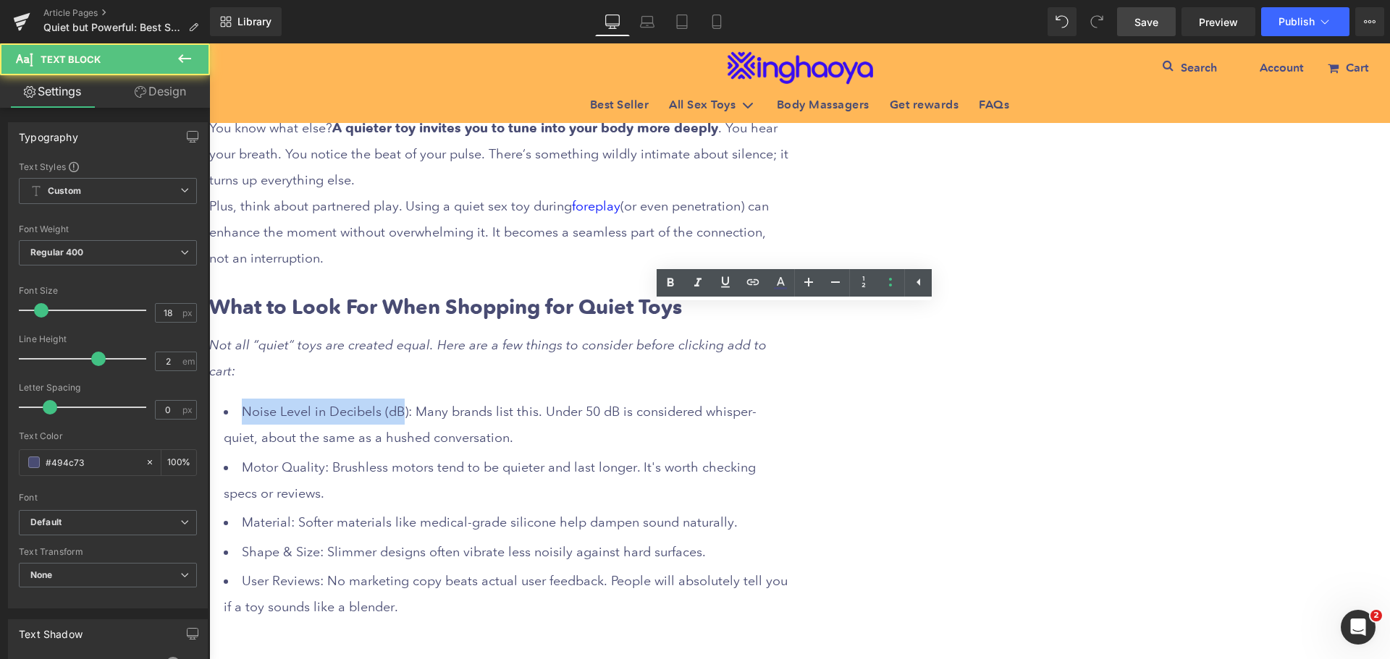
click at [589, 399] on li "Noise Level in Decibels (dB): Many brands list this. Under 50 dB is considered …" at bounding box center [506, 425] width 565 height 52
drag, startPoint x: 533, startPoint y: 318, endPoint x: 700, endPoint y: 323, distance: 166.6
click at [700, 399] on li "Noise Level in Decibels (dB): Many brands list this. Under 50 dB is considered …" at bounding box center [506, 425] width 565 height 52
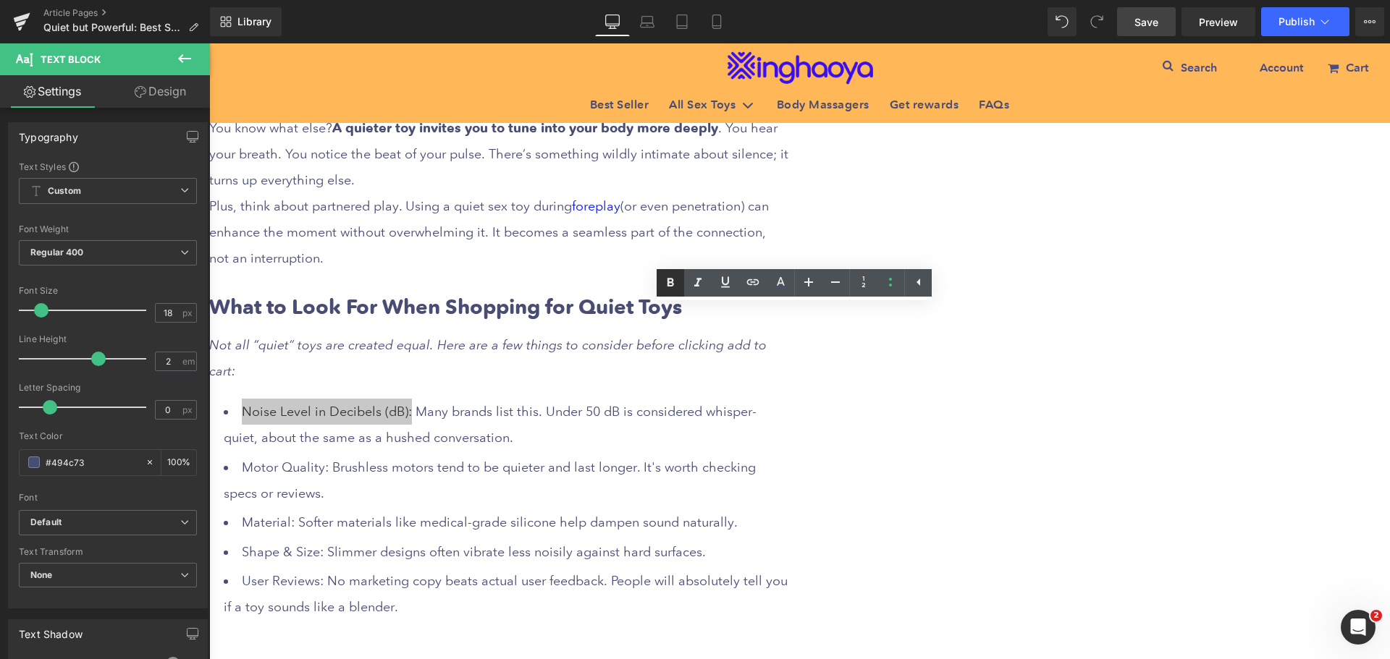
click at [476, 282] on icon at bounding box center [407, 296] width 137 height 28
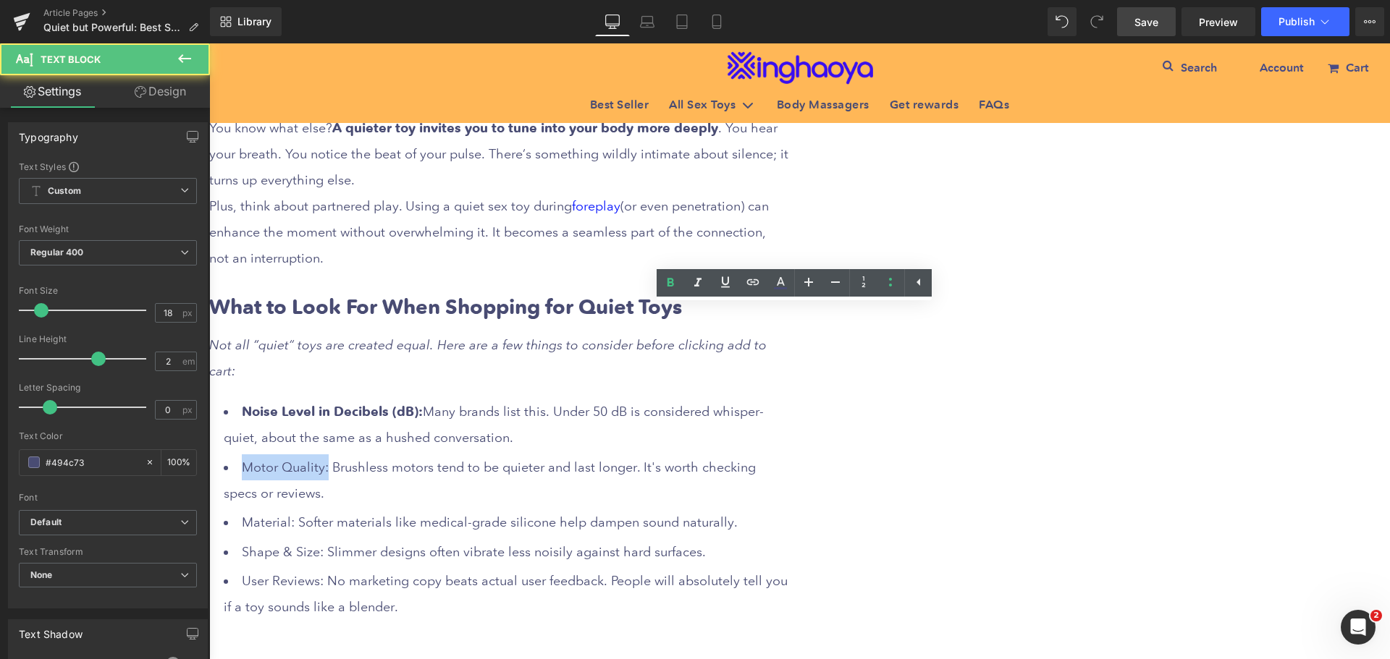
drag, startPoint x: 533, startPoint y: 375, endPoint x: 613, endPoint y: 373, distance: 79.7
click at [613, 455] on li "Motor Quality: Brushless motors tend to be quieter and last longer. It's worth …" at bounding box center [506, 481] width 565 height 52
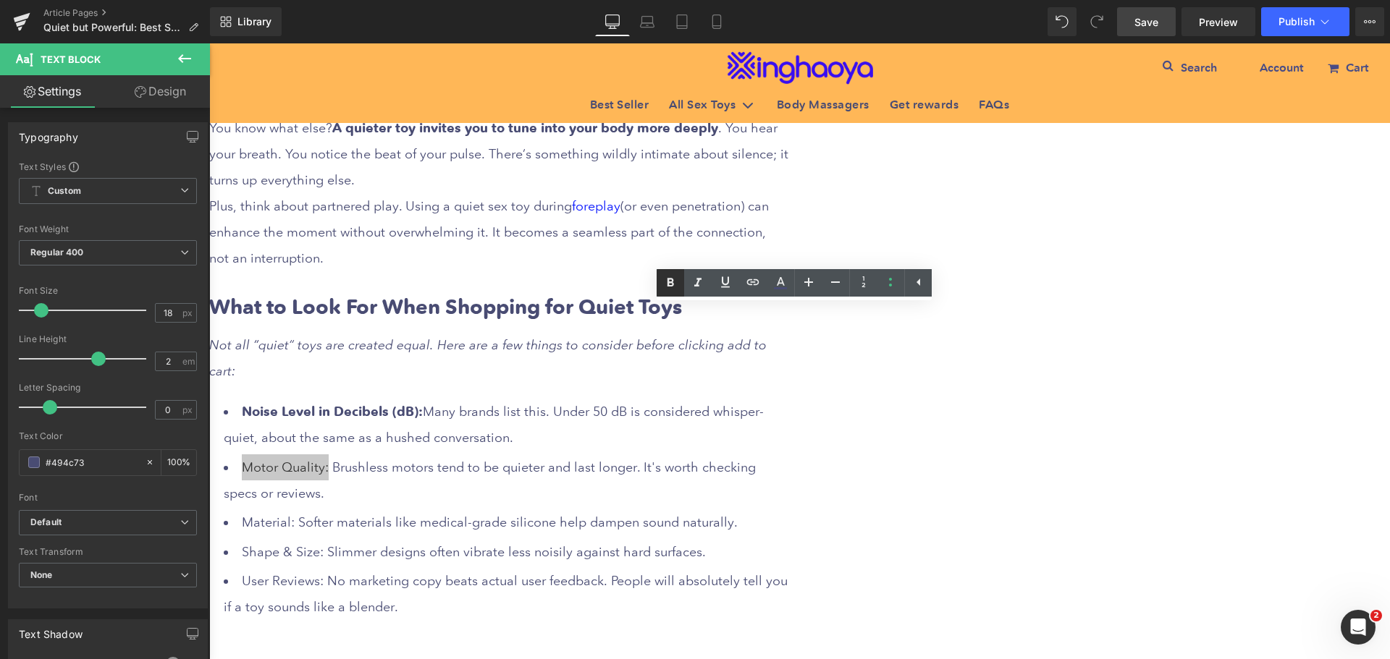
click at [476, 287] on icon at bounding box center [407, 296] width 137 height 28
drag, startPoint x: 535, startPoint y: 431, endPoint x: 583, endPoint y: 432, distance: 47.8
click at [583, 510] on li "Material: Softer materials like medical-grade silicone help dampen sound natura…" at bounding box center [506, 523] width 565 height 26
click at [476, 284] on icon at bounding box center [407, 296] width 137 height 28
drag, startPoint x: 533, startPoint y: 456, endPoint x: 615, endPoint y: 454, distance: 81.8
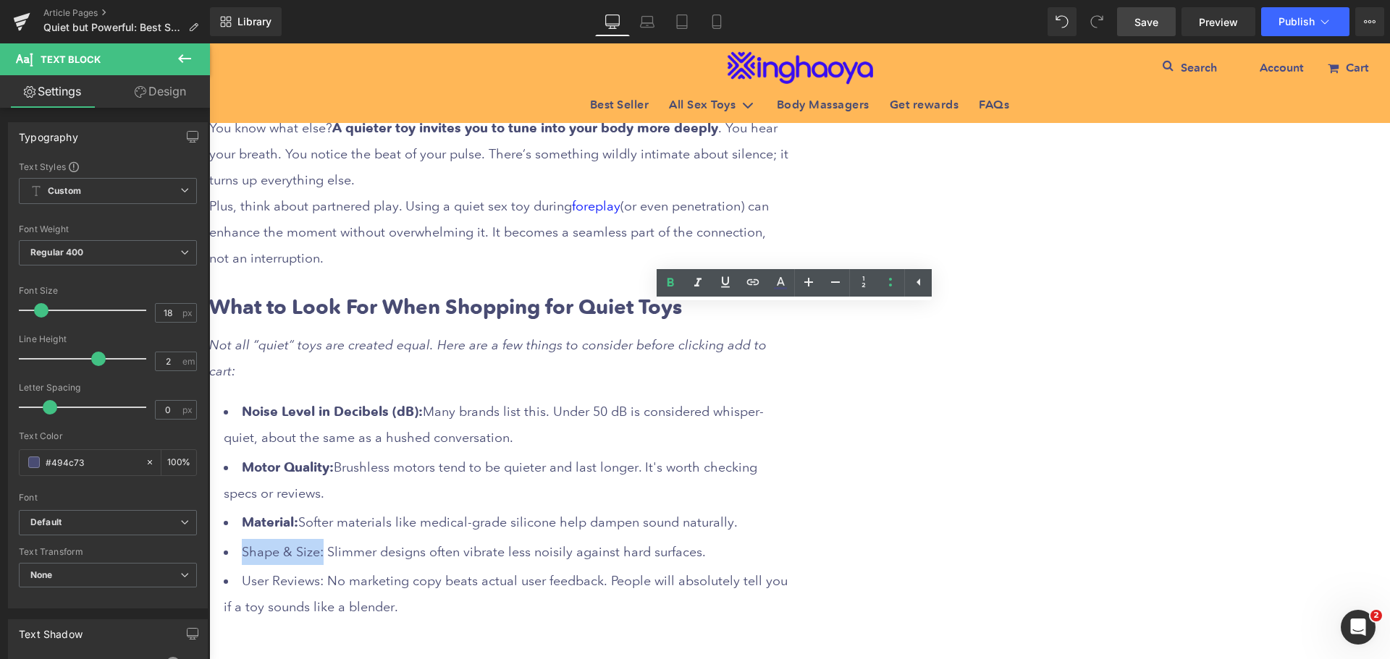
click at [615, 539] on li "Shape & Size: Slimmer designs often vibrate less noisily against hard surfaces." at bounding box center [506, 552] width 565 height 26
click at [476, 287] on icon at bounding box center [407, 296] width 137 height 28
drag, startPoint x: 537, startPoint y: 487, endPoint x: 617, endPoint y: 486, distance: 80.4
click at [617, 568] on li "User Reviews: No marketing copy beats actual user feedback. People will absolut…" at bounding box center [506, 594] width 565 height 52
click at [476, 282] on icon at bounding box center [407, 296] width 137 height 28
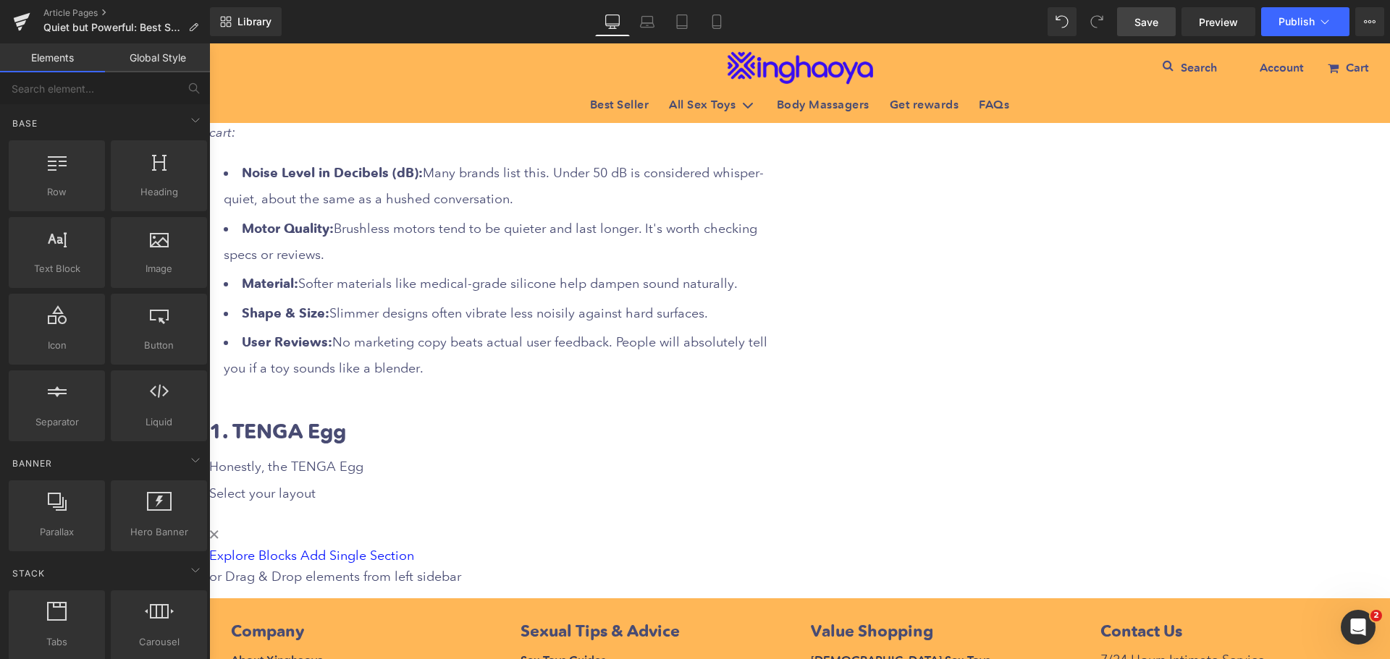
scroll to position [2316, 0]
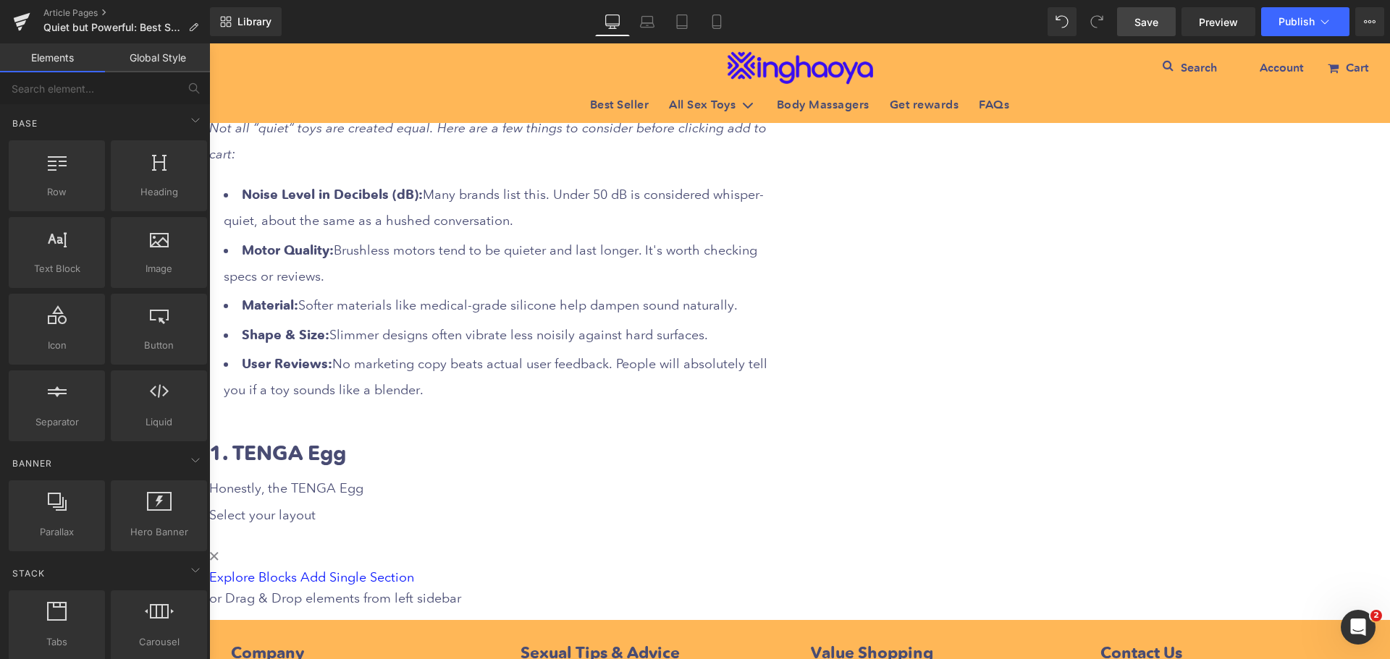
click at [209, 43] on icon at bounding box center [209, 43] width 0 height 0
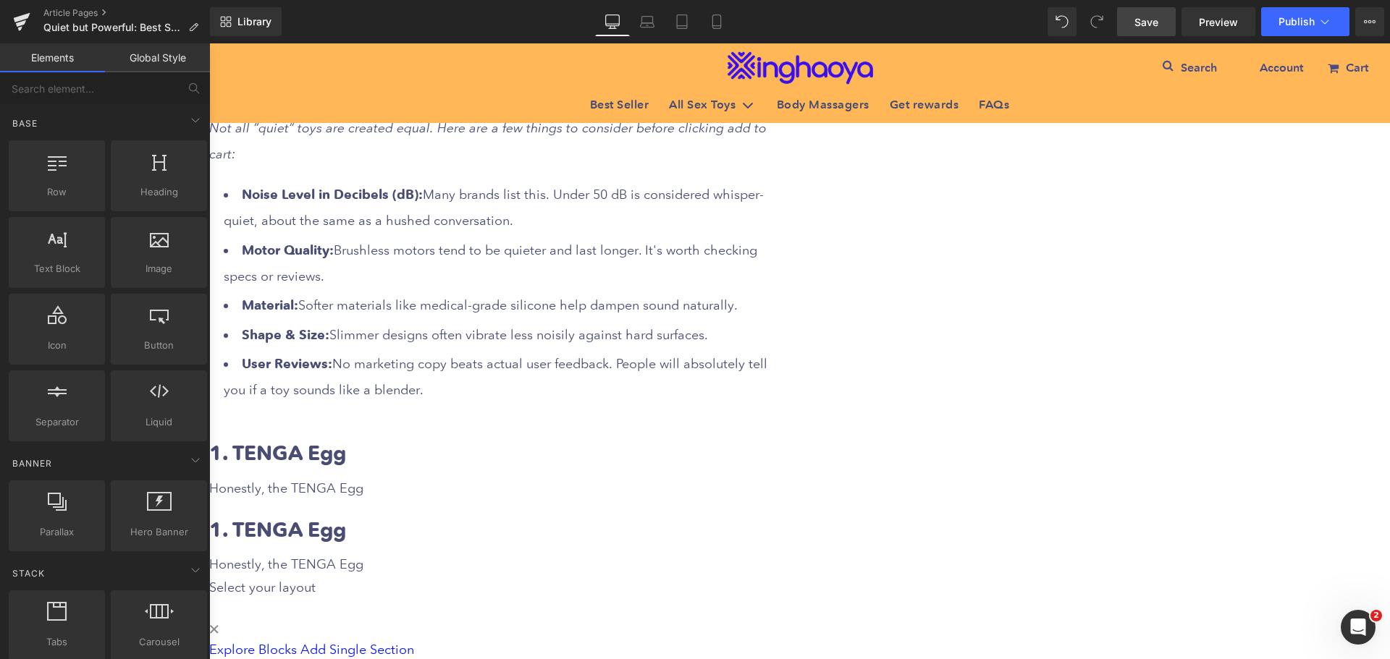
click at [209, 43] on icon at bounding box center [209, 43] width 0 height 0
click at [653, 439] on h2 "1. TENGA Egg" at bounding box center [498, 453] width 579 height 28
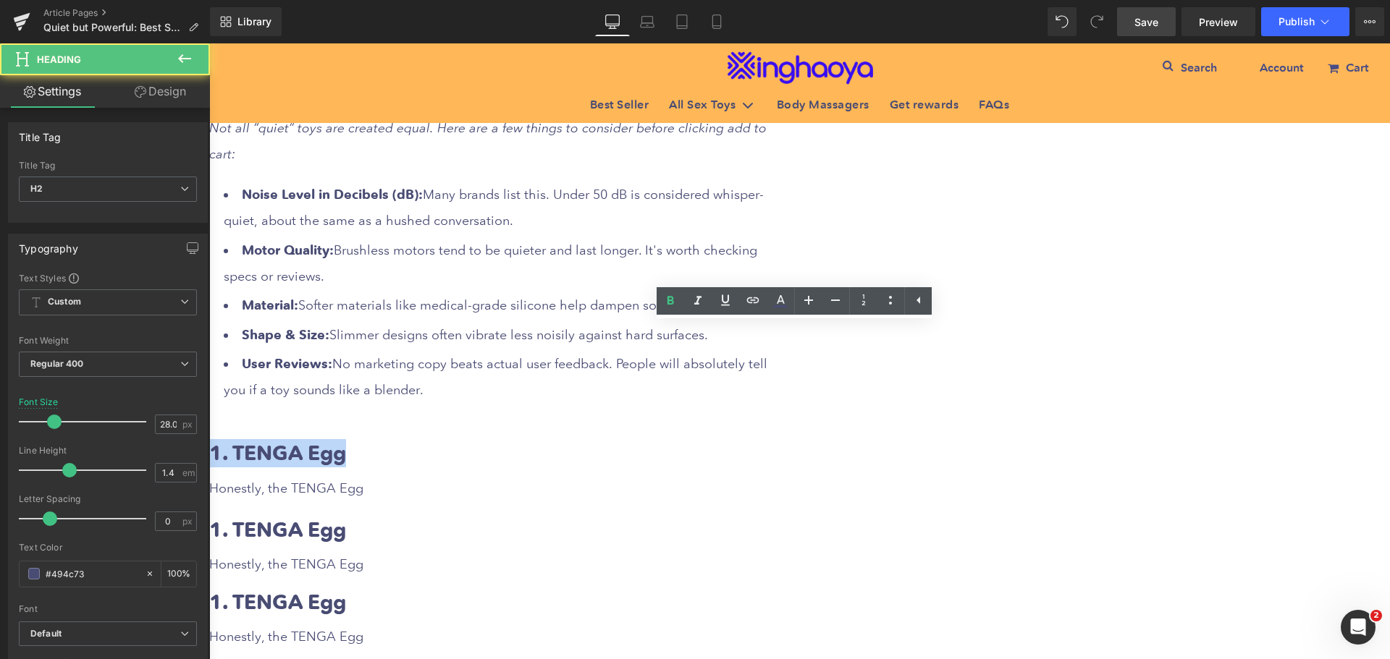
drag, startPoint x: 520, startPoint y: 337, endPoint x: 689, endPoint y: 338, distance: 168.7
click at [689, 439] on h2 "1. TENGA Egg" at bounding box center [498, 453] width 579 height 28
paste div
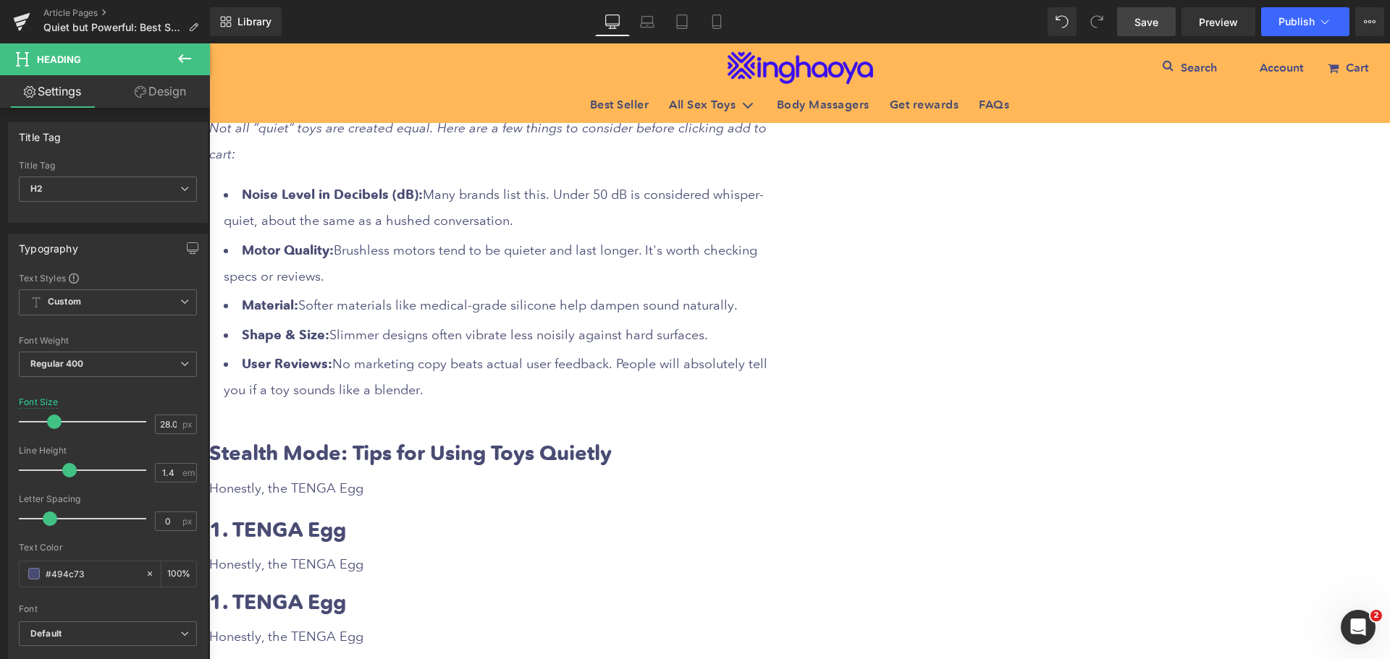
click at [209, 43] on icon at bounding box center [209, 43] width 0 height 0
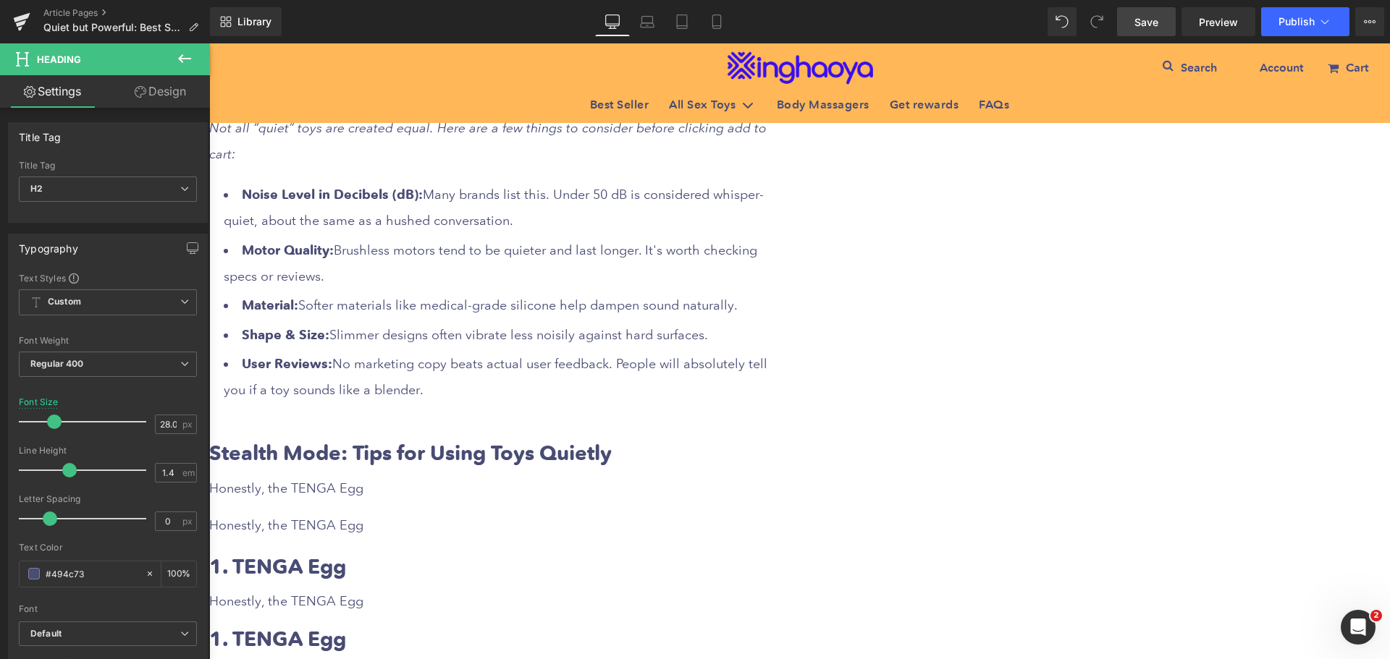
click at [641, 476] on div "Honestly, the TENGA Egg" at bounding box center [498, 489] width 579 height 26
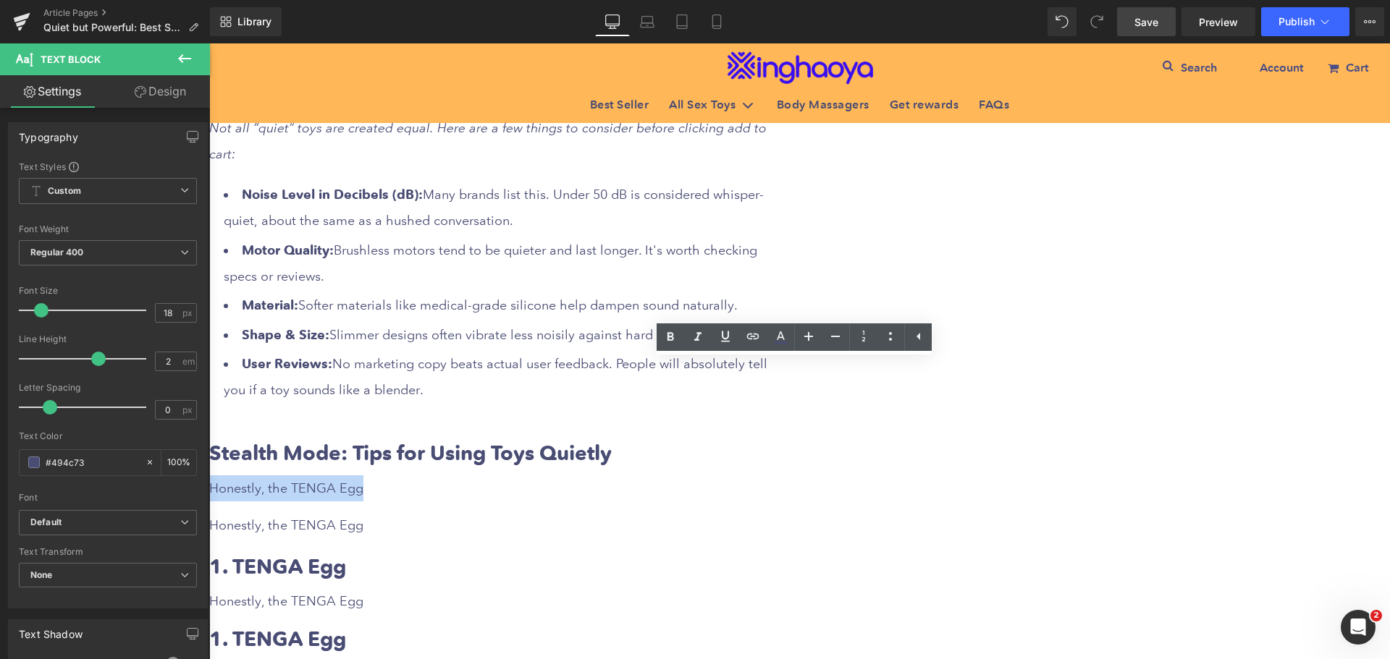
drag, startPoint x: 519, startPoint y: 369, endPoint x: 670, endPoint y: 374, distance: 150.7
click at [670, 476] on div "Honestly, the TENGA Egg" at bounding box center [498, 489] width 579 height 26
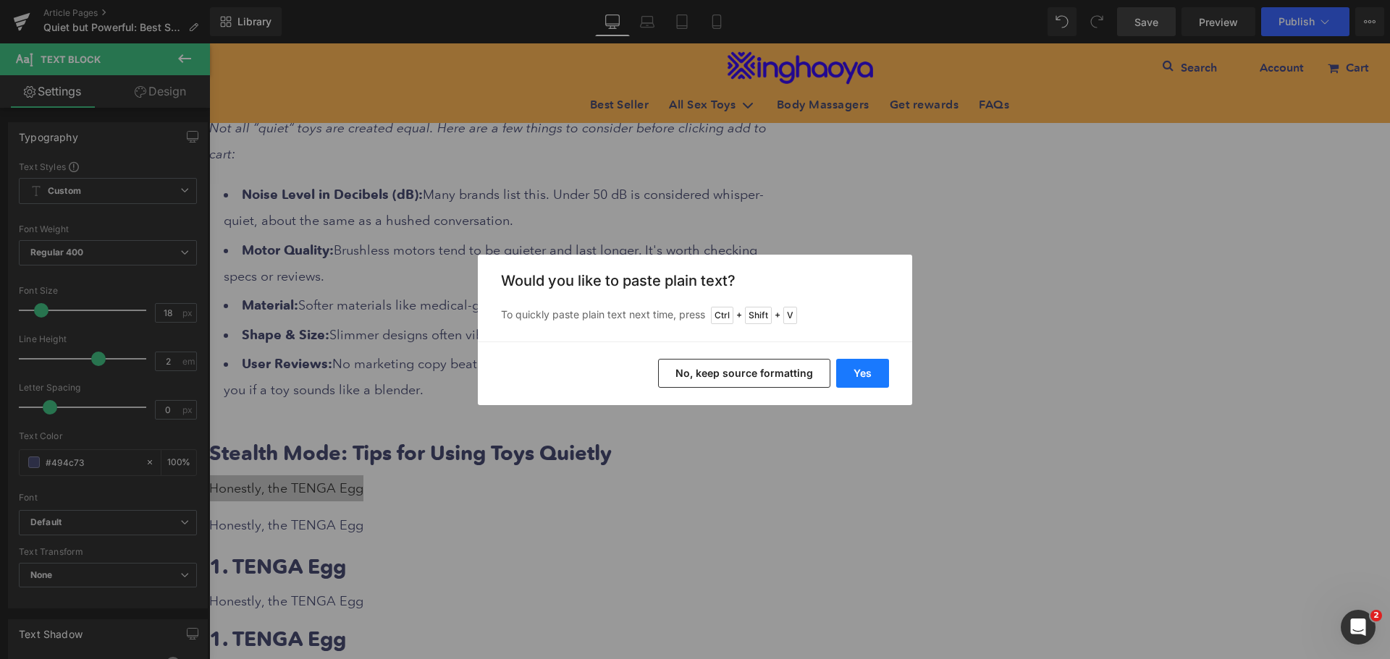
click at [866, 373] on button "Yes" at bounding box center [862, 373] width 53 height 29
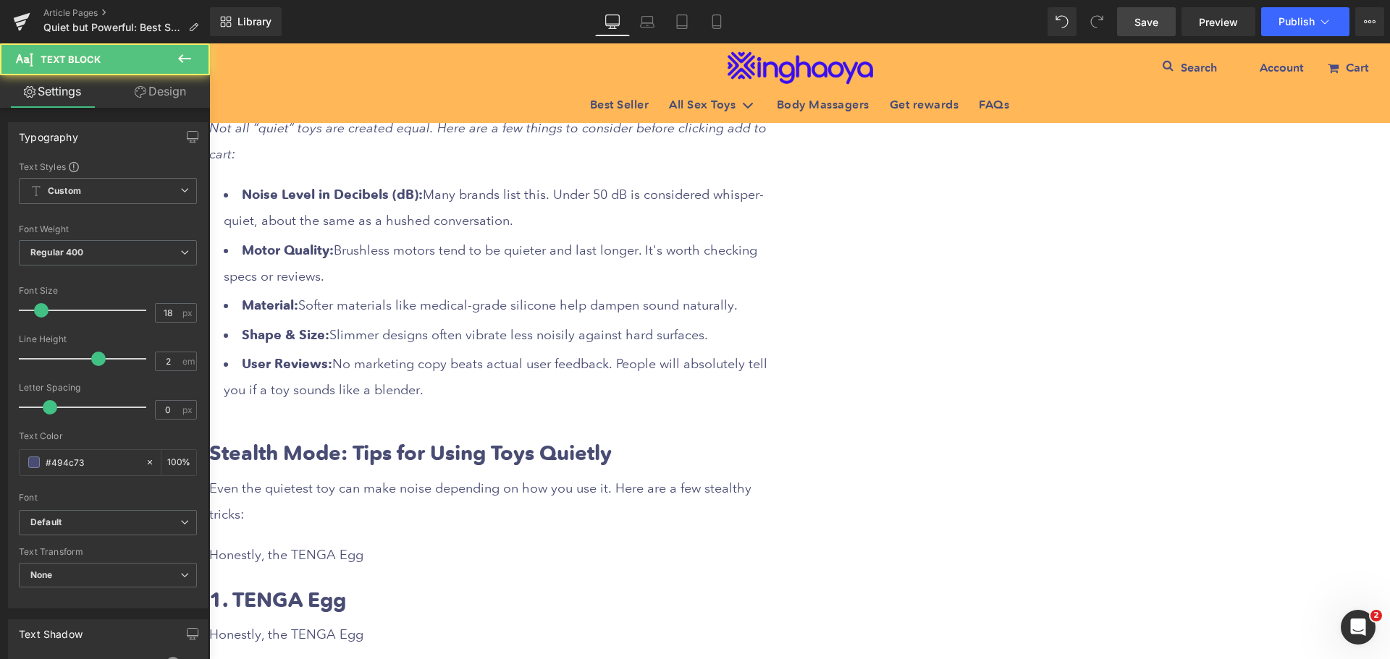
click at [568, 476] on div "Even the quietest toy can make noise depending on how you use it. Here are a fe…" at bounding box center [498, 502] width 579 height 52
click at [550, 542] on div "Honestly, the TENGA Egg" at bounding box center [498, 555] width 579 height 26
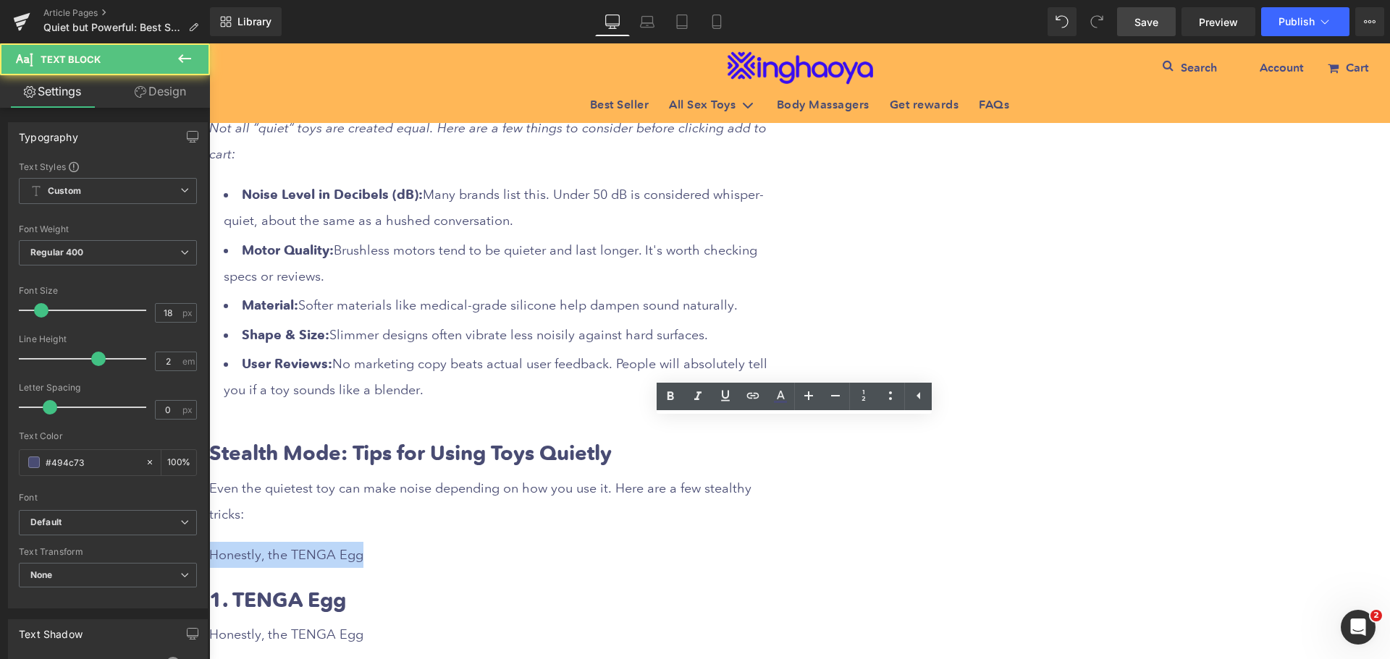
drag, startPoint x: 517, startPoint y: 431, endPoint x: 681, endPoint y: 441, distance: 164.6
click at [681, 542] on div "Honestly, the TENGA Egg" at bounding box center [498, 555] width 579 height 26
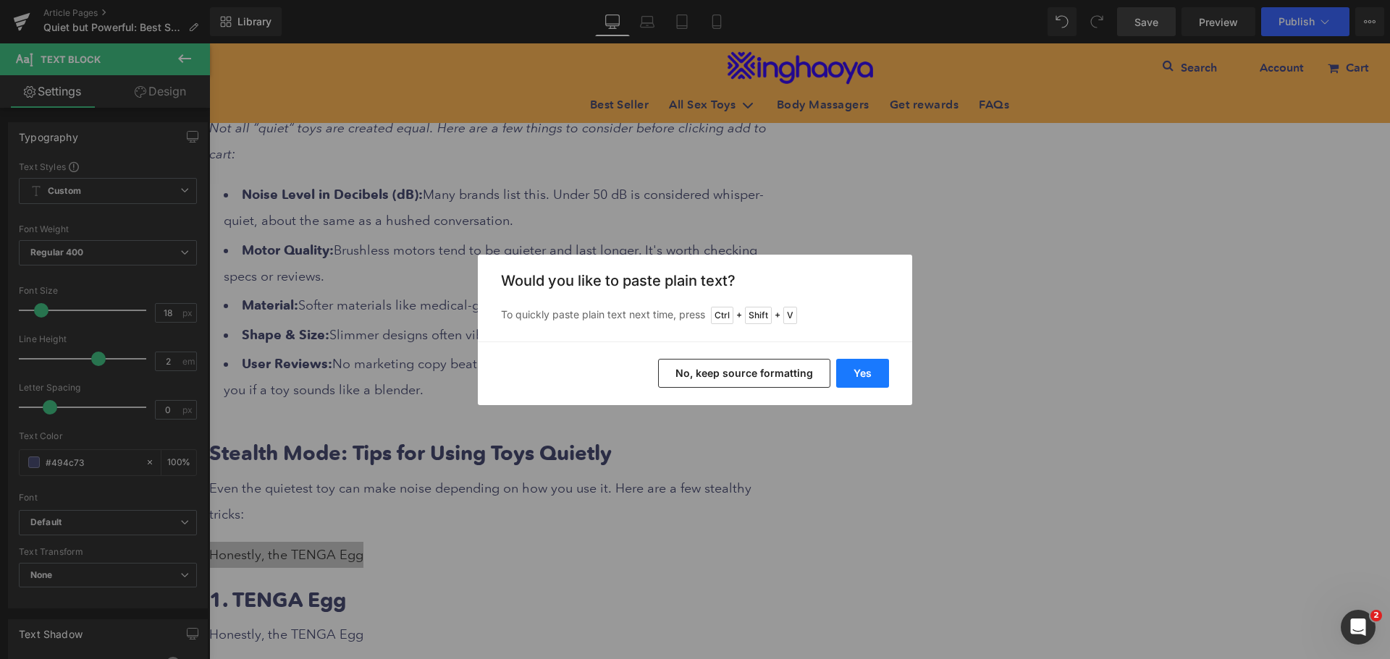
click at [863, 373] on button "Yes" at bounding box center [862, 373] width 53 height 29
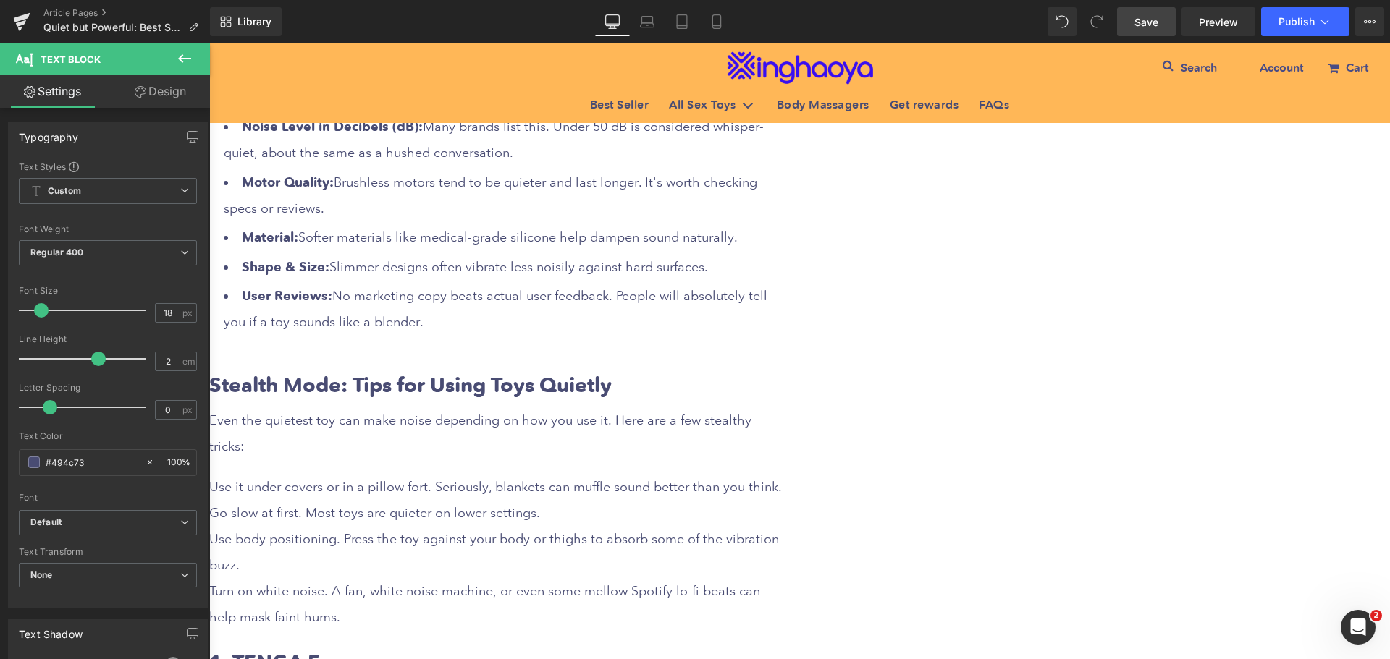
scroll to position [2461, 0]
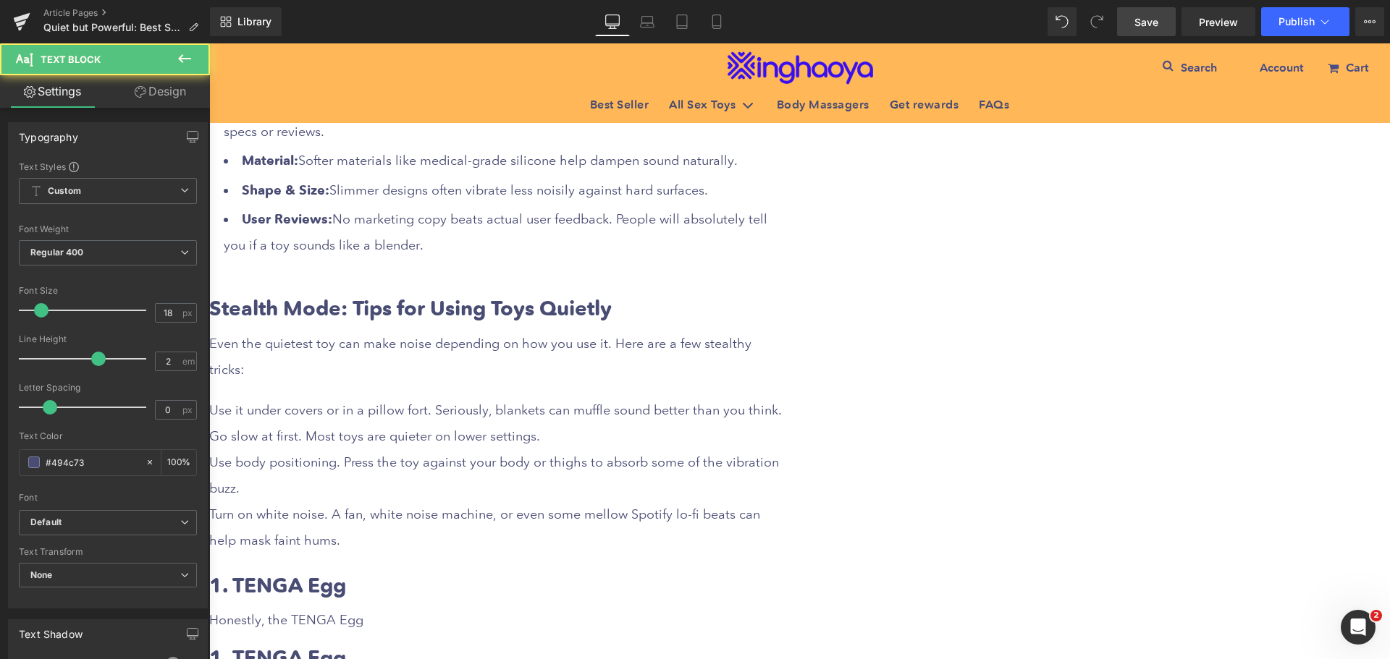
click at [528, 397] on div "Use it under covers or in a pillow fort. Seriously, blankets can muffle sound b…" at bounding box center [498, 475] width 579 height 156
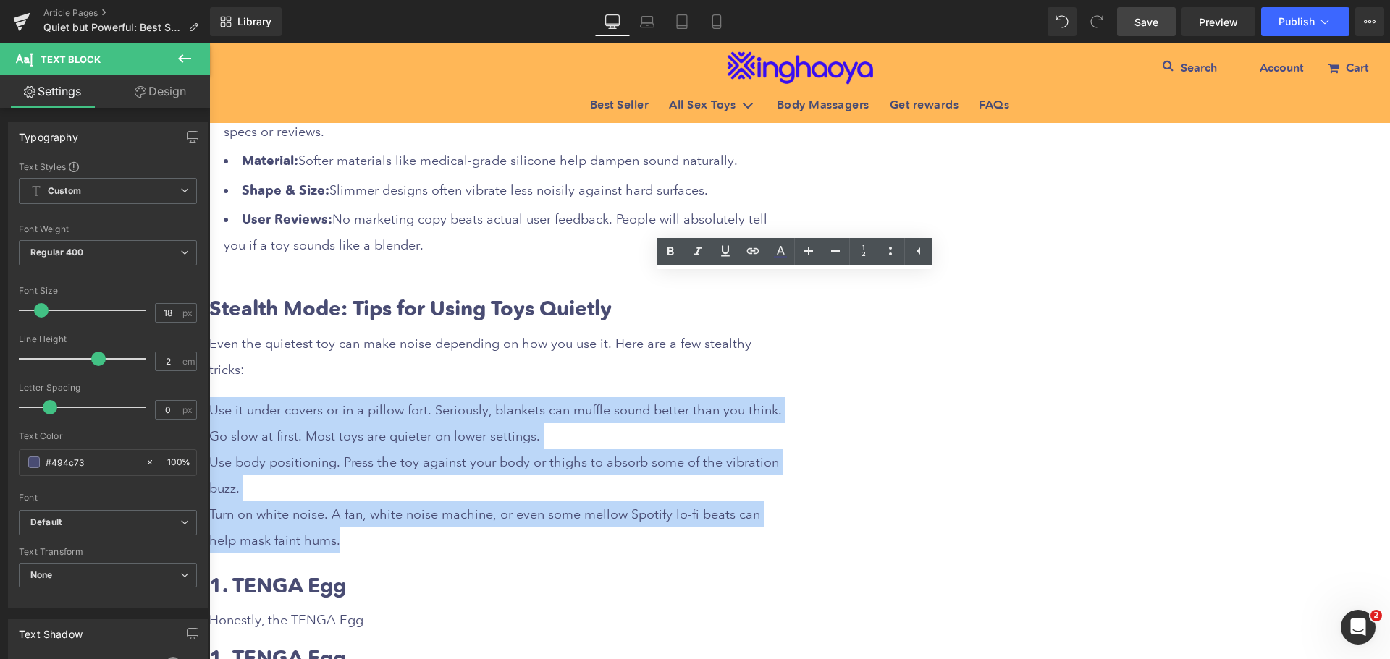
drag, startPoint x: 518, startPoint y: 285, endPoint x: 670, endPoint y: 413, distance: 197.8
click at [670, 413] on div "Use it under covers or in a pillow fort. Seriously, blankets can muffle sound b…" at bounding box center [498, 475] width 579 height 156
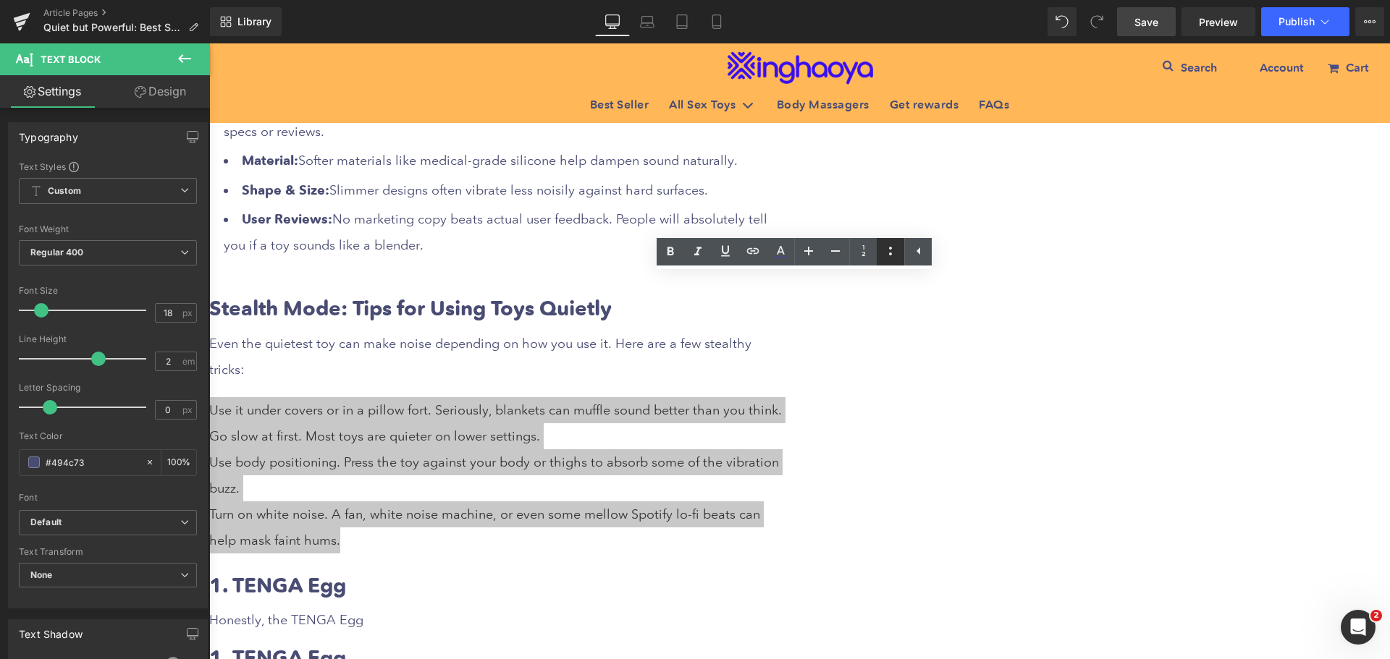
click at [634, 251] on icon at bounding box center [565, 308] width 137 height 395
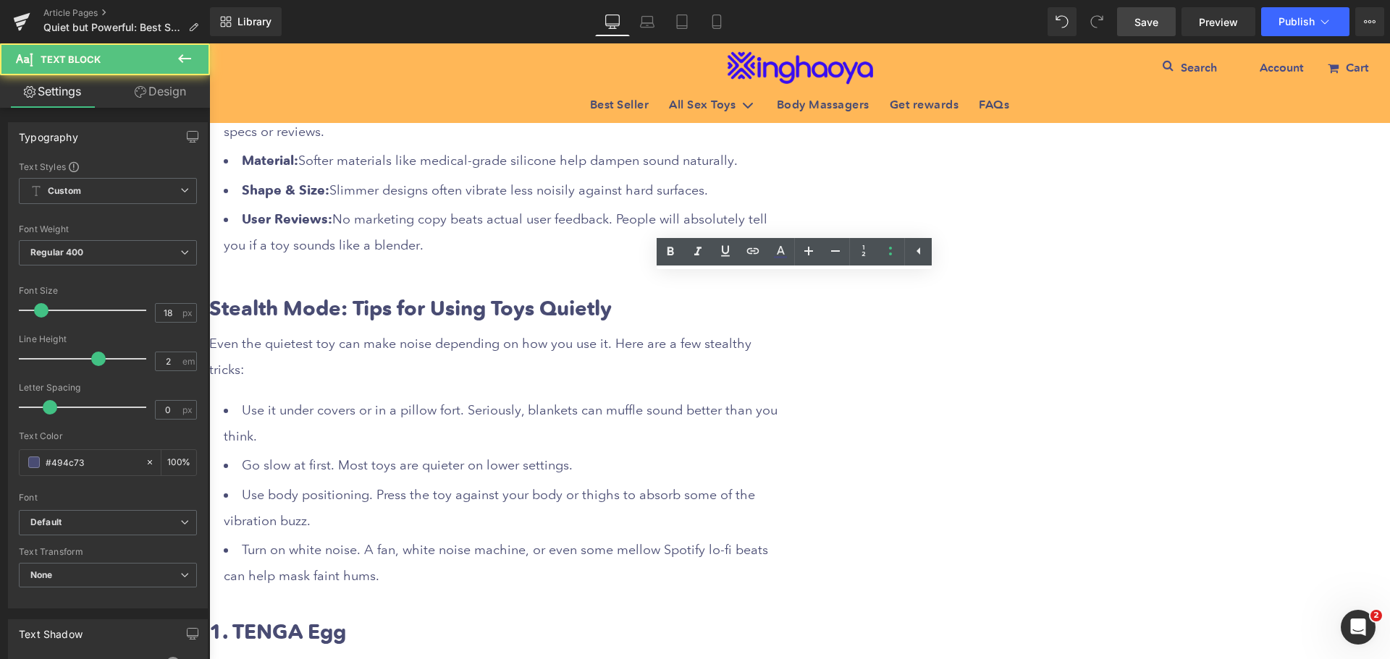
click at [717, 452] on li "Go slow at first. Most toys are quieter on lower settings." at bounding box center [506, 465] width 565 height 26
click at [608, 397] on li "Use it under covers or in a pillow fort. Seriously, blankets can muffle sound b…" at bounding box center [506, 423] width 565 height 52
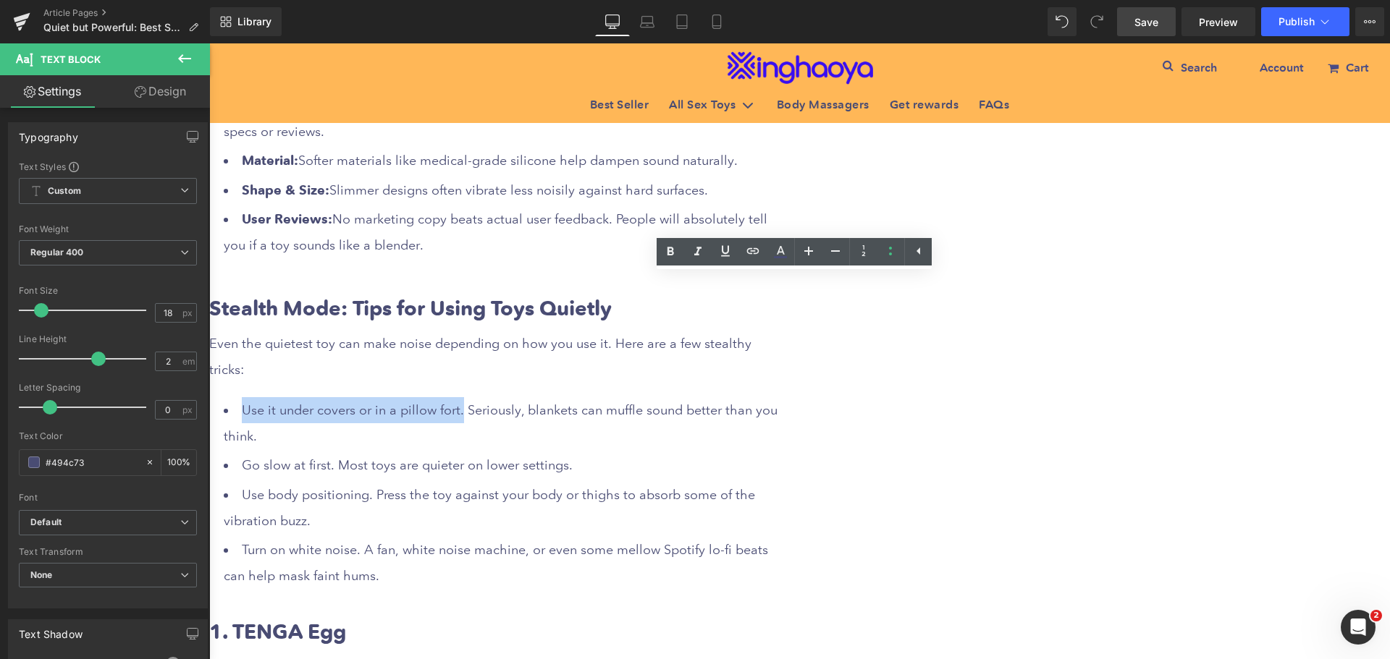
drag, startPoint x: 534, startPoint y: 280, endPoint x: 748, endPoint y: 284, distance: 214.3
click at [748, 397] on li "Use it under covers or in a pillow fort. Seriously, blankets can muffle sound b…" at bounding box center [506, 423] width 565 height 52
click at [670, 248] on icon at bounding box center [670, 251] width 7 height 9
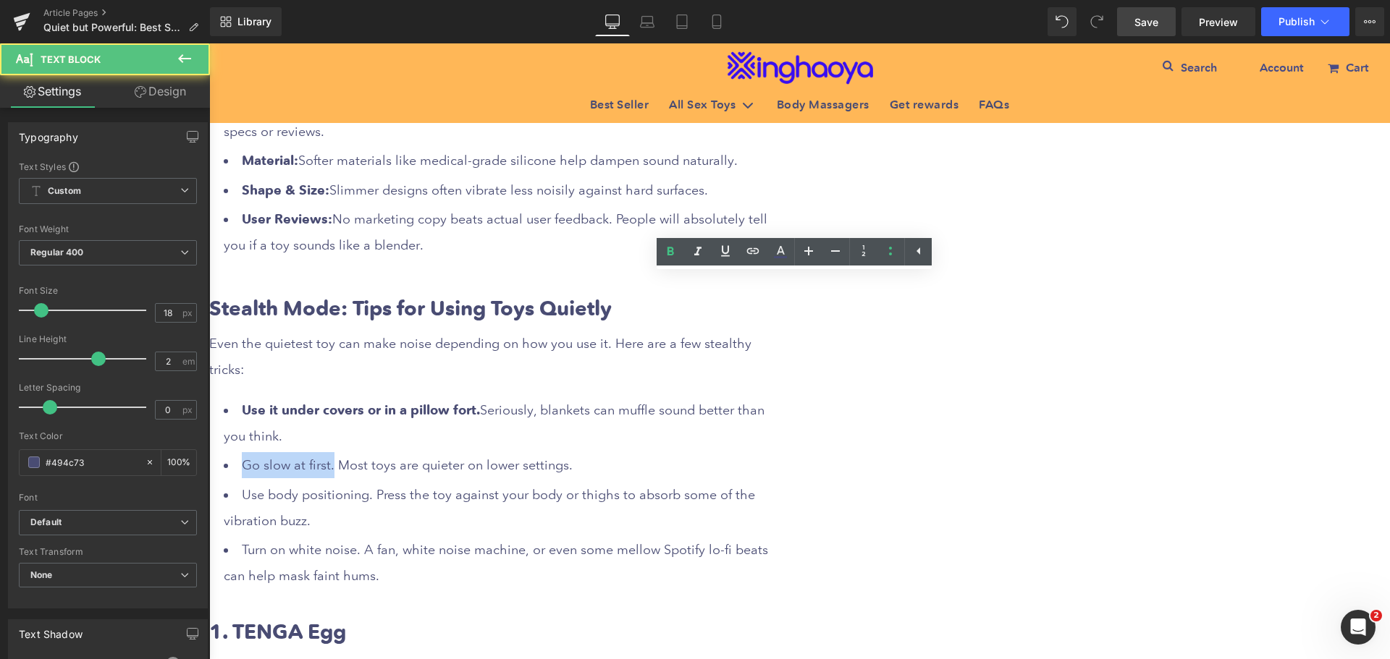
drag, startPoint x: 535, startPoint y: 341, endPoint x: 622, endPoint y: 340, distance: 86.9
click at [622, 452] on li "Go slow at first. Most toys are quieter on lower settings." at bounding box center [506, 465] width 565 height 26
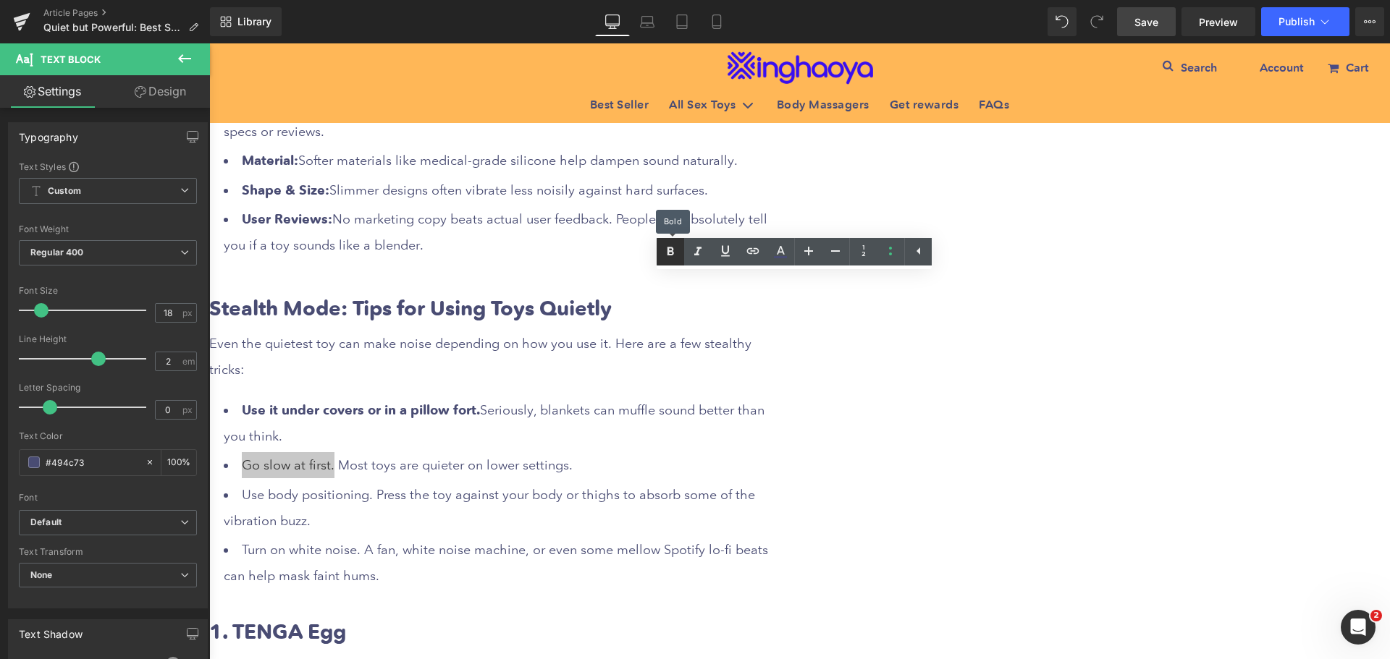
click at [680, 252] on link at bounding box center [671, 252] width 28 height 28
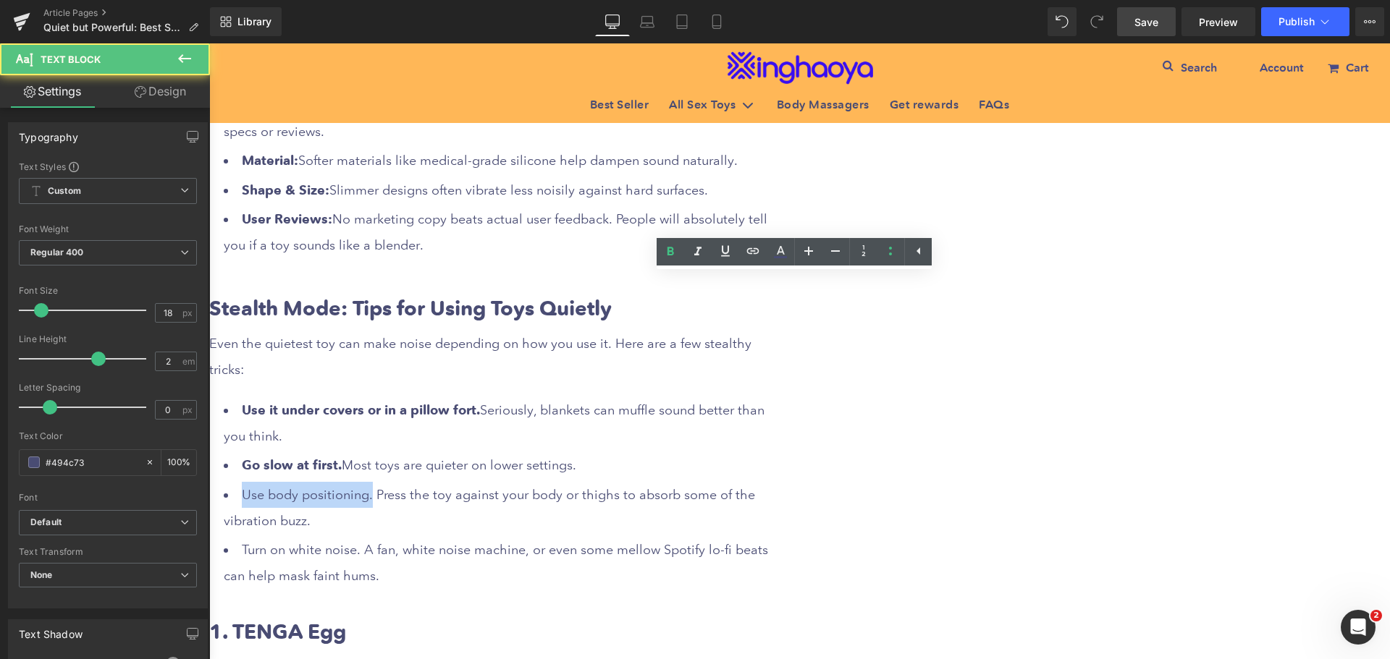
drag, startPoint x: 536, startPoint y: 371, endPoint x: 659, endPoint y: 371, distance: 123.1
click at [659, 482] on li "Use body positioning. Press the toy against your body or thighs to absorb some …" at bounding box center [506, 508] width 565 height 52
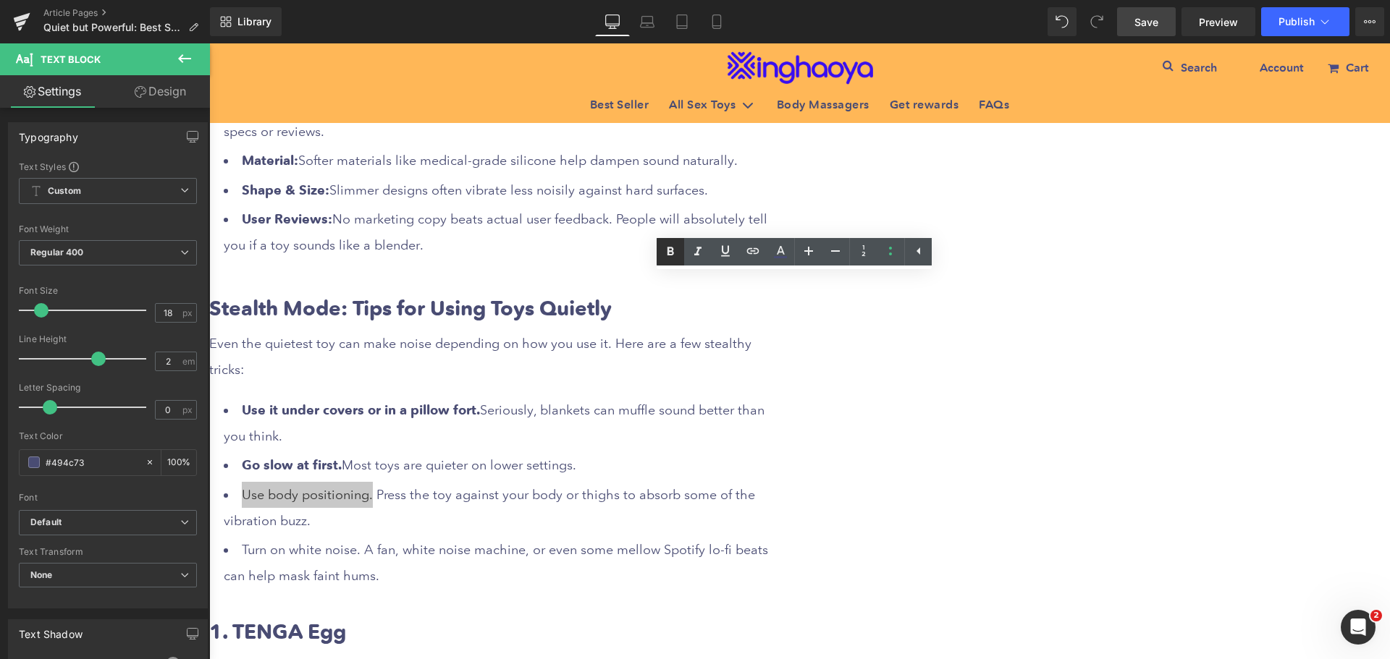
click at [476, 282] on icon at bounding box center [407, 296] width 137 height 28
drag, startPoint x: 535, startPoint y: 422, endPoint x: 650, endPoint y: 426, distance: 115.2
click at [650, 537] on li "Turn on white noise. A fan, white noise machine, or even some mellow Spotify lo…" at bounding box center [506, 563] width 565 height 52
click at [476, 282] on icon at bounding box center [407, 296] width 137 height 28
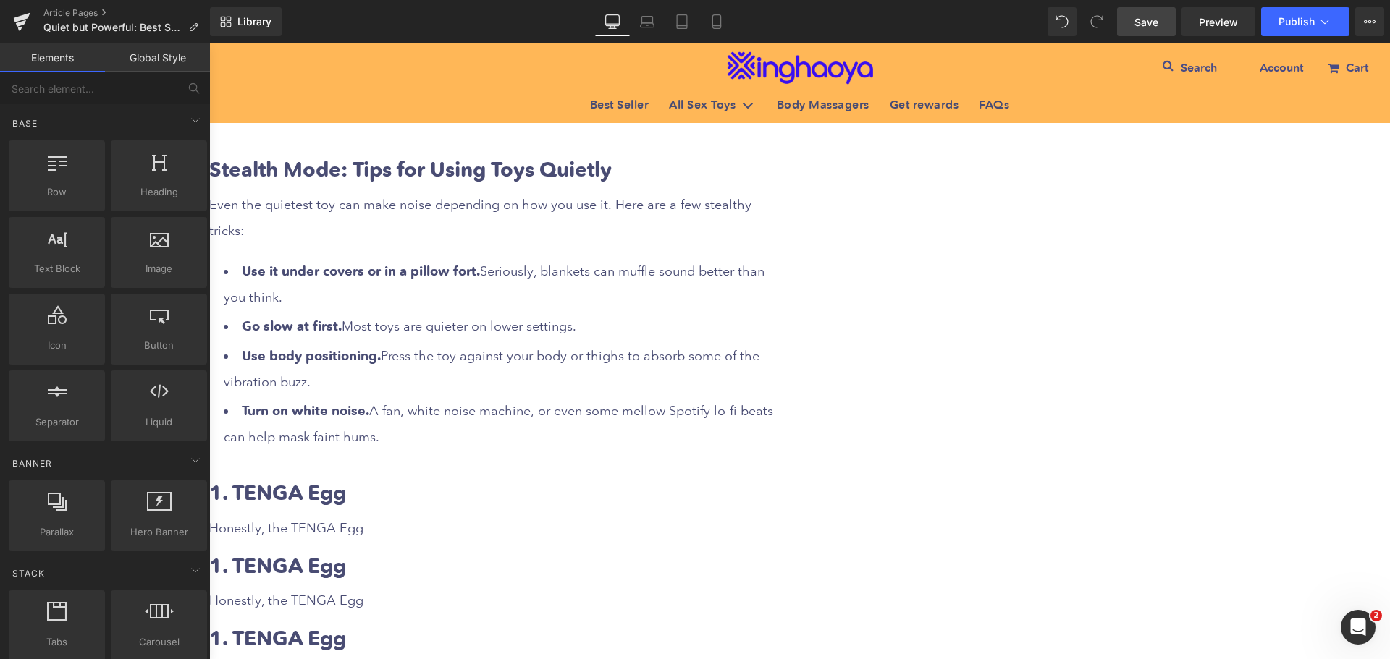
scroll to position [2606, 0]
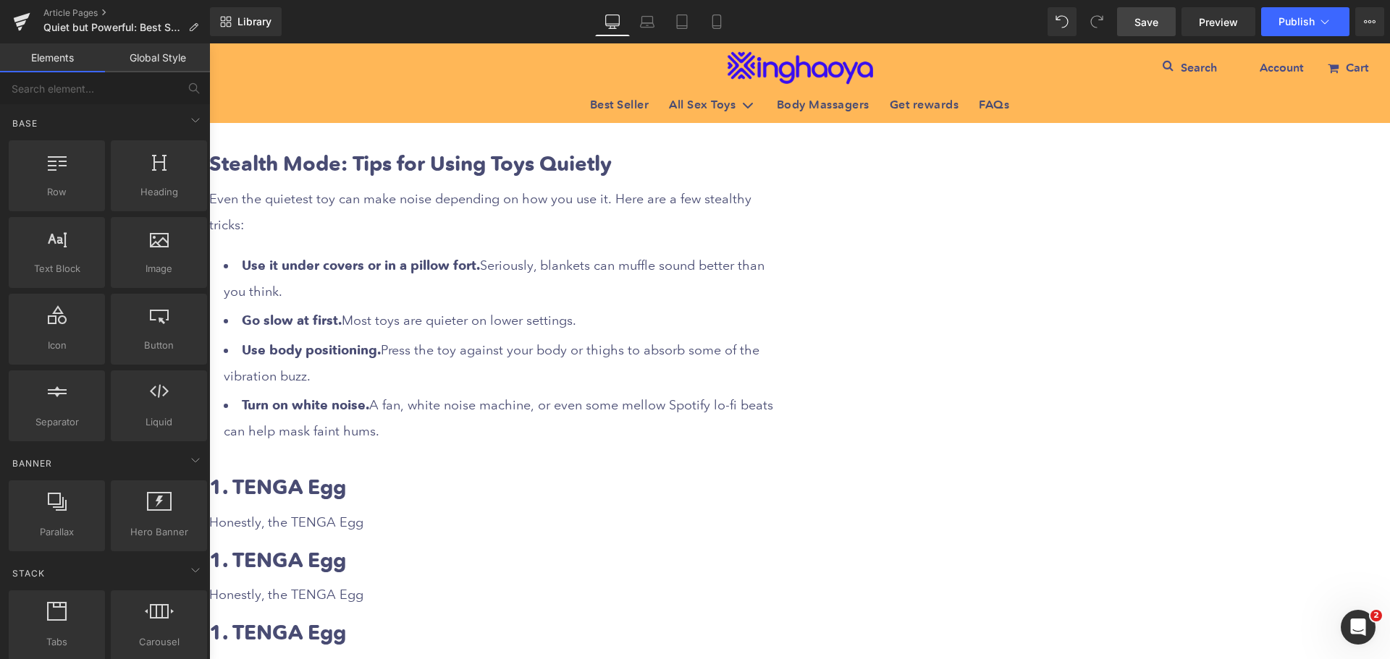
click at [346, 475] on b "1. TENGA Egg" at bounding box center [277, 487] width 137 height 25
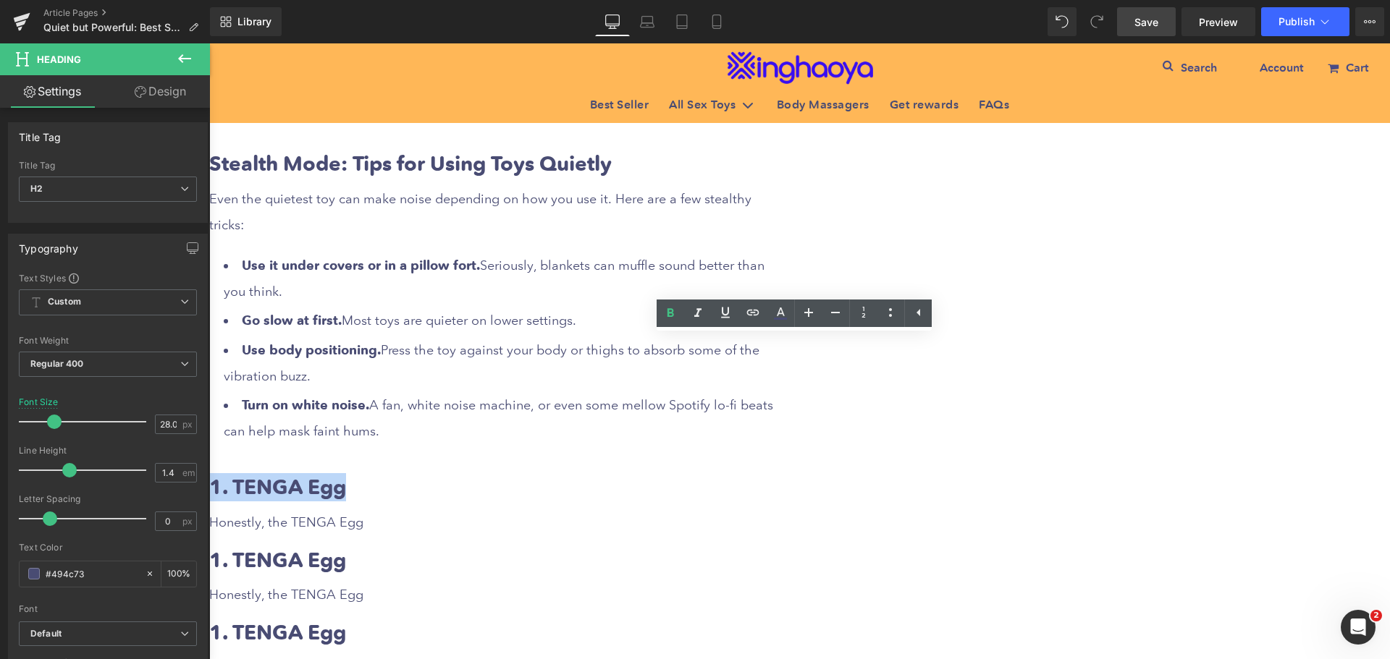
drag, startPoint x: 520, startPoint y: 349, endPoint x: 673, endPoint y: 353, distance: 153.5
click at [673, 473] on h2 "1. TENGA Egg" at bounding box center [498, 487] width 579 height 28
paste div
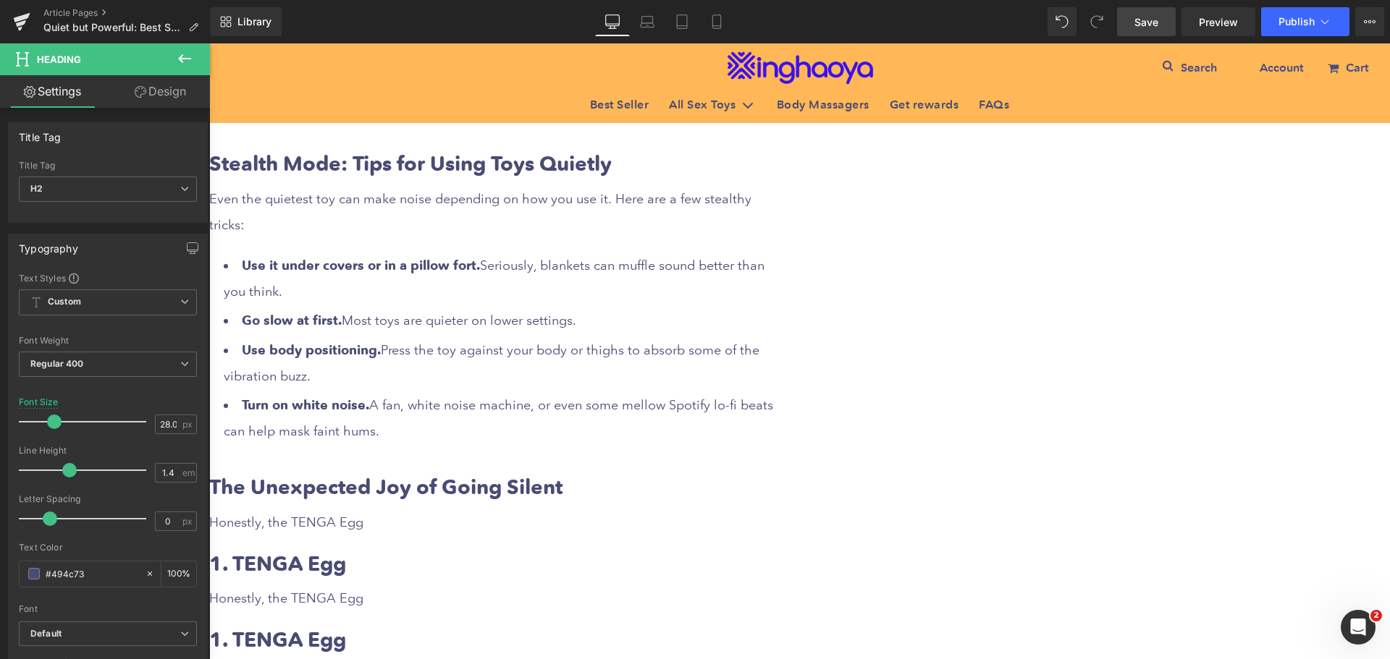
click at [646, 510] on div "Honestly, the TENGA Egg" at bounding box center [498, 523] width 579 height 26
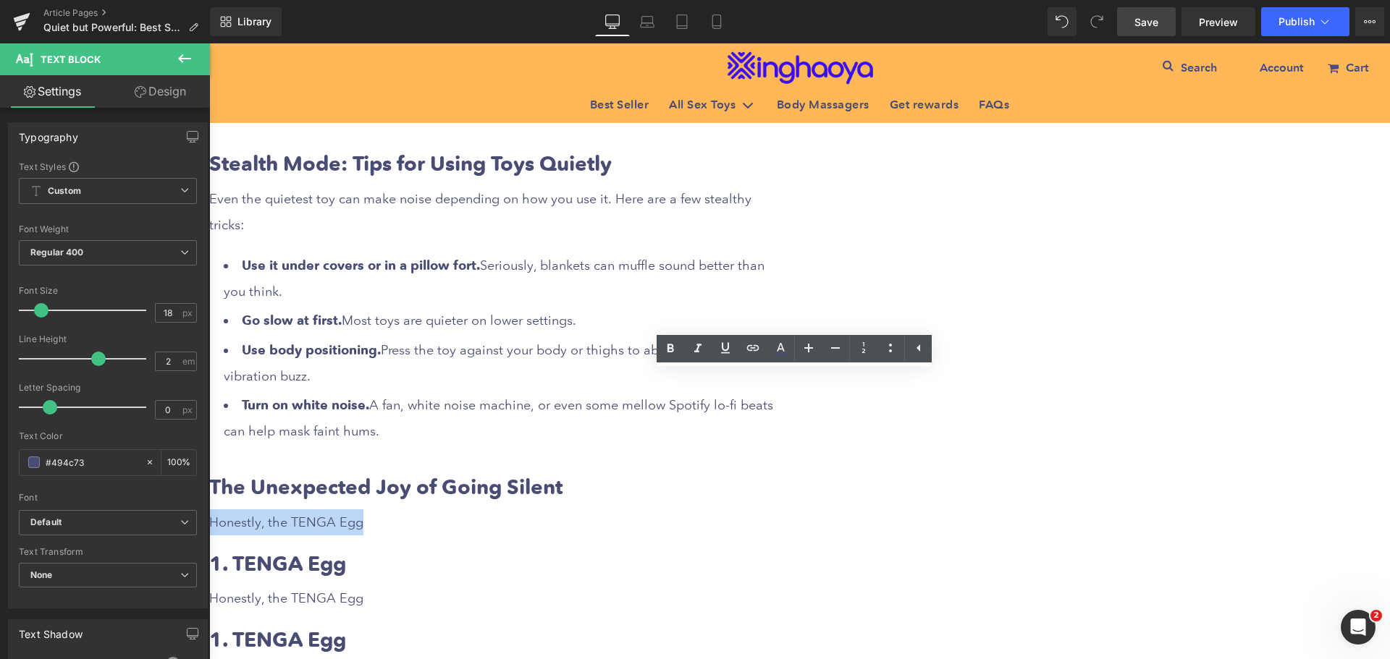
drag, startPoint x: 517, startPoint y: 382, endPoint x: 672, endPoint y: 384, distance: 154.9
click at [672, 510] on div "Honestly, the TENGA Egg" at bounding box center [498, 523] width 579 height 26
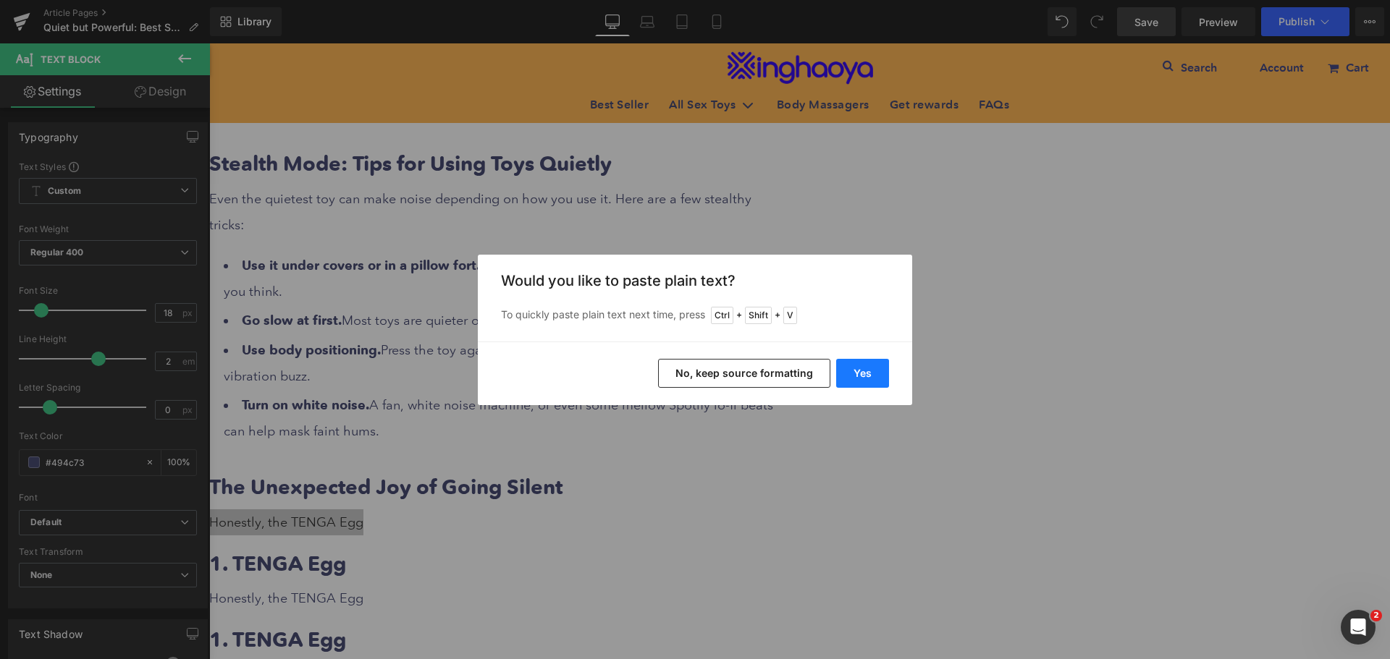
drag, startPoint x: 862, startPoint y: 375, endPoint x: 654, endPoint y: 332, distance: 213.0
click at [863, 375] on button "Yes" at bounding box center [862, 373] width 53 height 29
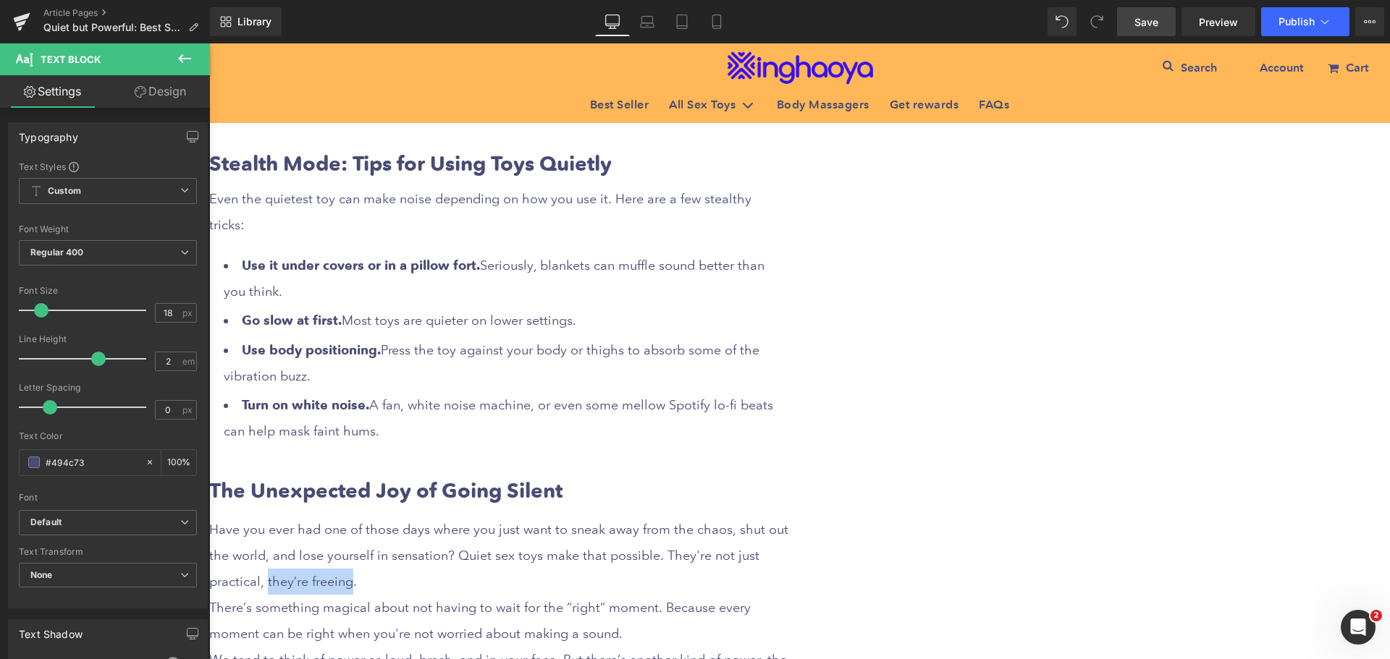
drag, startPoint x: 572, startPoint y: 431, endPoint x: 651, endPoint y: 434, distance: 79.0
click at [651, 517] on div "Have you ever had one of those days where you just want to sneak away from the …" at bounding box center [498, 621] width 579 height 208
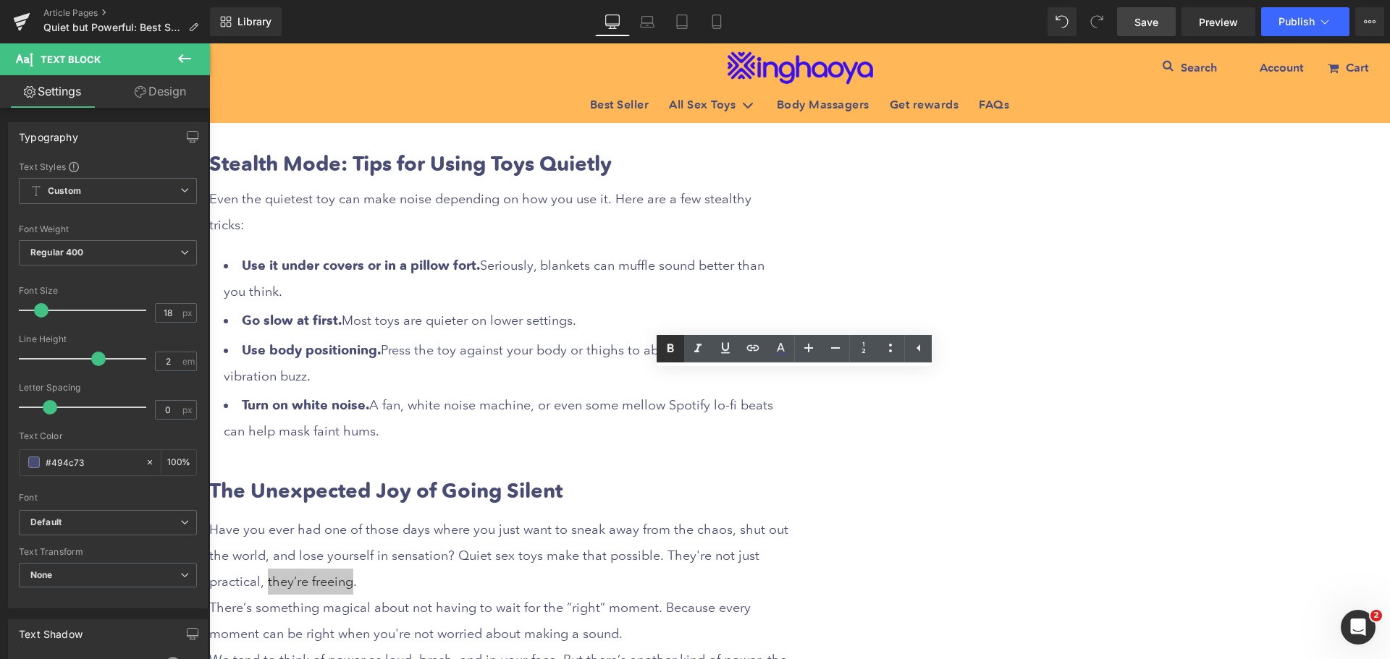
click at [476, 310] on icon at bounding box center [407, 296] width 137 height 28
click at [788, 595] on div "There’s something magical about not having to wait for the “right” moment. Beca…" at bounding box center [498, 621] width 579 height 52
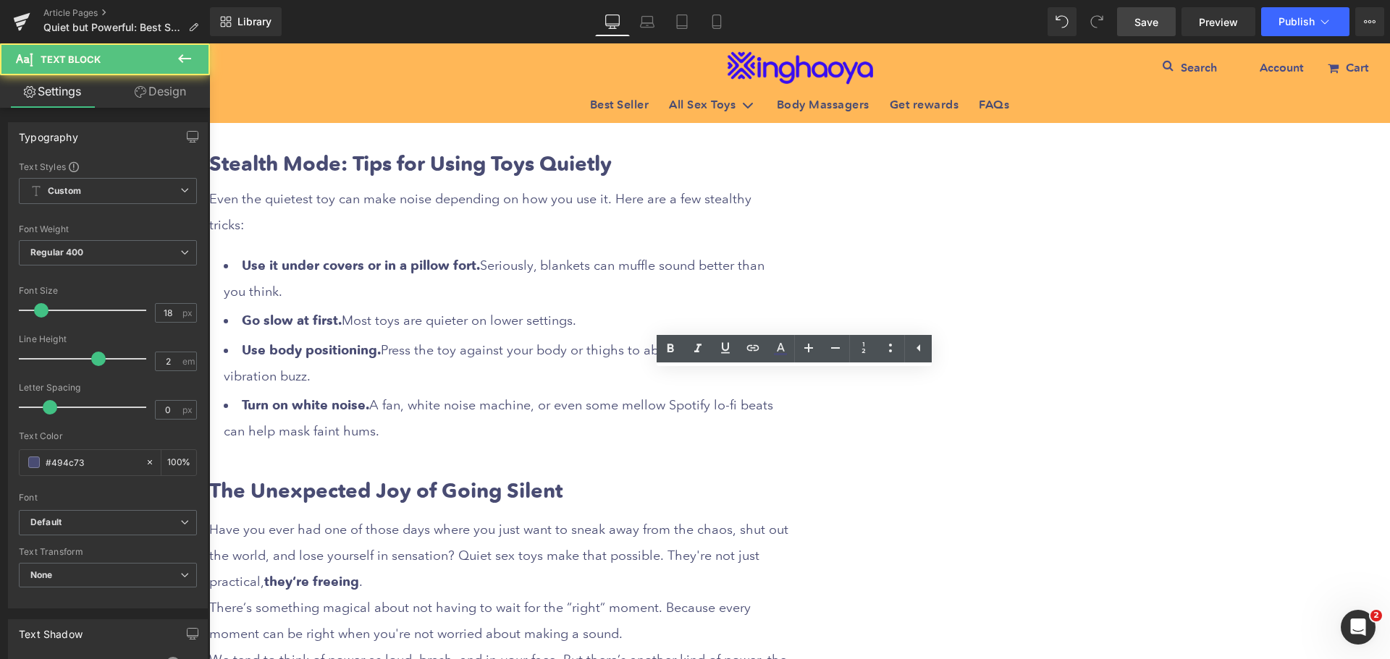
drag, startPoint x: 951, startPoint y: 523, endPoint x: 937, endPoint y: 528, distance: 15.3
click at [1132, 26] on link "Save" at bounding box center [1146, 21] width 59 height 29
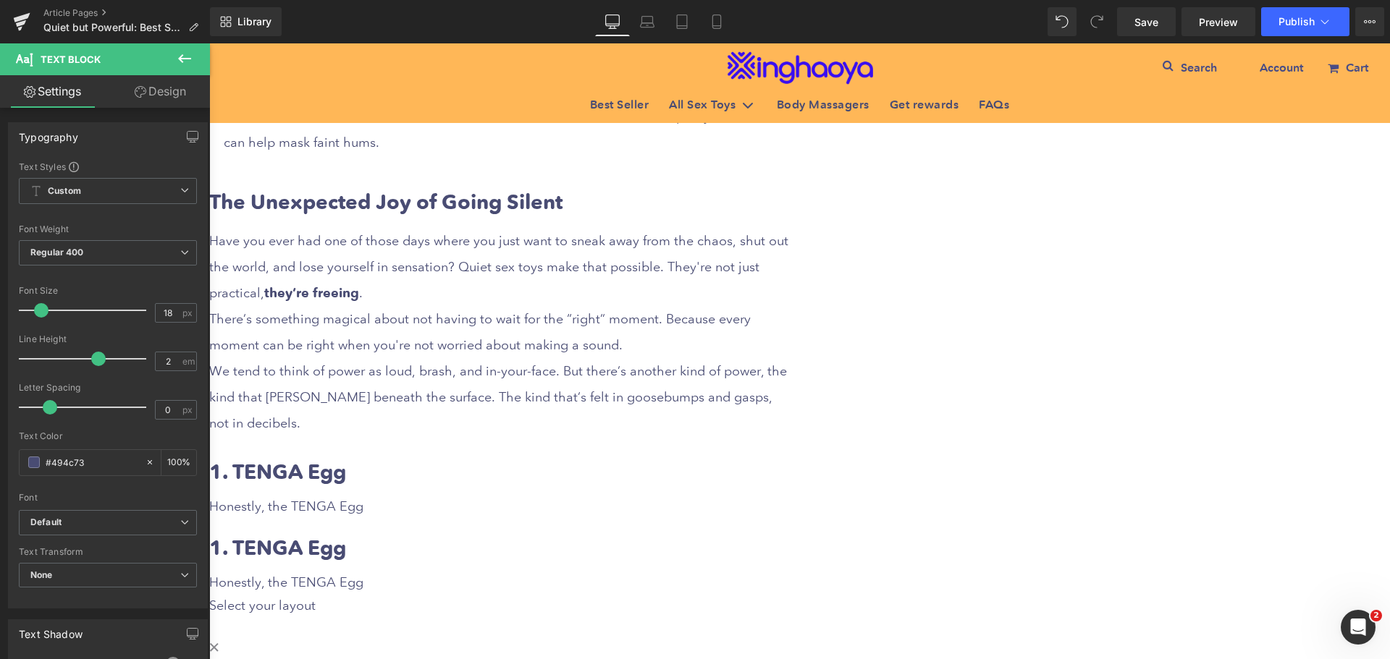
scroll to position [2895, 0]
click at [346, 459] on b "1. TENGA Egg" at bounding box center [277, 471] width 137 height 25
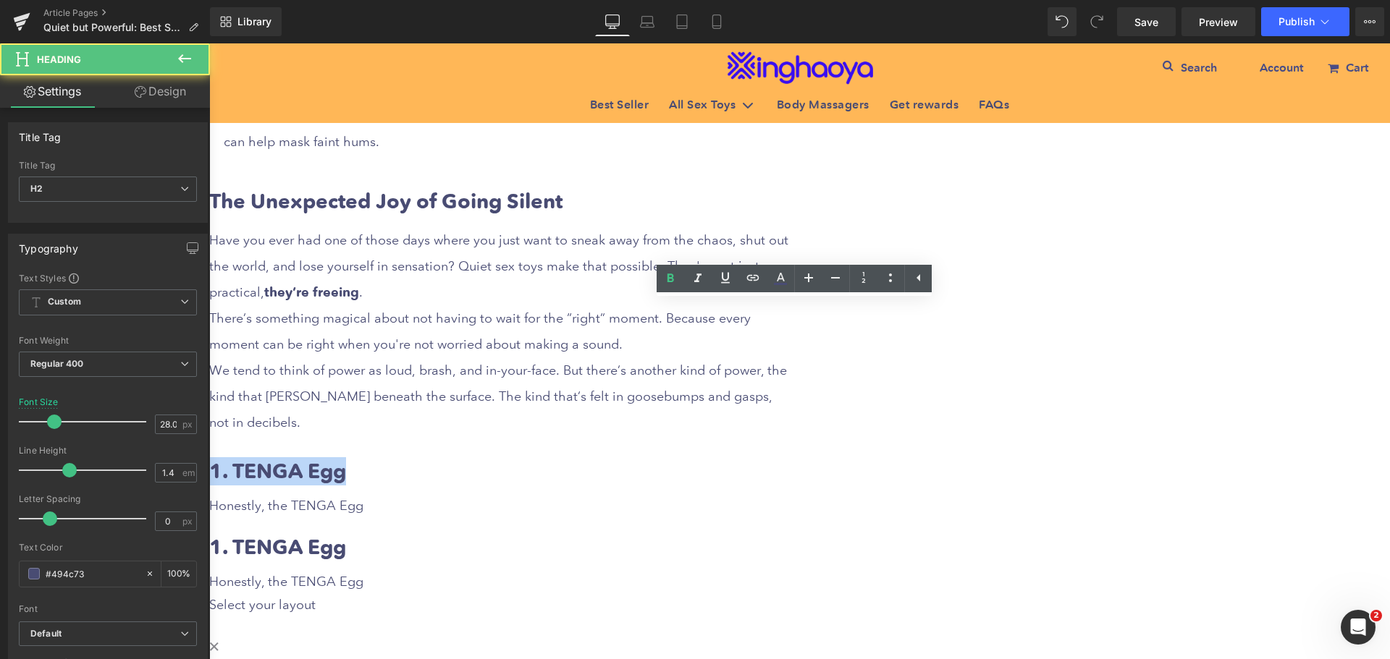
drag, startPoint x: 517, startPoint y: 311, endPoint x: 680, endPoint y: 311, distance: 162.9
click at [680, 457] on h2 "1. TENGA Egg" at bounding box center [498, 471] width 579 height 28
paste div
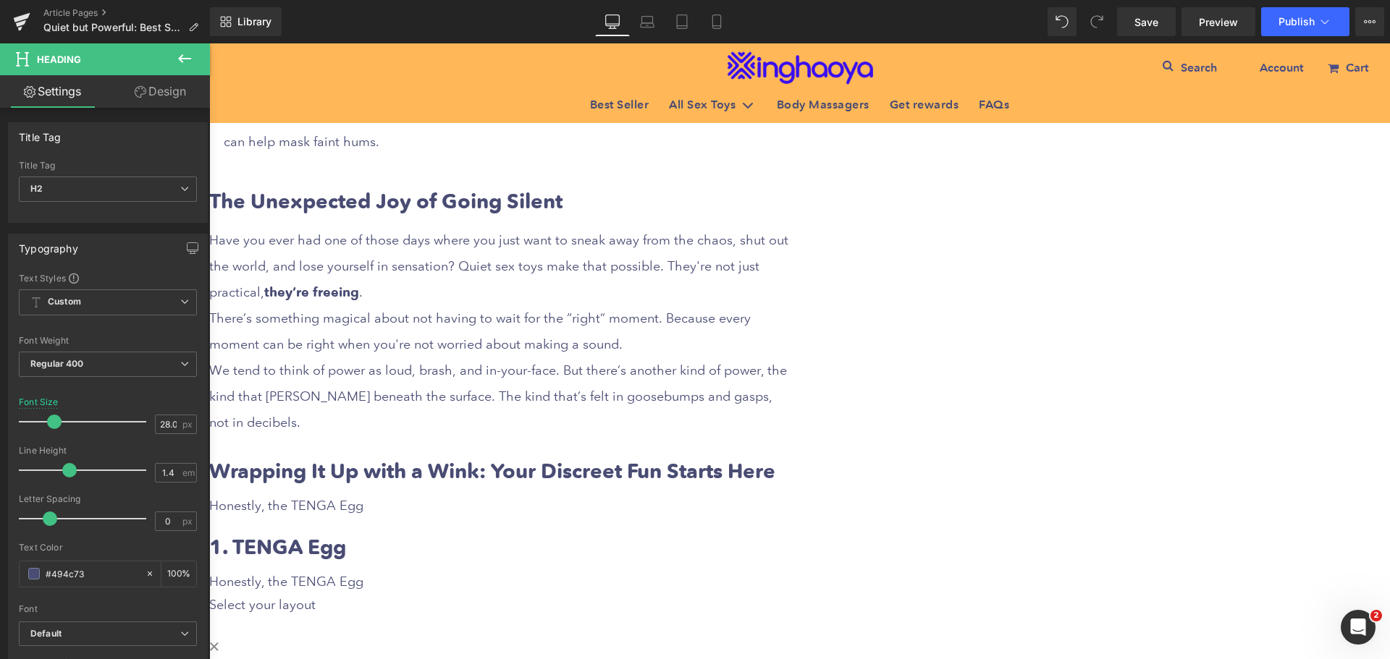
click at [635, 493] on div "Honestly, the TENGA Egg" at bounding box center [498, 506] width 579 height 26
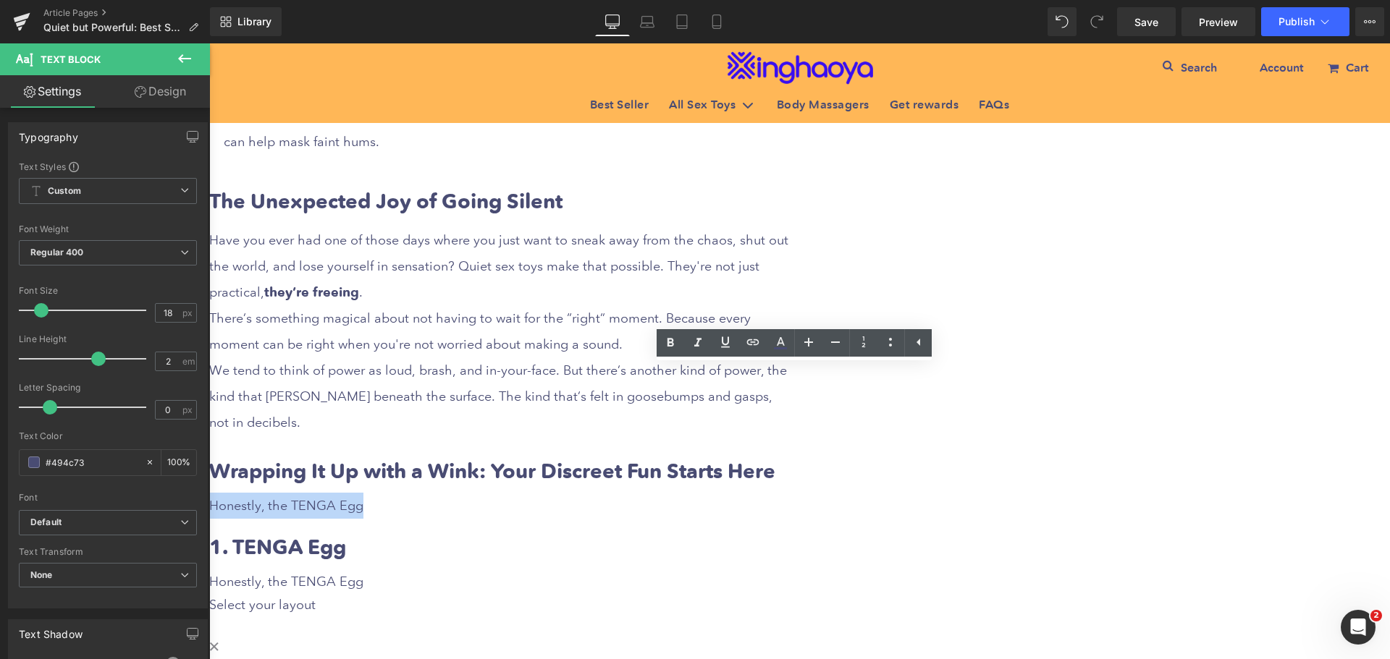
drag, startPoint x: 519, startPoint y: 378, endPoint x: 684, endPoint y: 376, distance: 165.0
click at [684, 493] on div "Honestly, the TENGA Egg" at bounding box center [498, 506] width 579 height 26
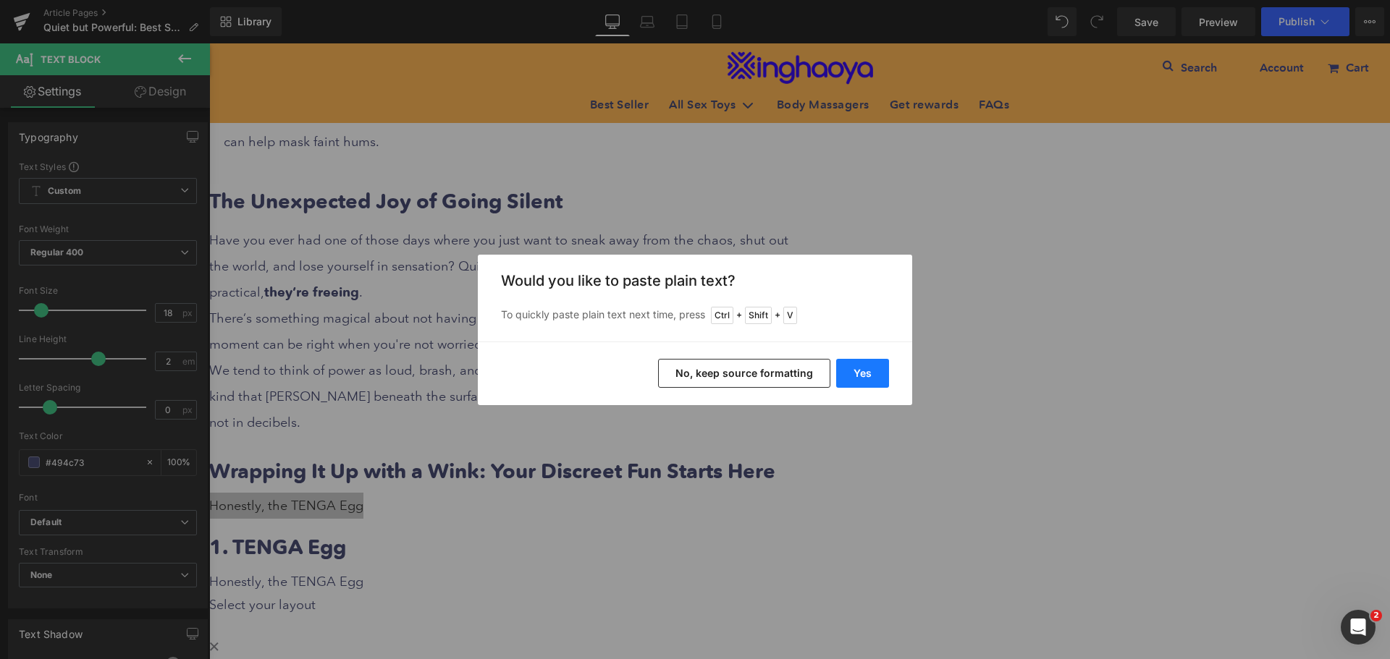
click at [857, 377] on button "Yes" at bounding box center [862, 373] width 53 height 29
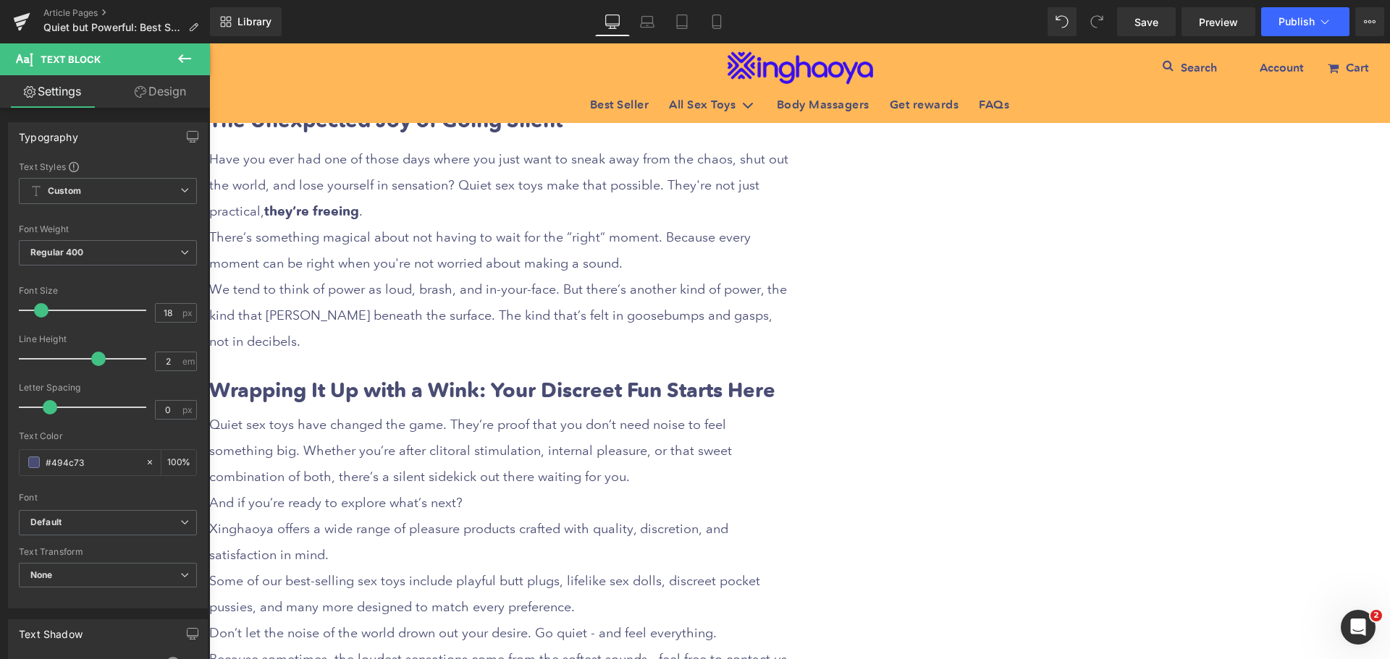
scroll to position [3040, 0]
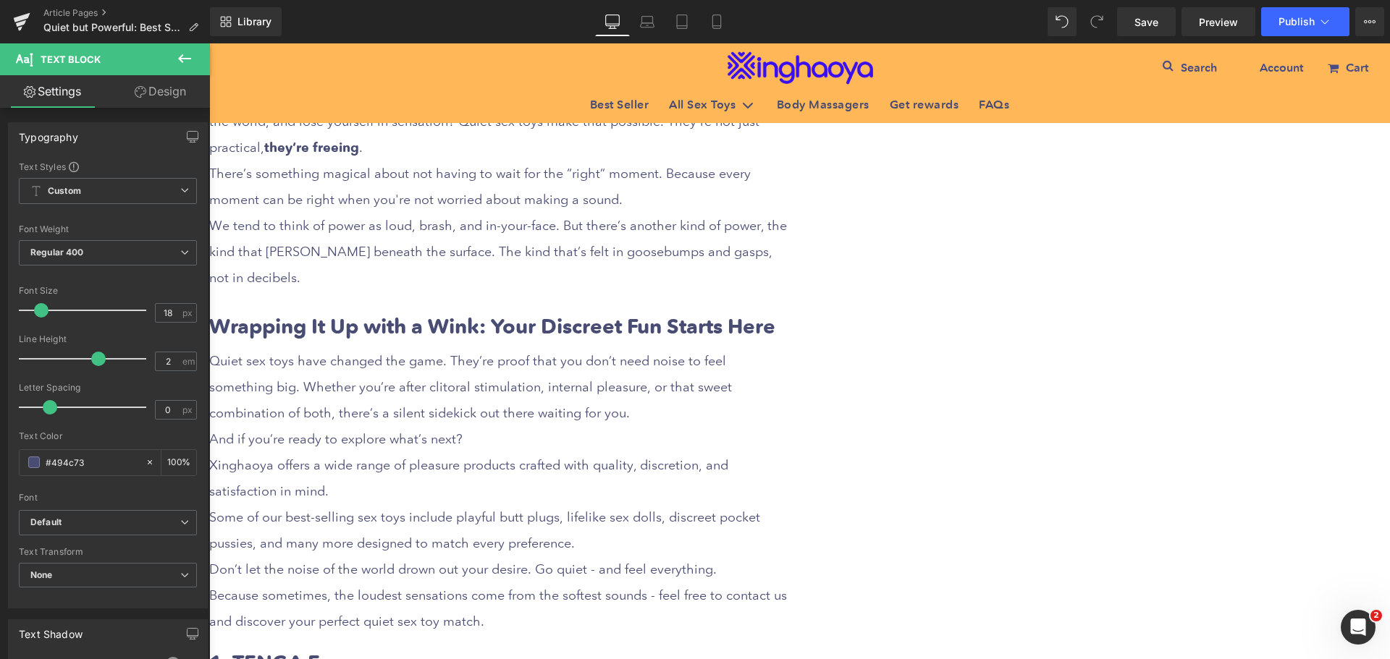
click at [209, 43] on icon at bounding box center [209, 43] width 0 height 0
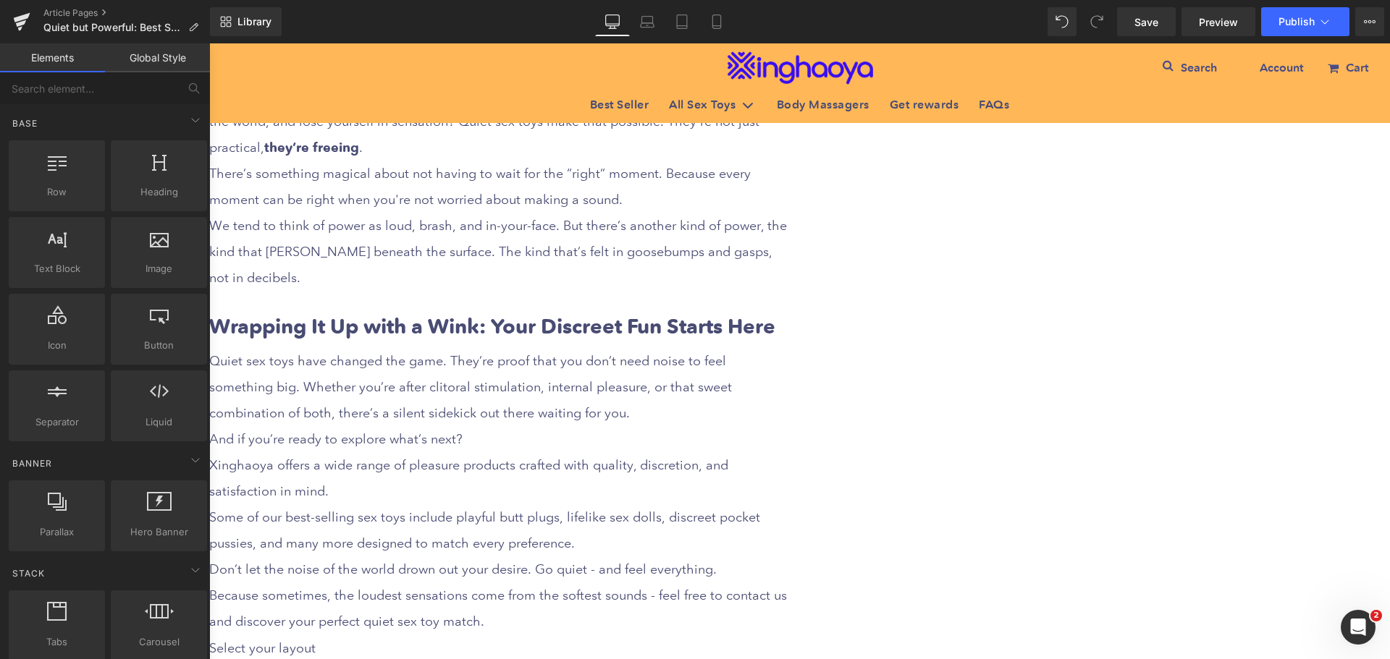
click at [547, 452] on div "Xinghaoya offers a wide range of pleasure products crafted with quality, discre…" at bounding box center [498, 478] width 579 height 52
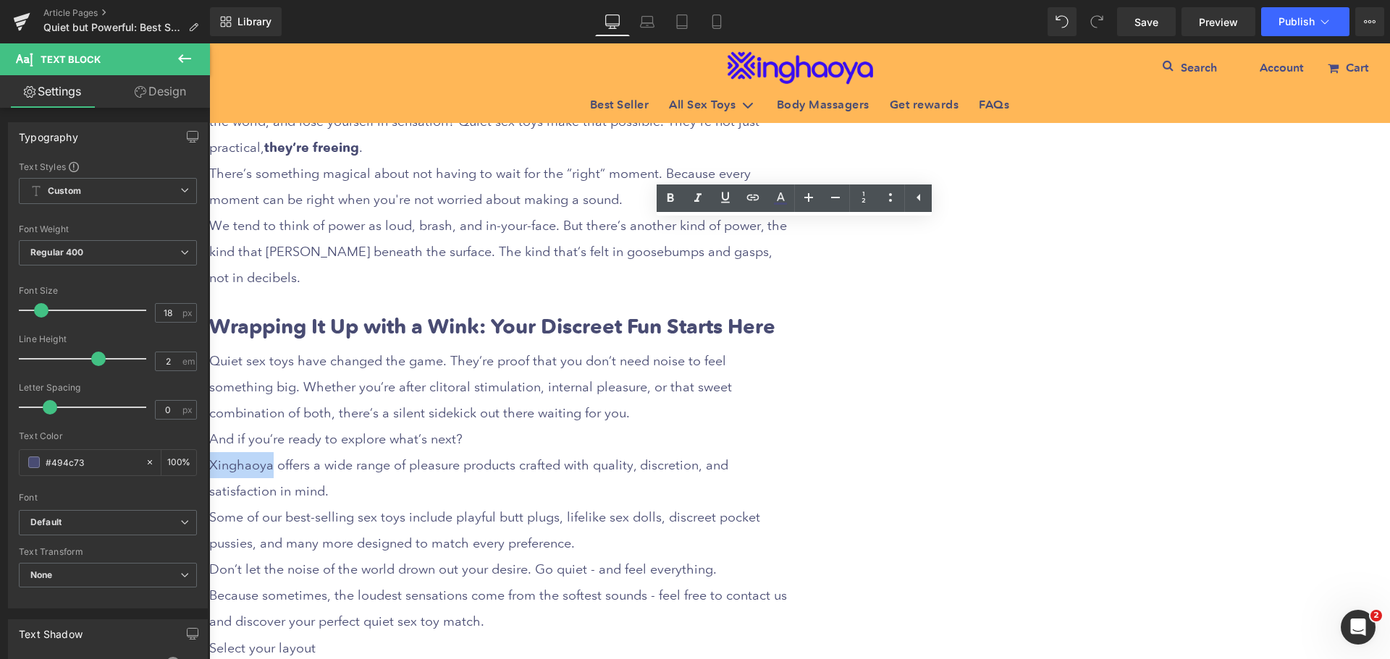
drag, startPoint x: 519, startPoint y: 337, endPoint x: 577, endPoint y: 337, distance: 57.9
click at [577, 452] on div "Xinghaoya offers a wide range of pleasure products crafted with quality, discre…" at bounding box center [498, 478] width 579 height 52
click at [476, 338] on icon at bounding box center [407, 352] width 137 height 28
click at [664, 370] on input "text" at bounding box center [621, 370] width 223 height 36
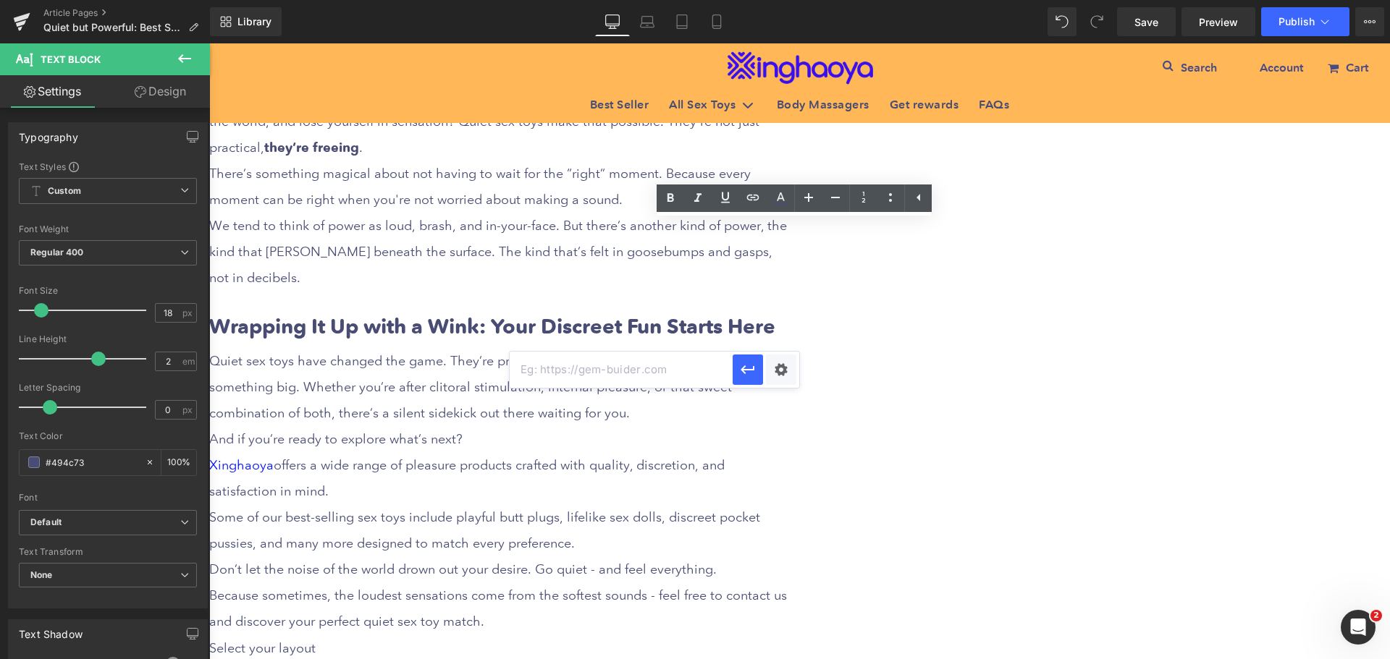
paste input "[URL][DOMAIN_NAME]"
type input "[URL][DOMAIN_NAME]"
click at [783, 0] on div "Text Color Highlight Color #333333 Edit or remove link: Edit - Unlink - Cancel …" at bounding box center [695, 0] width 1390 height 0
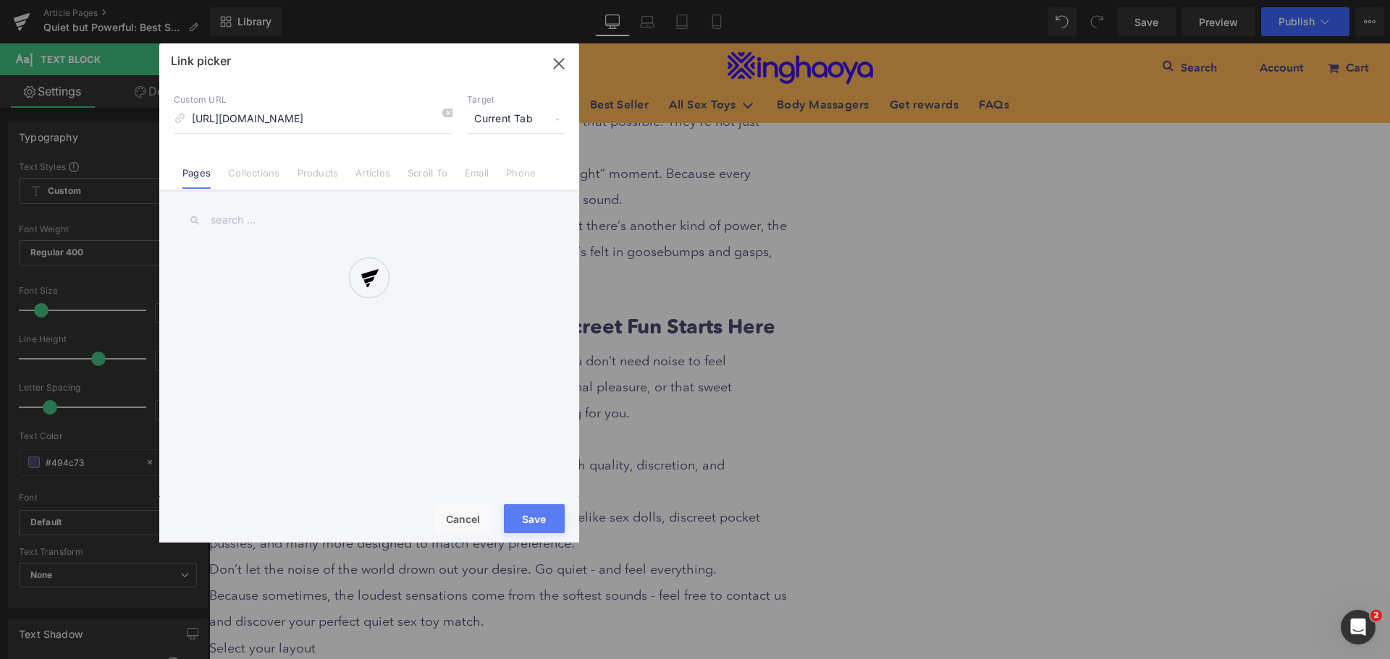
click at [520, 122] on div at bounding box center [369, 292] width 420 height 499
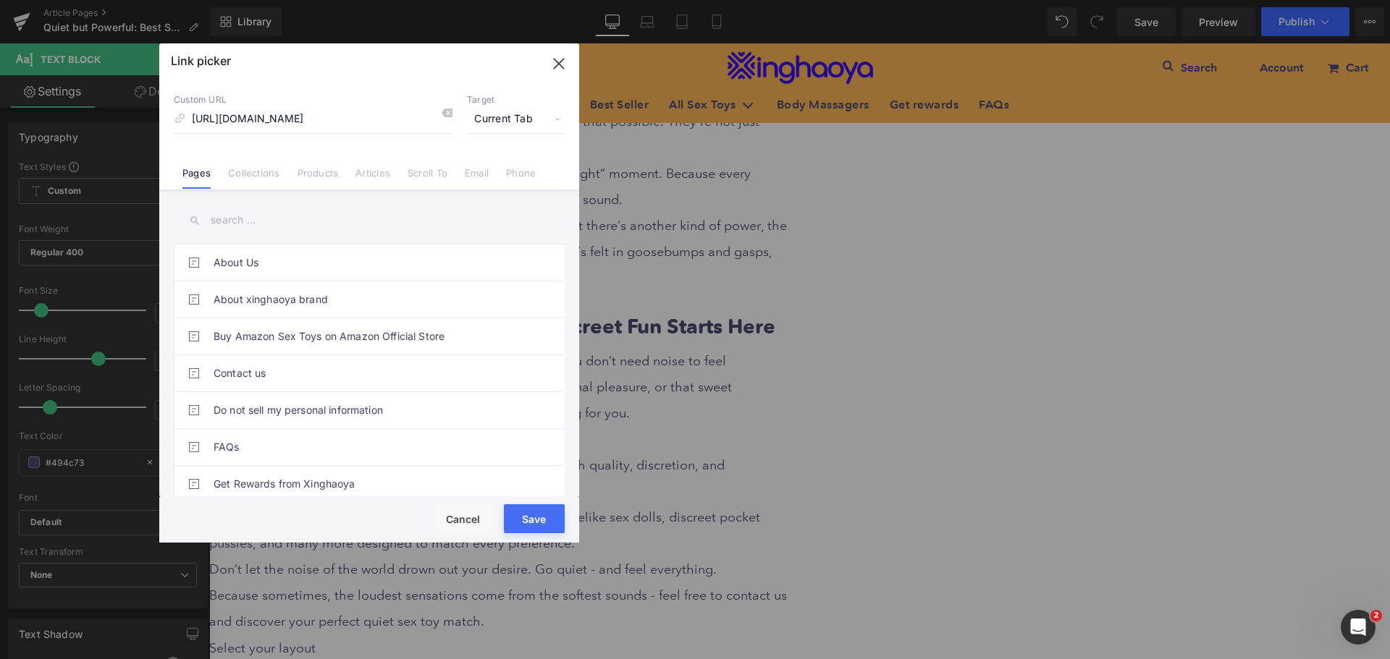
click at [520, 122] on span "Current Tab" at bounding box center [516, 120] width 98 height 28
click at [497, 172] on li "New Tab" at bounding box center [516, 171] width 112 height 25
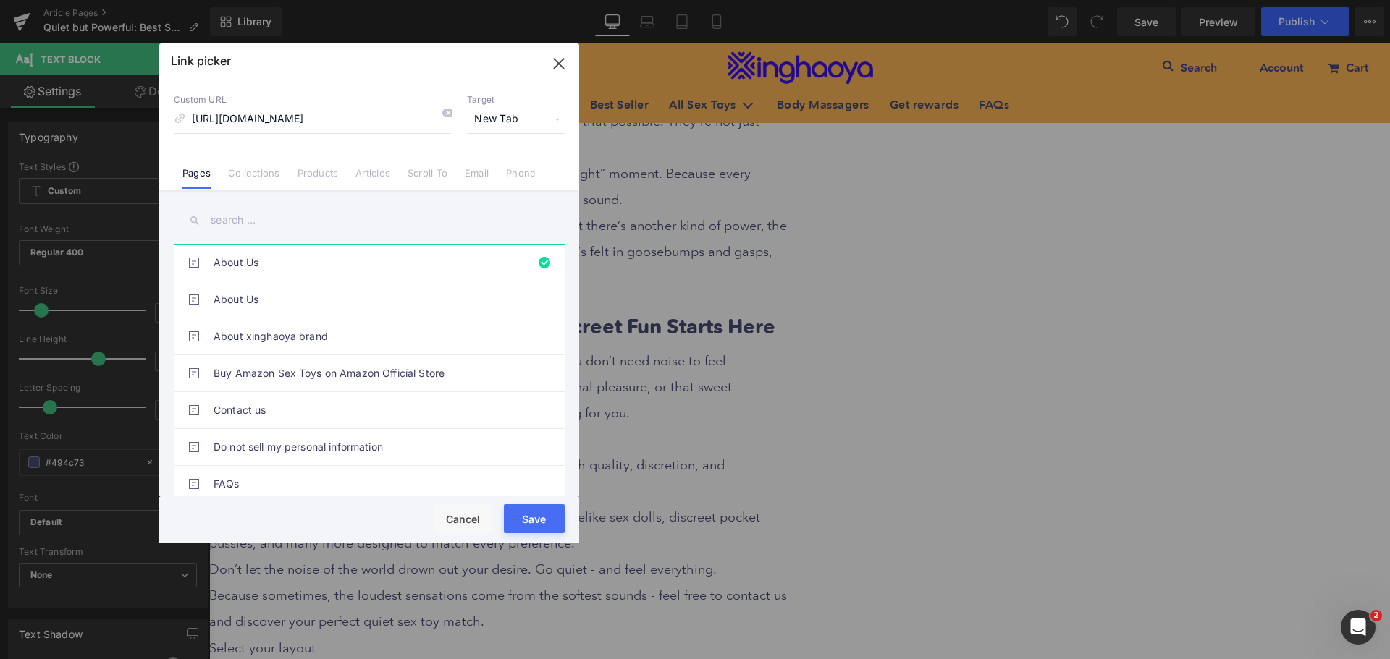
click at [527, 523] on button "Save" at bounding box center [534, 519] width 61 height 29
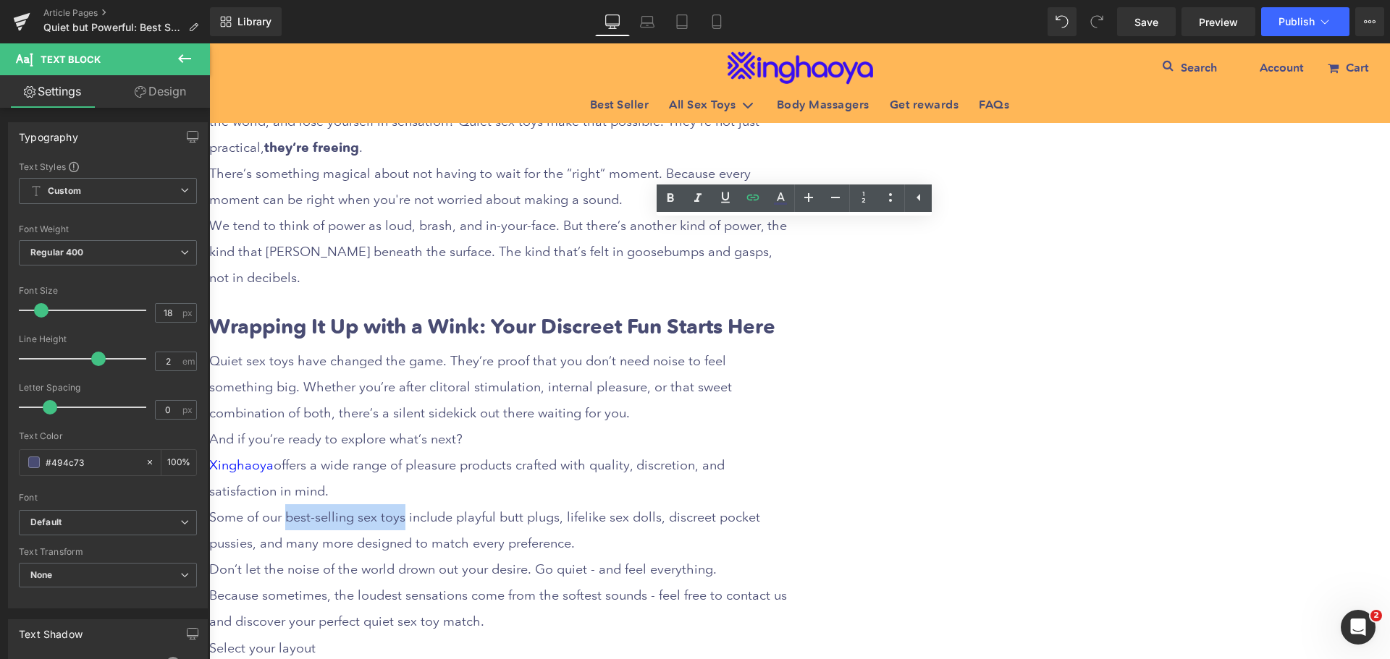
drag, startPoint x: 591, startPoint y: 385, endPoint x: 705, endPoint y: 389, distance: 113.7
click at [705, 505] on div "Some of our best-selling sex toys include playful butt plugs, lifelike sex doll…" at bounding box center [498, 531] width 579 height 52
click at [476, 338] on icon at bounding box center [407, 352] width 137 height 28
click at [707, 425] on input "text" at bounding box center [687, 422] width 223 height 36
paste input "[URL][DOMAIN_NAME]"
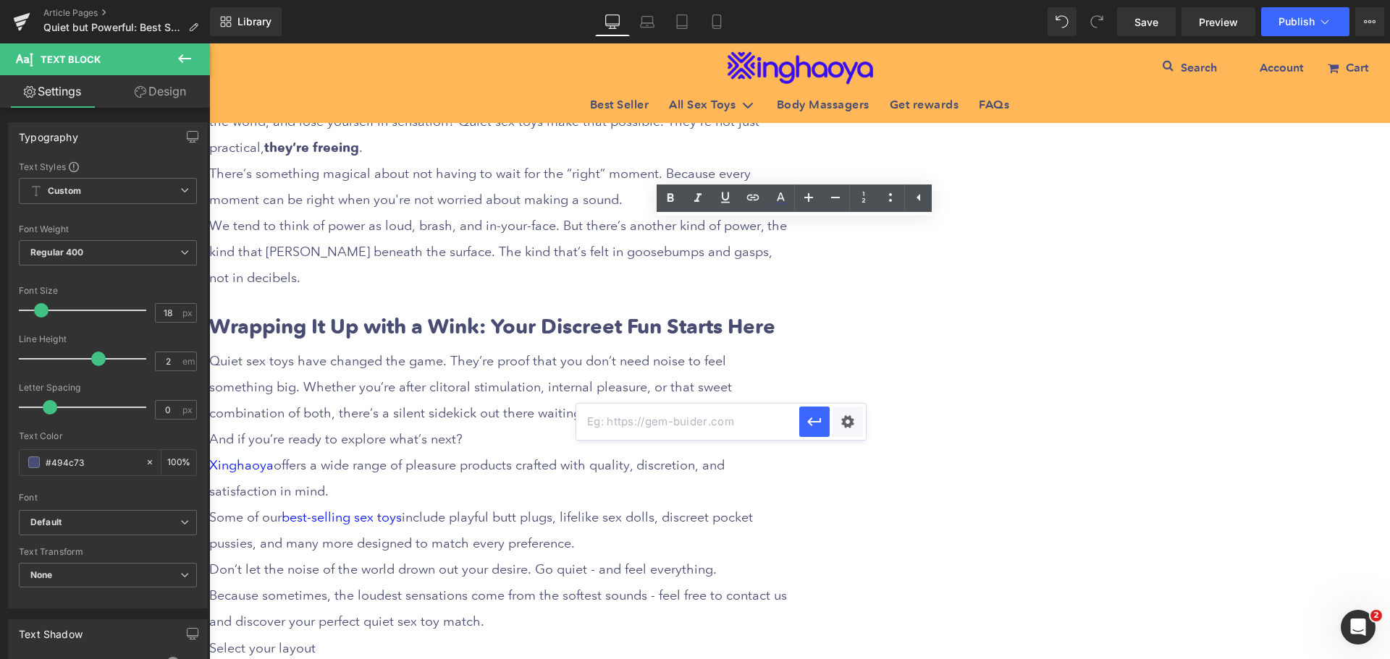
type input "[URL][DOMAIN_NAME]"
click at [846, 0] on div "Text Color Highlight Color #333333 Edit or remove link: Edit - Unlink - Cancel …" at bounding box center [695, 0] width 1390 height 0
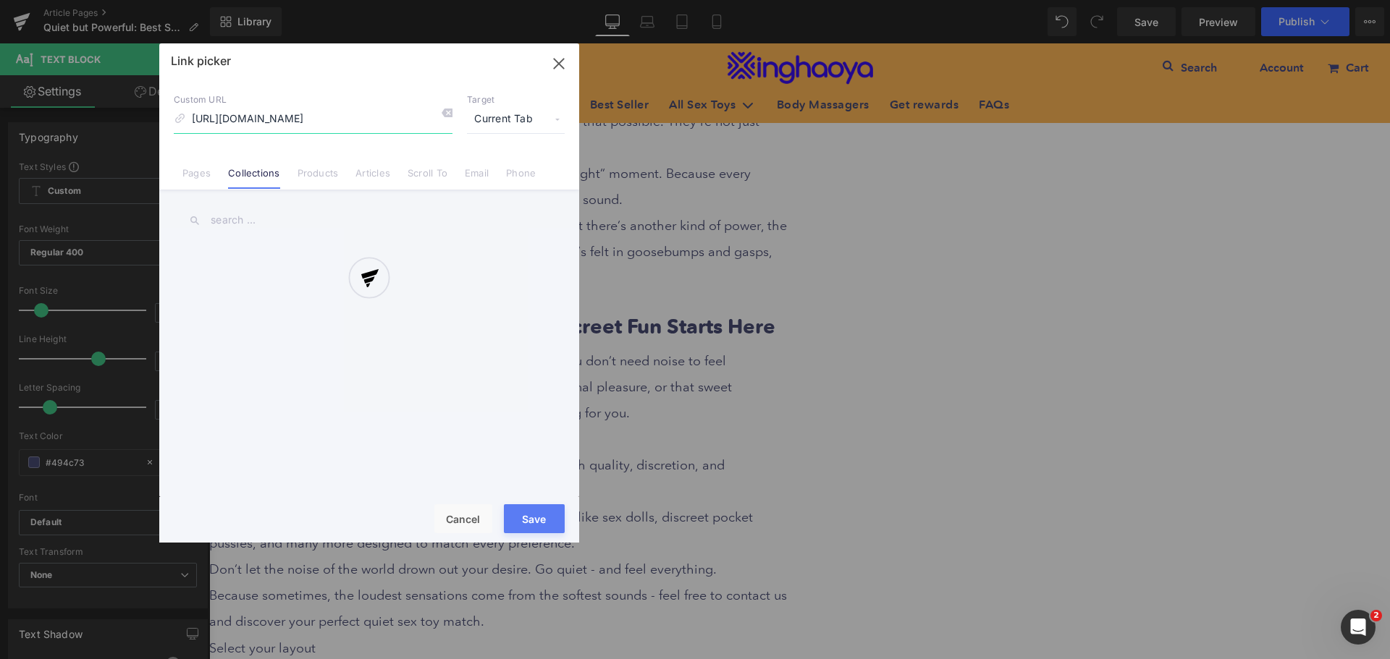
scroll to position [0, 38]
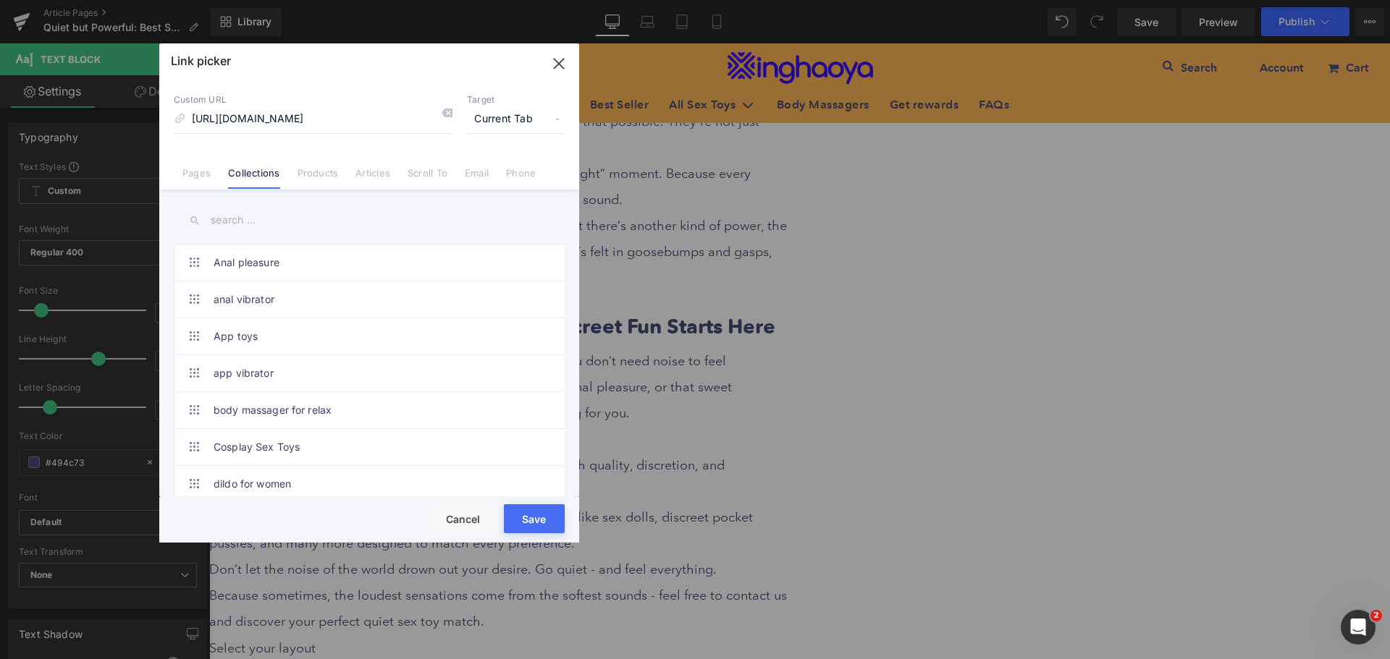
click at [502, 119] on span "Current Tab" at bounding box center [516, 120] width 98 height 28
drag, startPoint x: 489, startPoint y: 169, endPoint x: 494, endPoint y: 195, distance: 25.8
click at [489, 169] on li "New Tab" at bounding box center [516, 171] width 112 height 25
click at [530, 512] on button "Save" at bounding box center [534, 519] width 61 height 29
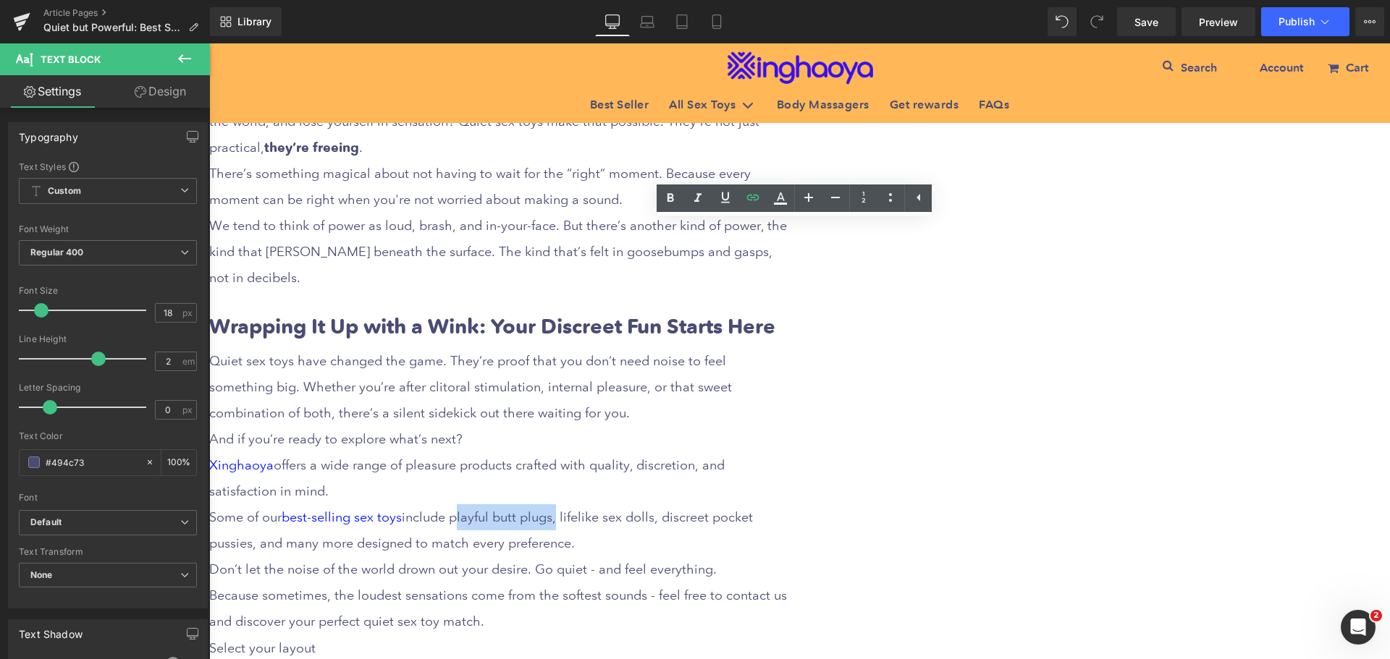
drag, startPoint x: 756, startPoint y: 390, endPoint x: 851, endPoint y: 396, distance: 95.7
click at [788, 505] on div "Some of our best-selling sex toys include playful butt plugs, lifelike sex doll…" at bounding box center [498, 531] width 579 height 52
click at [476, 338] on icon at bounding box center [407, 352] width 137 height 28
click at [784, 422] on input "text" at bounding box center [844, 422] width 223 height 36
paste input "[URL][DOMAIN_NAME]"
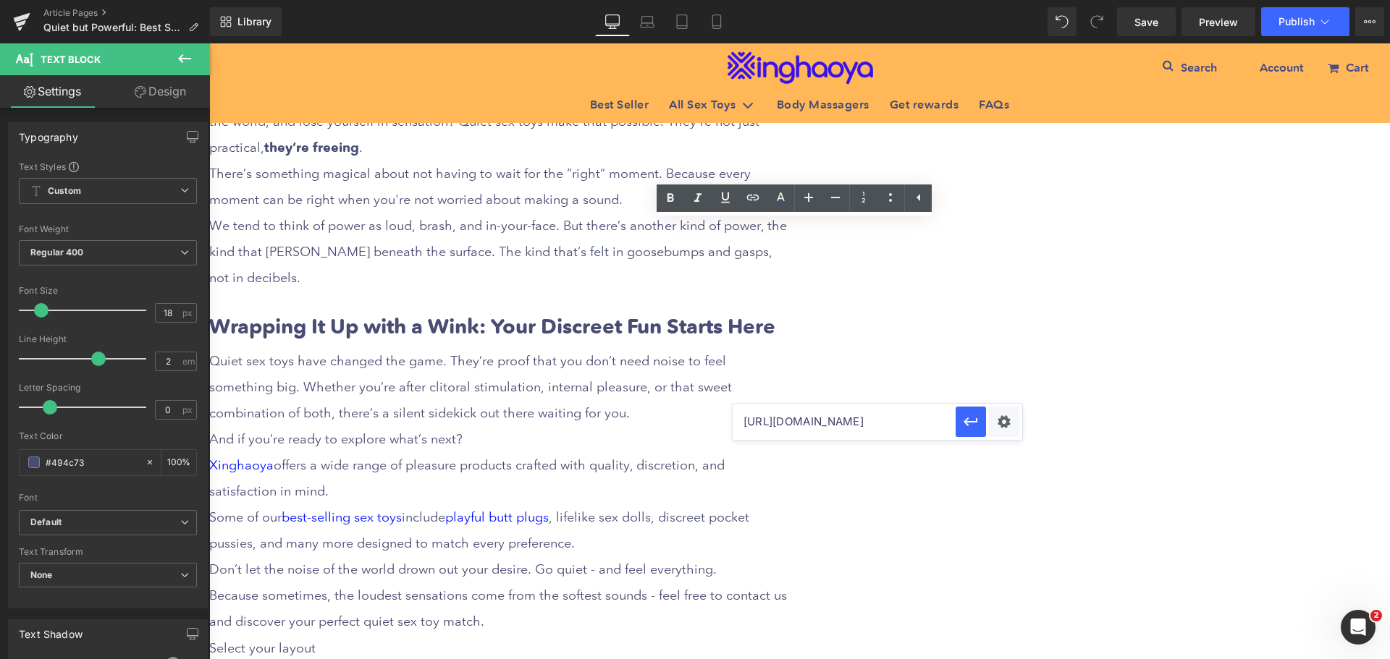
scroll to position [0, 64]
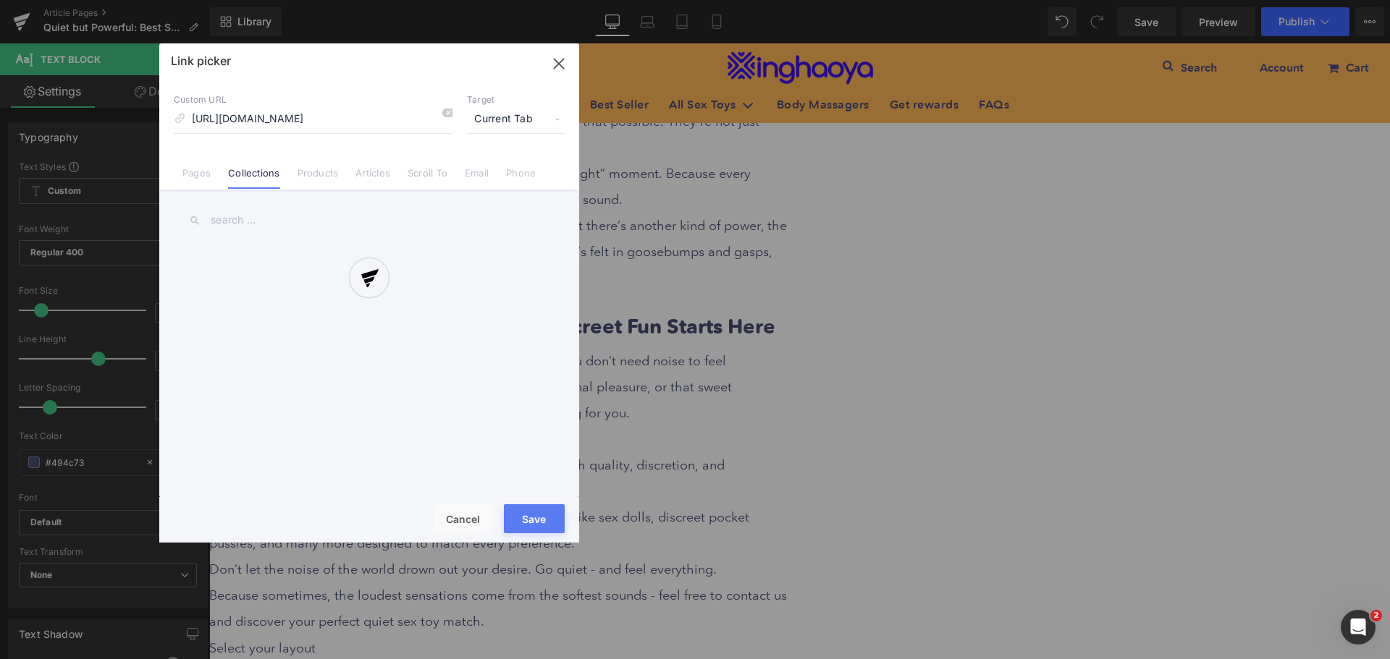
click at [1001, 0] on div "Text Color Highlight Color #333333 Edit or remove link: Edit - Unlink - Cancel …" at bounding box center [695, 0] width 1390 height 0
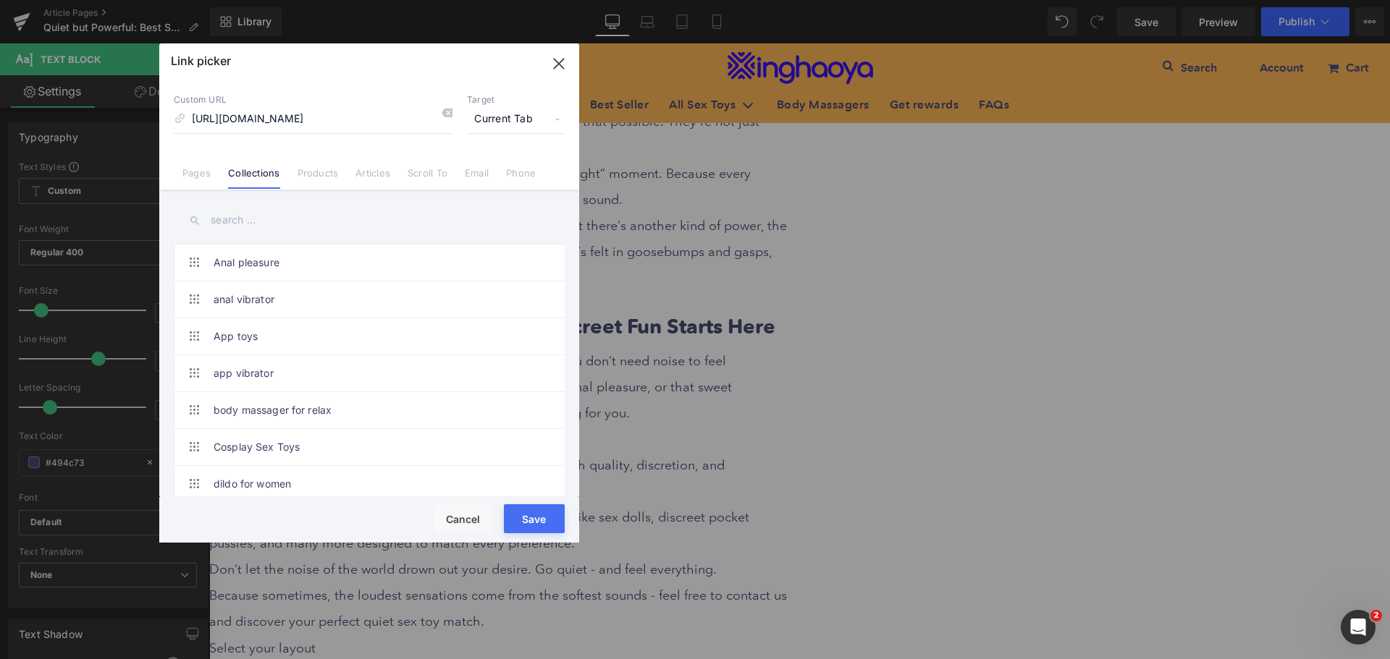
click at [505, 119] on span "Current Tab" at bounding box center [516, 120] width 98 height 28
click at [500, 165] on li "New Tab" at bounding box center [516, 171] width 112 height 25
click at [528, 516] on button "Save" at bounding box center [534, 519] width 61 height 29
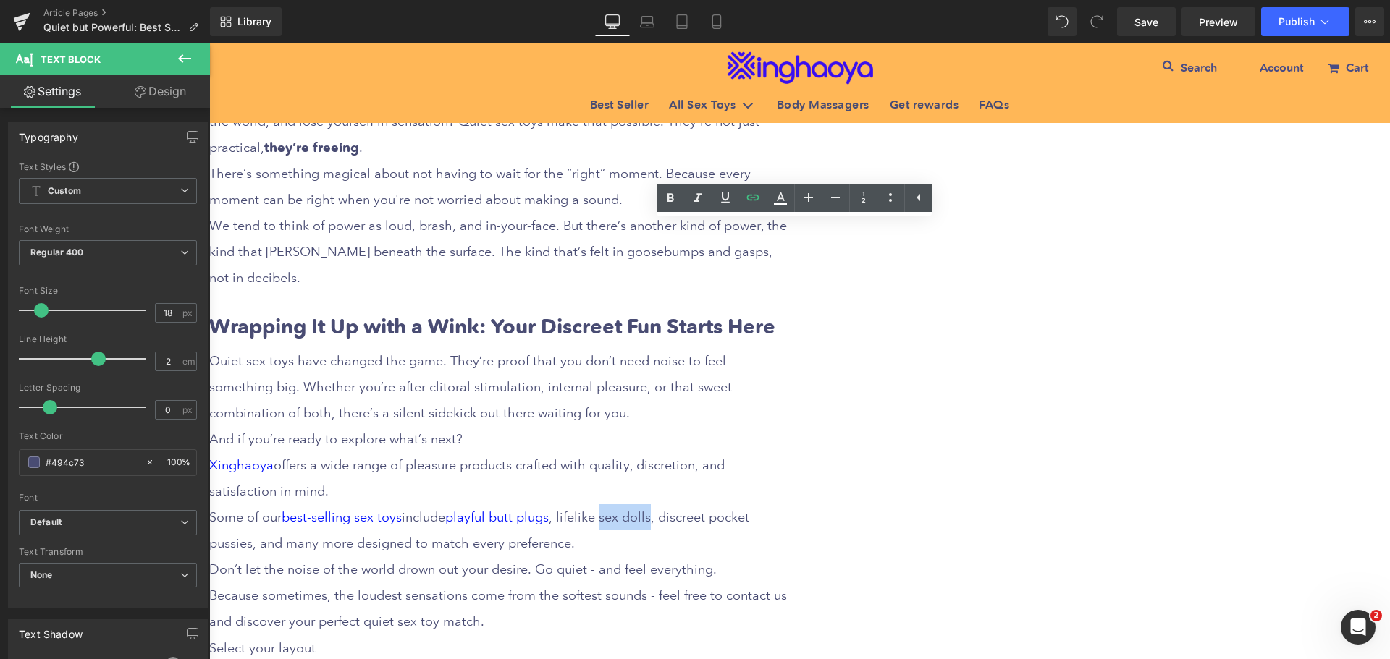
drag, startPoint x: 902, startPoint y: 390, endPoint x: 949, endPoint y: 392, distance: 47.1
click at [788, 505] on div "Some of our best-selling sex toys include playful butt plugs , lifelike sex dol…" at bounding box center [498, 531] width 579 height 52
drag, startPoint x: 746, startPoint y: 196, endPoint x: 752, endPoint y: 206, distance: 12.0
click at [476, 338] on icon at bounding box center [407, 352] width 137 height 28
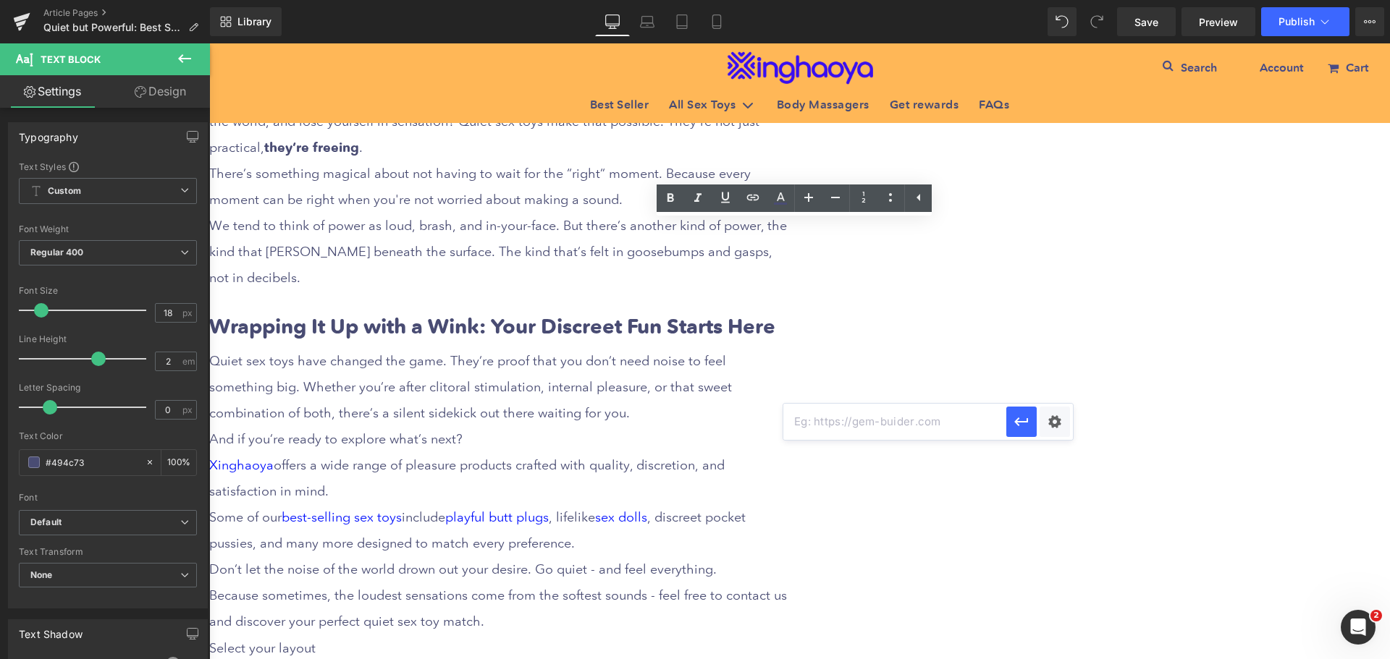
click at [859, 422] on input "text" at bounding box center [894, 422] width 223 height 36
paste input "[URL][DOMAIN_NAME]"
type input "[URL][DOMAIN_NAME]"
click at [1053, 0] on div "Text Color Highlight Color #333333 Edit or remove link: Edit - Unlink - Cancel …" at bounding box center [695, 0] width 1390 height 0
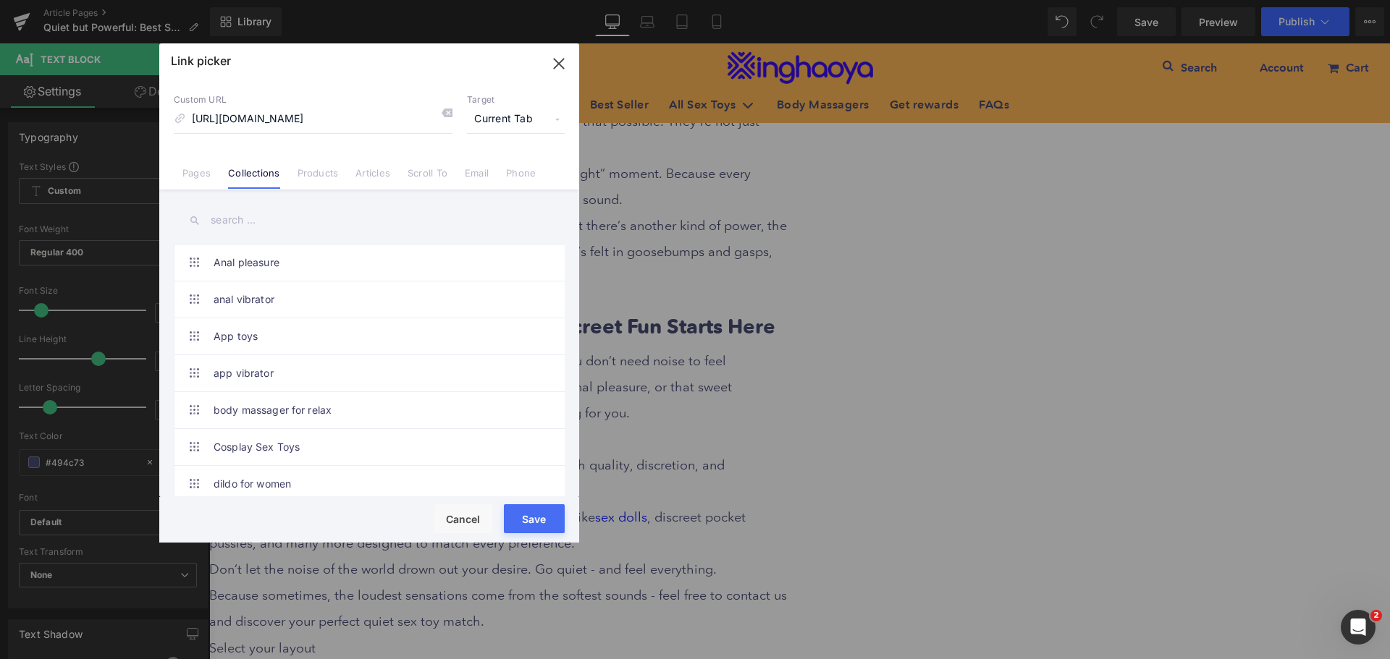
click at [507, 124] on span "Current Tab" at bounding box center [516, 120] width 98 height 28
click at [492, 168] on li "New Tab" at bounding box center [516, 171] width 112 height 25
click at [539, 515] on button "Save" at bounding box center [534, 519] width 61 height 29
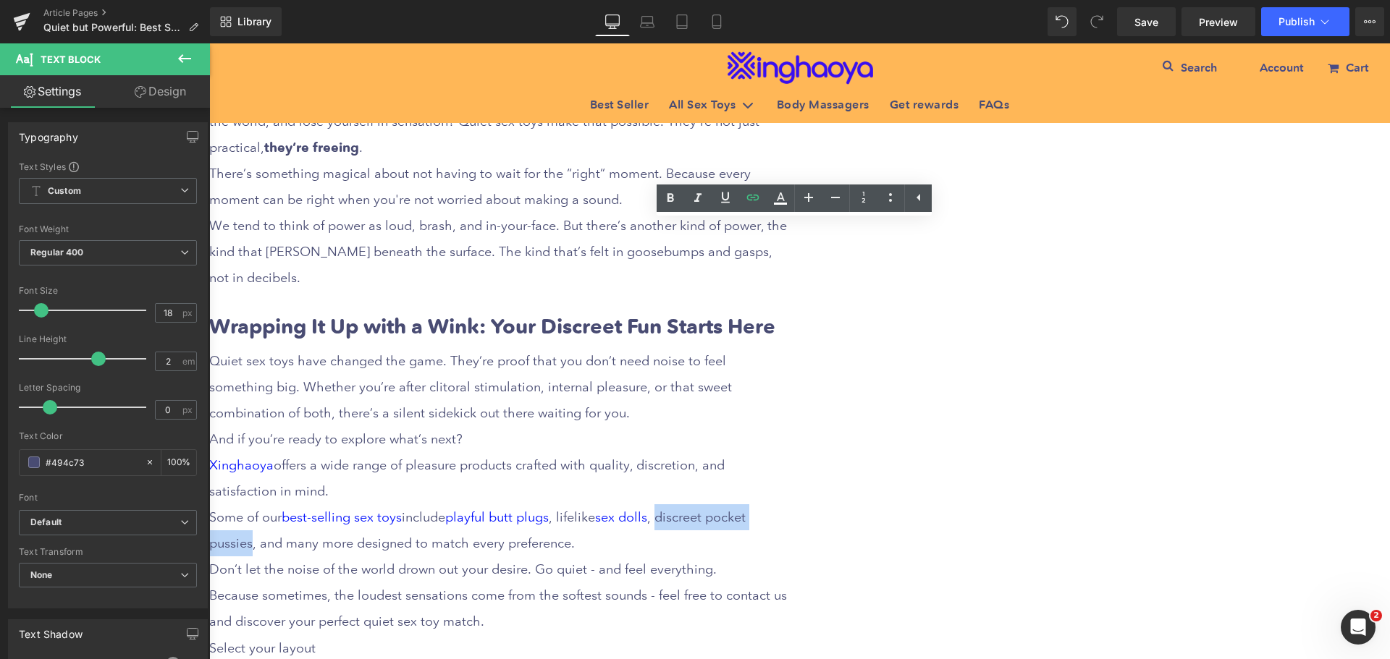
drag, startPoint x: 961, startPoint y: 388, endPoint x: 557, endPoint y: 418, distance: 405.1
click at [557, 505] on div "Some of our best-selling sex toys include playful butt plugs , lifelike sex dol…" at bounding box center [498, 531] width 579 height 52
click at [476, 338] on icon at bounding box center [407, 352] width 137 height 28
click at [748, 450] on input "text" at bounding box center [820, 448] width 223 height 36
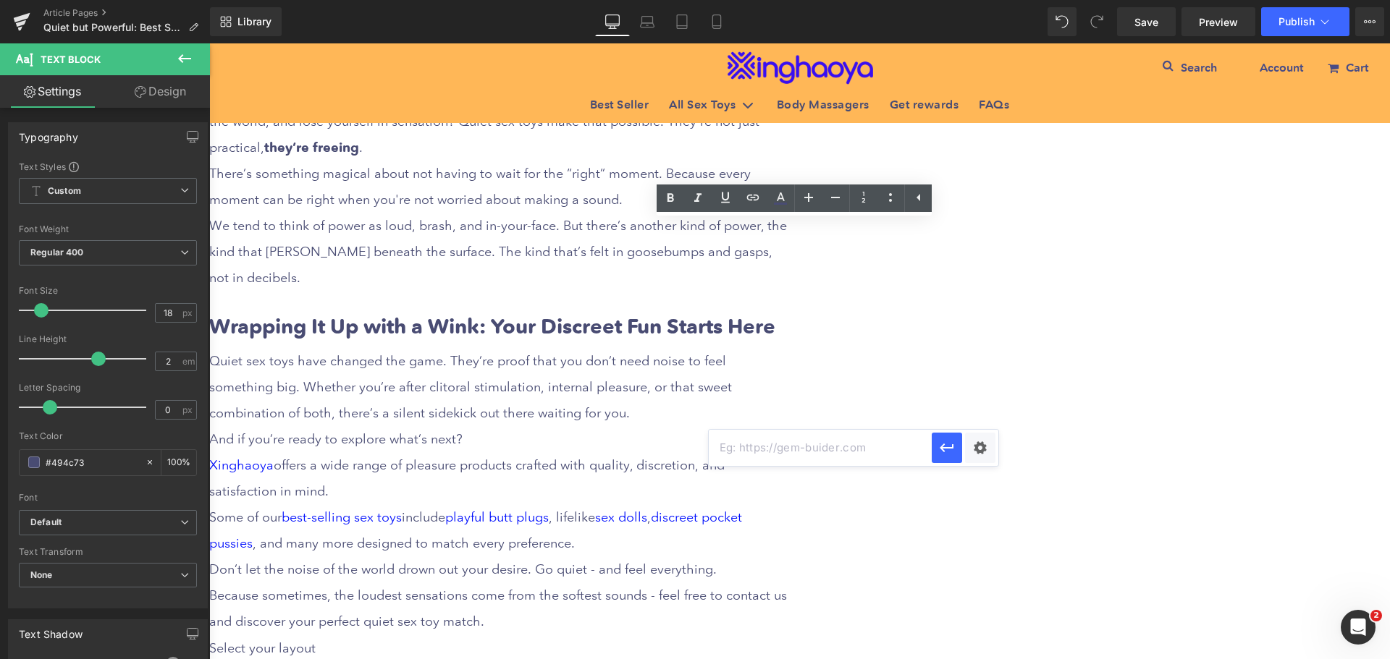
paste input "[URL][DOMAIN_NAME]"
click at [981, 0] on div "Text Color Highlight Color #333333 Edit or remove link: Edit - Unlink - Cancel …" at bounding box center [695, 0] width 1390 height 0
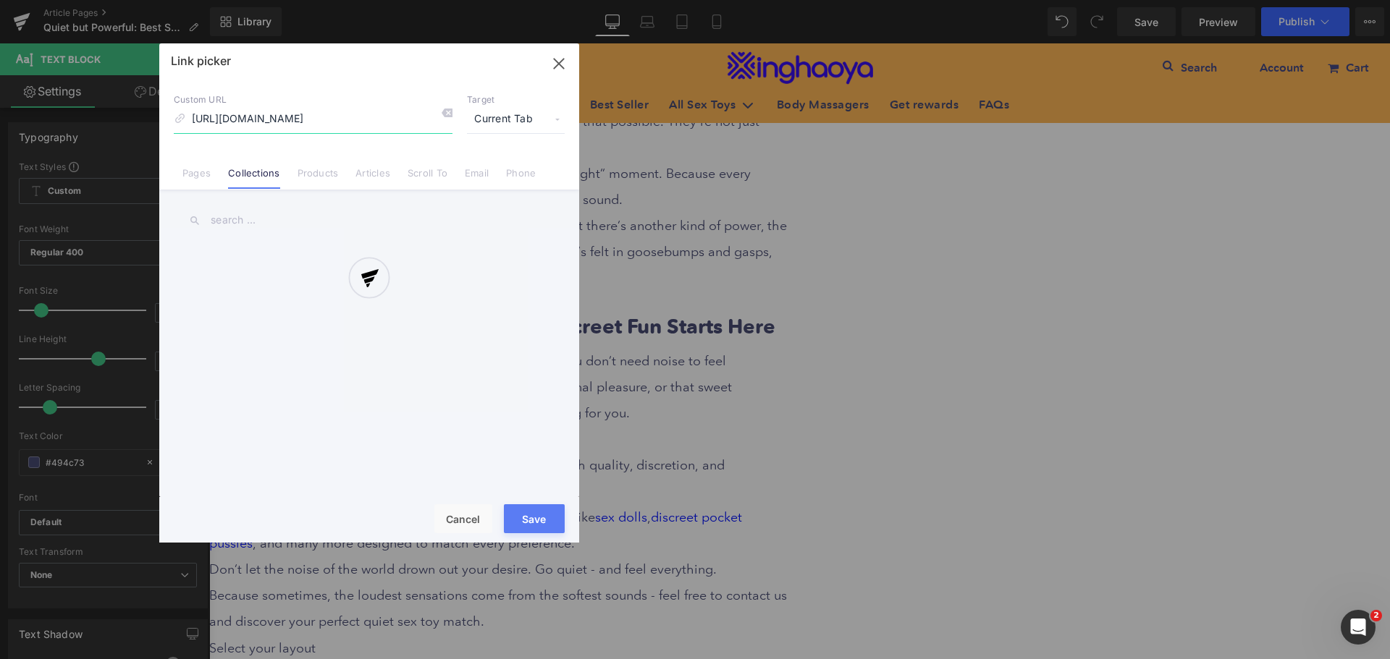
scroll to position [0, 1]
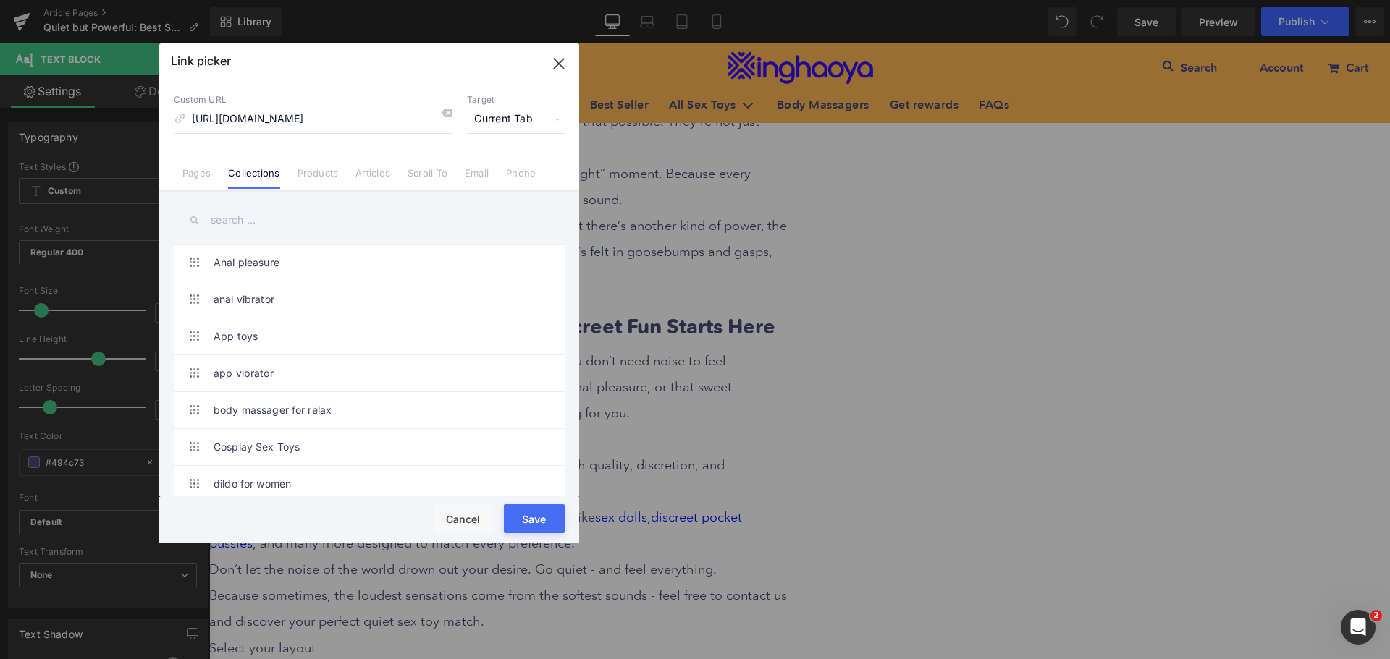
click at [509, 122] on span "Current Tab" at bounding box center [516, 120] width 98 height 28
click at [486, 171] on li "New Tab" at bounding box center [516, 171] width 112 height 25
click at [536, 518] on button "Save" at bounding box center [534, 519] width 61 height 29
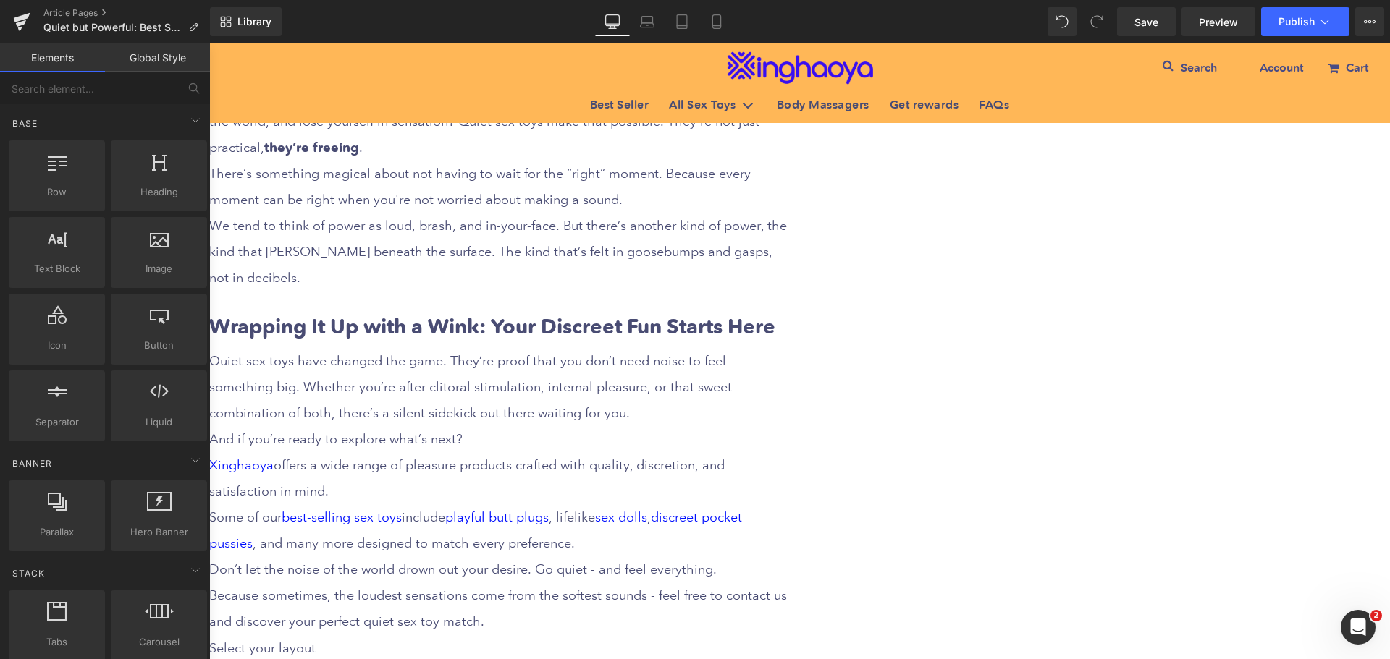
click at [742, 510] on link "discreet pocket pussies" at bounding box center [475, 530] width 533 height 41
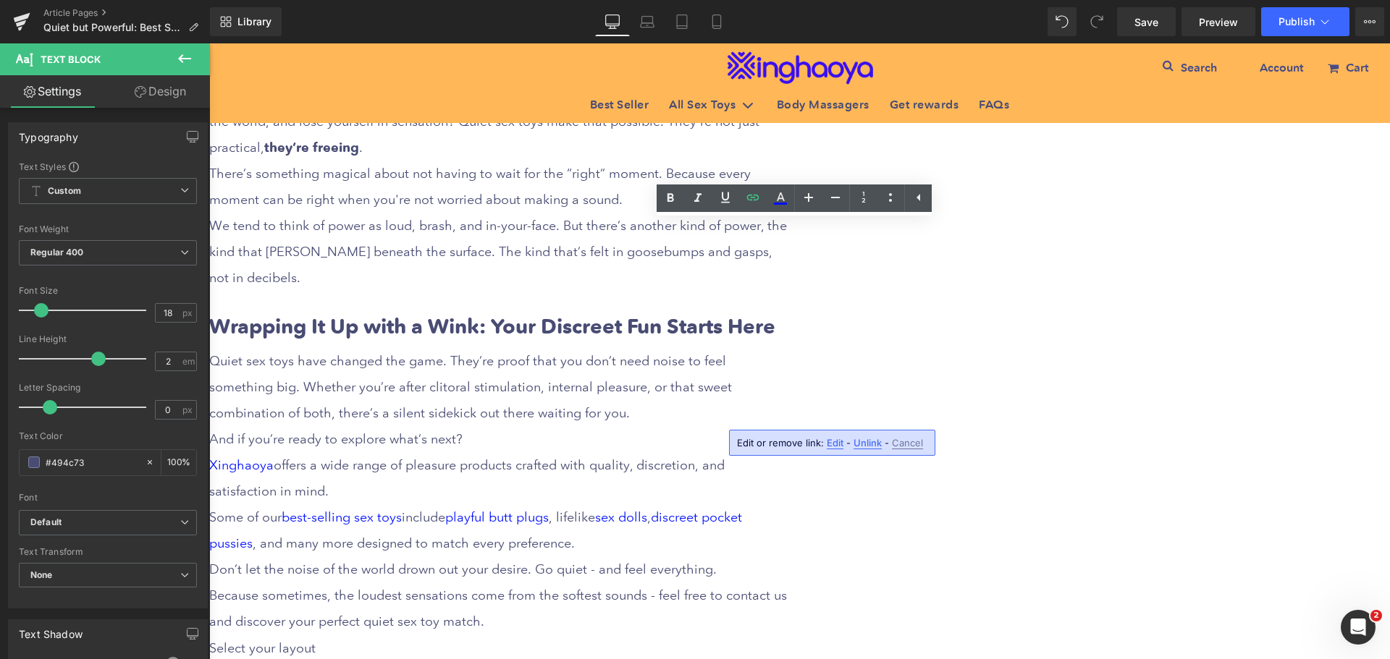
click at [836, 444] on span "Edit" at bounding box center [835, 443] width 17 height 12
type input "[URL][DOMAIN_NAME]"
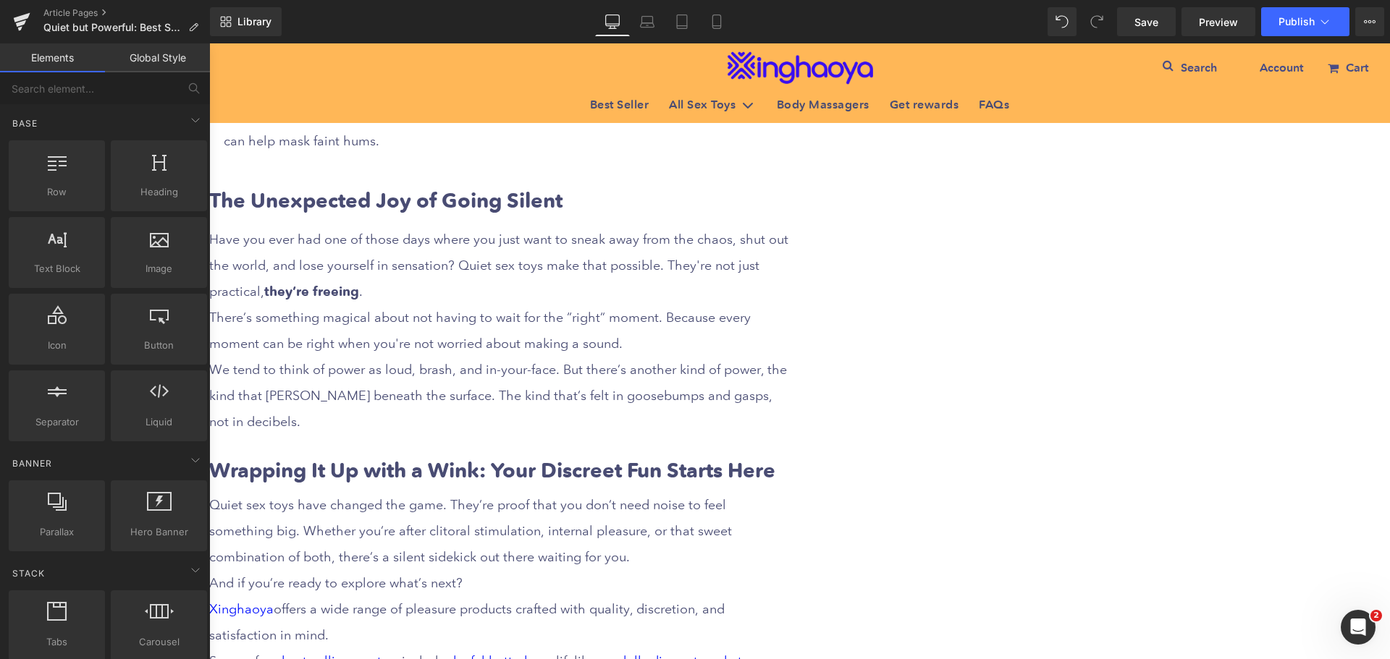
scroll to position [2895, 0]
click at [1141, 24] on span "Save" at bounding box center [1146, 21] width 24 height 15
click at [711, 25] on icon at bounding box center [716, 21] width 14 height 14
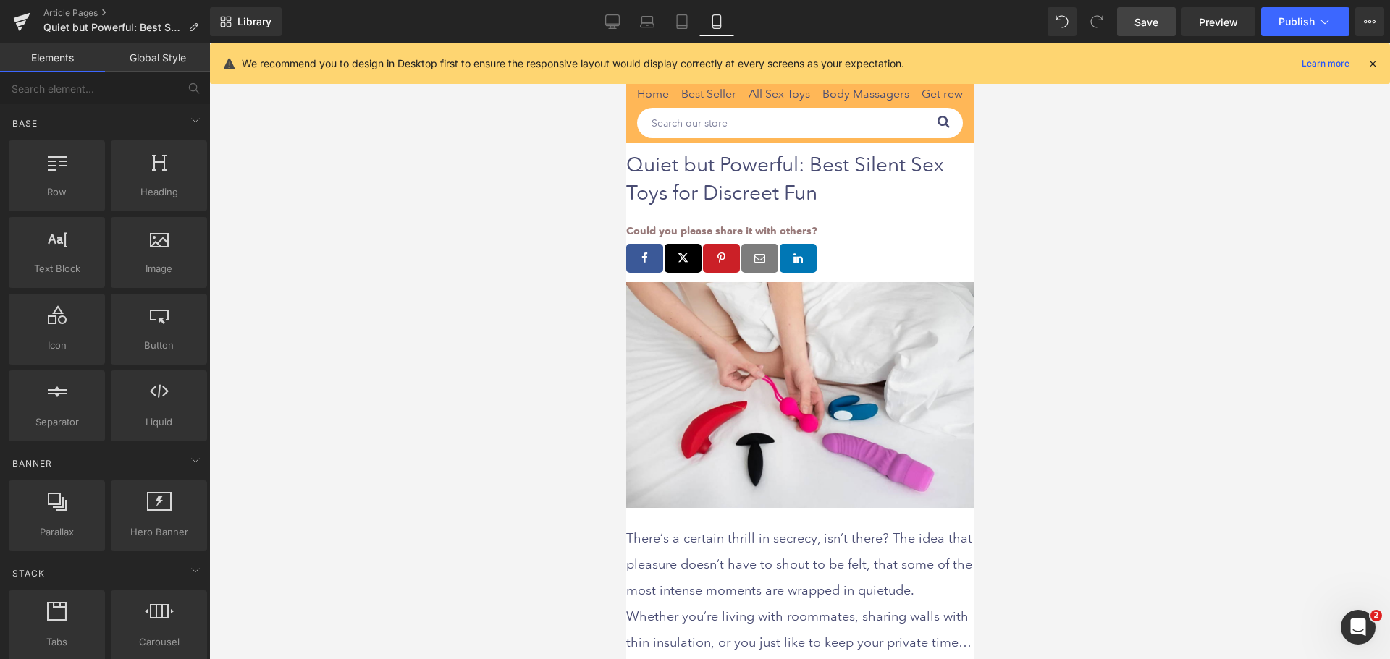
scroll to position [0, 0]
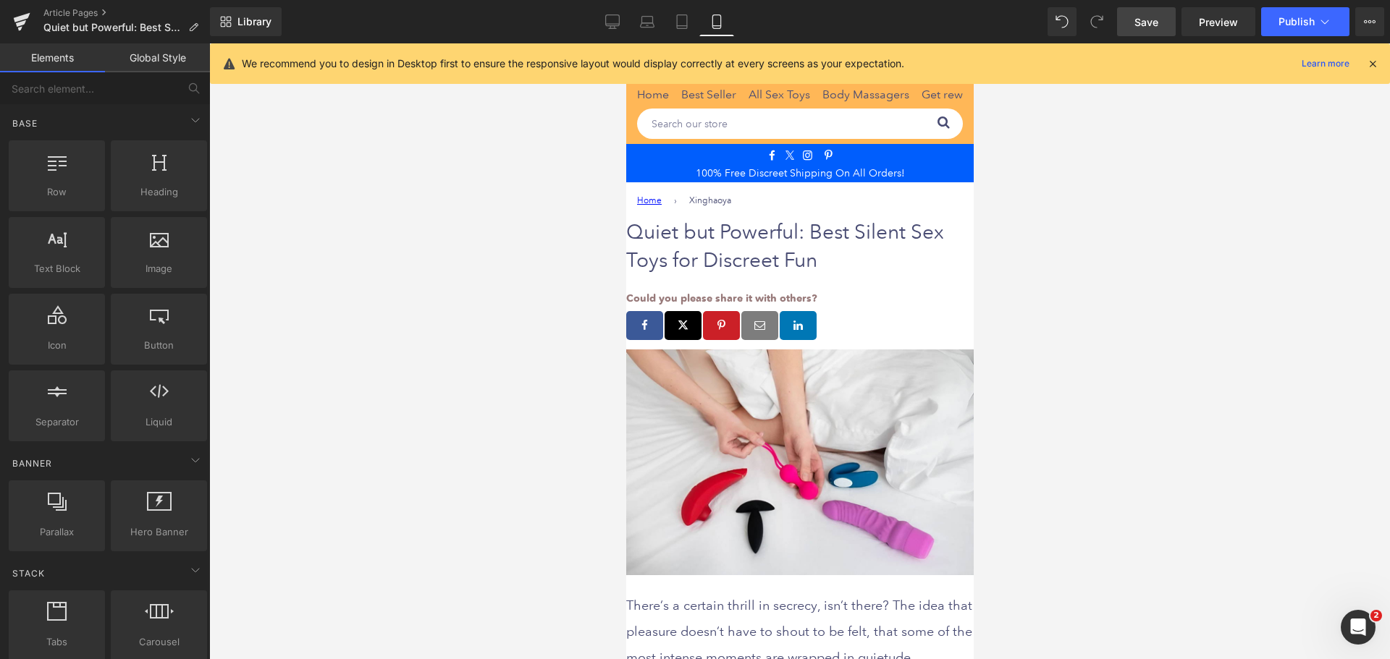
click at [741, 228] on h1 "Quiet but Powerful: Best Silent Sex Toys for Discreet Fun" at bounding box center [798, 246] width 347 height 56
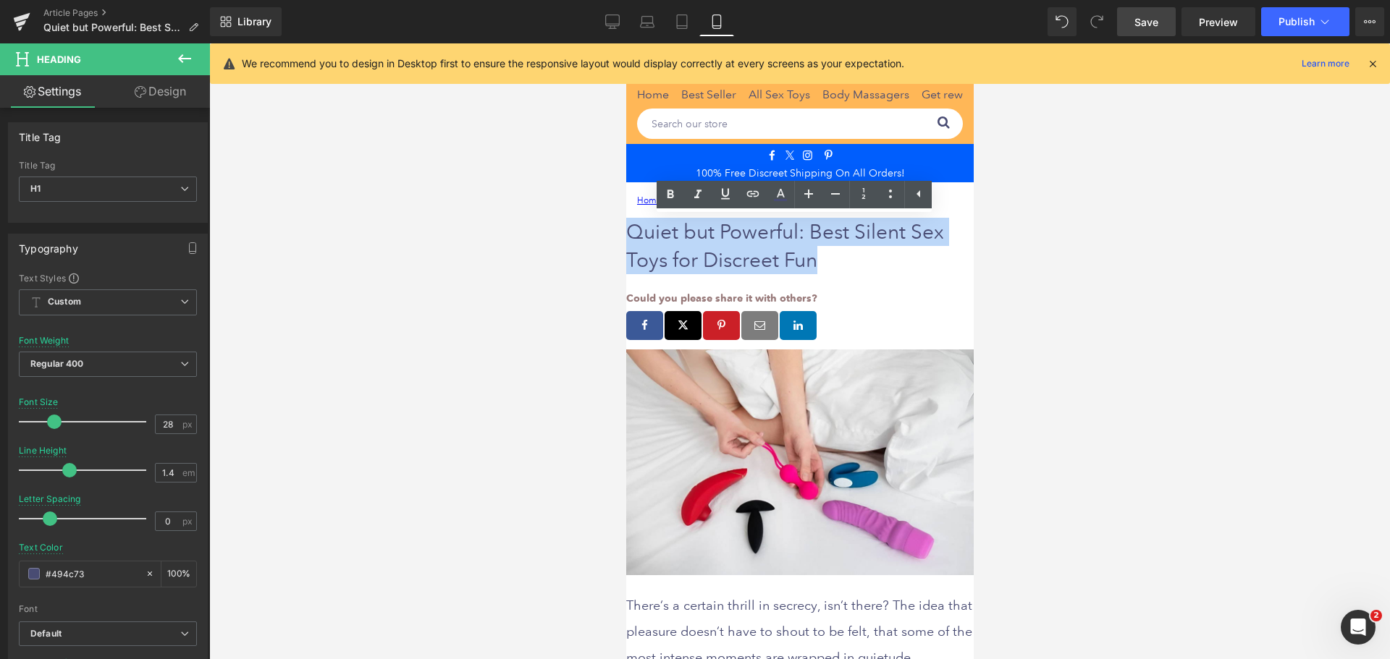
drag, startPoint x: 661, startPoint y: 230, endPoint x: 923, endPoint y: 253, distance: 263.1
click at [923, 253] on h1 "Quiet but Powerful: Best Silent Sex Toys for Discreet Fun" at bounding box center [798, 246] width 347 height 56
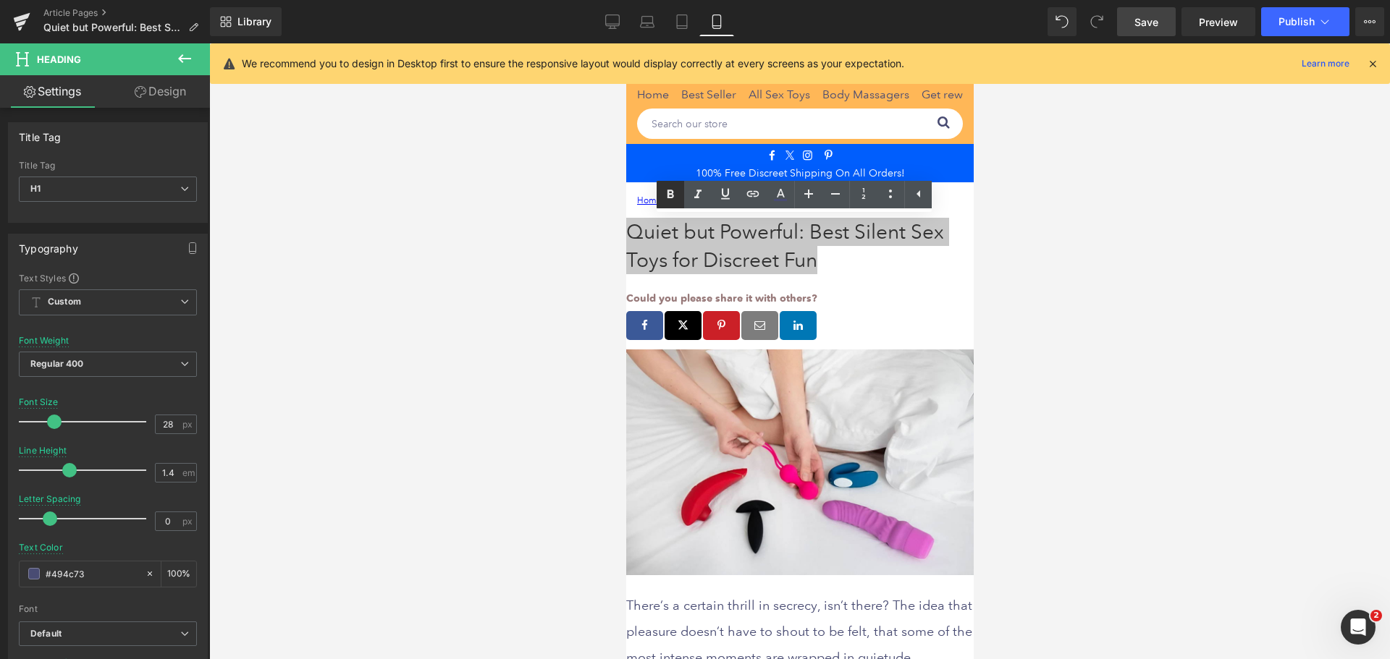
click at [673, 195] on icon at bounding box center [670, 194] width 7 height 9
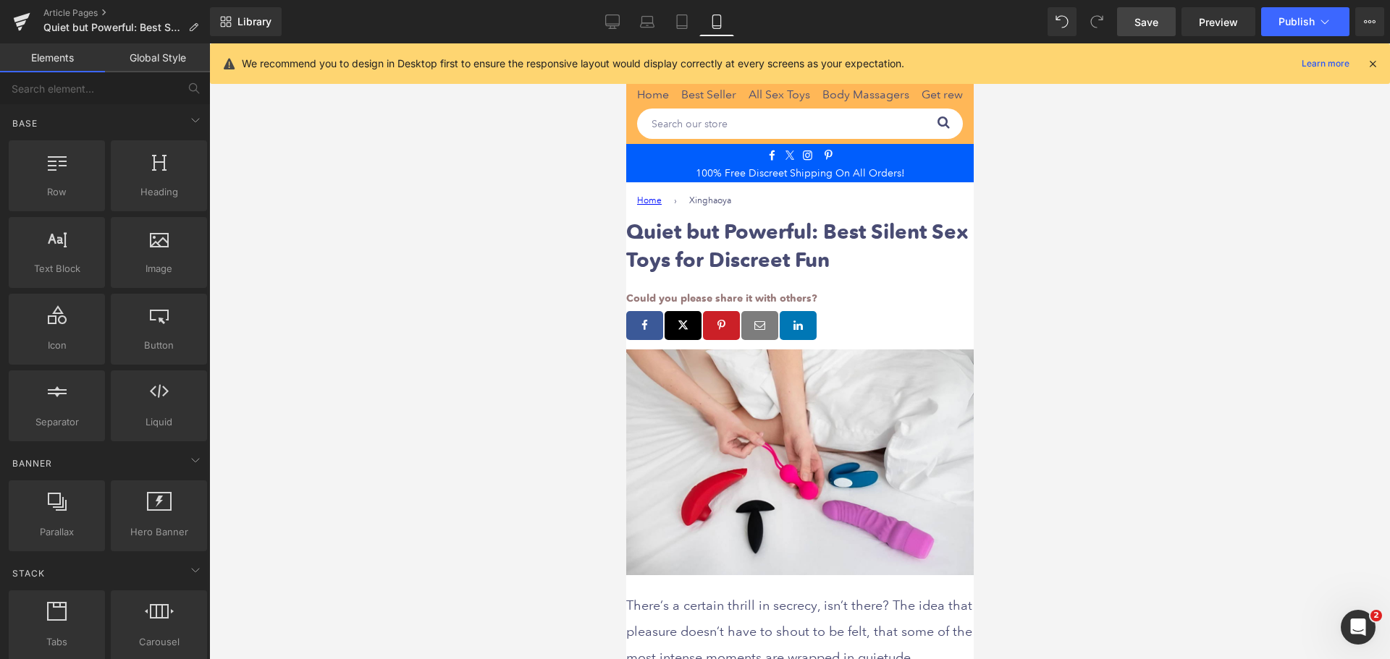
click at [1009, 381] on div at bounding box center [799, 351] width 1181 height 616
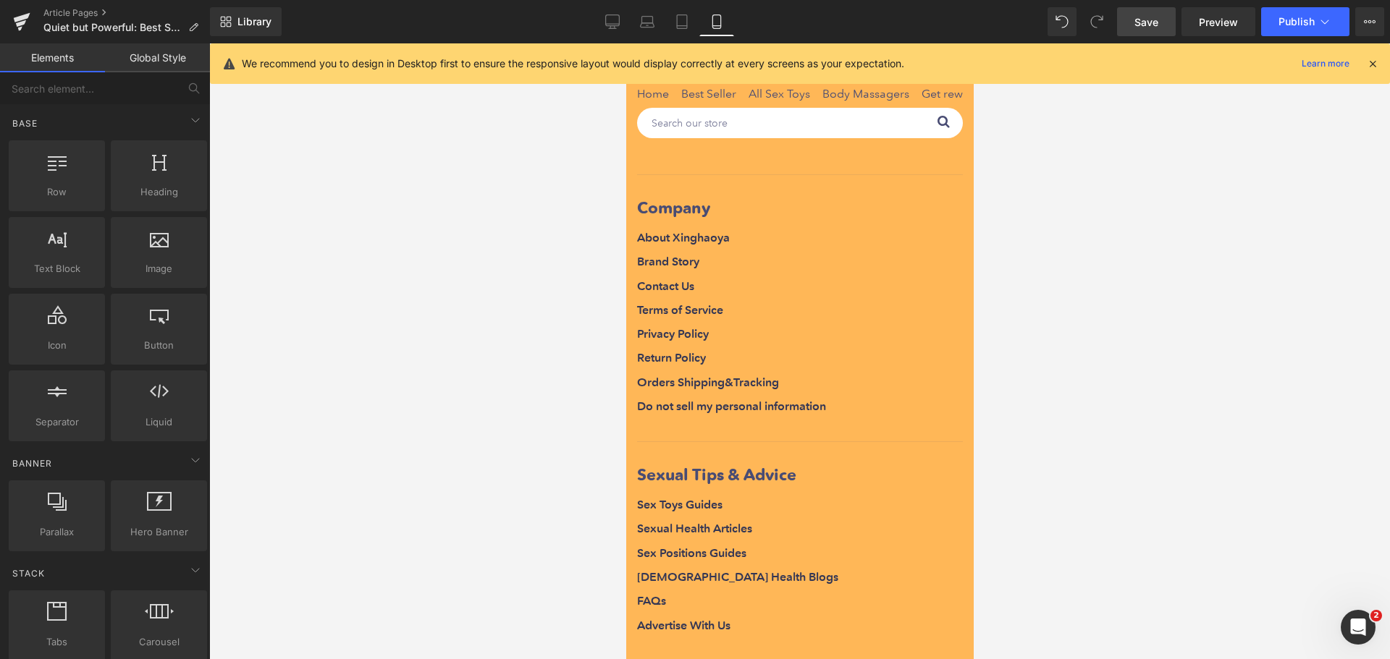
scroll to position [4705, 0]
click at [612, 22] on icon at bounding box center [612, 21] width 14 height 14
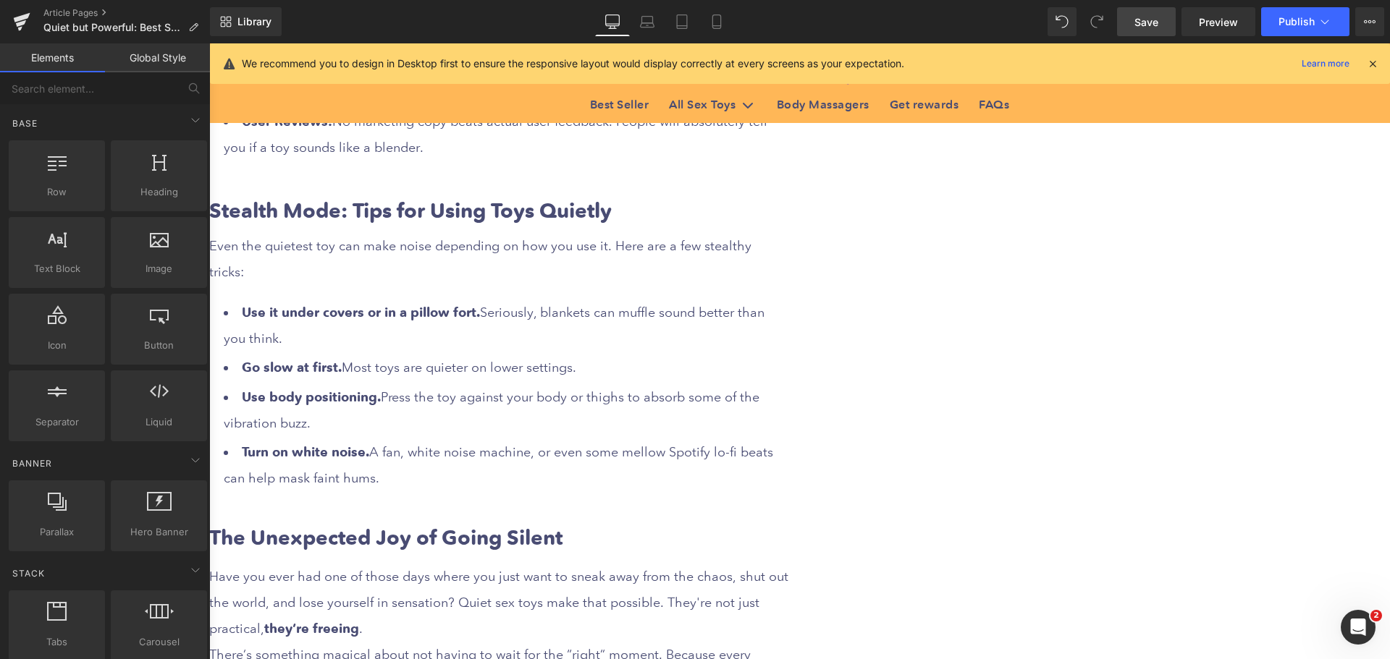
scroll to position [2485, 0]
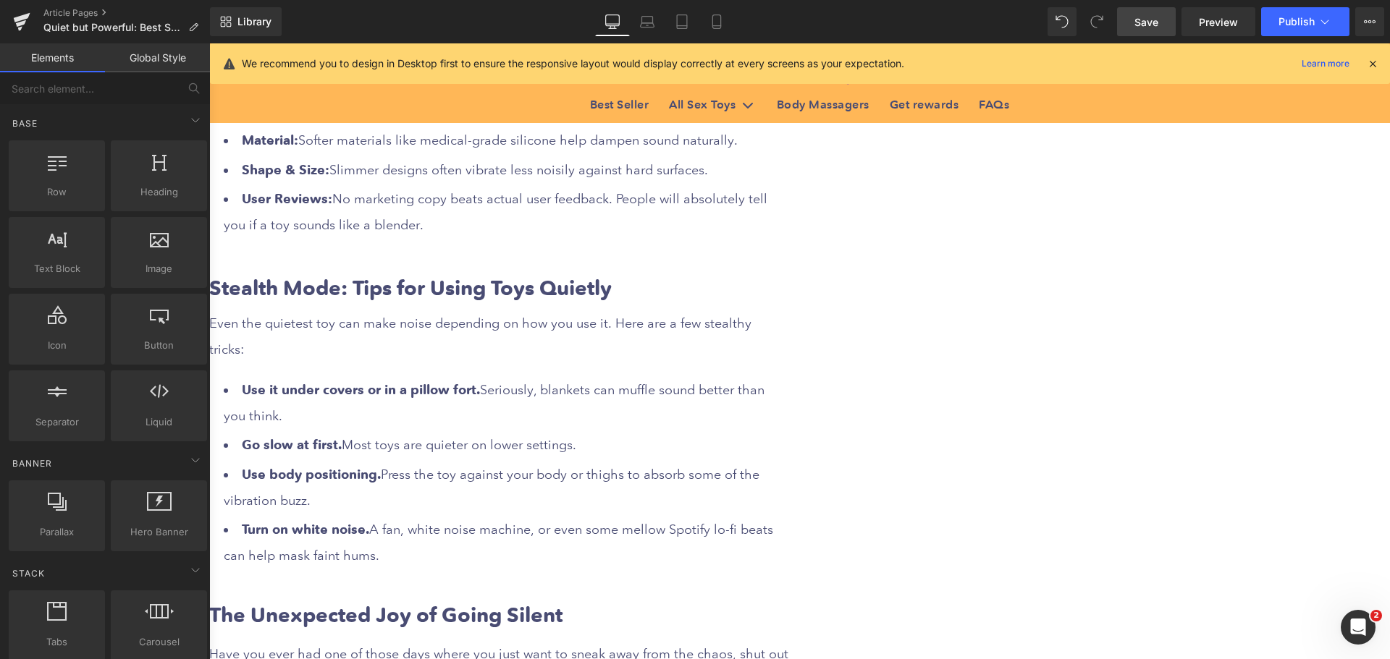
click at [1139, 23] on span "Save" at bounding box center [1146, 21] width 24 height 15
click at [1142, 22] on span "Save" at bounding box center [1146, 21] width 24 height 15
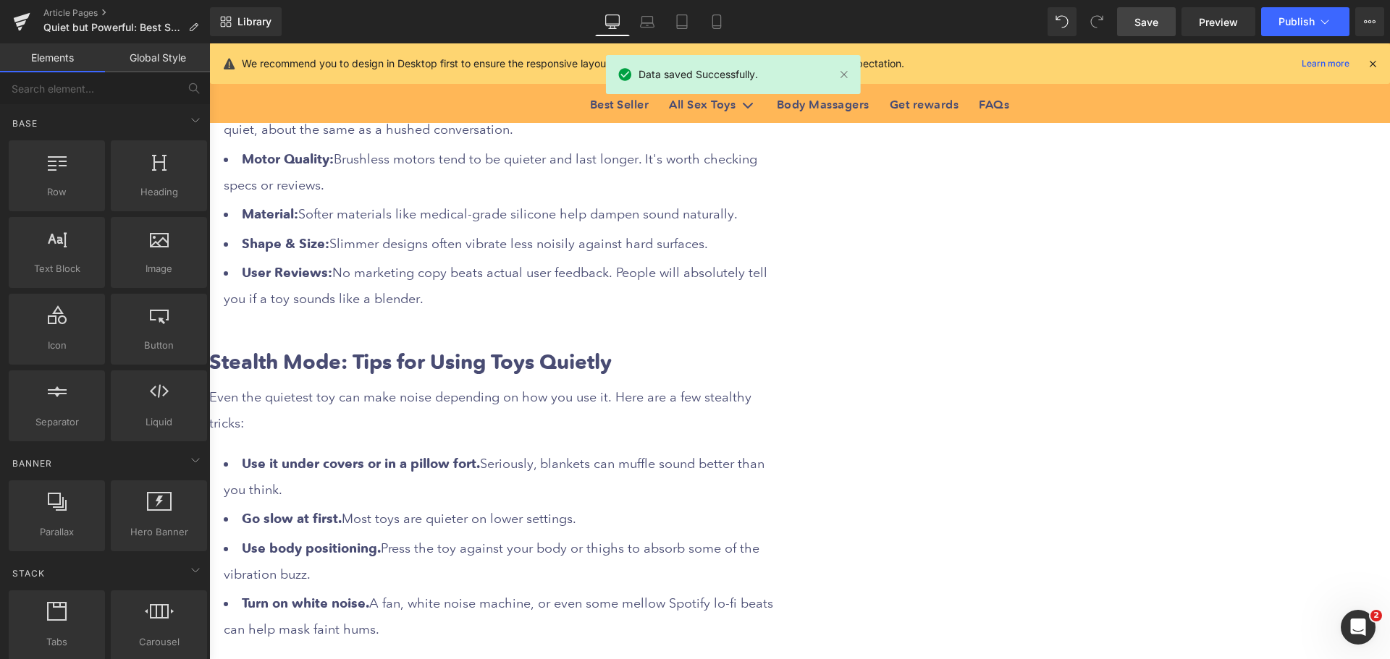
scroll to position [2340, 0]
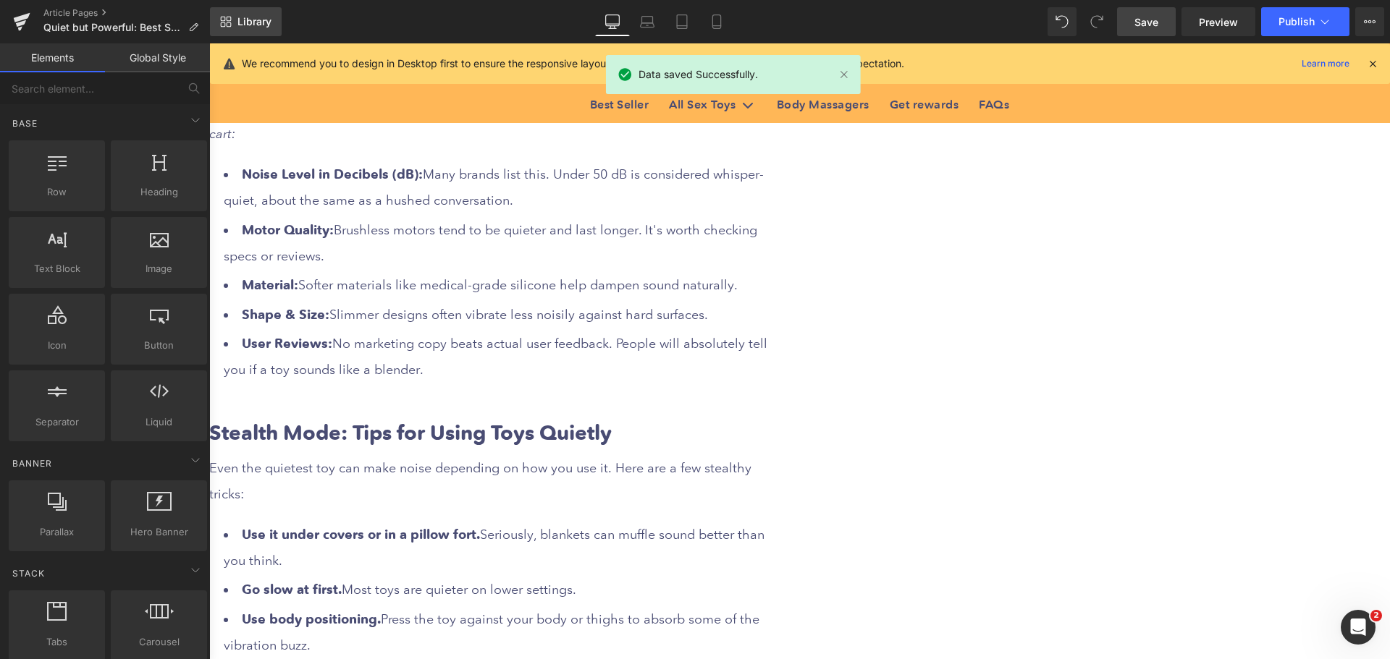
click at [251, 29] on link "Library" at bounding box center [246, 21] width 72 height 29
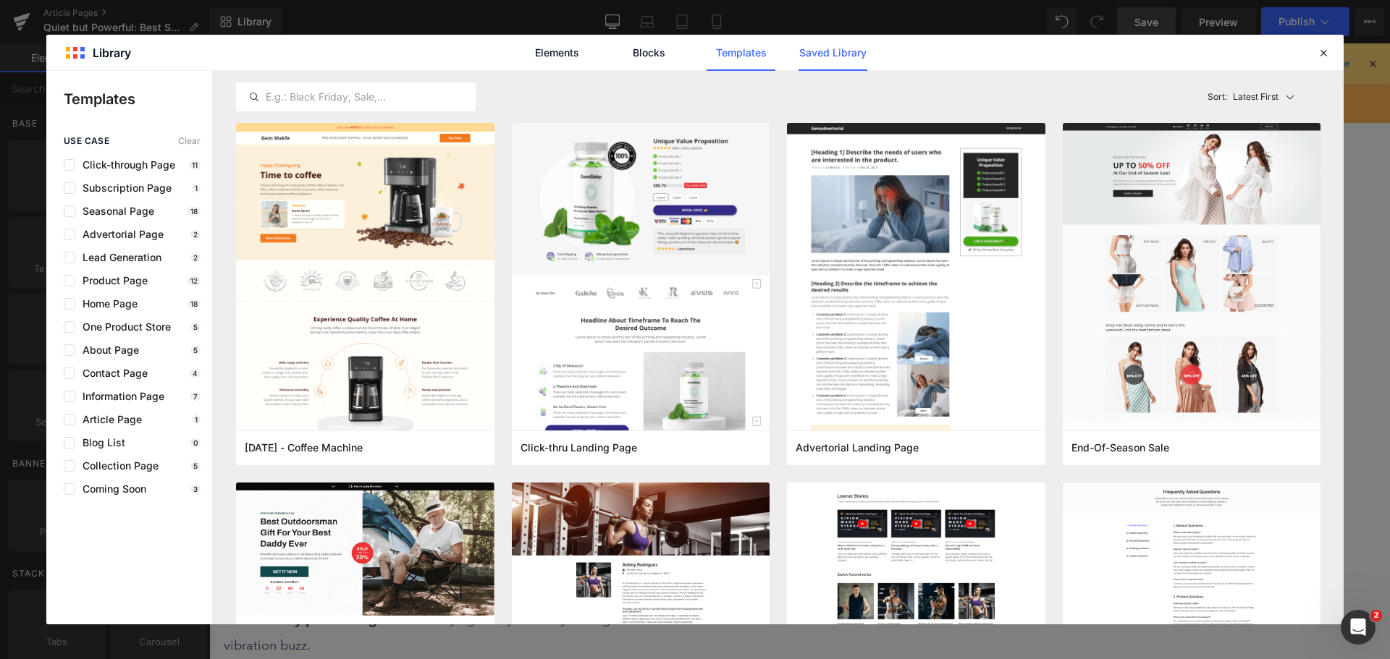
click at [840, 56] on link "Saved Library" at bounding box center [832, 53] width 69 height 36
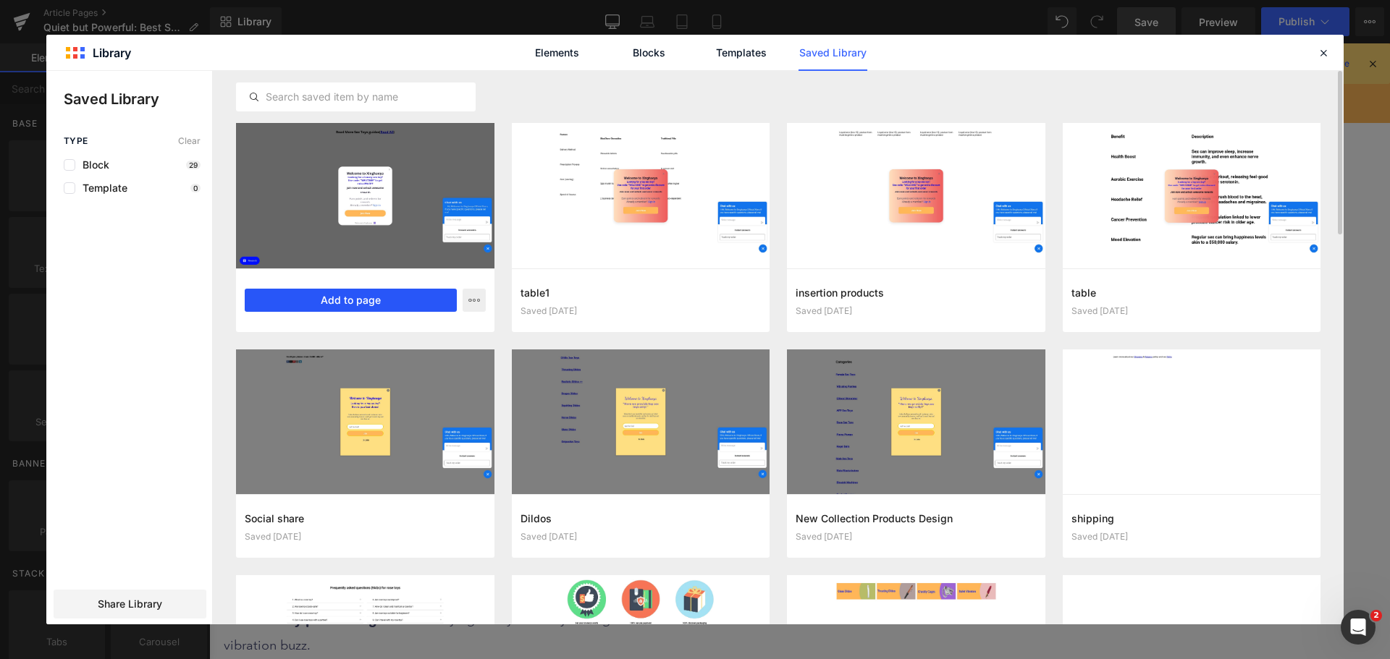
click at [348, 306] on button "Add to page" at bounding box center [351, 300] width 212 height 23
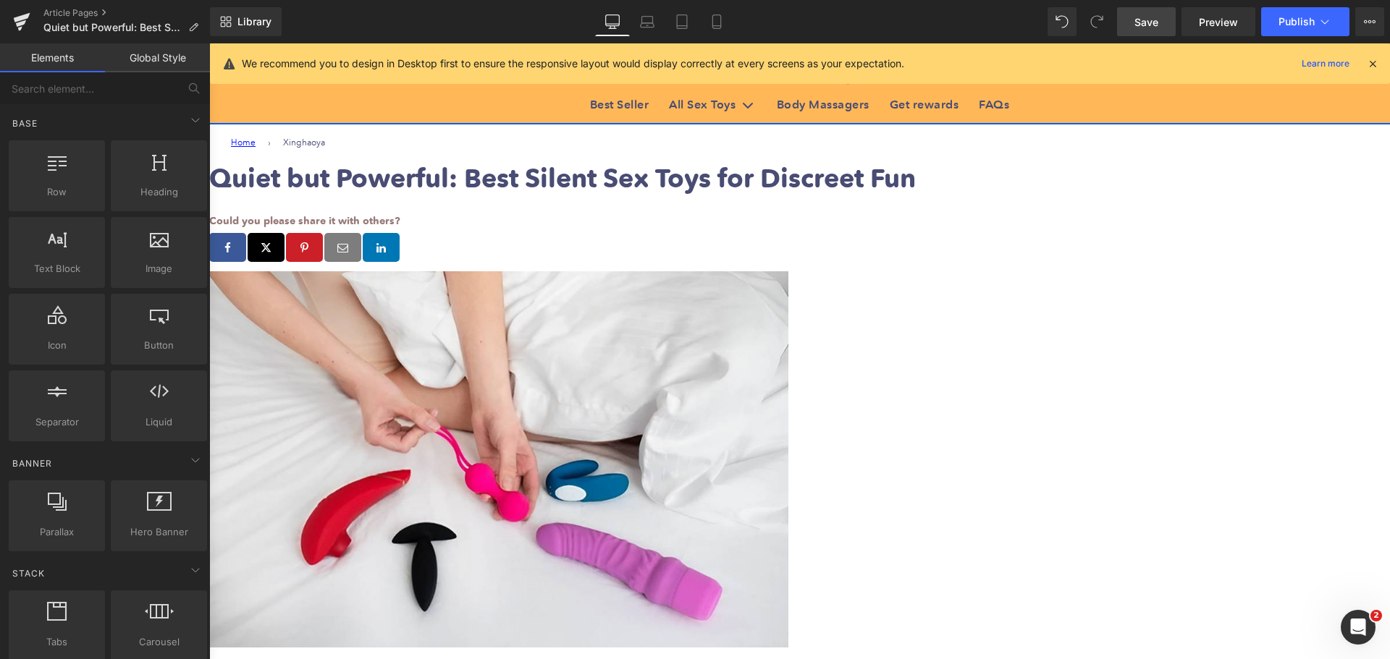
scroll to position [0, 0]
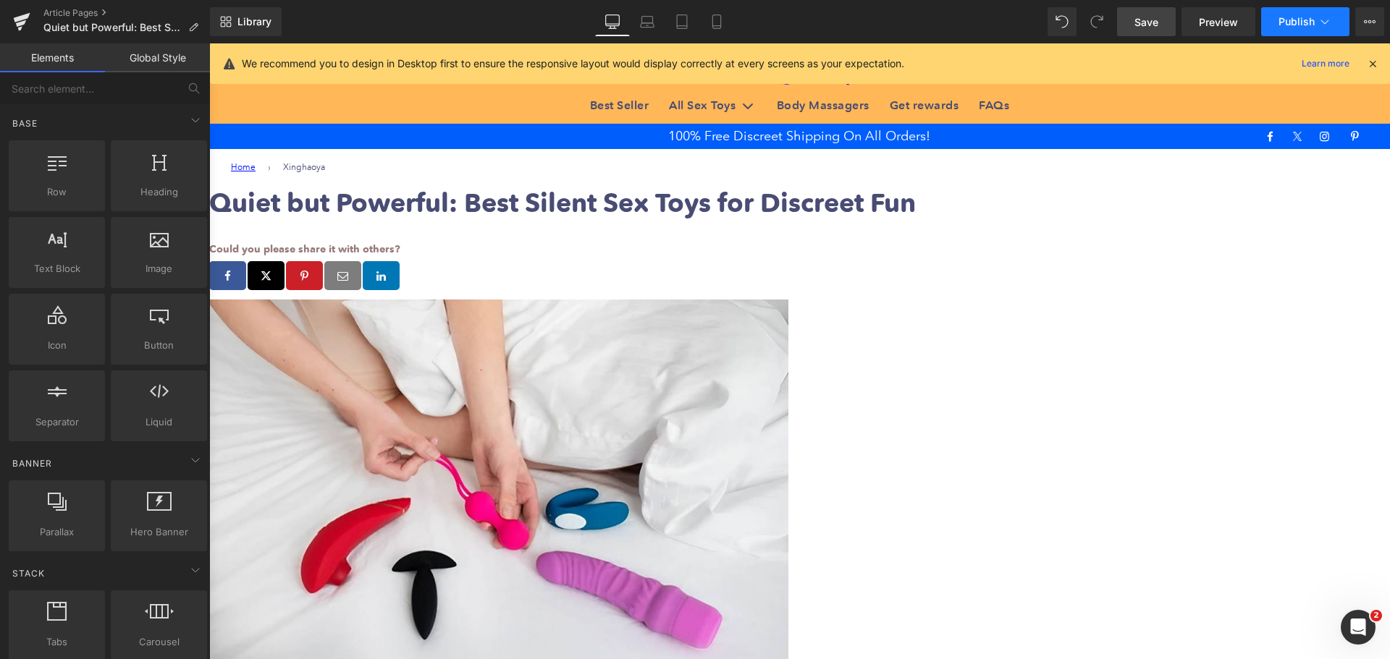
click at [1307, 20] on span "Publish" at bounding box center [1296, 22] width 36 height 12
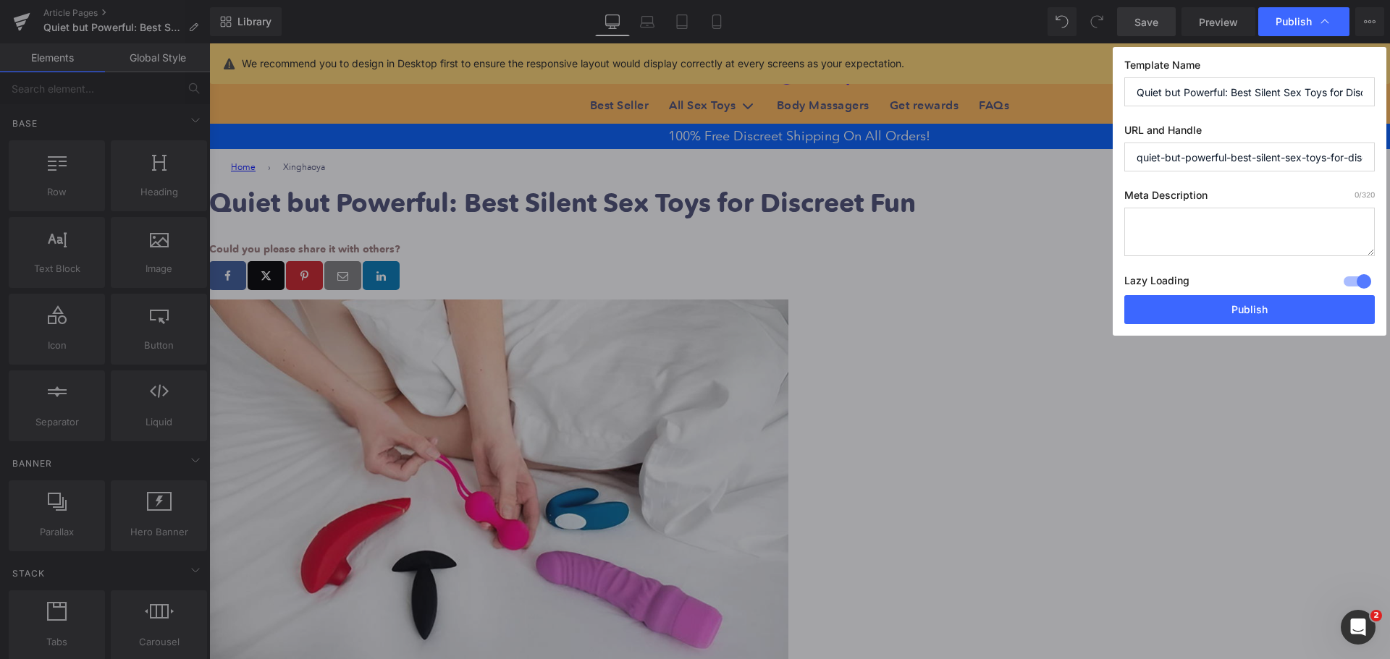
click at [1163, 234] on textarea at bounding box center [1249, 232] width 250 height 48
paste textarea "Quiet sex toys let you enjoy yourself without worrying about disturbing anyone.…"
type textarea "Quiet sex toys let you enjoy yourself without worrying about disturbing anyone.…"
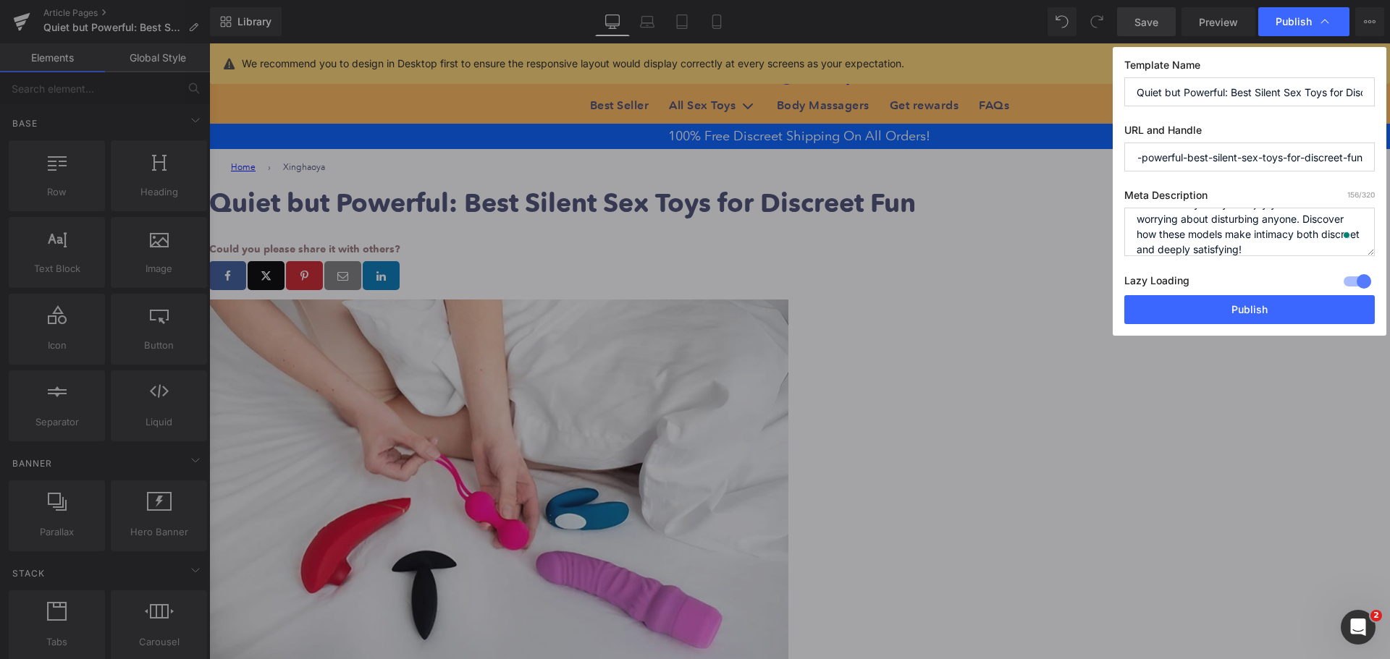
drag, startPoint x: 1137, startPoint y: 161, endPoint x: 1372, endPoint y: 161, distance: 235.3
click at [1372, 161] on input "quiet-but-powerful-best-silent-sex-toys-for-discreet-fun" at bounding box center [1249, 157] width 250 height 29
paste input "sex-toys"
type input "quiet-sex-toys"
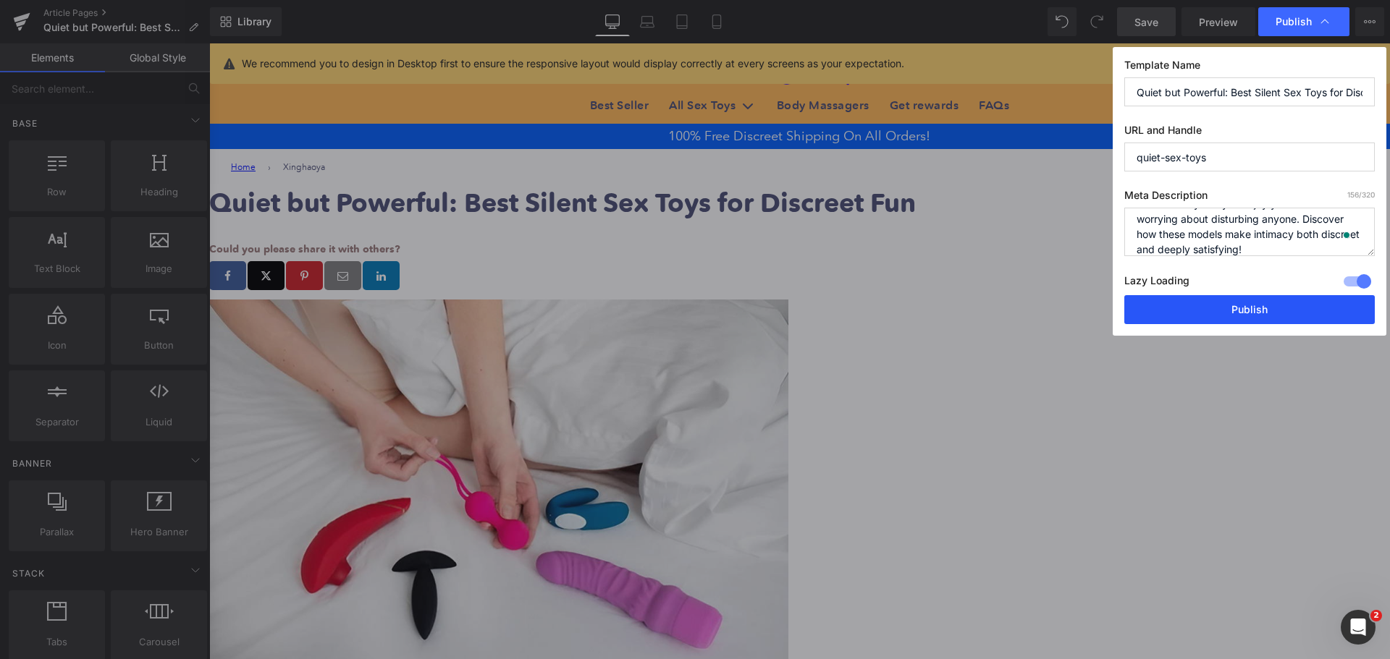
drag, startPoint x: 1257, startPoint y: 308, endPoint x: 1083, endPoint y: 323, distance: 175.1
click at [1257, 308] on button "Publish" at bounding box center [1249, 309] width 250 height 29
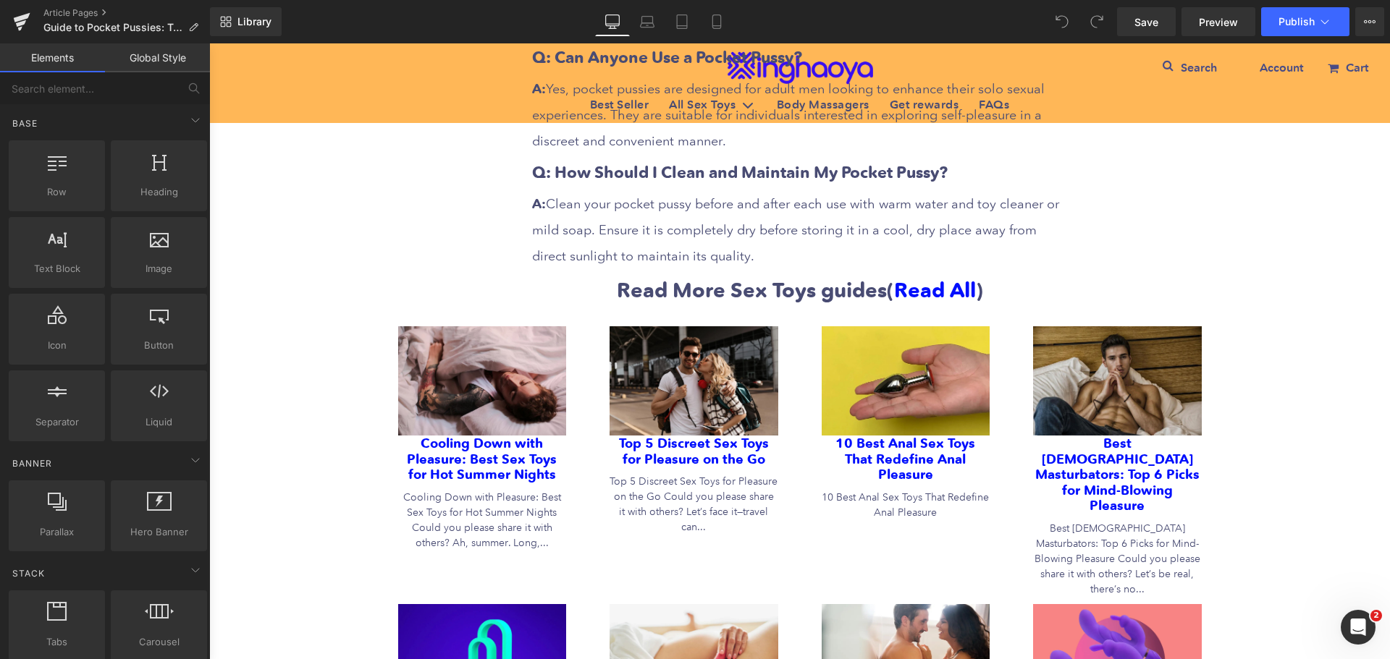
scroll to position [9772, 0]
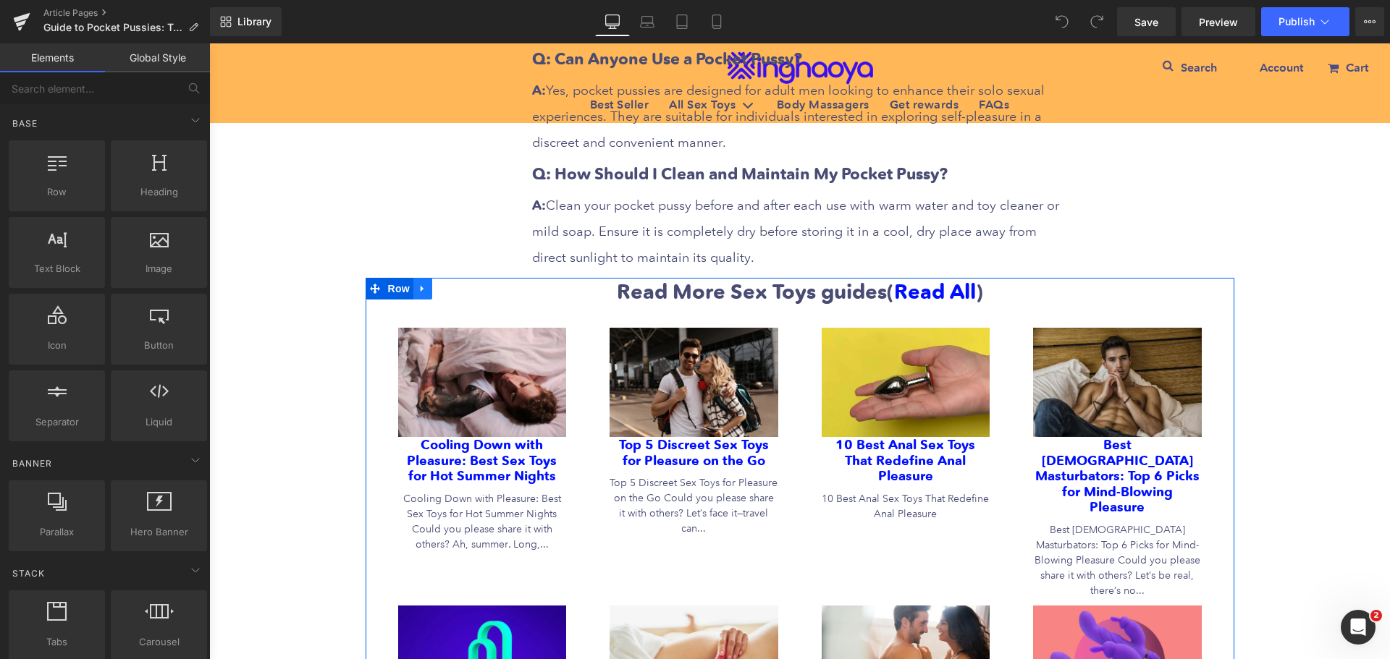
click at [418, 283] on icon at bounding box center [423, 288] width 10 height 11
click at [418, 284] on icon at bounding box center [423, 289] width 10 height 10
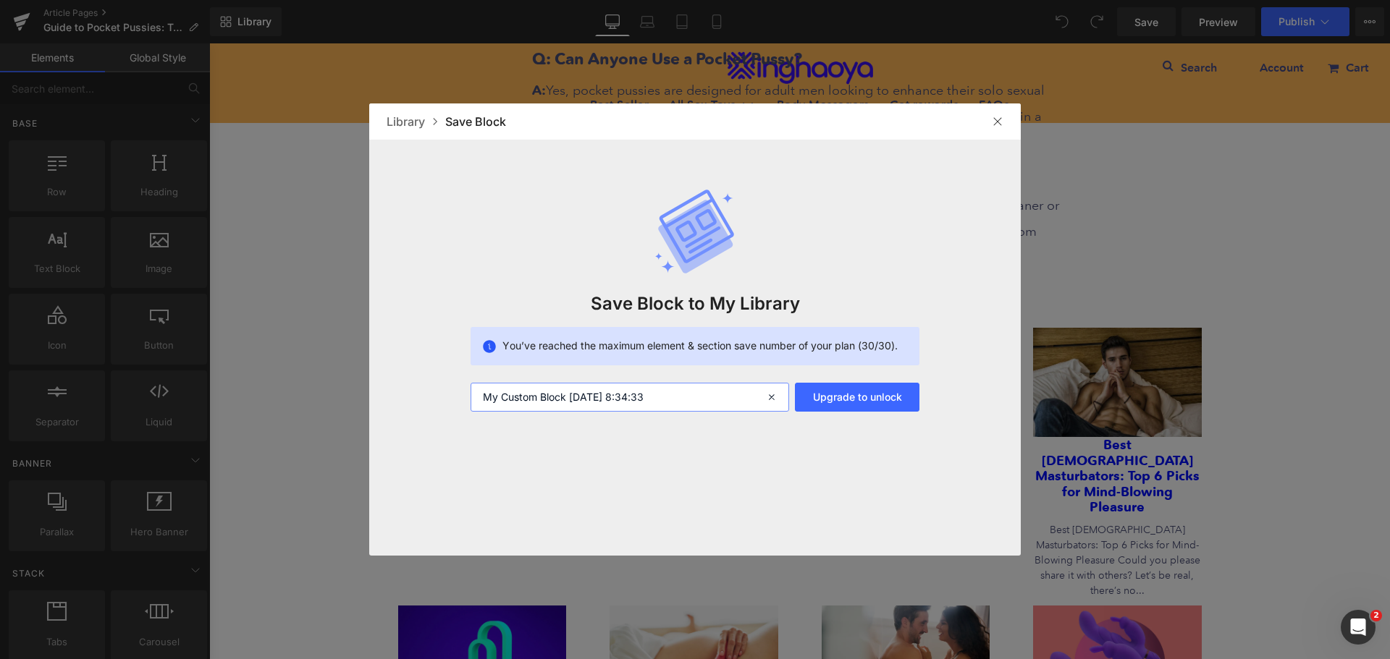
drag, startPoint x: 678, startPoint y: 399, endPoint x: 443, endPoint y: 395, distance: 235.3
click at [443, 395] on div "Save Block to My Library You’ve reached the maximum element & section save numb…" at bounding box center [694, 276] width 651 height 272
type input "More sex toys guide"
click at [842, 400] on button "Upgrade to unlock" at bounding box center [857, 397] width 125 height 29
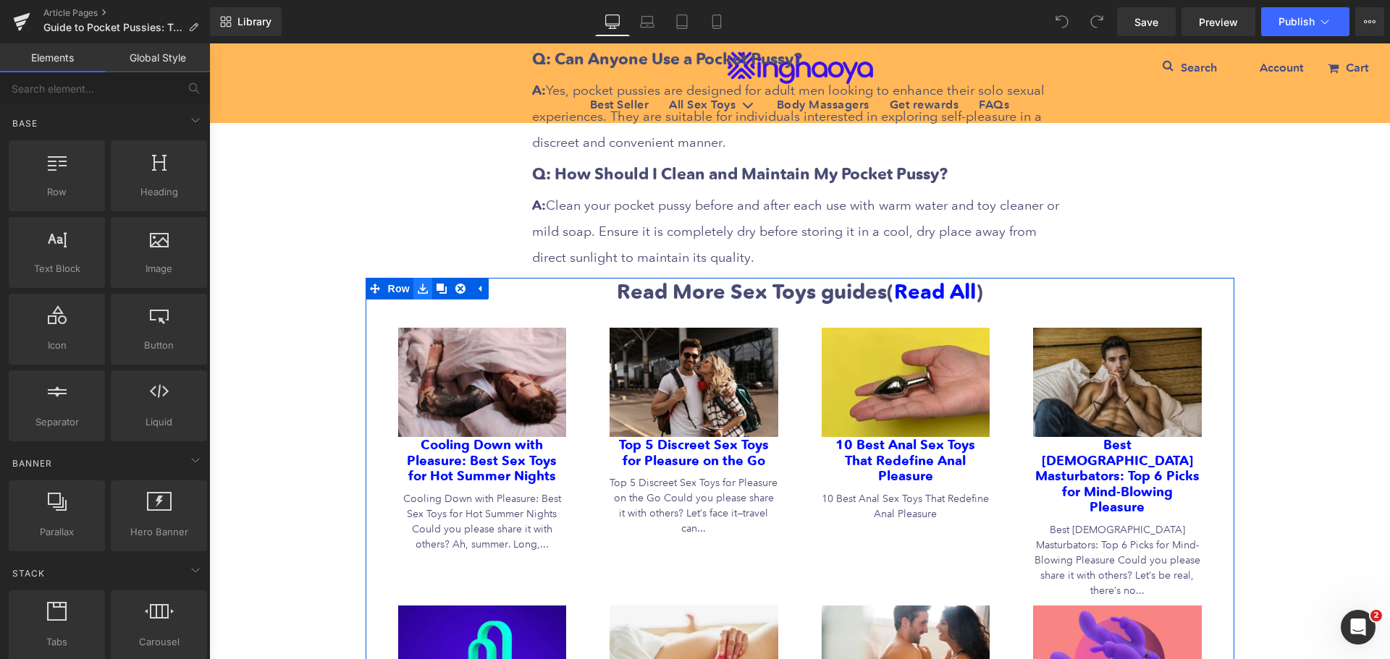
click at [419, 283] on icon at bounding box center [423, 288] width 10 height 11
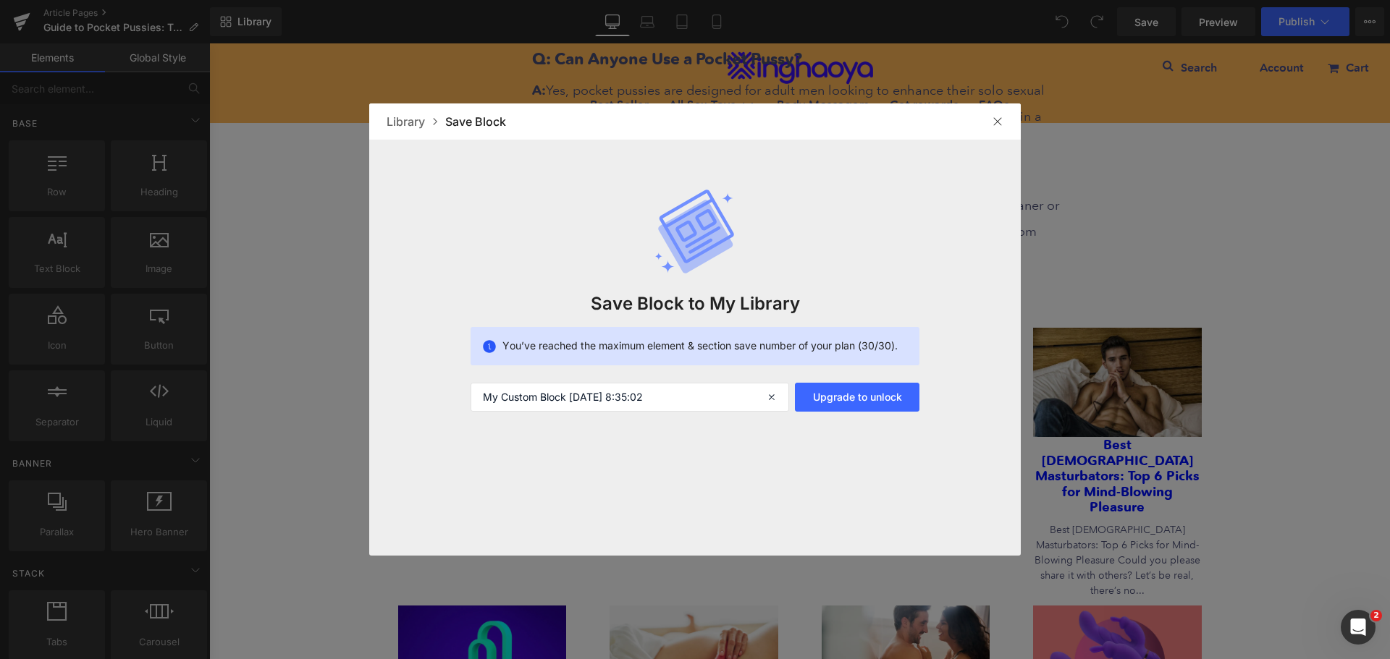
click at [876, 250] on img at bounding box center [845, 257] width 62 height 14
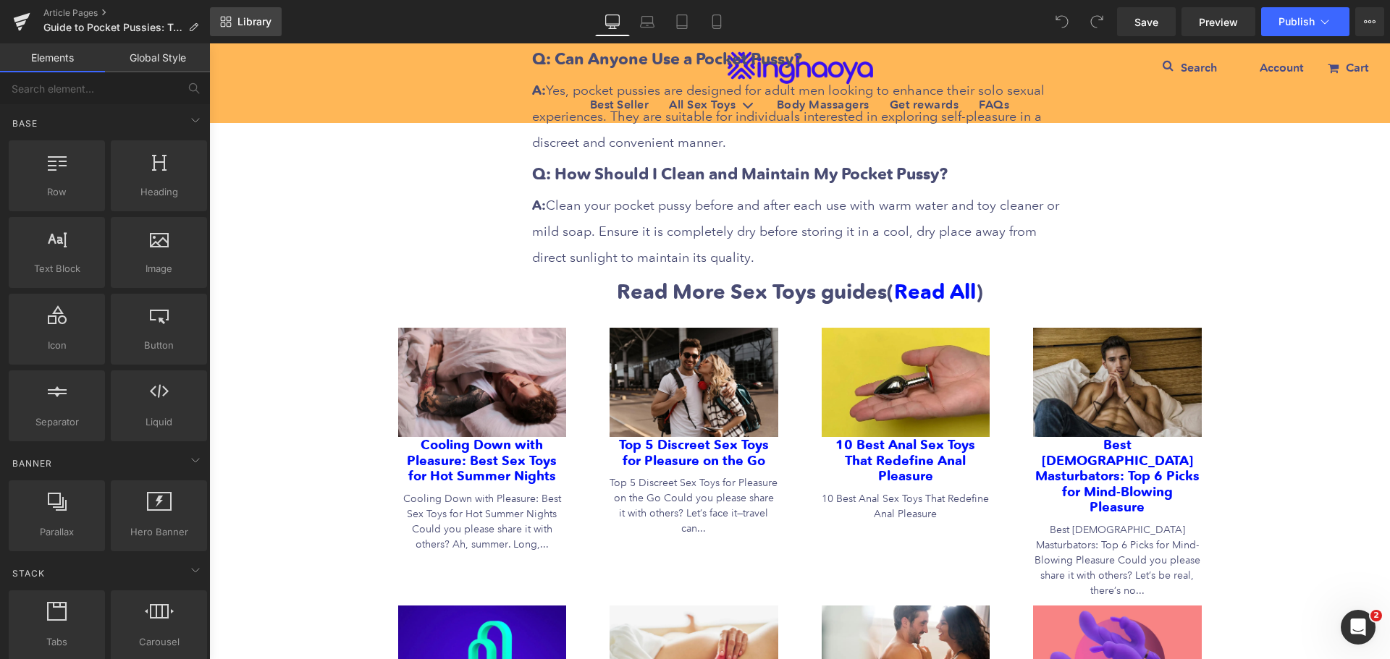
click at [261, 22] on span "Library" at bounding box center [254, 21] width 34 height 13
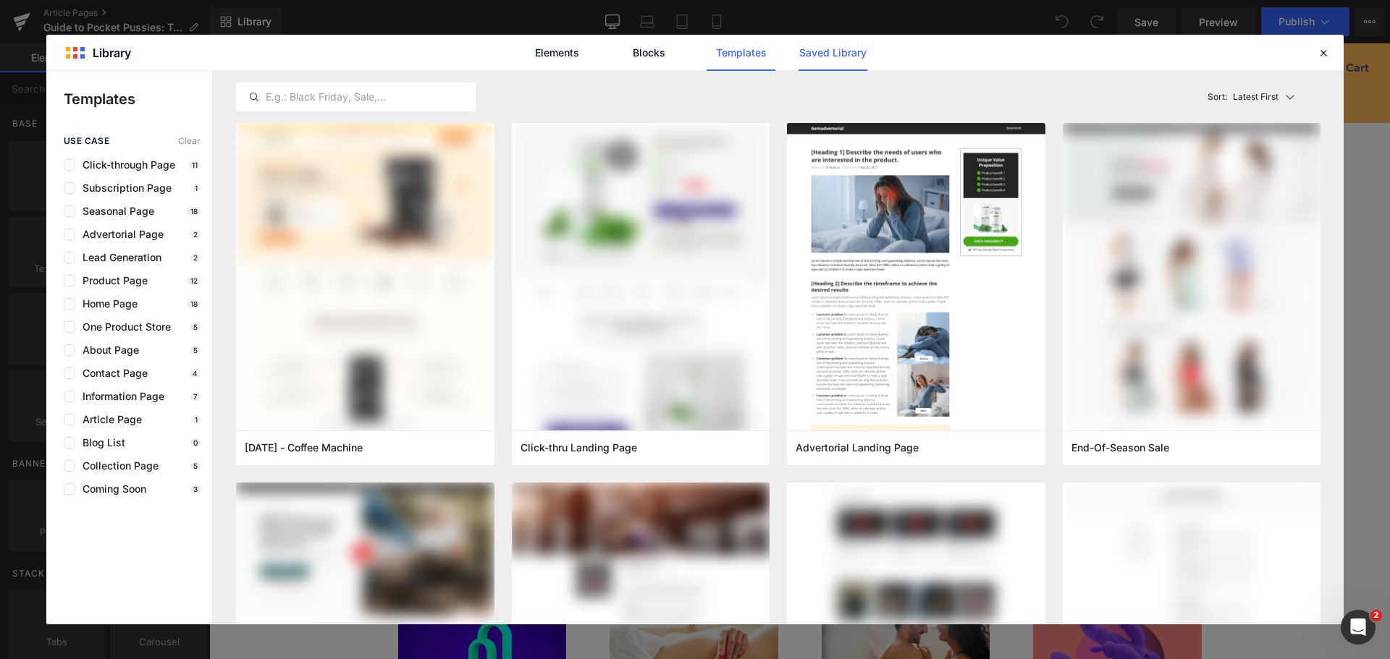
click at [820, 52] on link "Saved Library" at bounding box center [832, 53] width 69 height 36
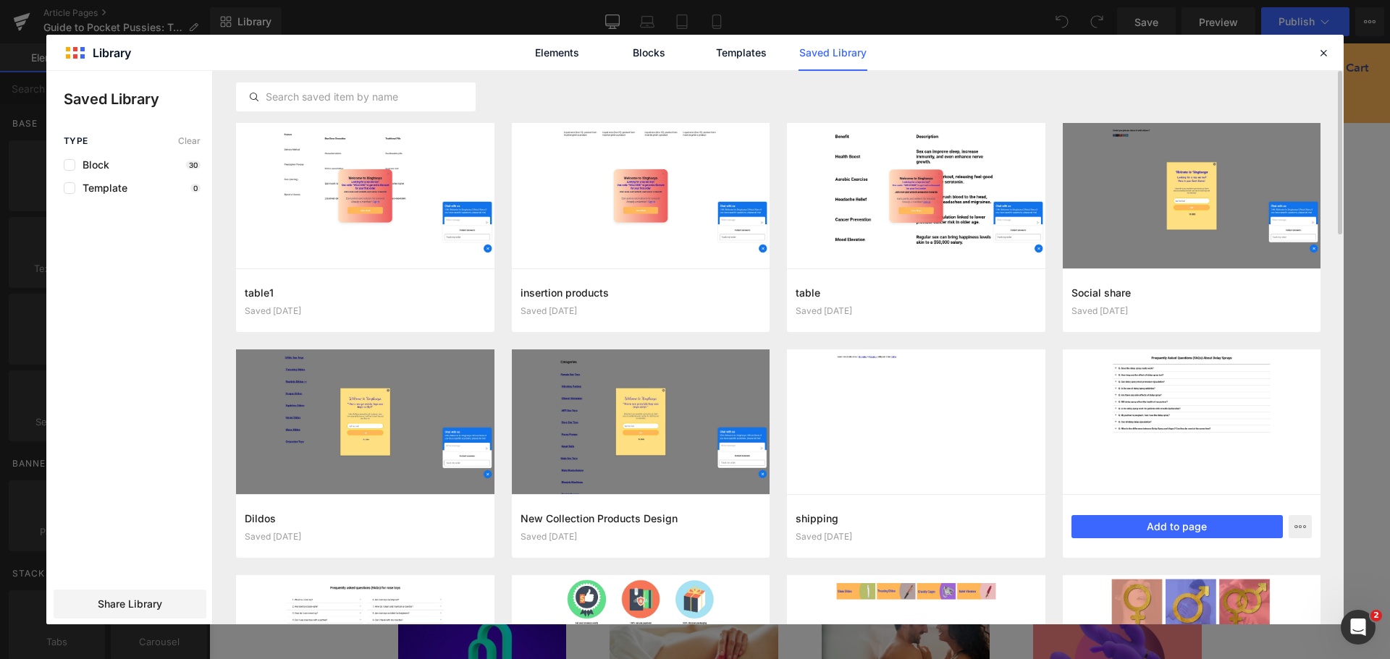
scroll to position [109, 0]
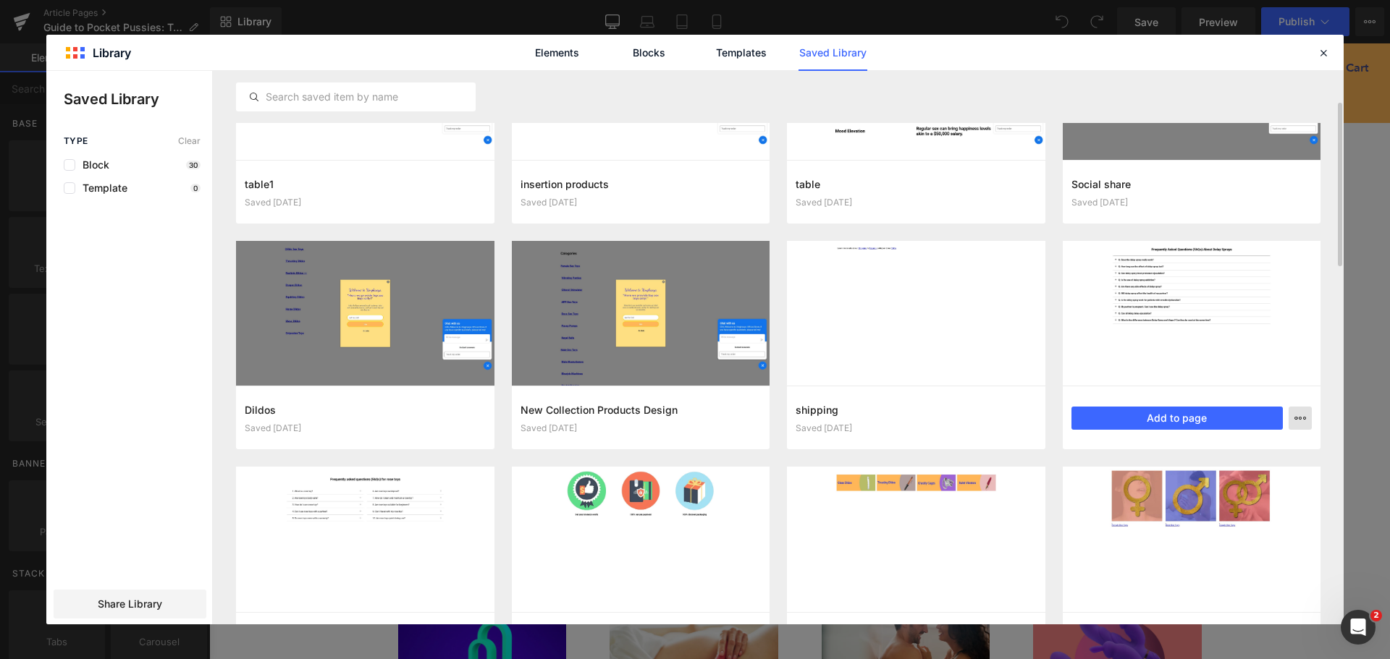
click at [0, 0] on icon "button" at bounding box center [0, 0] width 0 height 0
click at [0, 0] on p "Delete" at bounding box center [0, 0] width 0 height 0
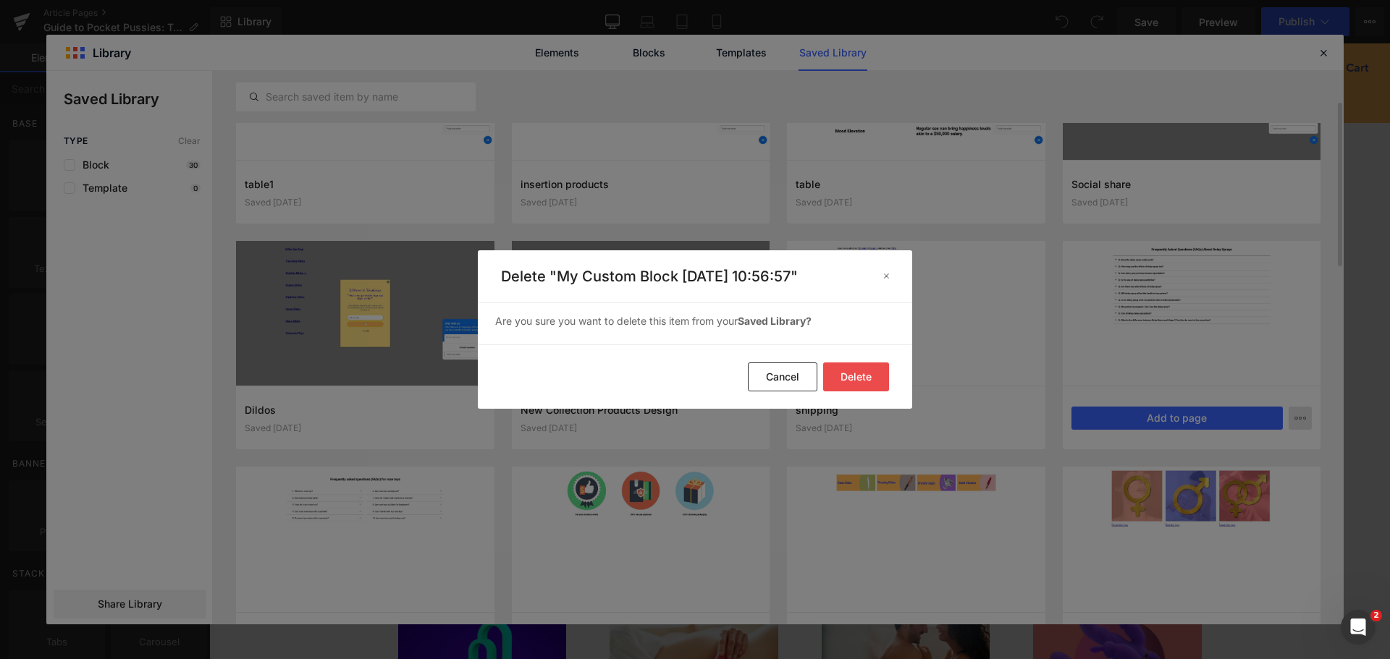
click at [0, 0] on button "Delete" at bounding box center [0, 0] width 0 height 0
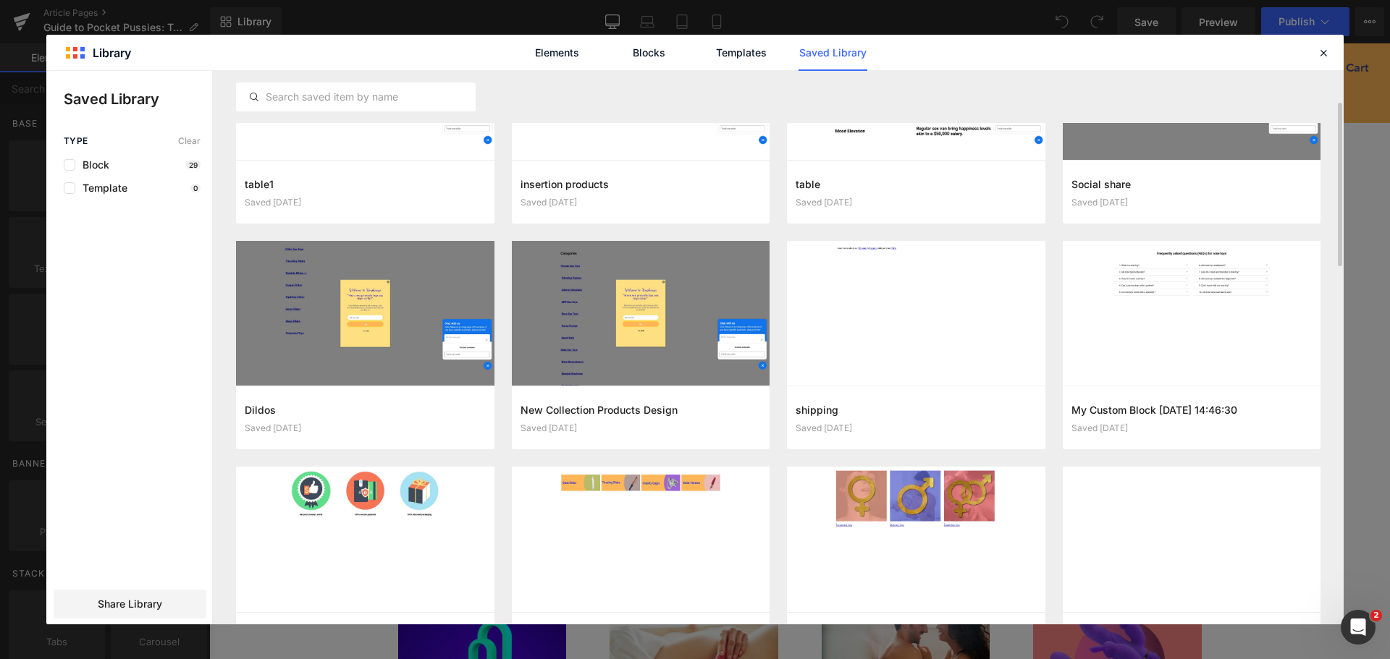
scroll to position [253, 0]
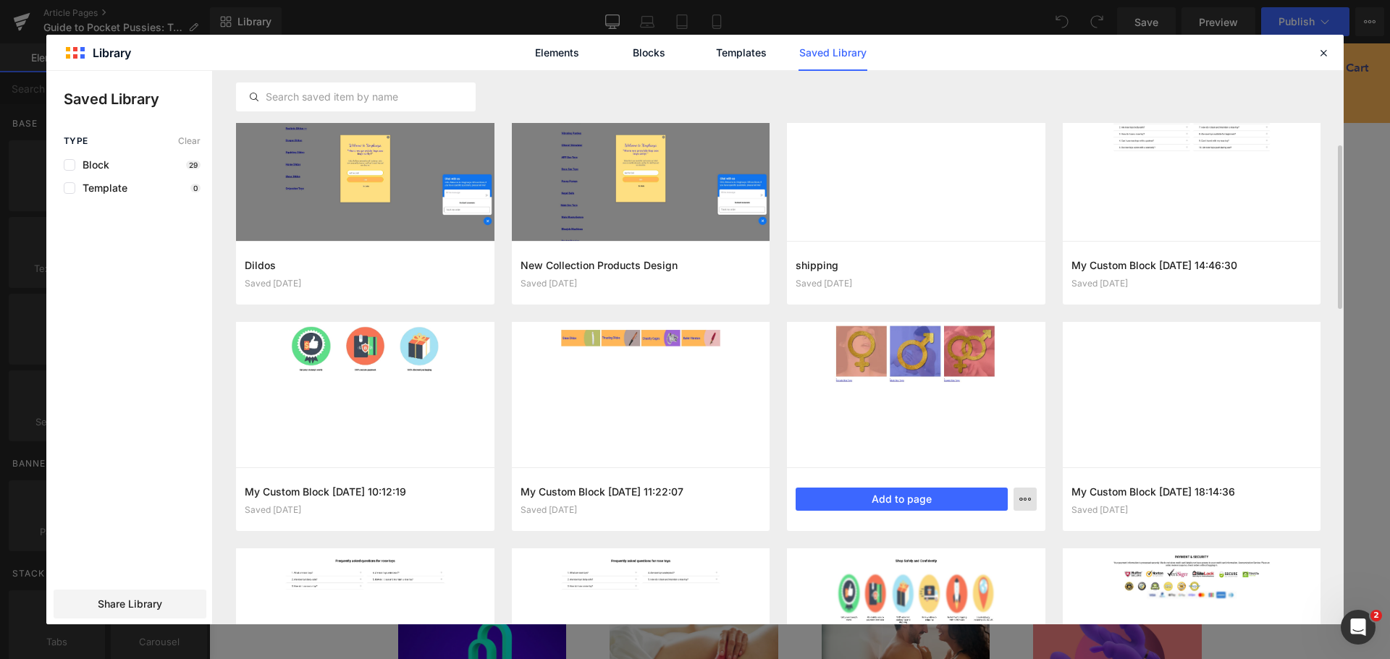
click at [0, 0] on icon "button" at bounding box center [0, 0] width 0 height 0
click at [0, 0] on p "Delete" at bounding box center [0, 0] width 0 height 0
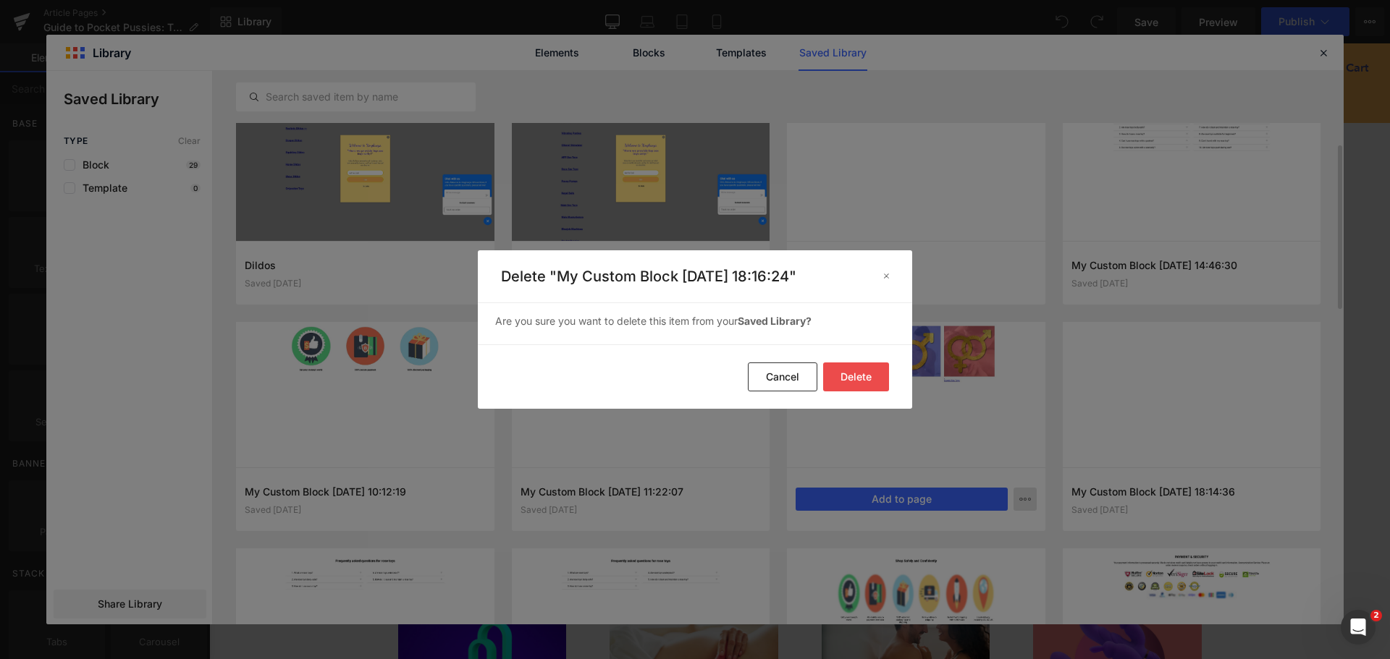
click at [0, 0] on button "Delete" at bounding box center [0, 0] width 0 height 0
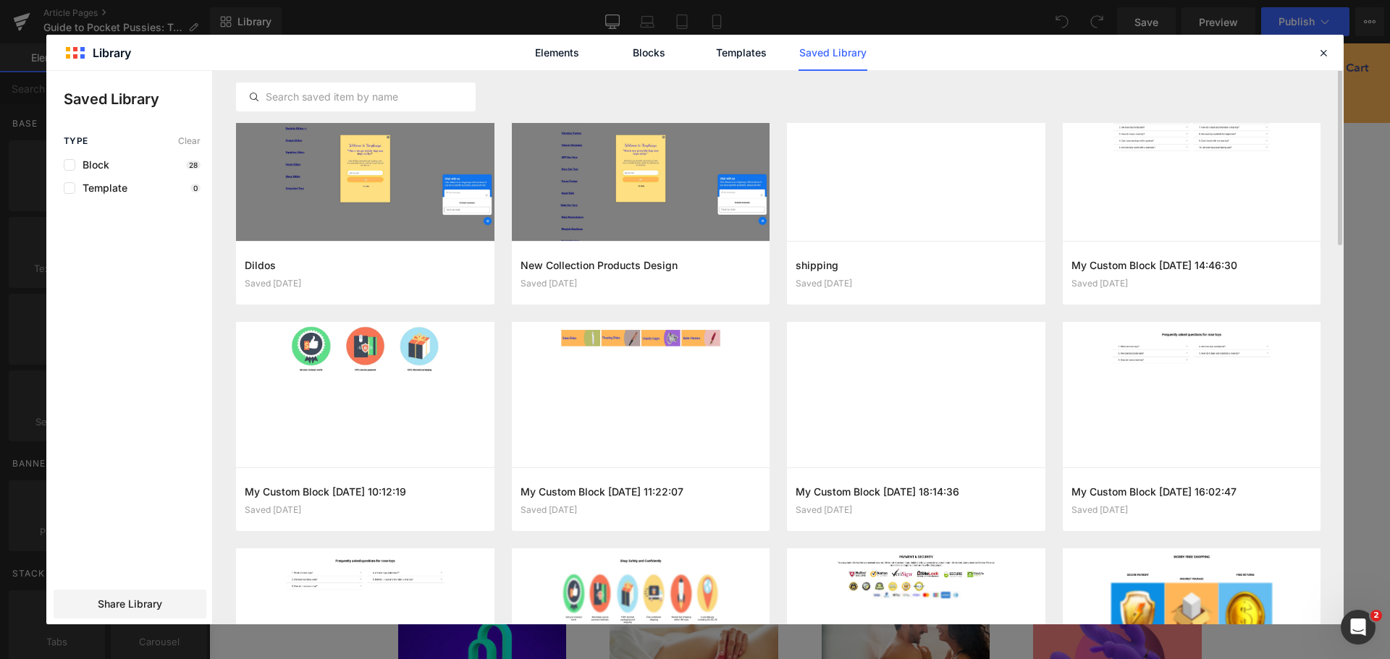
scroll to position [181, 0]
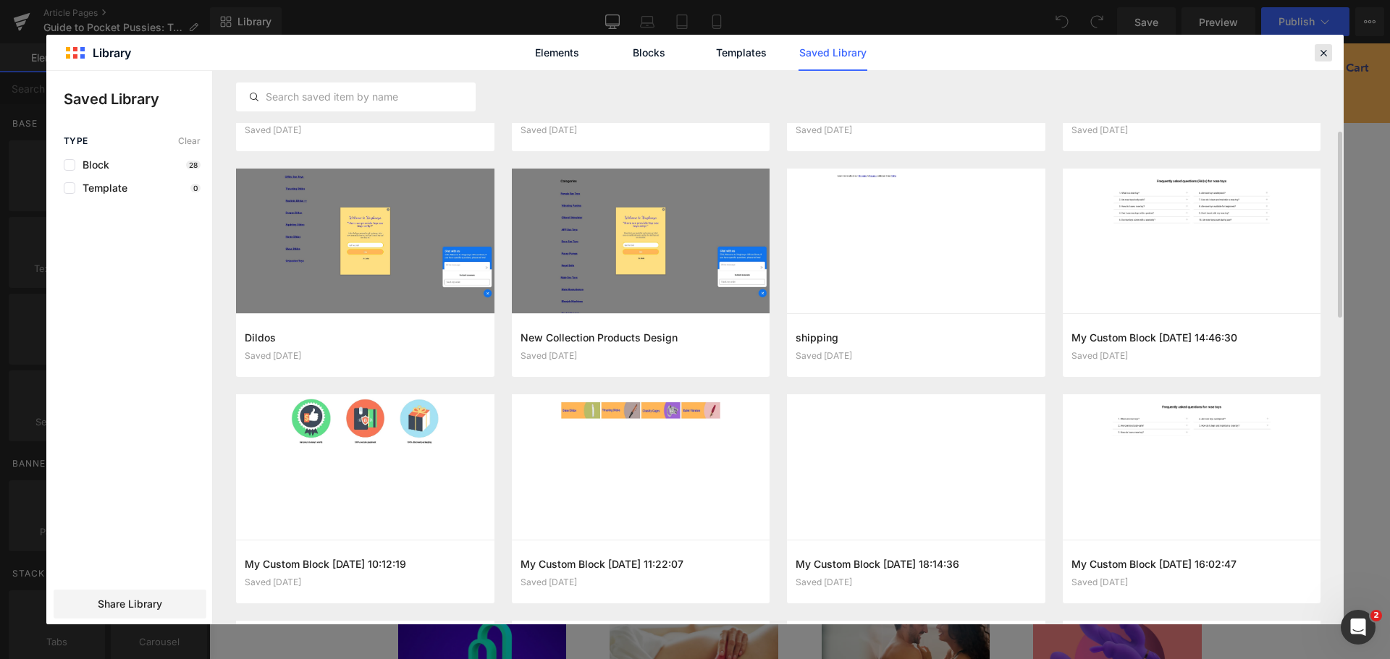
click at [1323, 54] on icon at bounding box center [1323, 52] width 13 height 13
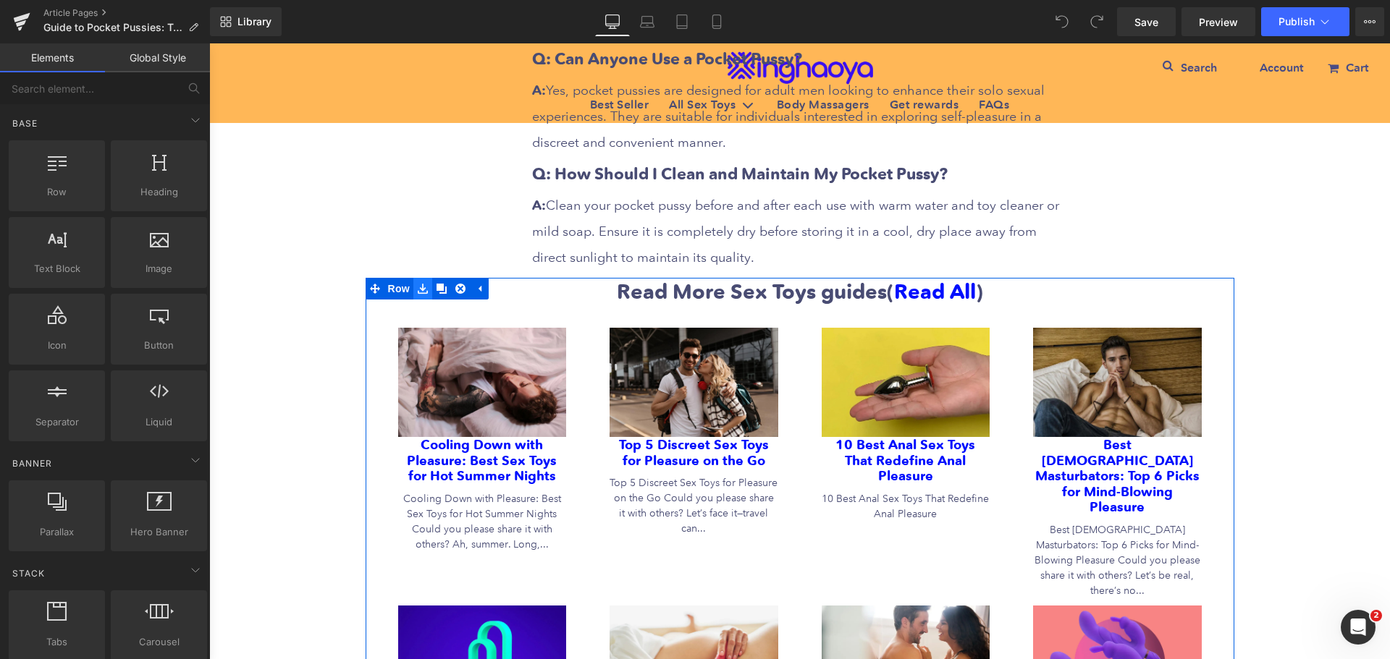
click at [418, 284] on icon at bounding box center [423, 289] width 10 height 10
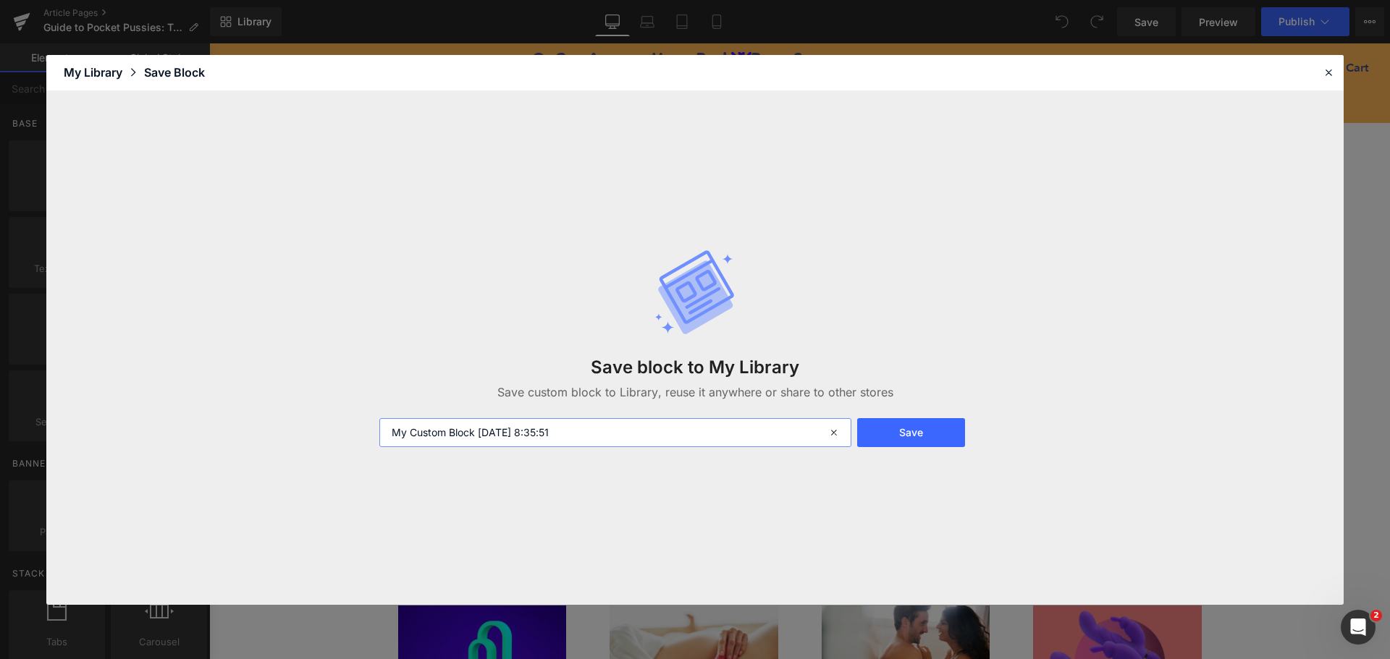
drag, startPoint x: 591, startPoint y: 434, endPoint x: 314, endPoint y: 439, distance: 276.6
click at [0, 0] on div "Save block to My Library Save custom block to Library, reuse it anywhere or sha…" at bounding box center [0, 0] width 0 height 0
type input "More sex toys guide"
click at [0, 0] on button "Save" at bounding box center [0, 0] width 0 height 0
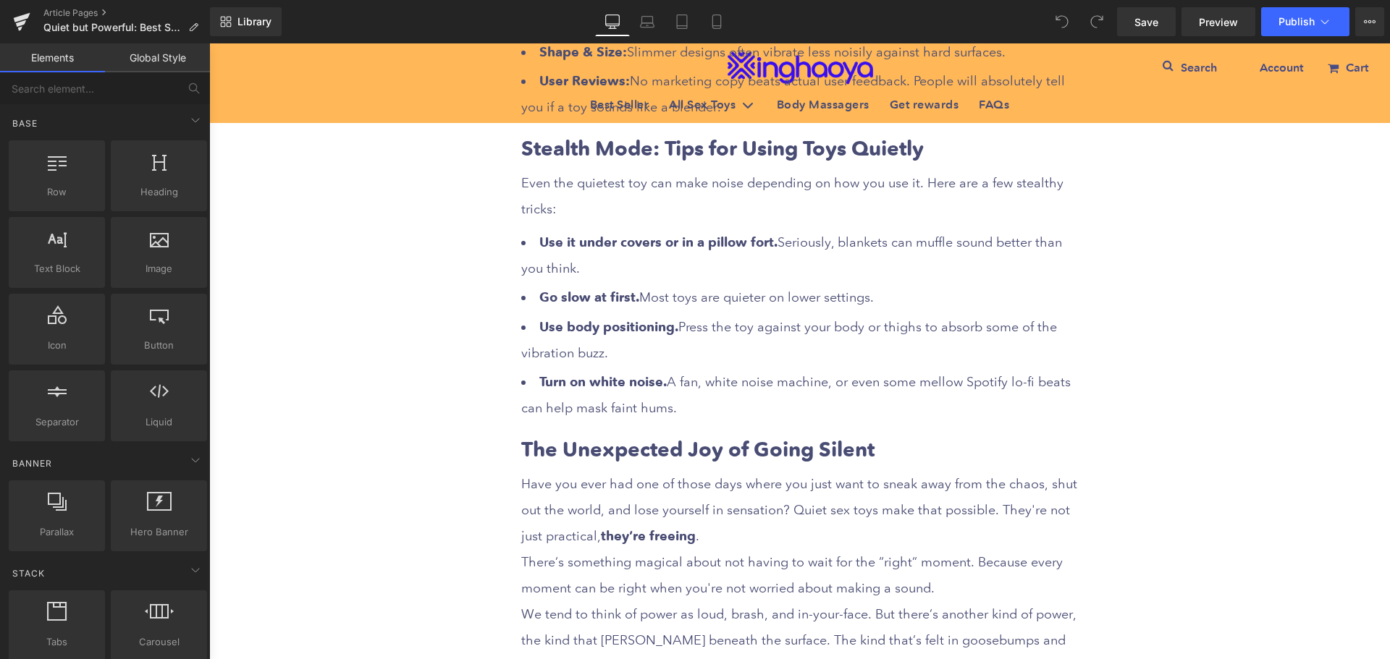
scroll to position [2606, 0]
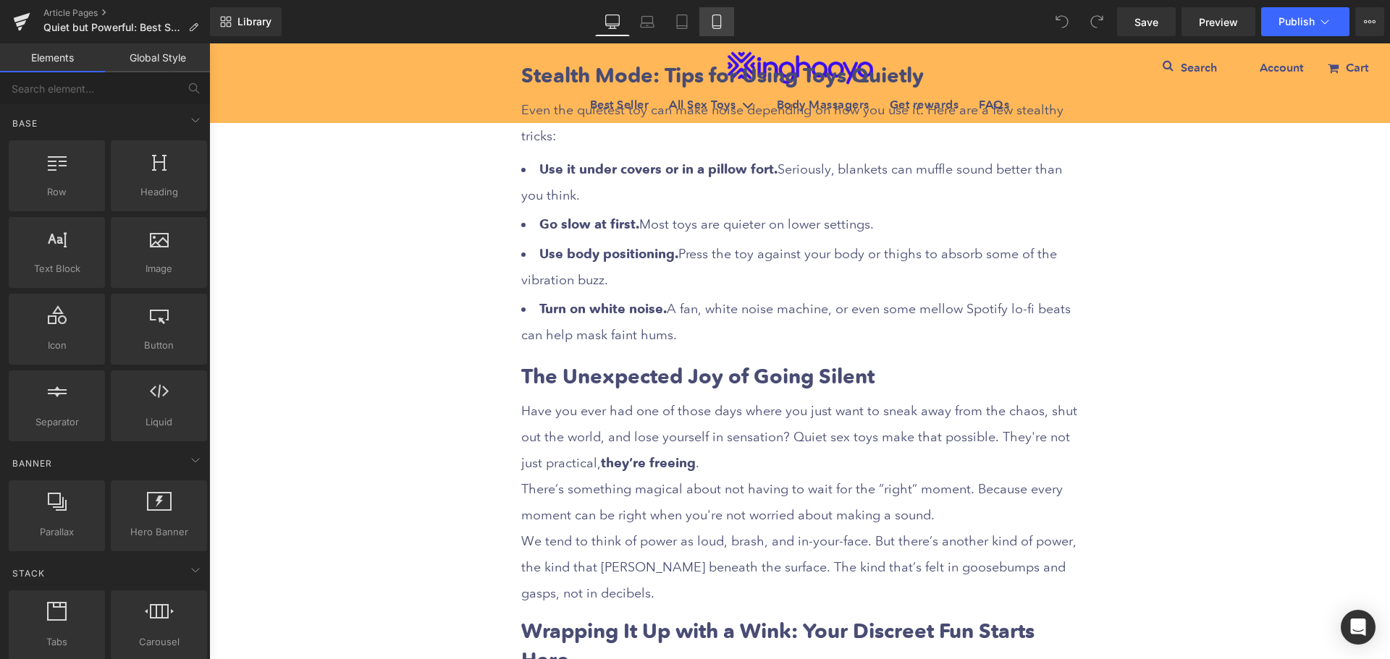
click at [717, 26] on icon at bounding box center [716, 26] width 8 height 0
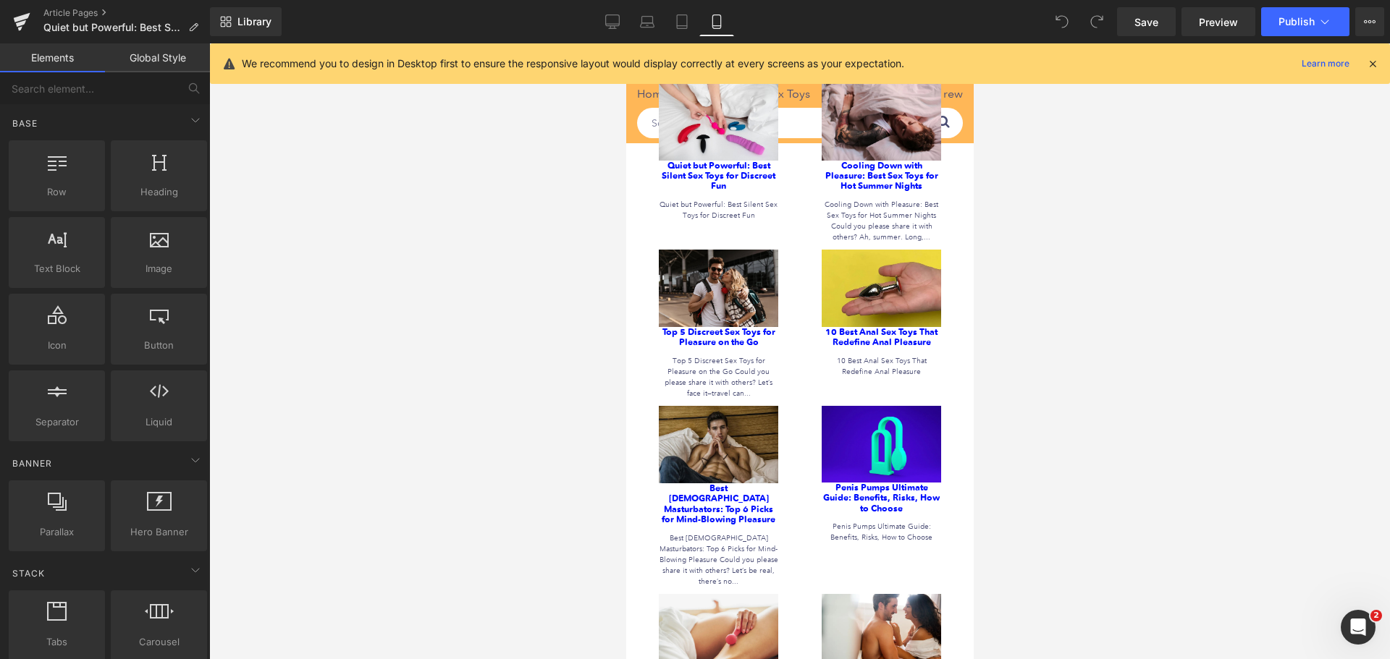
scroll to position [5139, 0]
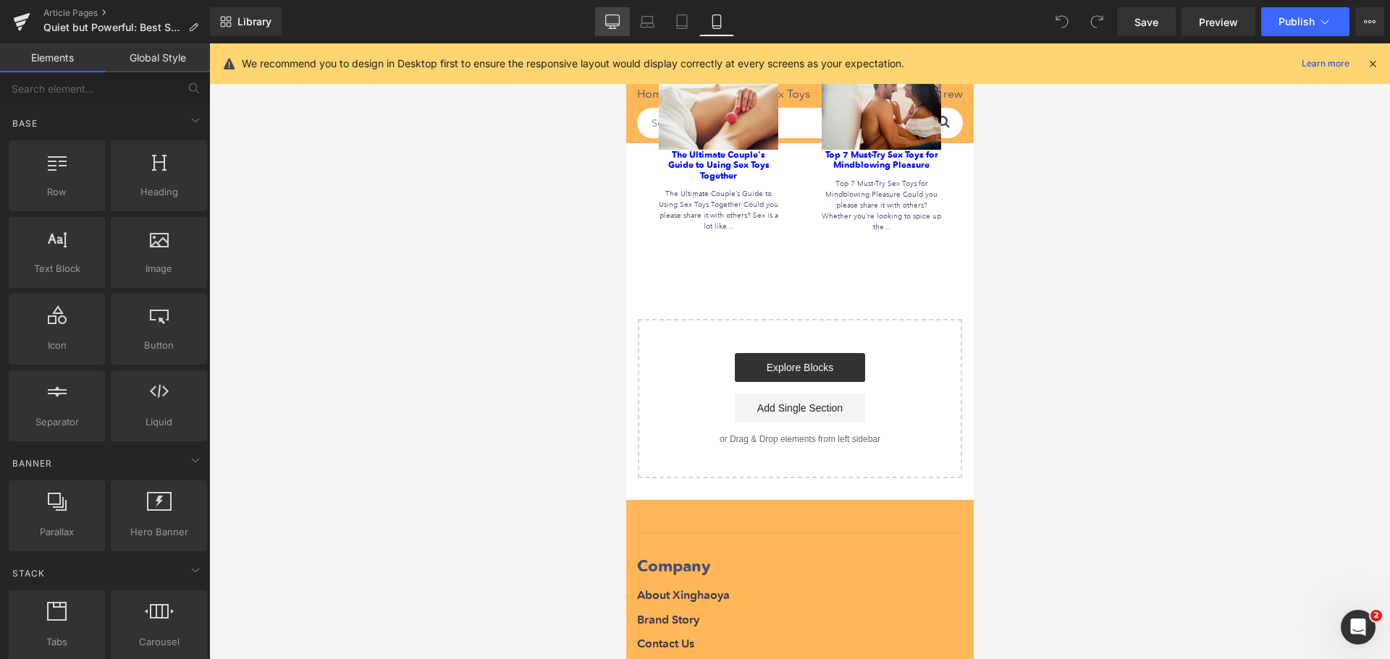
click at [617, 21] on icon at bounding box center [612, 21] width 14 height 14
